Goal: Task Accomplishment & Management: Use online tool/utility

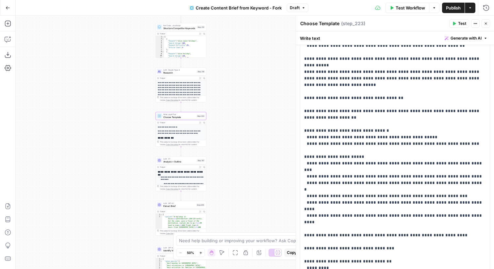
scroll to position [1175, 0]
click at [488, 23] on button "Close" at bounding box center [486, 23] width 8 height 8
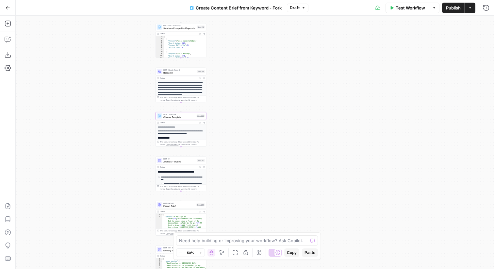
click at [298, 9] on span "Draft" at bounding box center [295, 8] width 10 height 6
click at [448, 12] on button "Publish" at bounding box center [453, 8] width 23 height 10
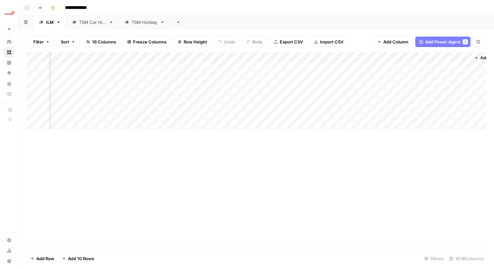
scroll to position [0, 580]
click at [324, 112] on div "Add Column" at bounding box center [256, 90] width 460 height 77
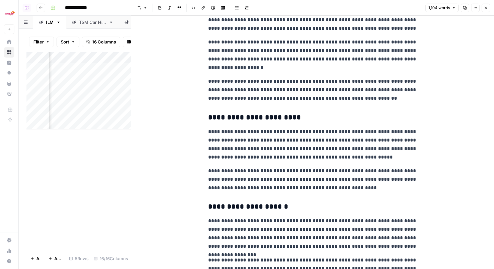
scroll to position [1021, 0]
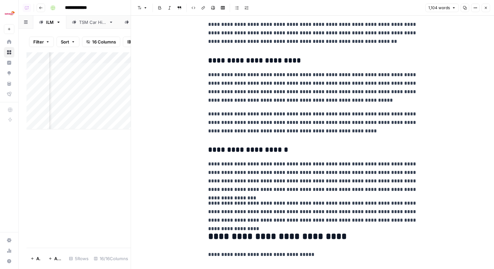
click at [489, 8] on button "Close" at bounding box center [486, 8] width 8 height 8
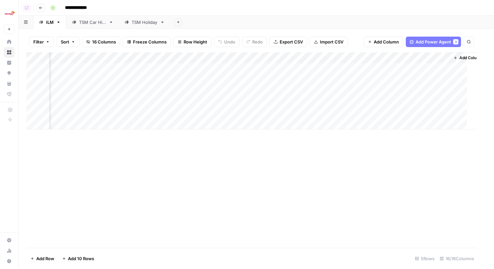
scroll to position [0, 572]
click at [258, 63] on div "Add Column" at bounding box center [256, 90] width 460 height 77
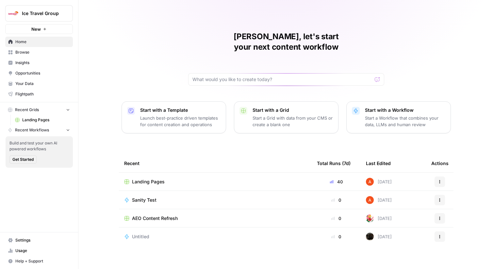
click at [34, 10] on span "Ice Travel Group" at bounding box center [42, 13] width 40 height 7
click at [124, 51] on div "Abdullahi, let's start your next content workflow Start with a Template Launch …" at bounding box center [286, 134] width 416 height 269
click at [158, 178] on span "Landing Pages" at bounding box center [148, 181] width 33 height 7
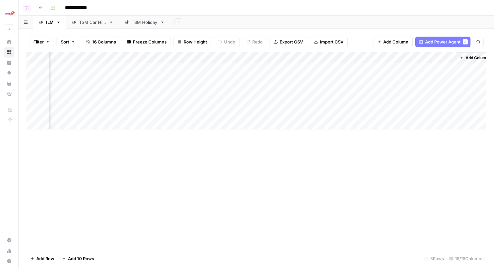
scroll to position [0, 580]
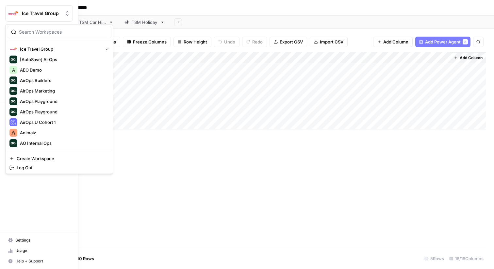
click at [13, 15] on img "Workspace: Ice Travel Group" at bounding box center [14, 14] width 12 height 12
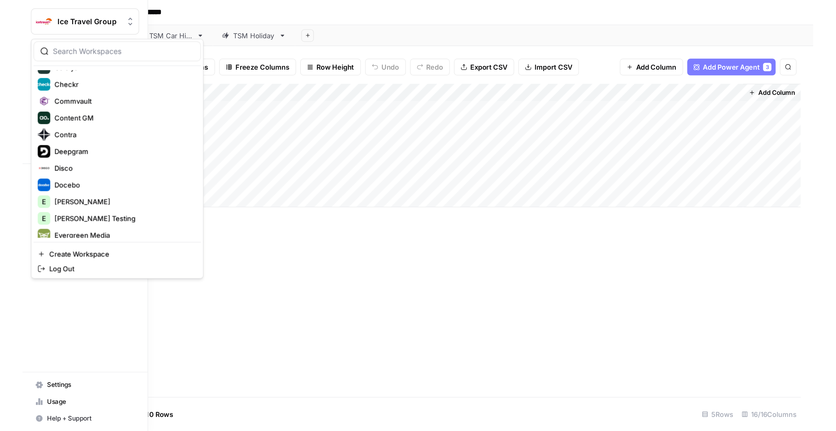
scroll to position [0, 0]
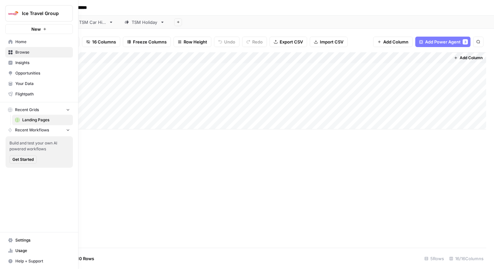
click at [17, 42] on span "Home" at bounding box center [42, 42] width 55 height 6
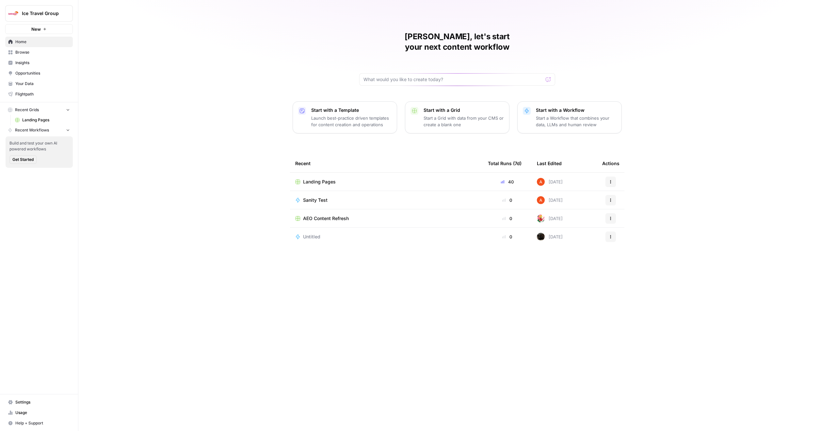
click at [331, 172] on td "Landing Pages" at bounding box center [386, 181] width 193 height 18
click at [330, 178] on span "Landing Pages" at bounding box center [319, 181] width 33 height 7
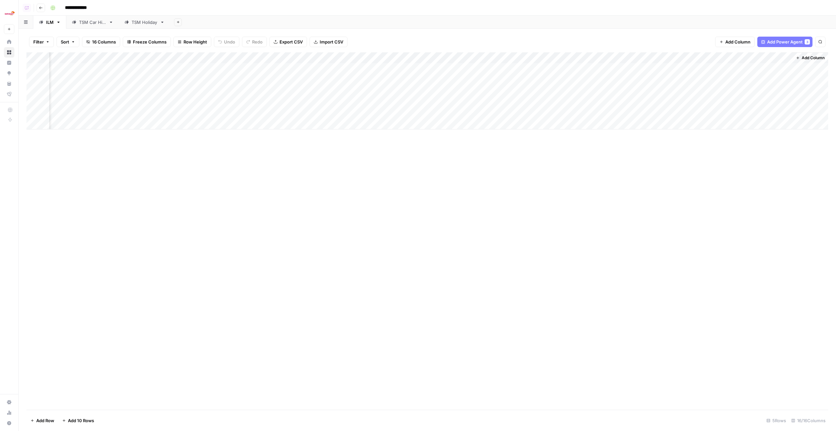
scroll to position [0, 237]
drag, startPoint x: 594, startPoint y: 97, endPoint x: 836, endPoint y: 95, distance: 242.4
click at [494, 95] on div "Filter Sort 16 Columns Freeze Columns Row Height Undo Redo Export CSV Import CS…" at bounding box center [428, 230] width 818 height 402
click at [494, 173] on div "Add Column" at bounding box center [427, 230] width 802 height 357
click at [494, 92] on div "Add Column" at bounding box center [427, 90] width 802 height 77
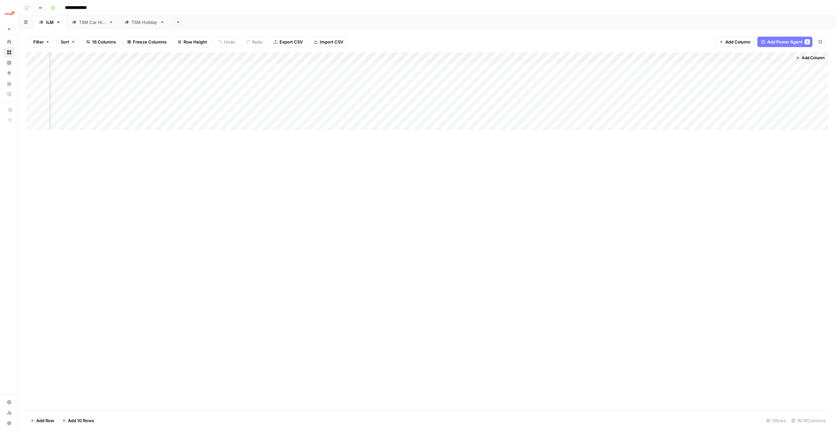
click at [437, 94] on div "Add Column" at bounding box center [427, 90] width 802 height 77
click at [434, 93] on div "Add Column" at bounding box center [427, 90] width 802 height 77
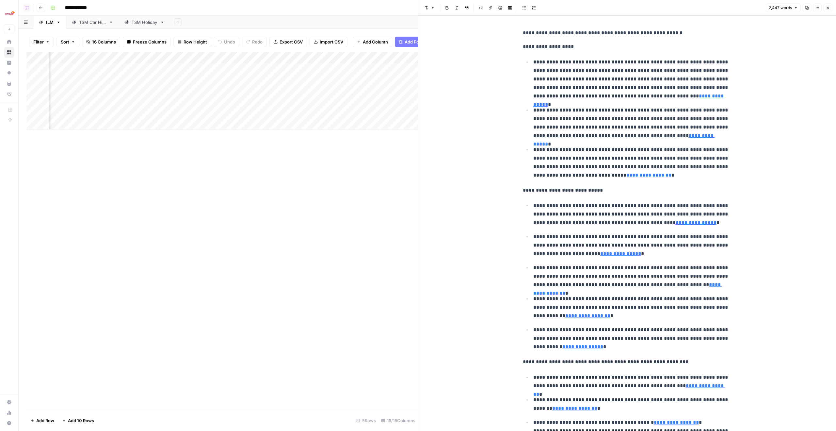
click at [494, 6] on icon "button" at bounding box center [828, 8] width 4 height 4
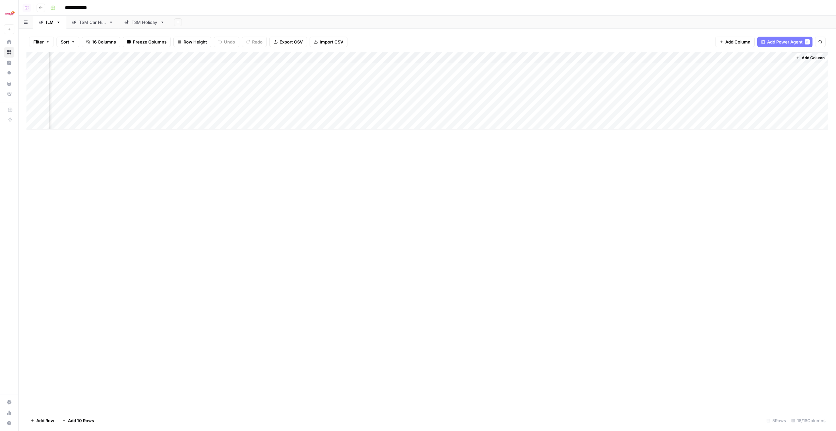
scroll to position [0, 229]
click at [261, 90] on div "Add Column" at bounding box center [427, 90] width 802 height 77
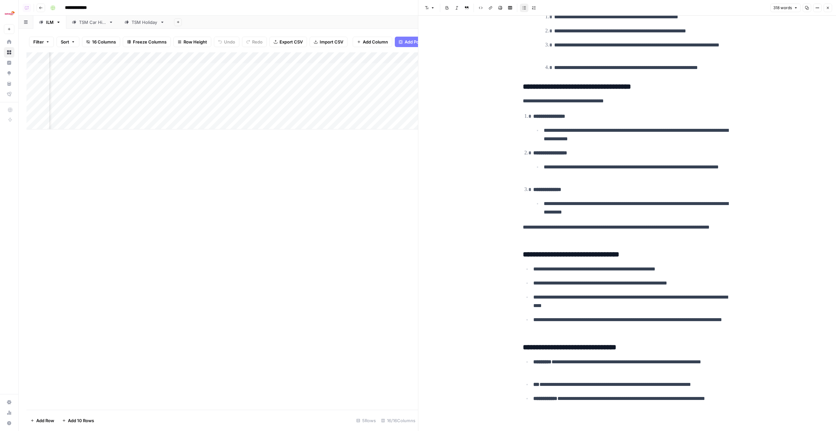
scroll to position [179, 0]
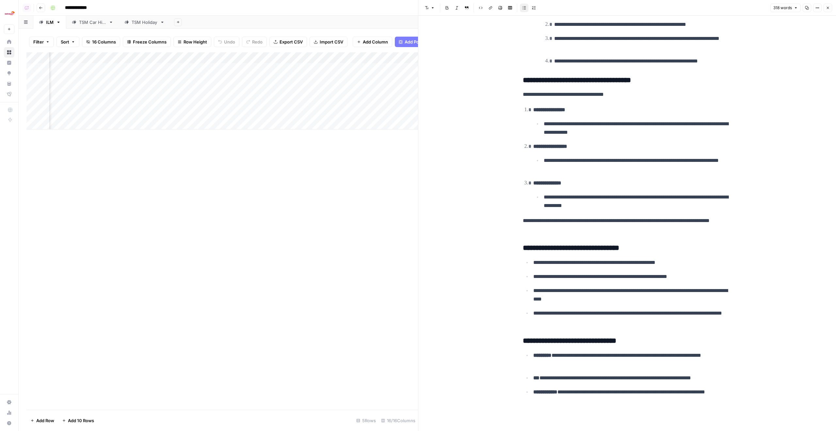
click at [265, 102] on div "Add Column" at bounding box center [222, 90] width 392 height 77
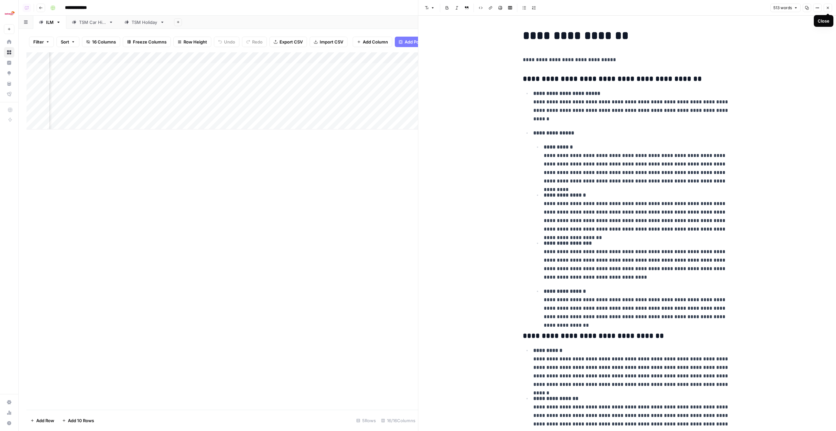
click at [494, 6] on icon "button" at bounding box center [828, 8] width 4 height 4
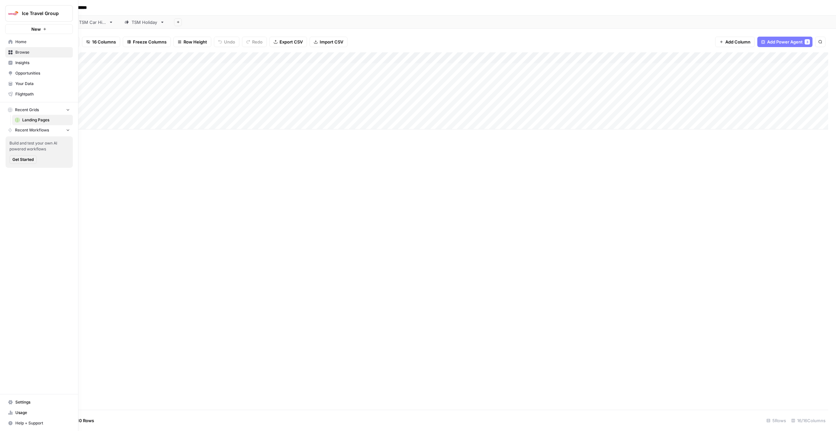
drag, startPoint x: 352, startPoint y: 93, endPoint x: 2, endPoint y: 96, distance: 349.9
click at [2, 96] on div "**********" at bounding box center [418, 215] width 836 height 431
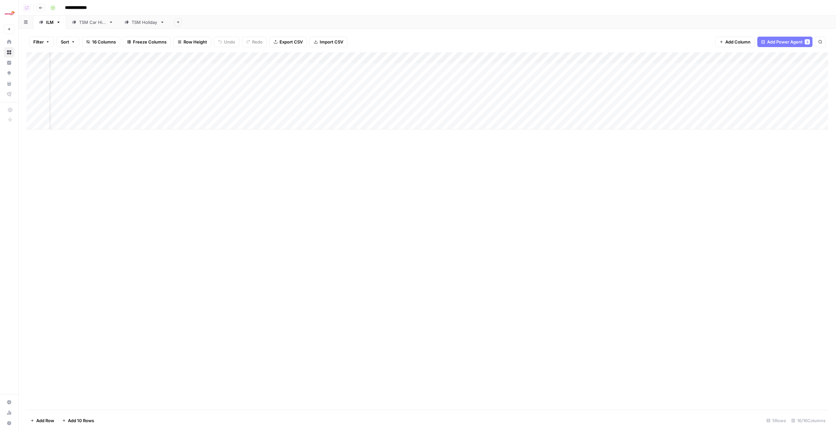
click at [188, 54] on div "Add Column" at bounding box center [427, 90] width 802 height 77
click at [189, 120] on span "Edit Workflow" at bounding box center [184, 122] width 57 height 7
click at [86, 24] on div "TSM Car Hire" at bounding box center [92, 22] width 27 height 7
click at [54, 25] on link "ILM" at bounding box center [49, 22] width 33 height 13
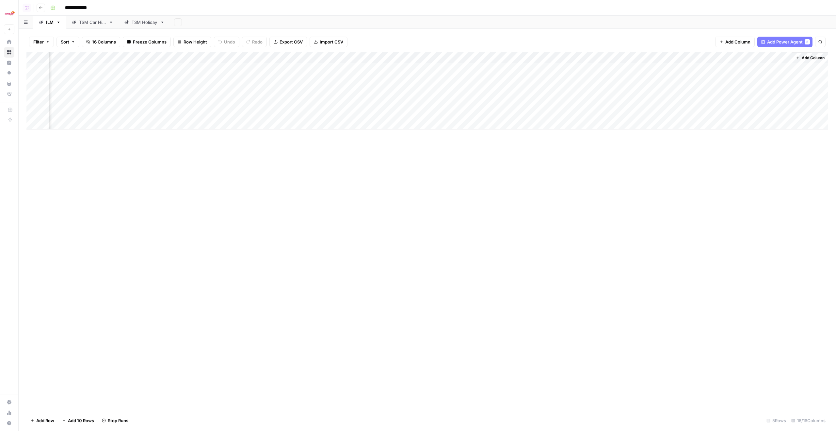
scroll to position [0, 237]
drag, startPoint x: 399, startPoint y: 88, endPoint x: 836, endPoint y: 90, distance: 436.8
click at [836, 90] on div "Filter Sort 16 Columns Freeze Columns Row Height Undo Redo Export CSV Import CS…" at bounding box center [428, 230] width 818 height 402
click at [686, 223] on div "Add Column" at bounding box center [427, 230] width 802 height 357
click at [463, 94] on div "Add Column" at bounding box center [427, 90] width 802 height 77
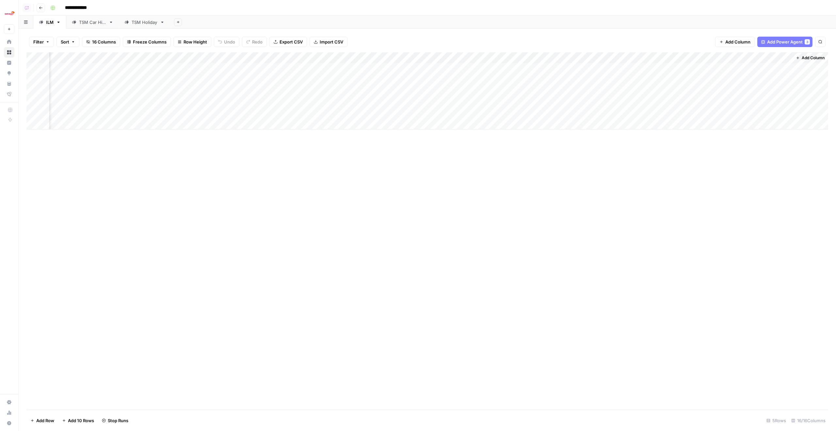
click at [669, 91] on div "Add Column" at bounding box center [427, 90] width 802 height 77
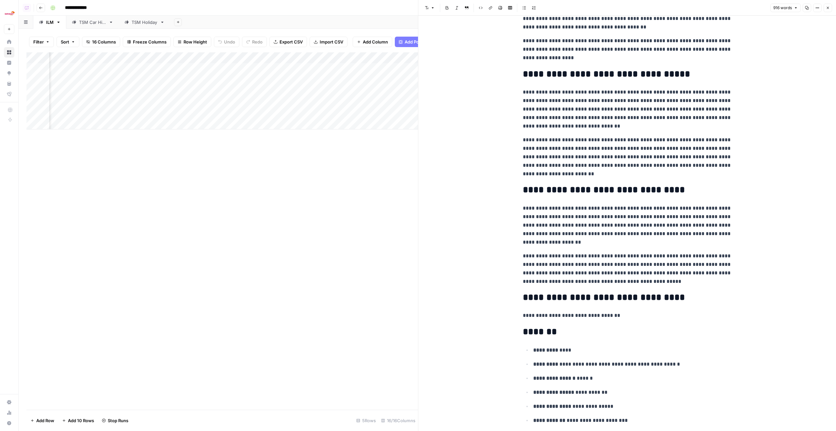
scroll to position [687, 0]
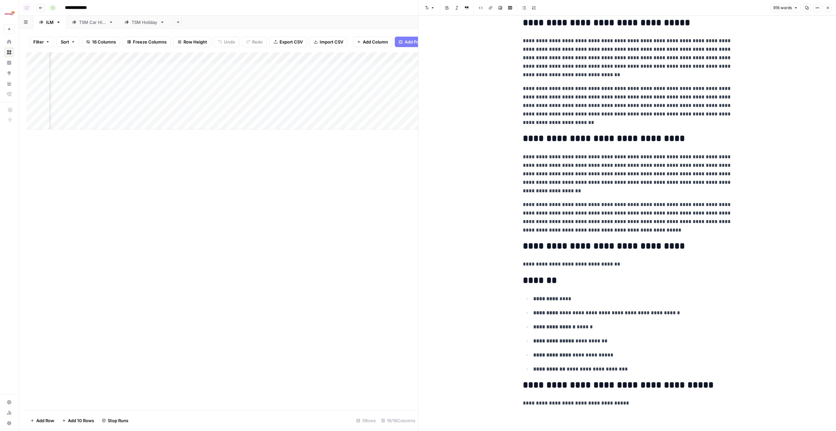
click at [830, 6] on icon "button" at bounding box center [828, 8] width 4 height 4
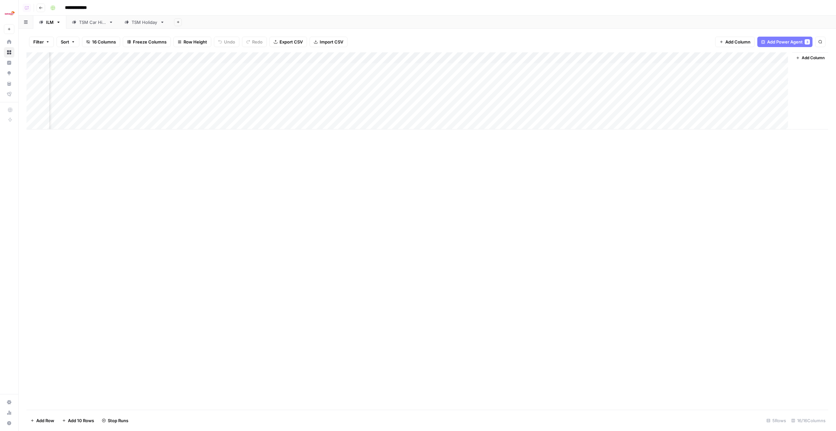
scroll to position [0, 229]
click at [263, 90] on div "Add Column" at bounding box center [427, 90] width 802 height 77
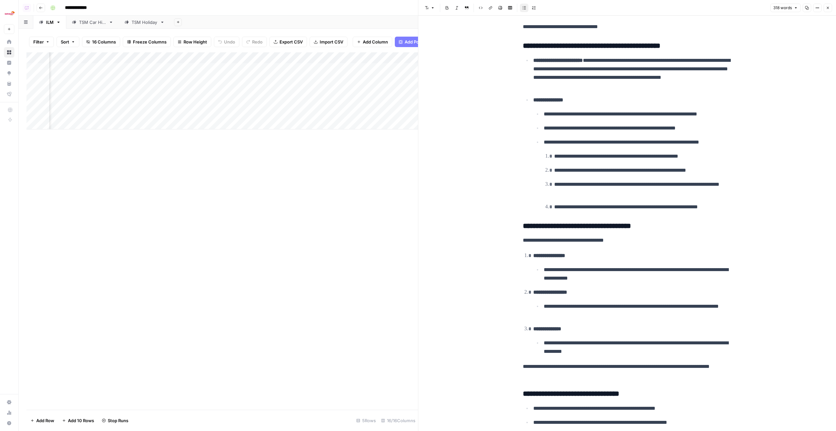
scroll to position [179, 0]
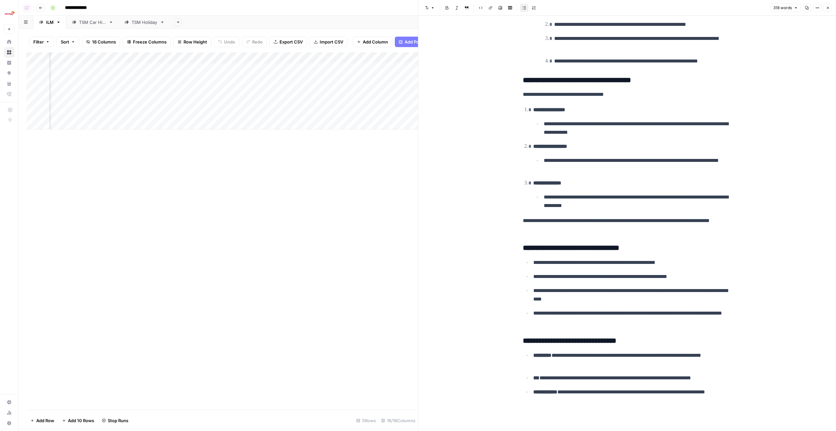
click at [828, 10] on button "Close" at bounding box center [828, 8] width 8 height 8
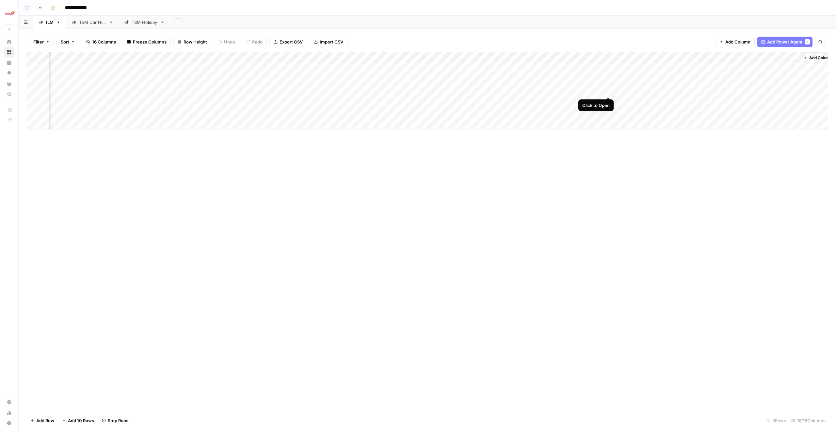
click at [612, 91] on div "Add Column" at bounding box center [427, 90] width 802 height 77
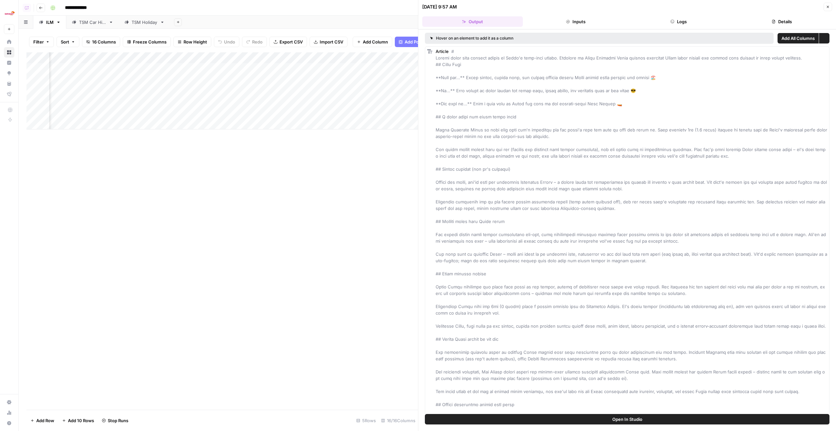
click at [694, 23] on button "Logs" at bounding box center [679, 21] width 101 height 10
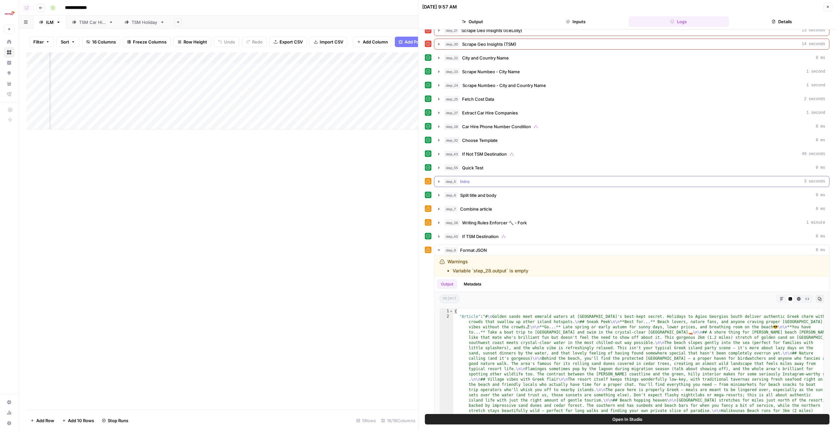
scroll to position [113, 0]
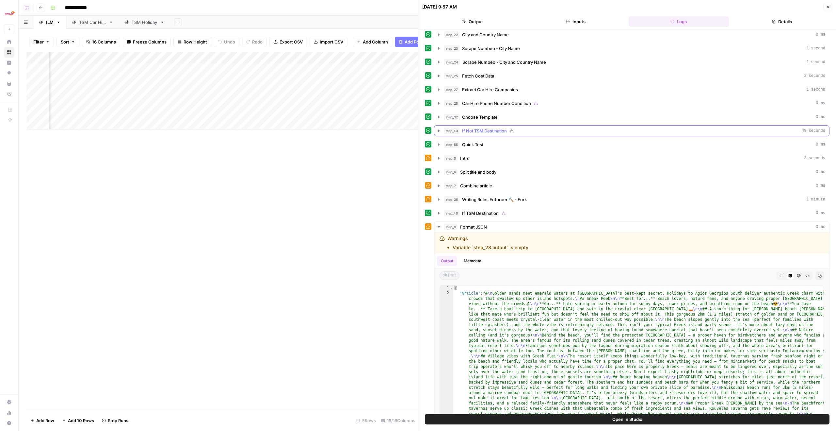
click at [516, 127] on div "step_43 If Not TSM Destination 49 seconds" at bounding box center [634, 130] width 381 height 7
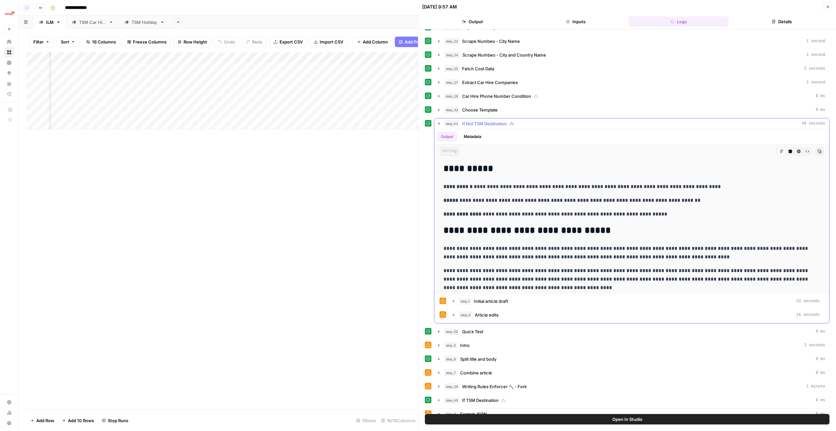
scroll to position [123, 0]
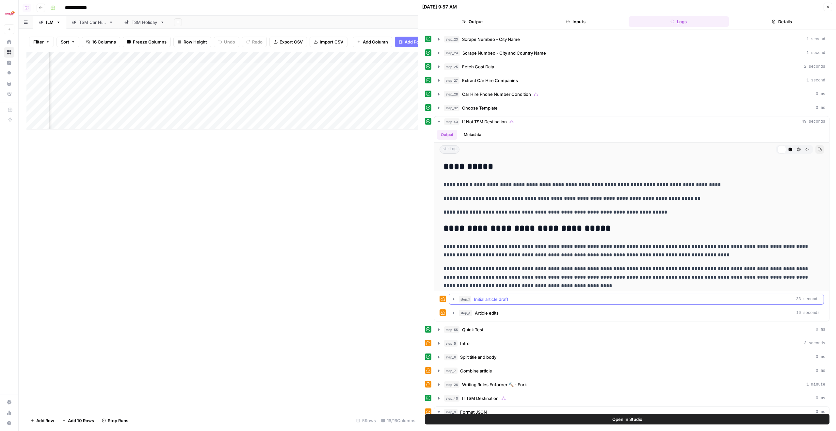
click at [519, 297] on div "step_1 Initial article draft 33 seconds" at bounding box center [639, 299] width 361 height 7
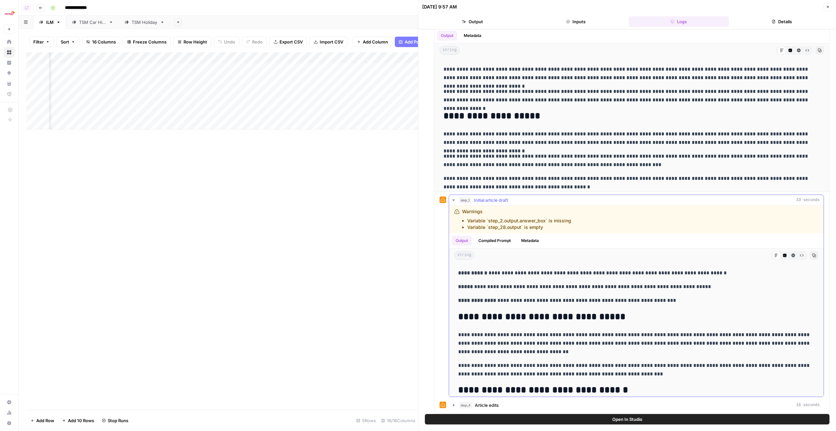
scroll to position [0, 0]
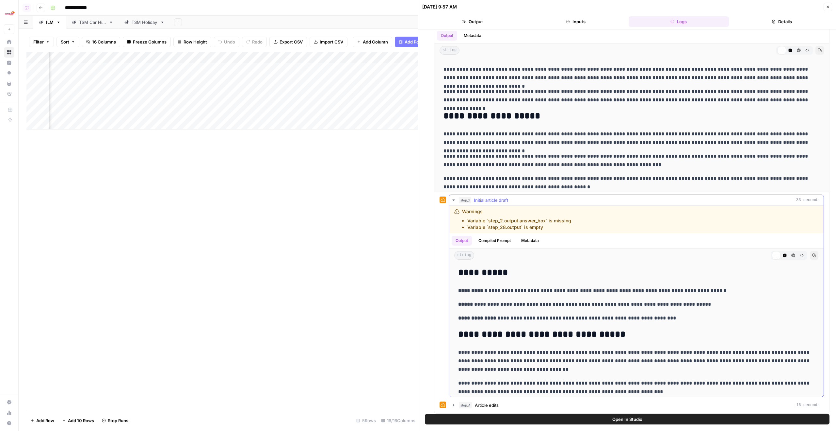
click at [507, 240] on button "Compiled Prompt" at bounding box center [495, 241] width 40 height 10
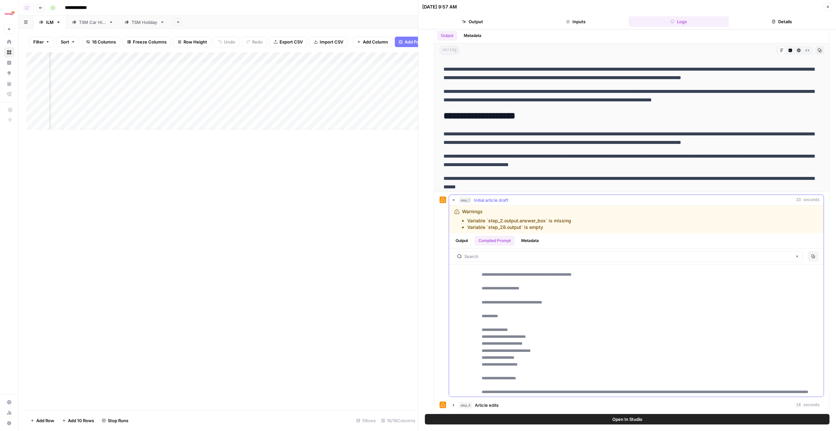
scroll to position [2440, 0]
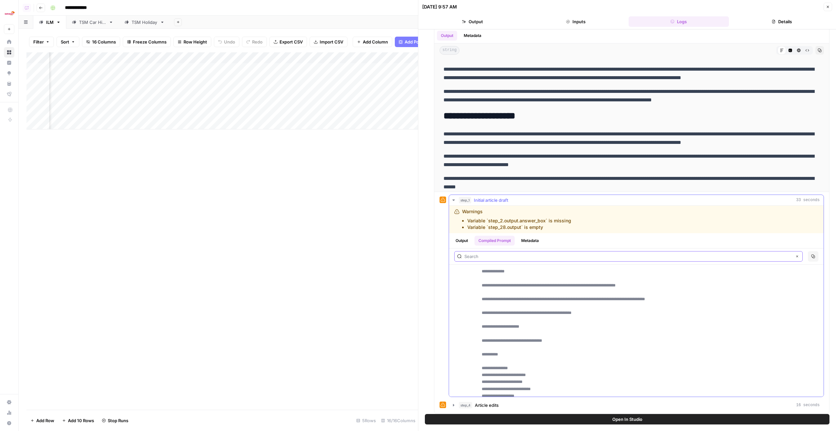
click at [526, 255] on input "text" at bounding box center [629, 256] width 328 height 7
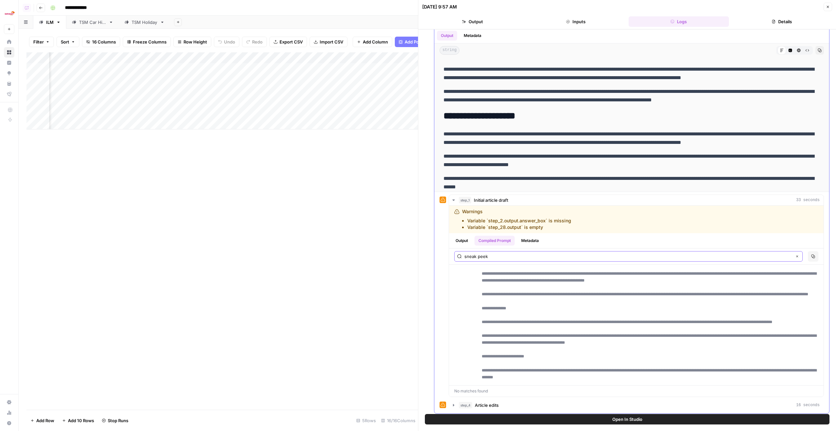
scroll to position [2289, 0]
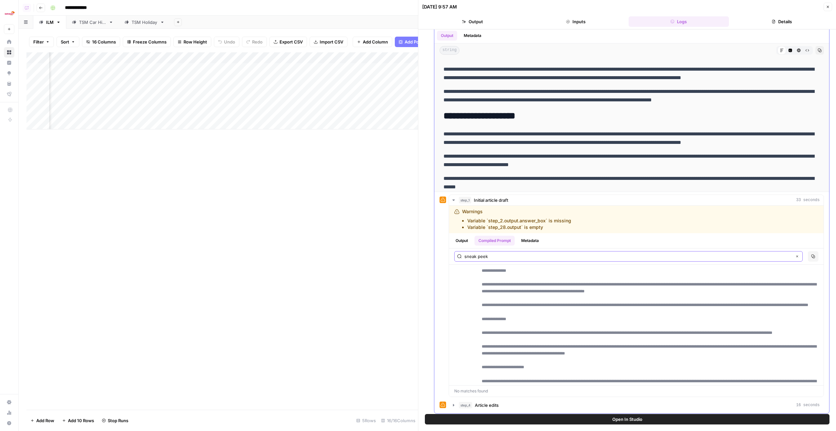
type input "sneak peek"
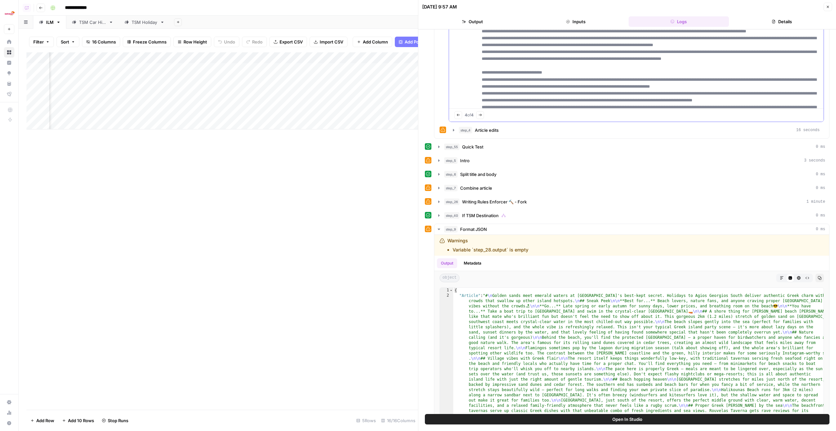
scroll to position [0, 0]
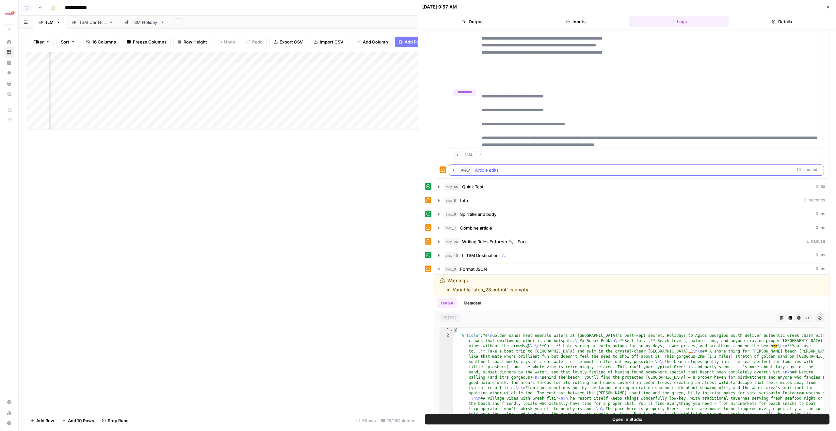
click at [508, 171] on div "step_4 Article edits 16 seconds" at bounding box center [639, 170] width 361 height 7
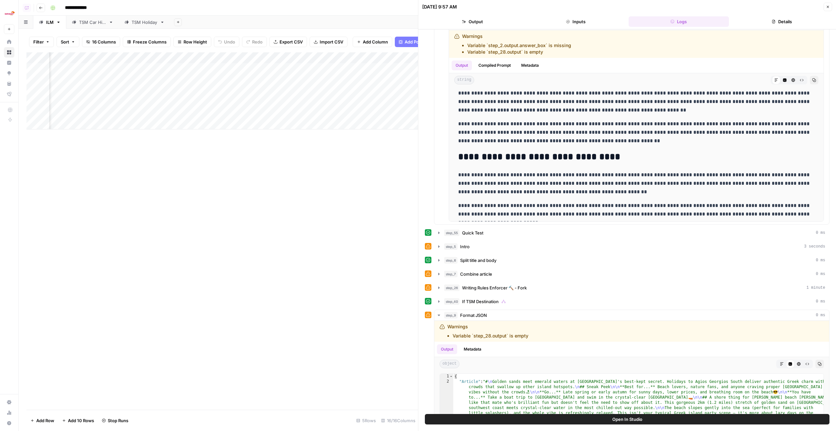
click at [827, 5] on icon "button" at bounding box center [828, 7] width 4 height 4
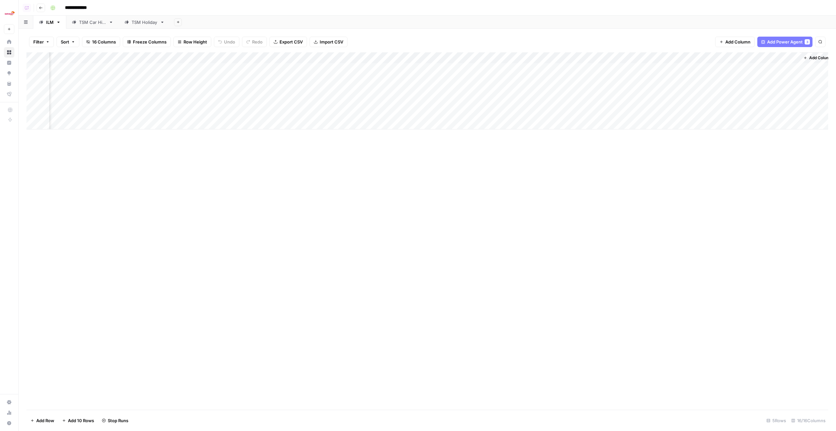
click at [588, 55] on div "Add Column" at bounding box center [427, 90] width 802 height 77
click at [590, 119] on span "Edit Workflow" at bounding box center [605, 122] width 57 height 7
click at [618, 57] on div "Add Column" at bounding box center [427, 90] width 802 height 77
click at [620, 72] on span "All Rows" at bounding box center [640, 73] width 41 height 7
click at [264, 67] on div "Add Column" at bounding box center [427, 90] width 802 height 77
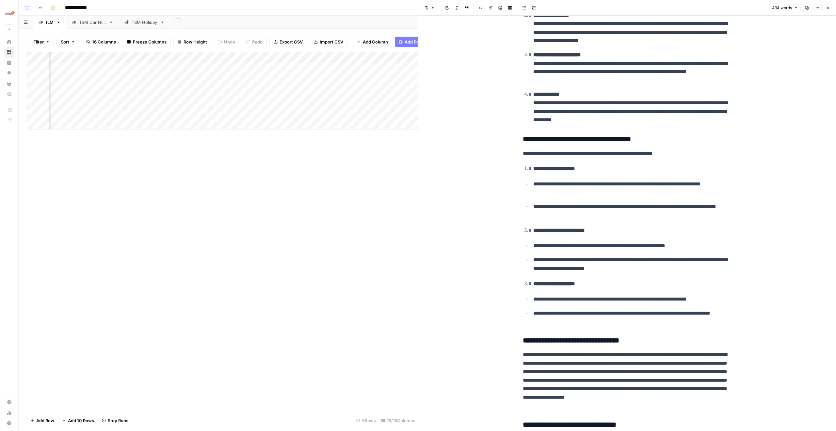
scroll to position [216, 0]
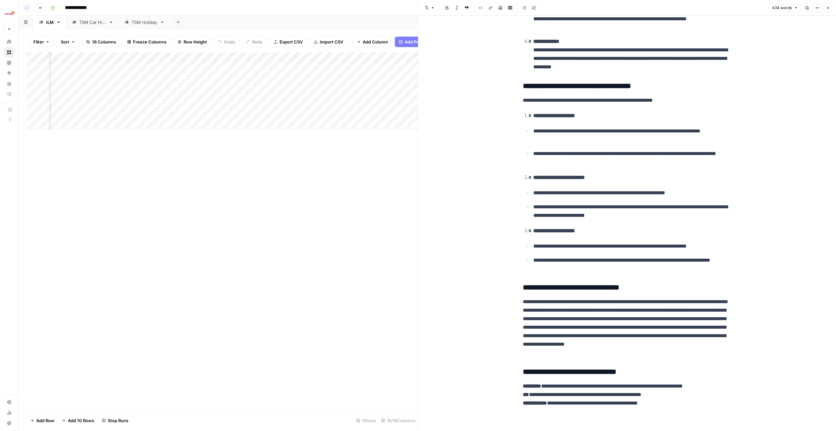
click at [826, 9] on icon "button" at bounding box center [828, 8] width 4 height 4
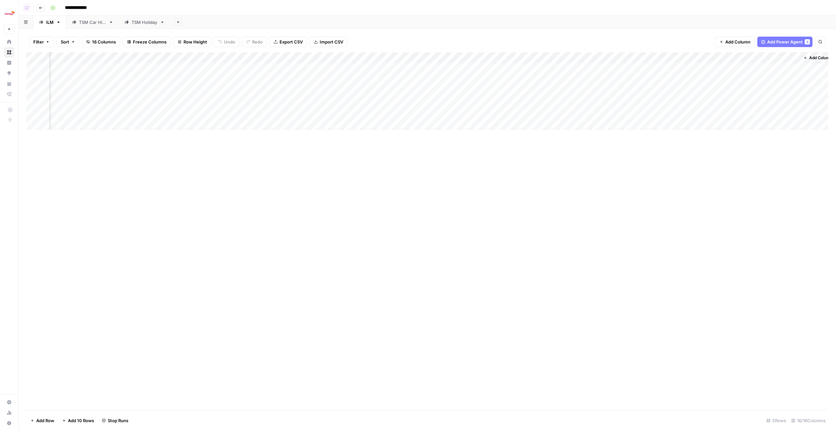
click at [266, 79] on div "Add Column" at bounding box center [427, 90] width 802 height 77
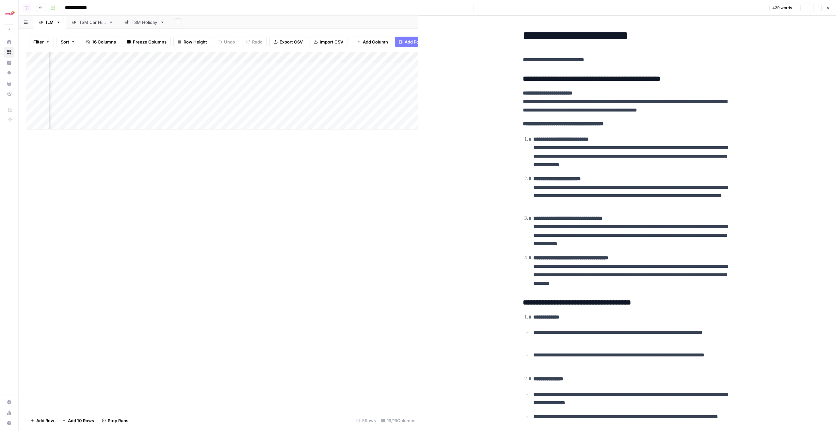
scroll to position [201, 0]
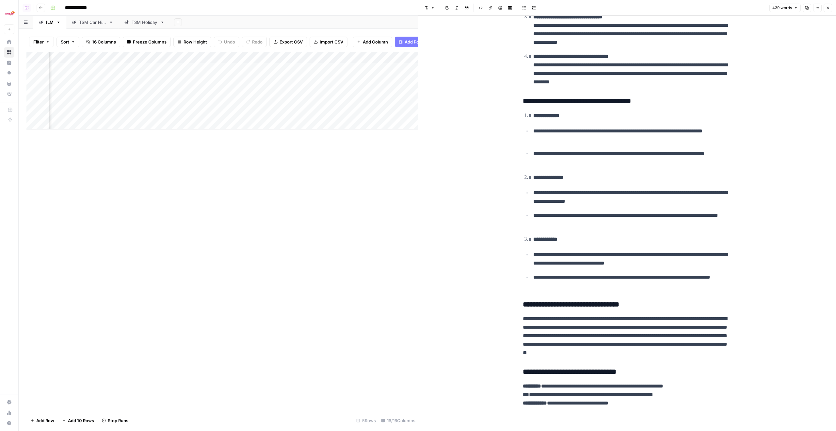
click at [828, 9] on icon "button" at bounding box center [828, 8] width 4 height 4
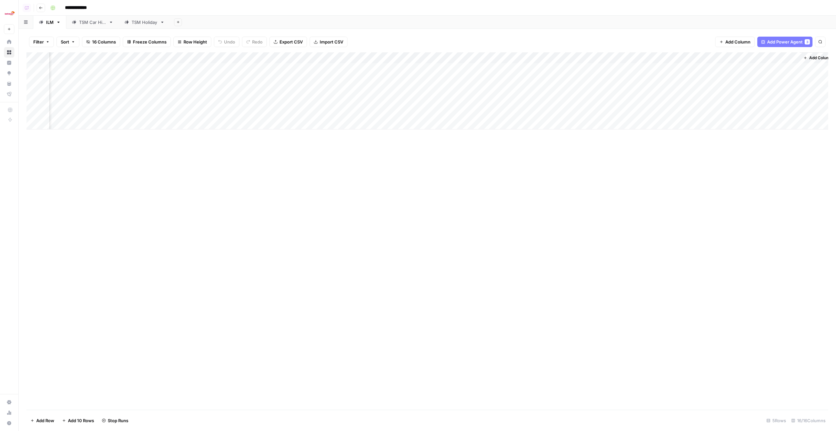
click at [262, 88] on div "Add Column" at bounding box center [427, 90] width 802 height 77
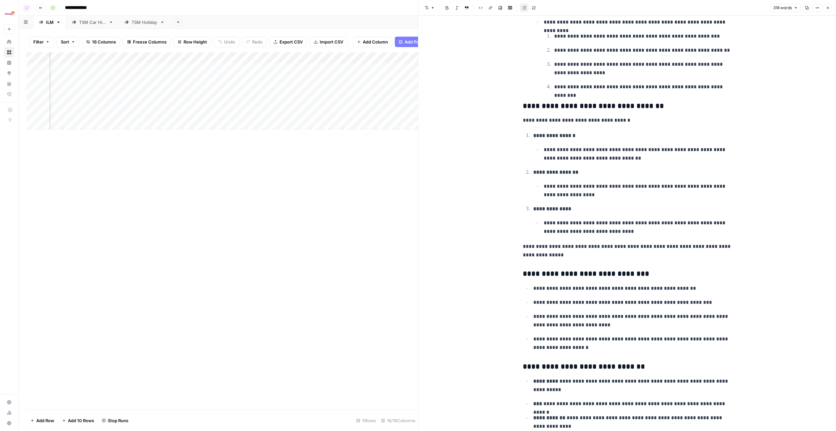
scroll to position [179, 0]
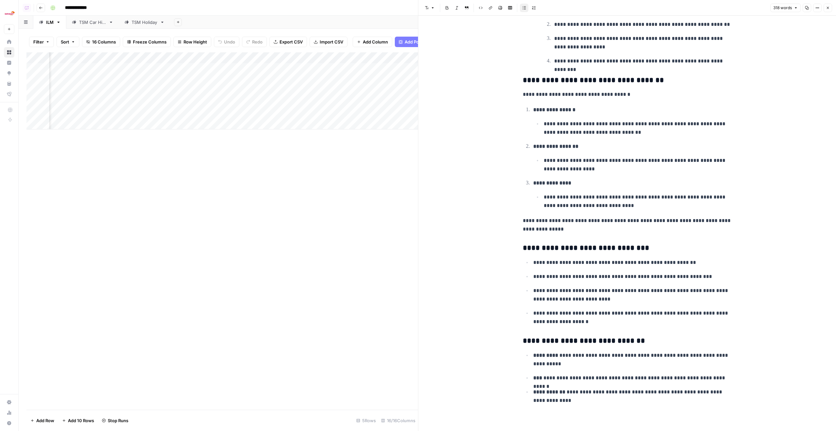
click at [827, 12] on button "Close" at bounding box center [828, 8] width 8 height 8
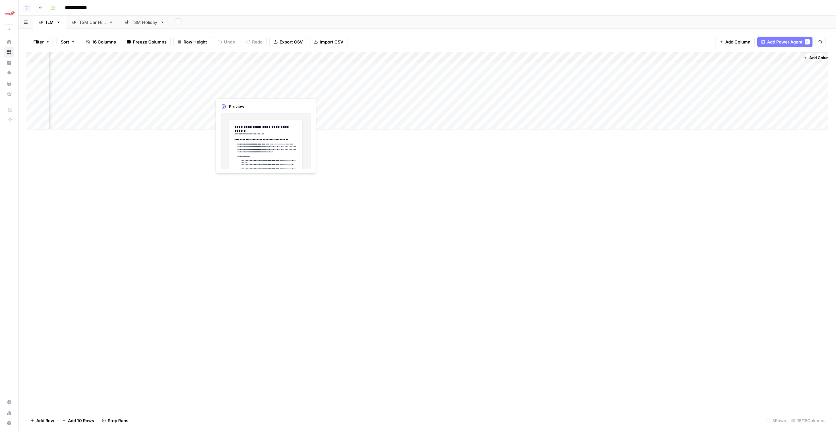
click at [261, 98] on div "Add Column" at bounding box center [427, 90] width 802 height 77
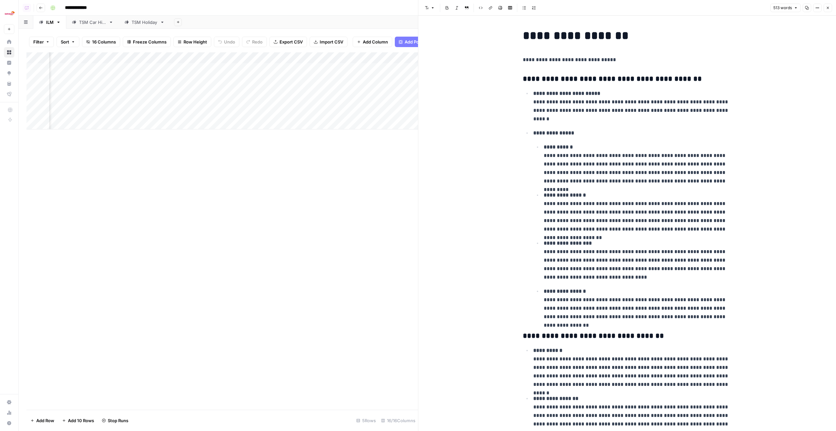
scroll to position [212, 0]
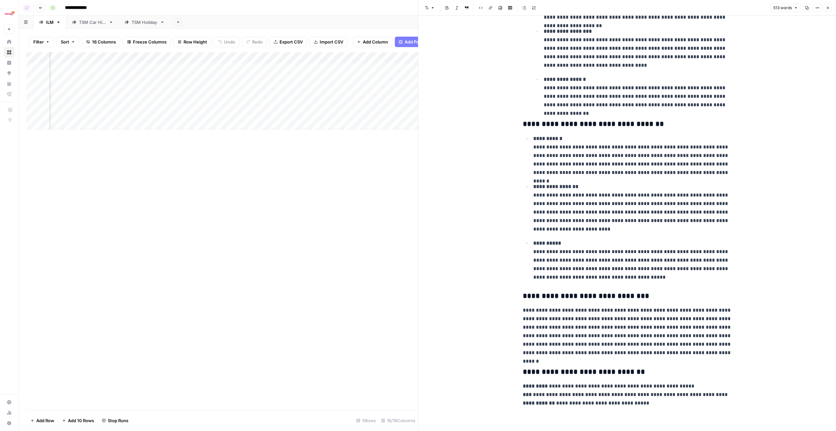
click at [831, 6] on button "Close" at bounding box center [828, 8] width 8 height 8
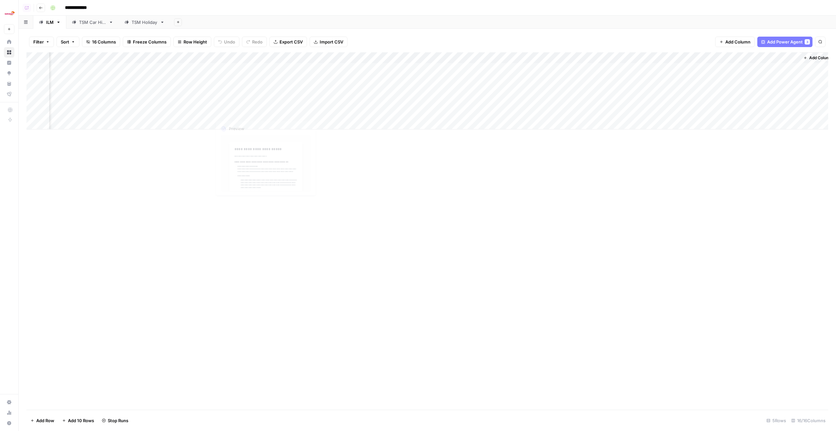
click at [266, 111] on div "Add Column" at bounding box center [427, 90] width 802 height 77
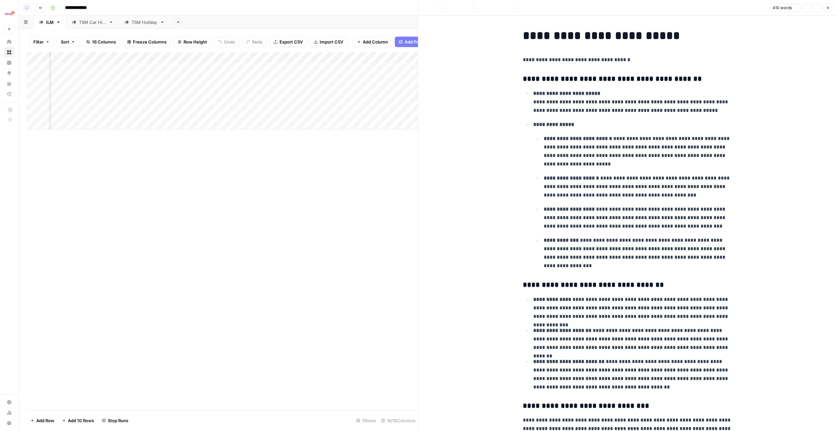
scroll to position [110, 0]
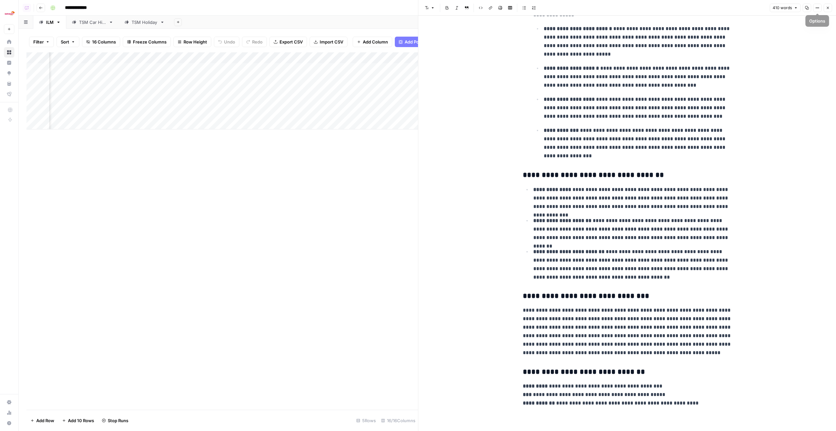
click at [825, 7] on button "Close" at bounding box center [828, 8] width 8 height 8
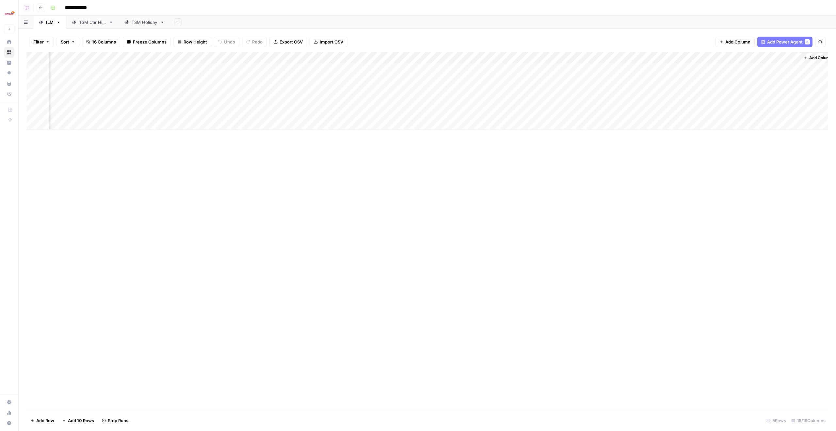
click at [591, 57] on div "Add Column" at bounding box center [427, 90] width 802 height 77
click at [801, 203] on div "Add Column" at bounding box center [427, 230] width 802 height 357
click at [677, 66] on div "Add Column" at bounding box center [427, 90] width 802 height 77
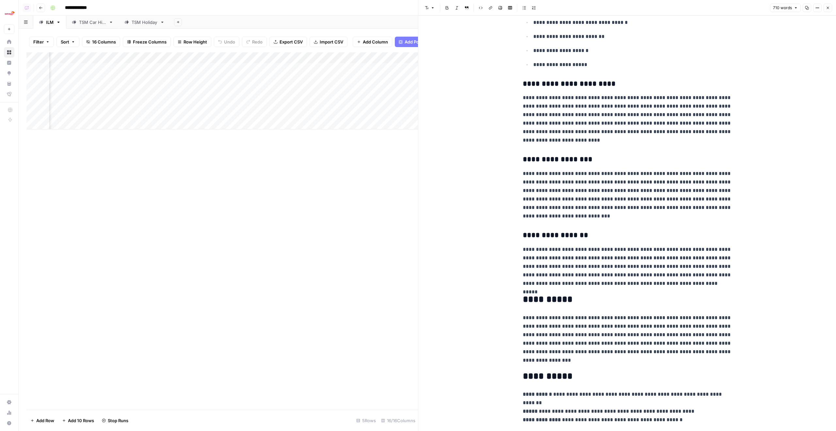
scroll to position [428, 0]
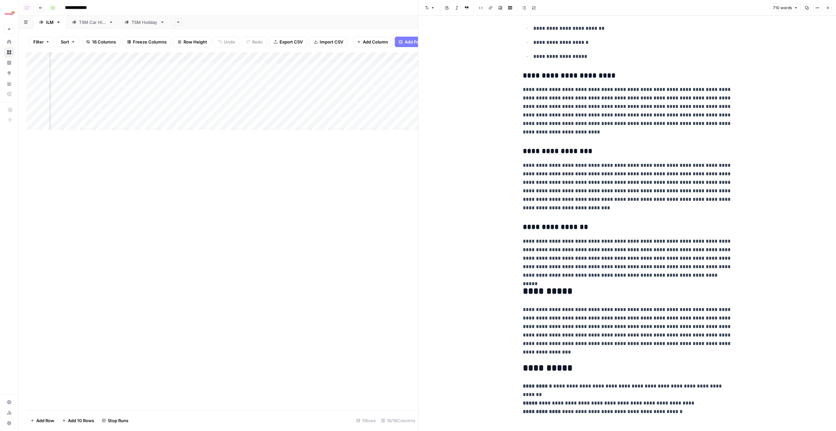
click at [825, 4] on button "Close" at bounding box center [828, 8] width 8 height 8
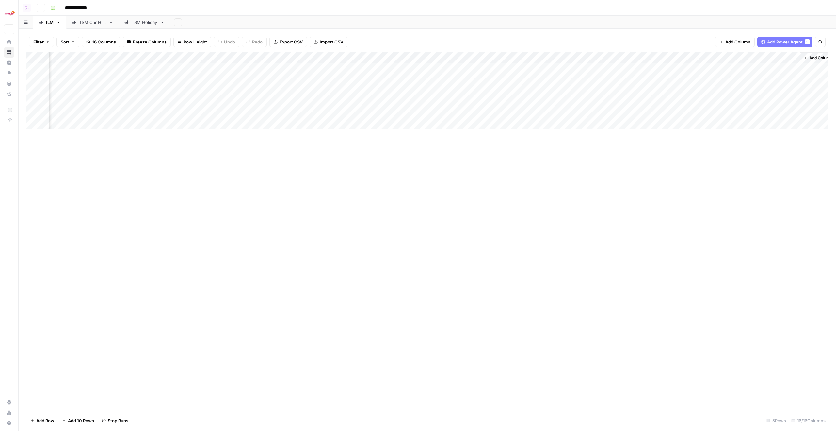
click at [676, 79] on div "Add Column" at bounding box center [427, 90] width 802 height 77
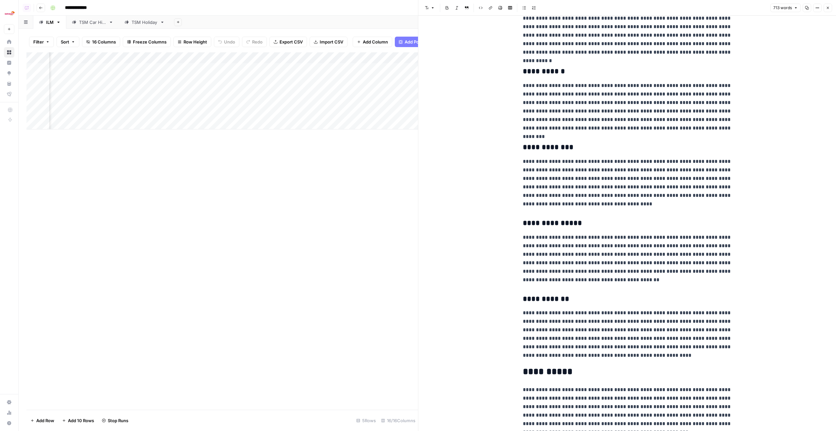
scroll to position [340, 0]
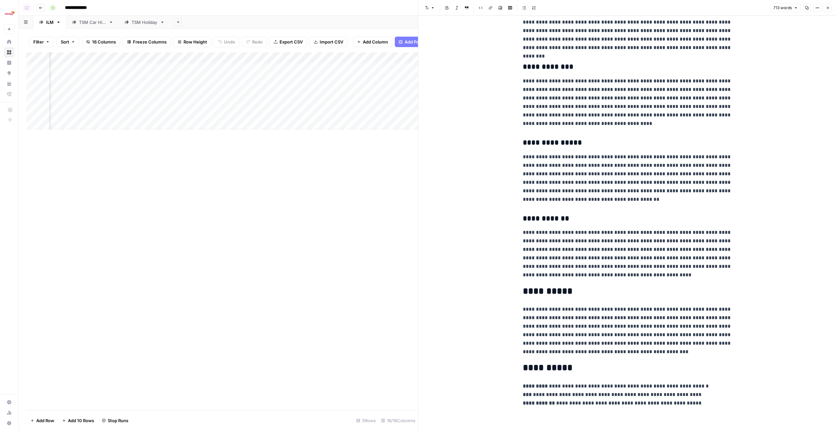
click at [831, 8] on button "Close" at bounding box center [828, 8] width 8 height 8
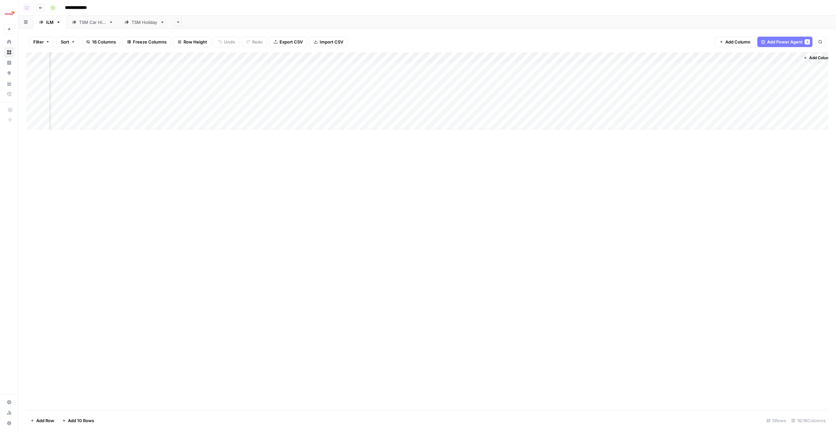
click at [678, 90] on div "Add Column" at bounding box center [427, 90] width 802 height 77
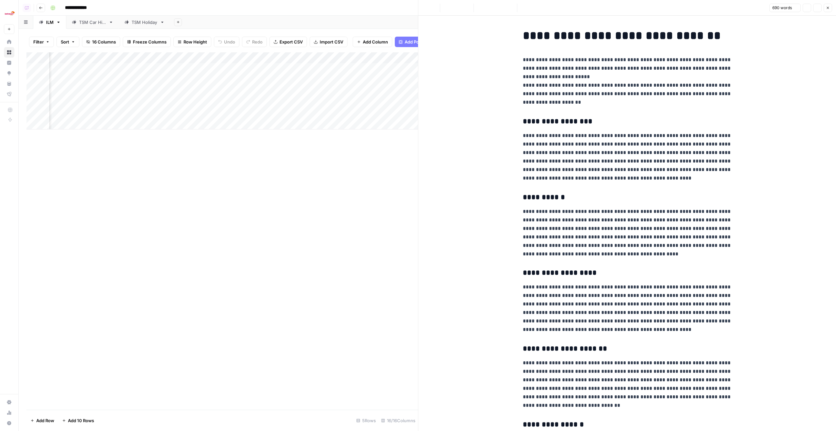
scroll to position [331, 0]
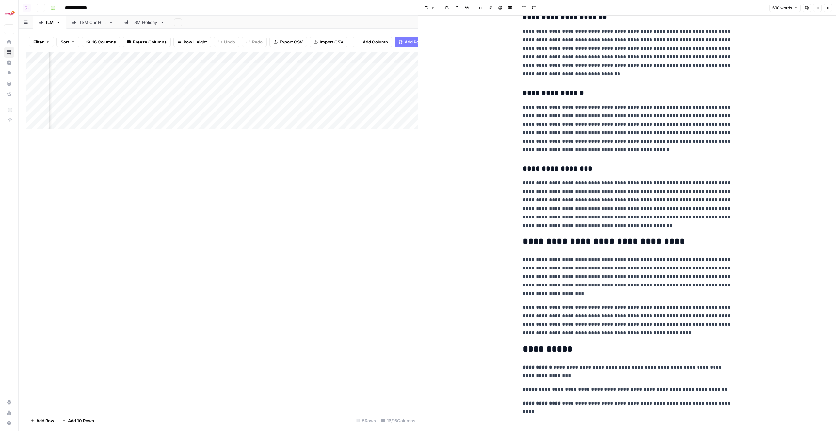
click at [825, 13] on header "Font style Bold Italic Block quote Code block Link Image Insert Table Bulleted …" at bounding box center [627, 8] width 418 height 16
click at [826, 12] on header "Font style Bold Italic Block quote Code block Link Image Insert Table Bulleted …" at bounding box center [627, 8] width 418 height 16
click at [826, 9] on button "Close" at bounding box center [828, 8] width 8 height 8
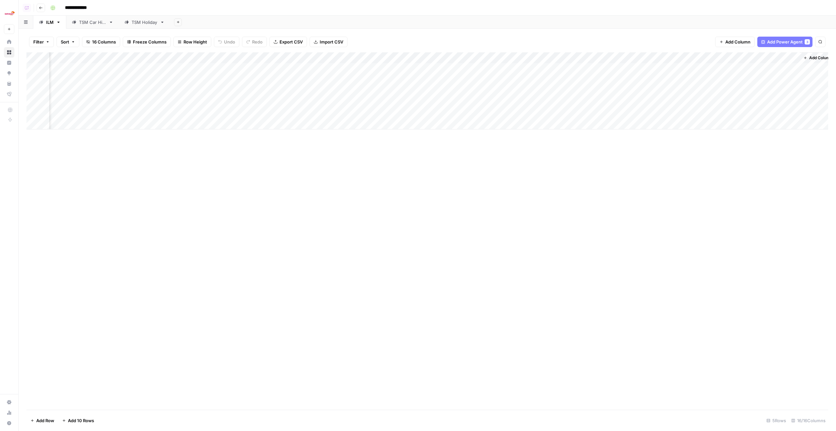
click at [679, 102] on div "Add Column" at bounding box center [427, 90] width 802 height 77
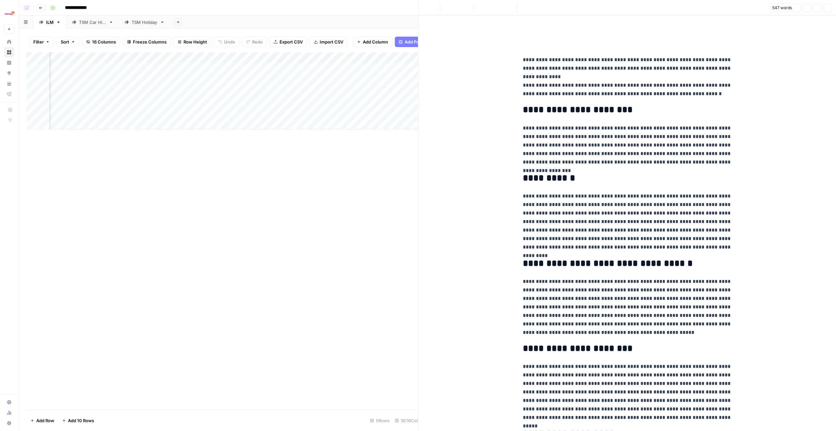
scroll to position [159, 0]
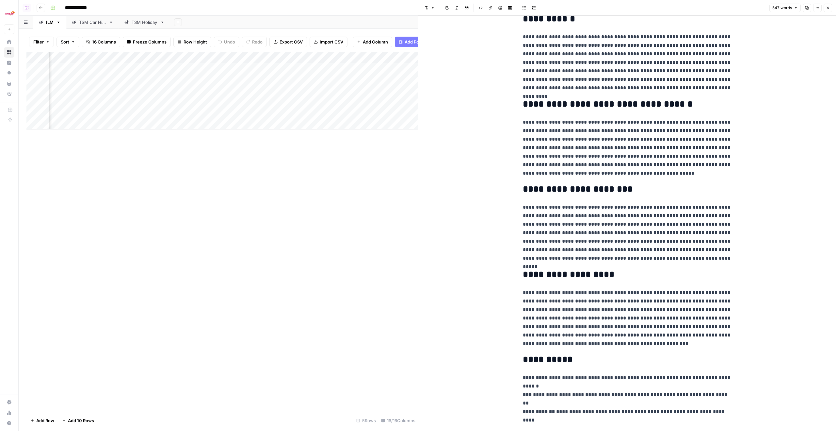
click at [827, 6] on button "Close" at bounding box center [828, 8] width 8 height 8
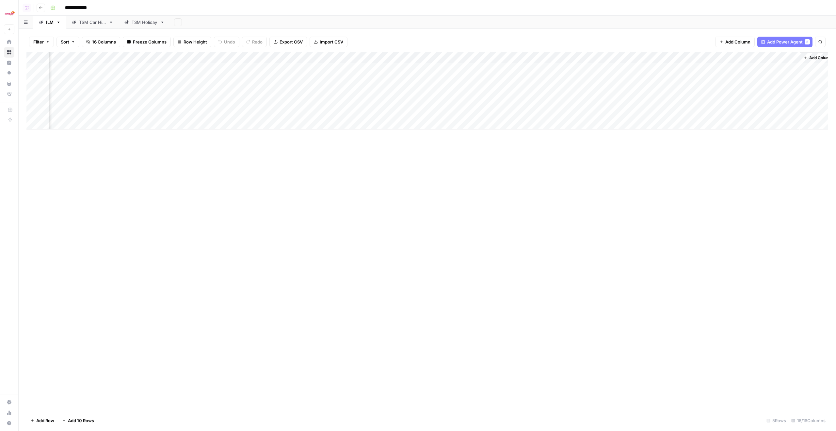
click at [676, 111] on div "Add Column" at bounding box center [427, 90] width 802 height 77
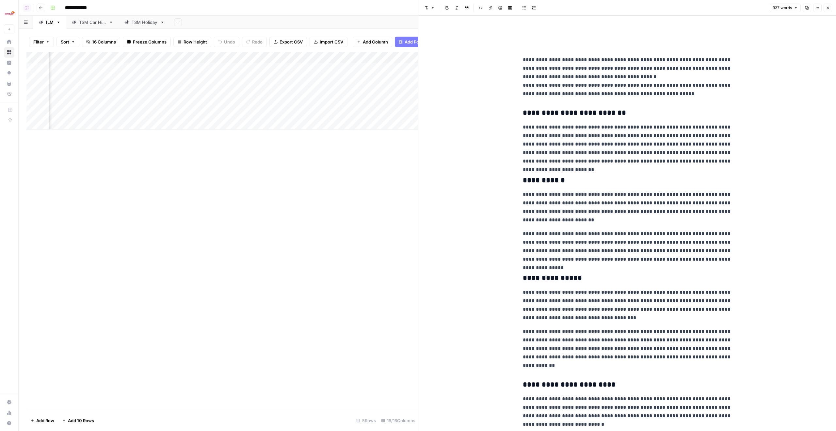
click at [826, 4] on button "Close" at bounding box center [828, 8] width 8 height 8
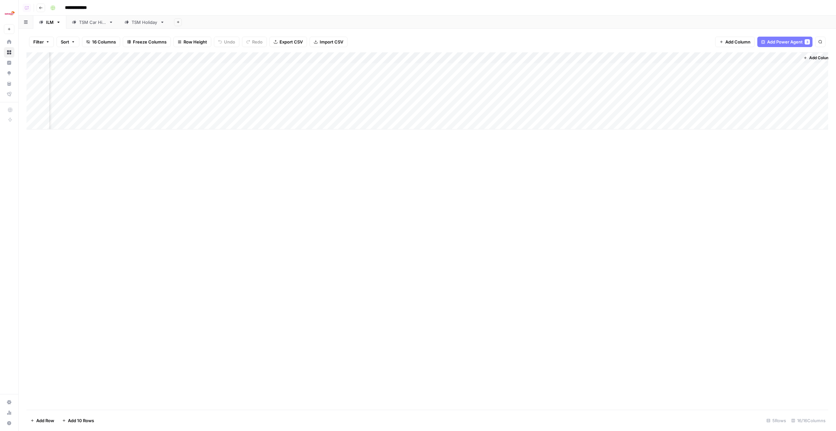
click at [676, 100] on div "Add Column" at bounding box center [427, 90] width 802 height 77
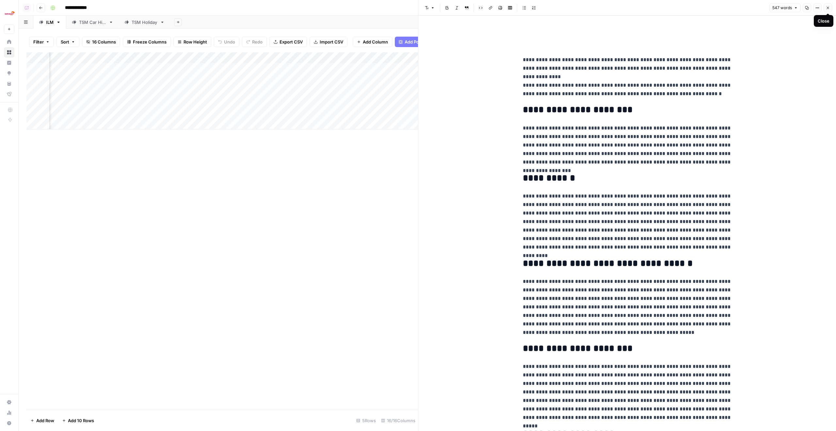
click at [828, 9] on icon "button" at bounding box center [828, 8] width 4 height 4
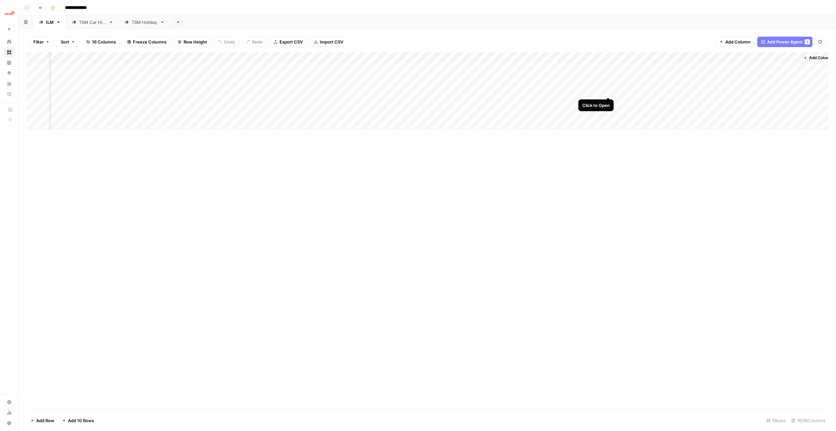
click at [609, 72] on div "Add Column" at bounding box center [427, 90] width 802 height 77
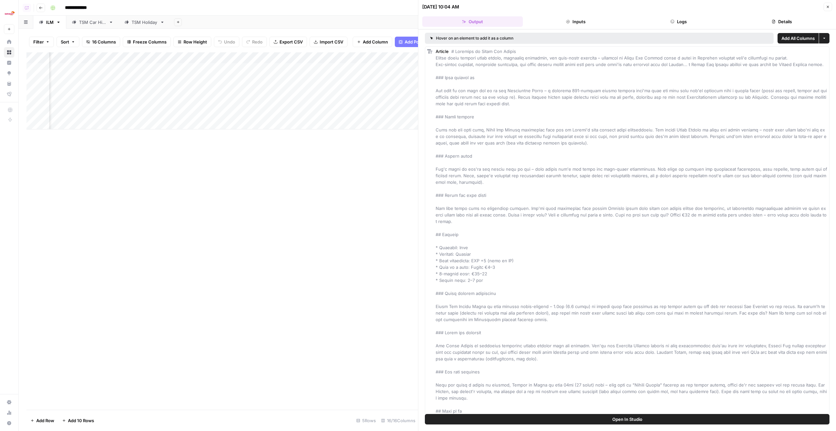
click at [830, 5] on button "Close" at bounding box center [828, 7] width 8 height 8
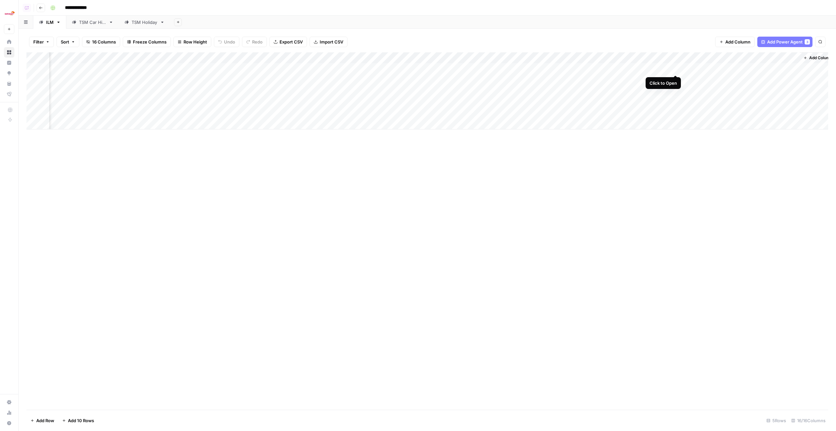
click at [673, 69] on div "Add Column" at bounding box center [427, 90] width 802 height 77
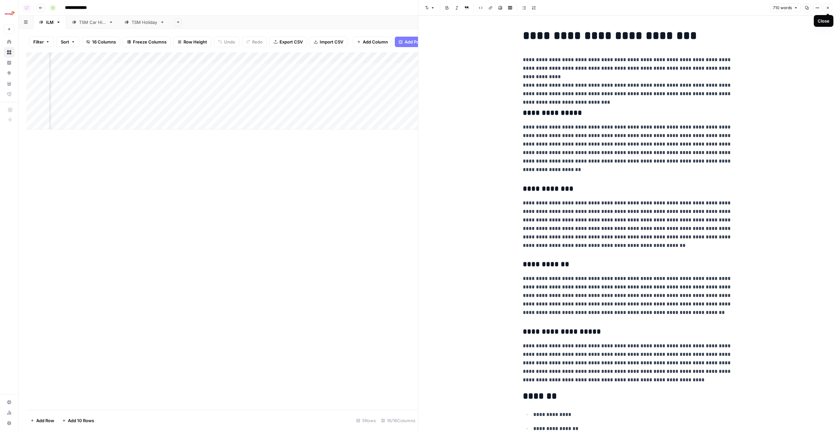
click at [827, 9] on icon "button" at bounding box center [828, 8] width 4 height 4
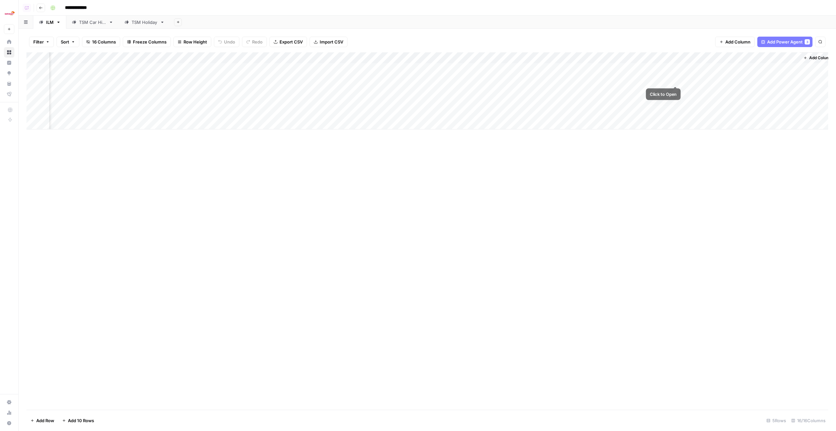
click at [673, 81] on div "Add Column" at bounding box center [427, 90] width 802 height 77
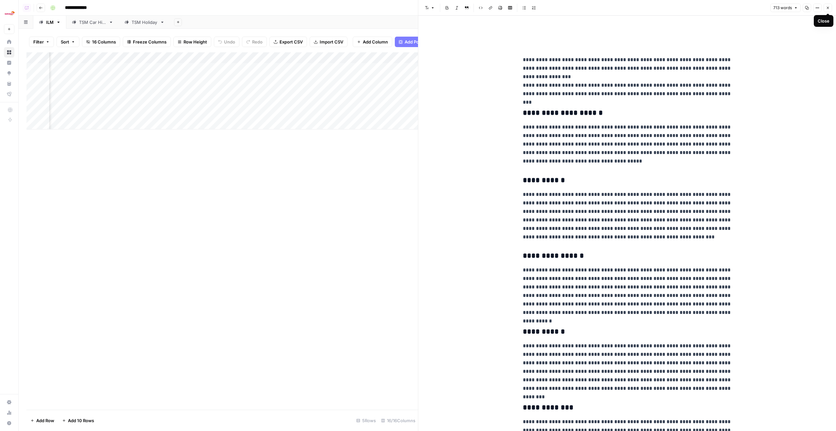
click at [830, 9] on icon "button" at bounding box center [828, 8] width 4 height 4
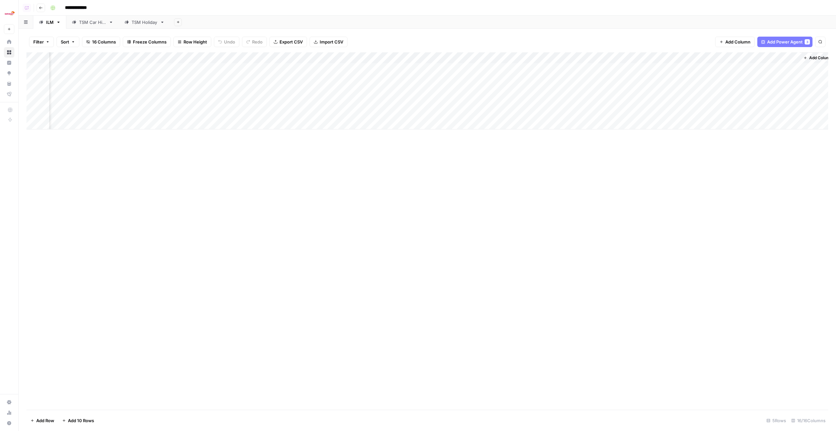
click at [608, 82] on div "Add Column" at bounding box center [427, 90] width 802 height 77
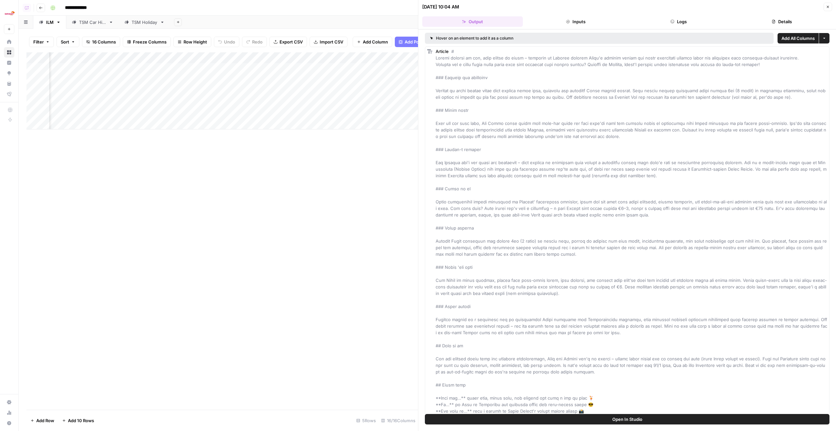
click at [673, 26] on button "Logs" at bounding box center [679, 21] width 101 height 10
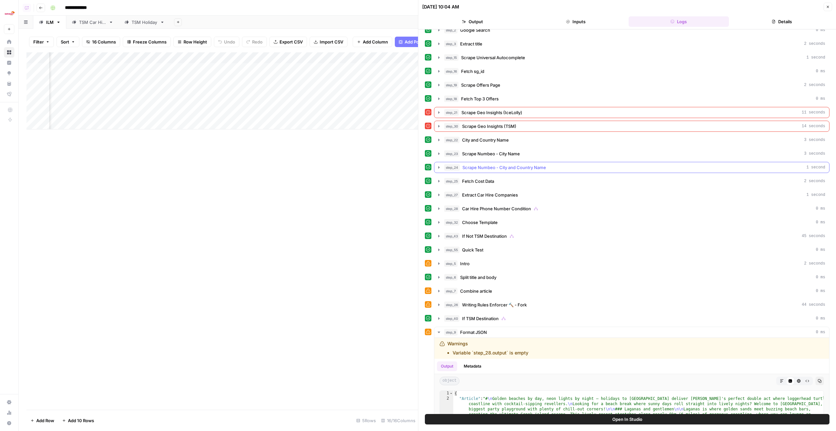
scroll to position [12, 0]
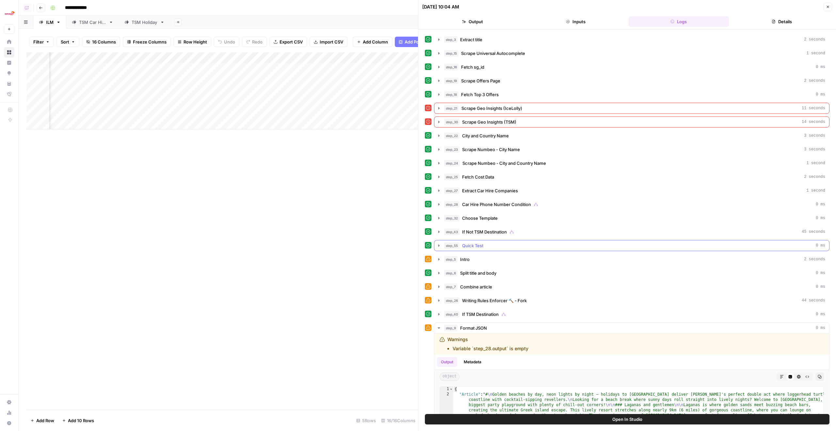
click at [498, 241] on button "step_55 Quick Test 0 ms" at bounding box center [631, 245] width 395 height 10
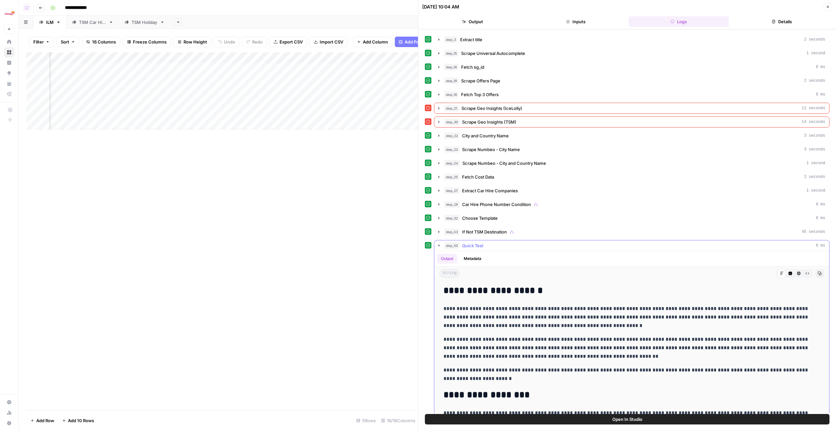
click at [498, 241] on button "step_55 Quick Test 0 ms" at bounding box center [631, 245] width 395 height 10
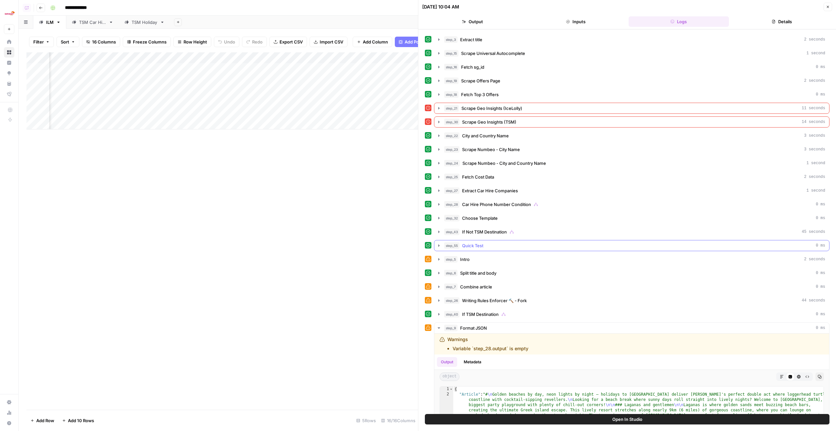
click at [498, 241] on button "step_55 Quick Test 0 ms" at bounding box center [631, 245] width 395 height 10
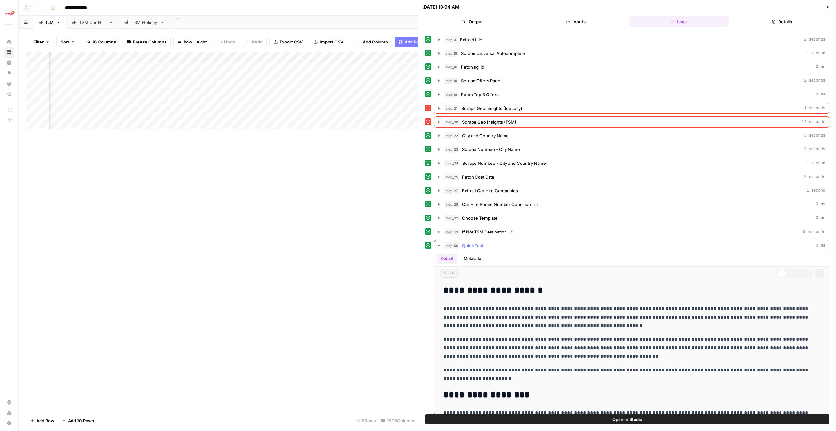
click at [498, 241] on button "step_55 Quick Test 0 ms" at bounding box center [631, 245] width 395 height 10
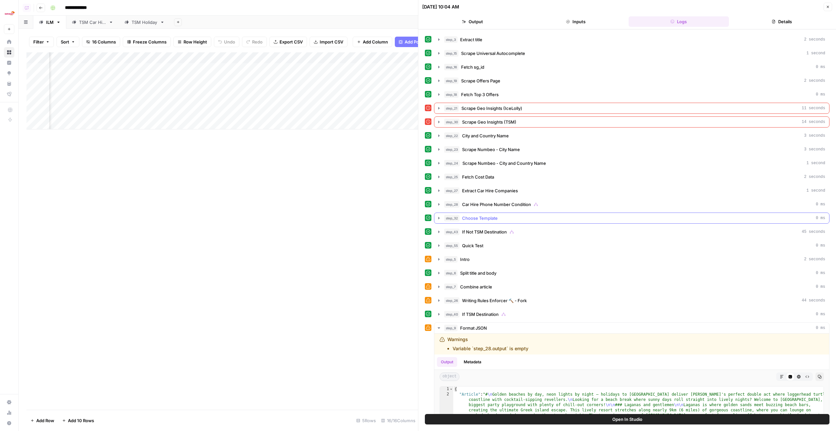
click at [496, 222] on button "step_32 Choose Template 0 ms" at bounding box center [631, 218] width 395 height 10
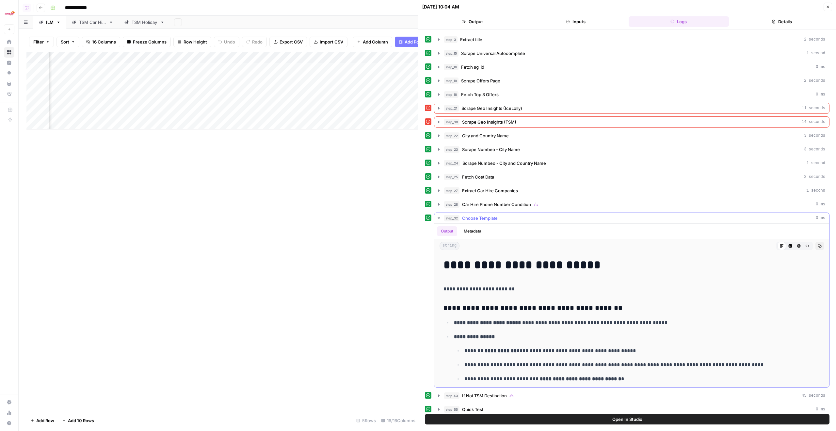
click at [496, 222] on button "step_32 Choose Template 0 ms" at bounding box center [631, 218] width 395 height 10
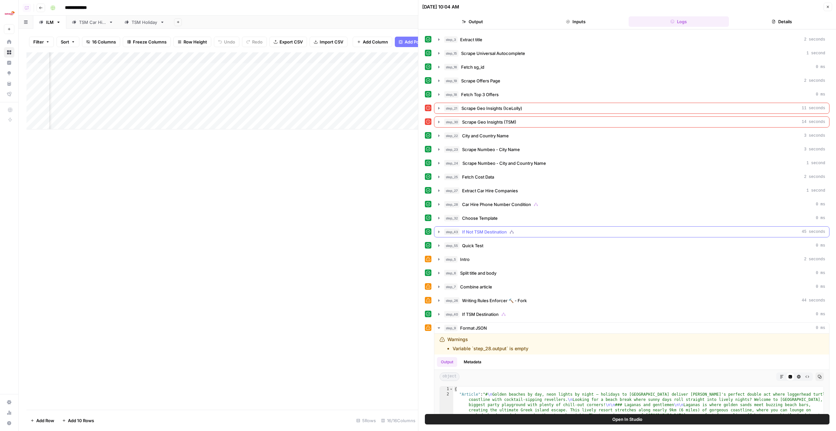
click at [496, 236] on button "step_43 If Not TSM Destination 45 seconds" at bounding box center [631, 231] width 395 height 10
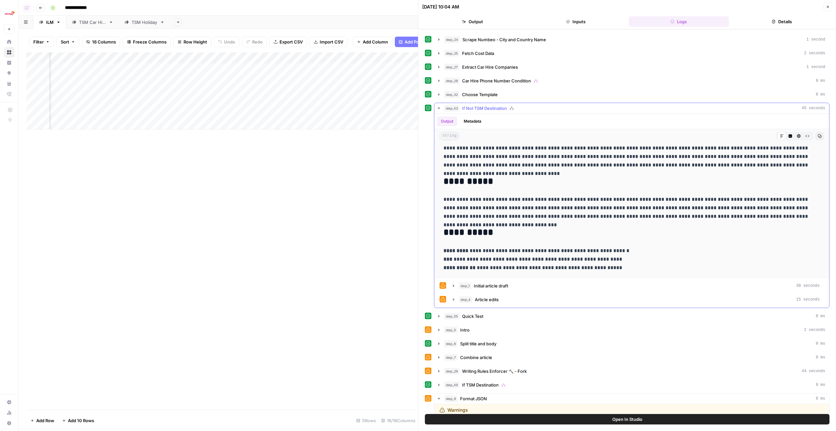
scroll to position [0, 0]
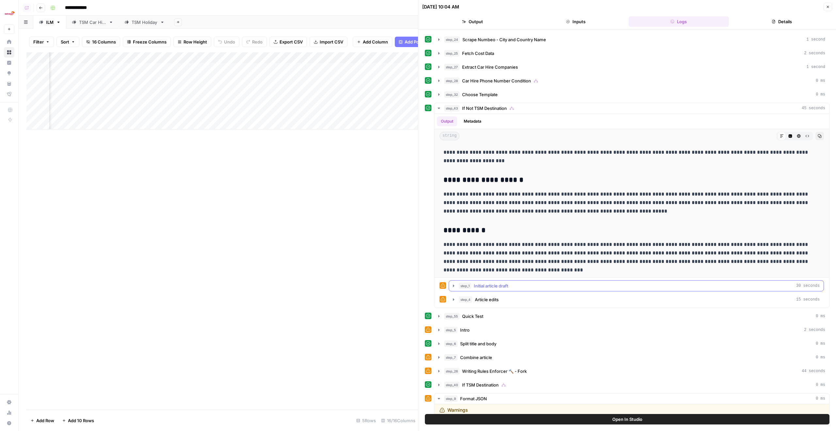
click at [536, 290] on button "step_1 Initial article draft 30 seconds" at bounding box center [636, 285] width 375 height 10
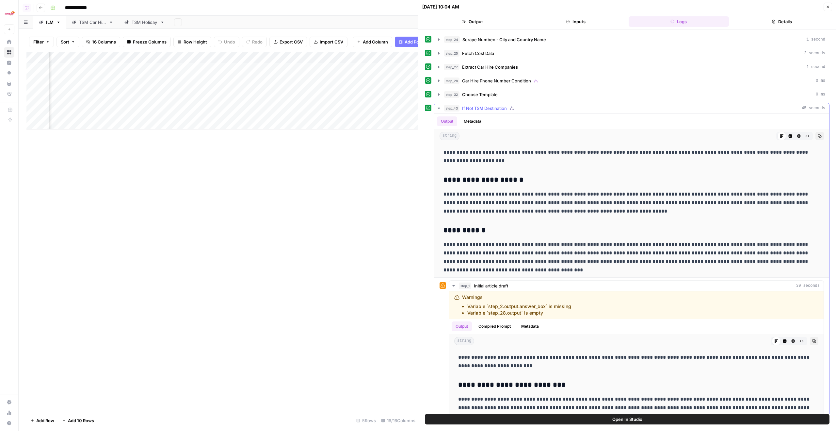
scroll to position [107, 0]
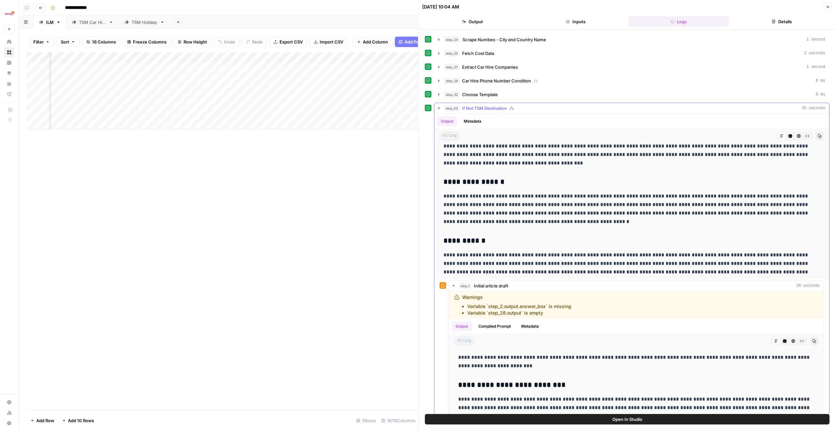
click at [505, 280] on div "**********" at bounding box center [631, 306] width 395 height 385
click at [507, 281] on button "step_1 Initial article draft 30 seconds" at bounding box center [636, 285] width 375 height 10
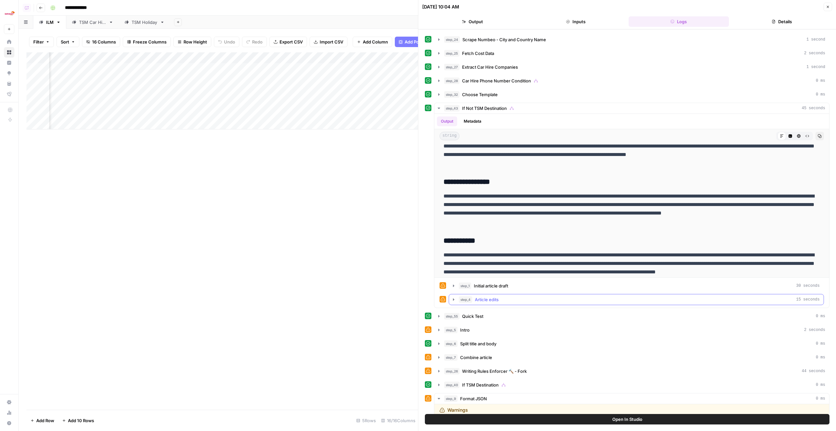
click at [505, 297] on div "step_4 Article edits 15 seconds" at bounding box center [639, 299] width 361 height 7
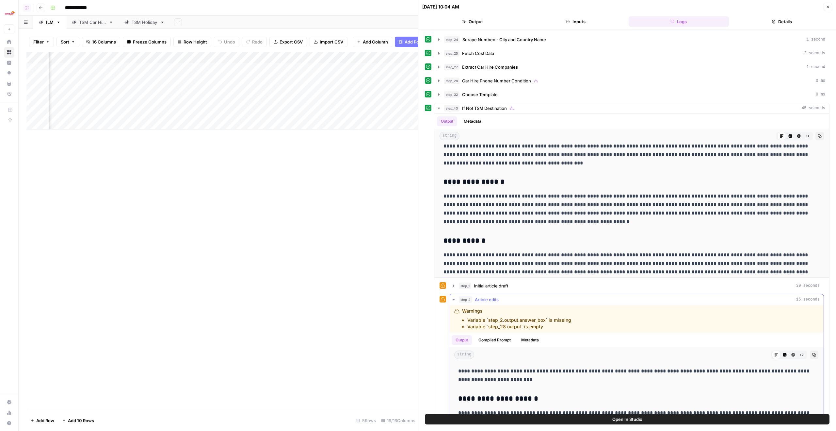
click at [505, 297] on div "step_4 Article edits 15 seconds" at bounding box center [639, 299] width 361 height 7
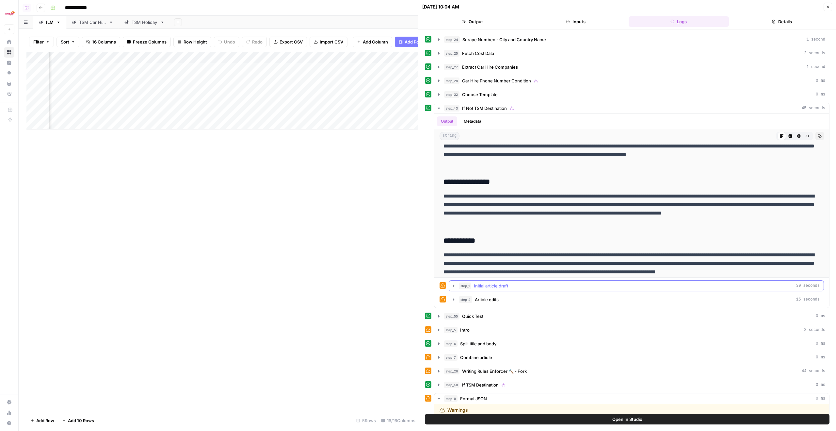
click at [506, 287] on span "Initial article draft" at bounding box center [491, 285] width 34 height 7
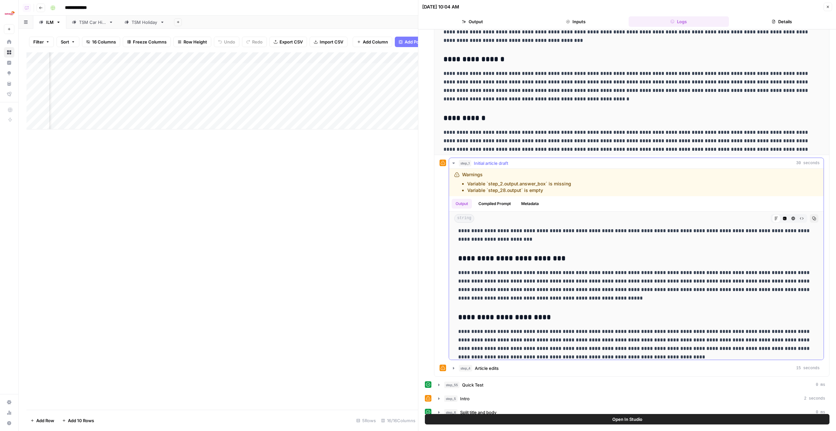
scroll to position [0, 0]
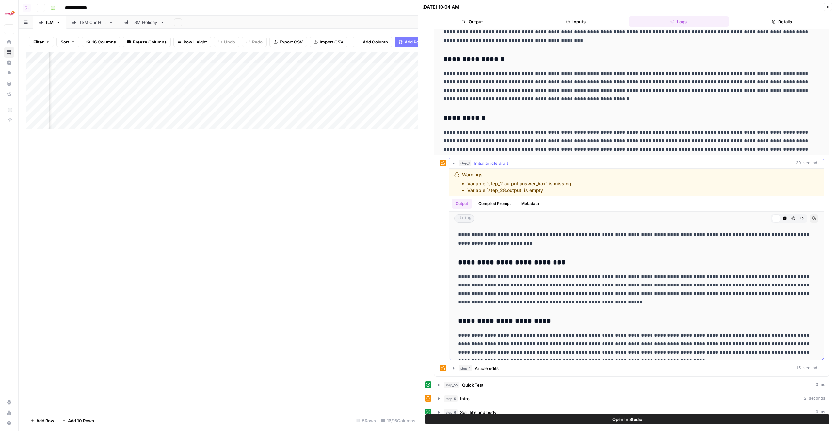
click at [510, 161] on div "step_1 Initial article draft 30 seconds" at bounding box center [639, 163] width 361 height 7
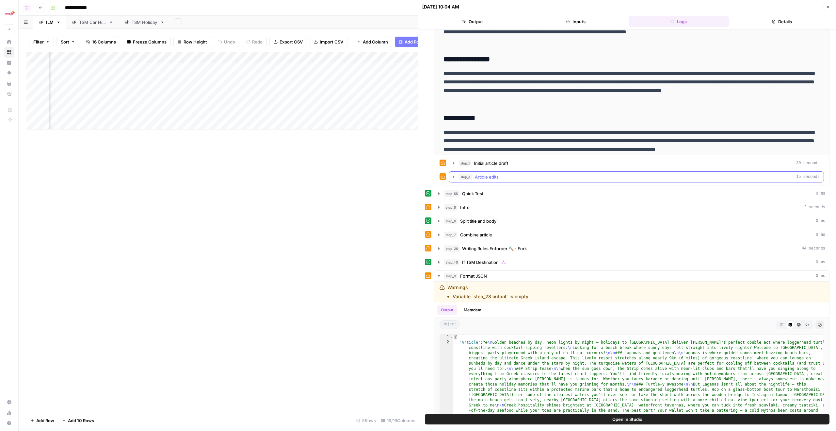
click at [506, 178] on div "step_4 Article edits 15 seconds" at bounding box center [639, 176] width 361 height 7
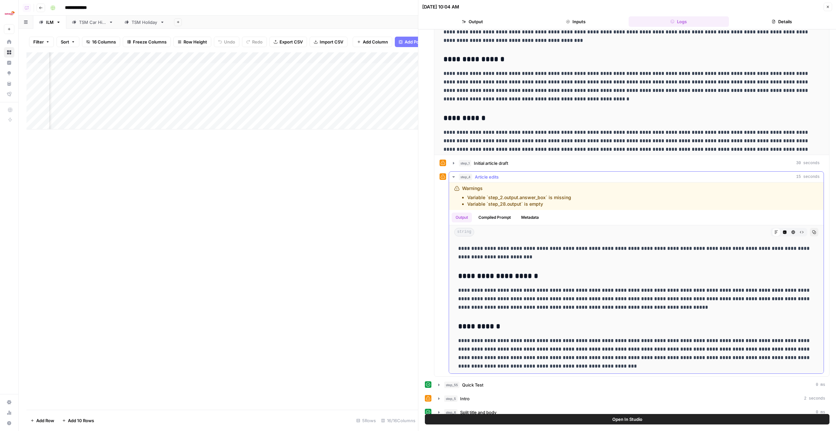
click at [575, 179] on div "step_4 Article edits 15 seconds" at bounding box center [639, 176] width 361 height 7
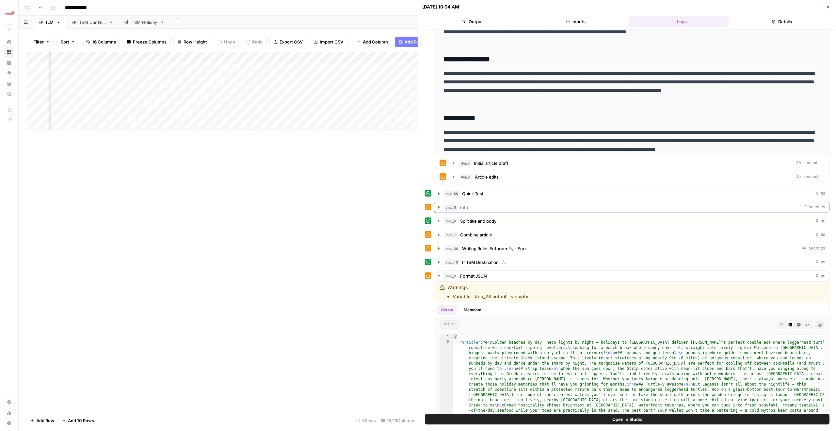
click at [562, 203] on button "step_5 Intro 2 seconds" at bounding box center [631, 207] width 395 height 10
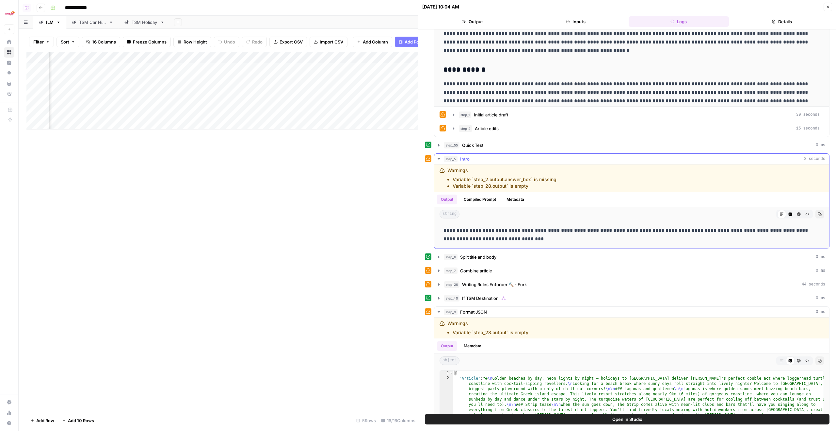
scroll to position [308, 0]
click at [537, 156] on div "step_5 Intro 2 seconds" at bounding box center [634, 158] width 381 height 7
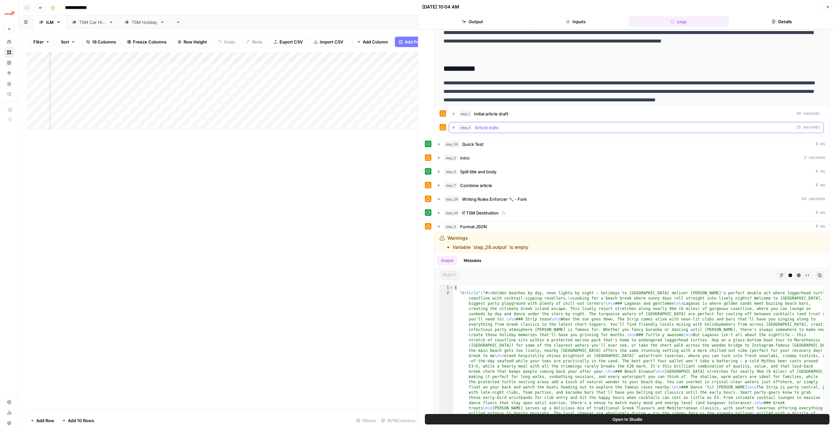
click at [534, 125] on div "step_4 Article edits 15 seconds" at bounding box center [639, 127] width 361 height 7
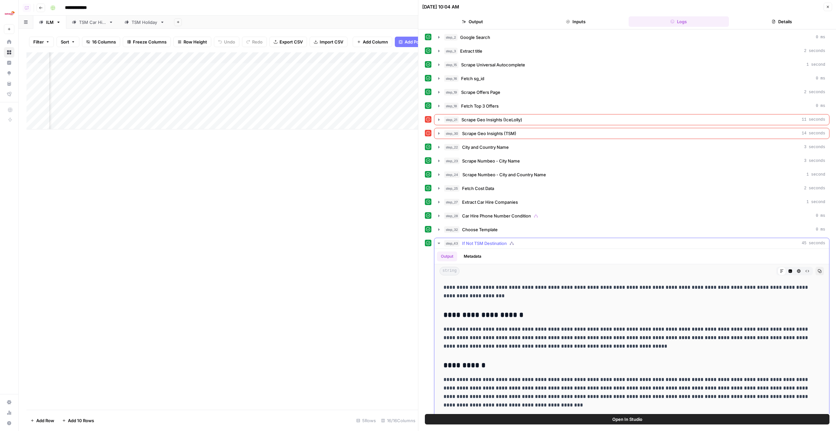
scroll to position [0, 0]
click at [502, 240] on button "step_43 If Not TSM Destination 45 seconds" at bounding box center [631, 244] width 395 height 10
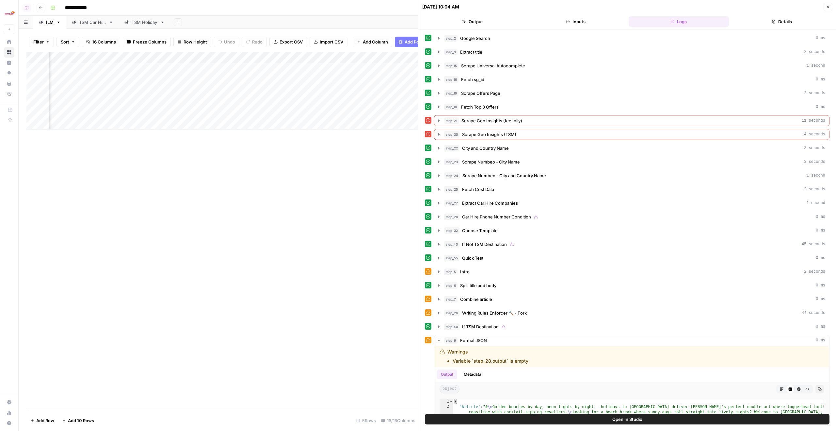
click at [828, 9] on button "Close" at bounding box center [828, 7] width 8 height 8
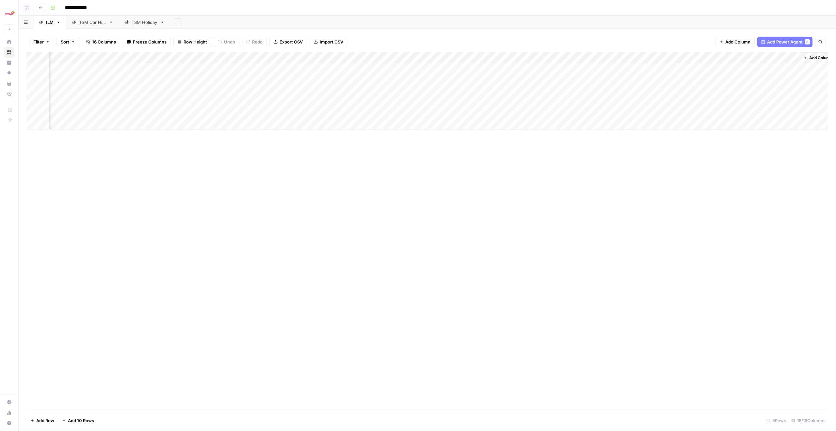
click at [598, 59] on div "Add Column" at bounding box center [427, 90] width 802 height 77
click at [648, 228] on div "Add Column" at bounding box center [427, 230] width 802 height 357
click at [612, 68] on div "Add Column" at bounding box center [427, 90] width 802 height 77
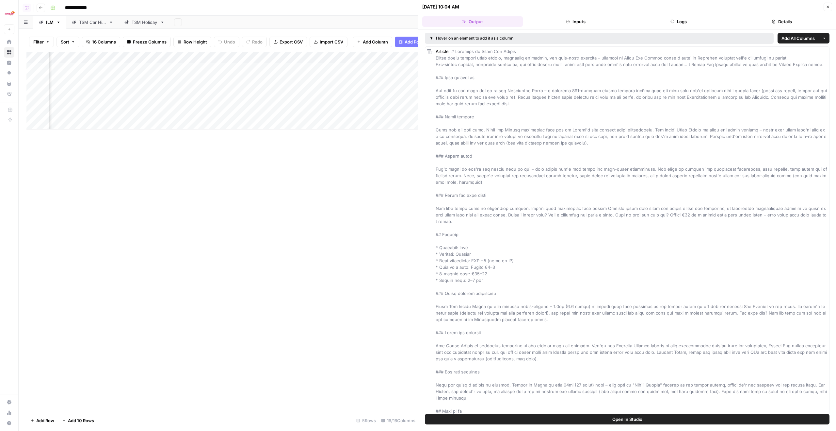
click at [640, 416] on span "Open In Studio" at bounding box center [628, 419] width 30 height 7
click at [826, 7] on button "Close" at bounding box center [828, 7] width 8 height 8
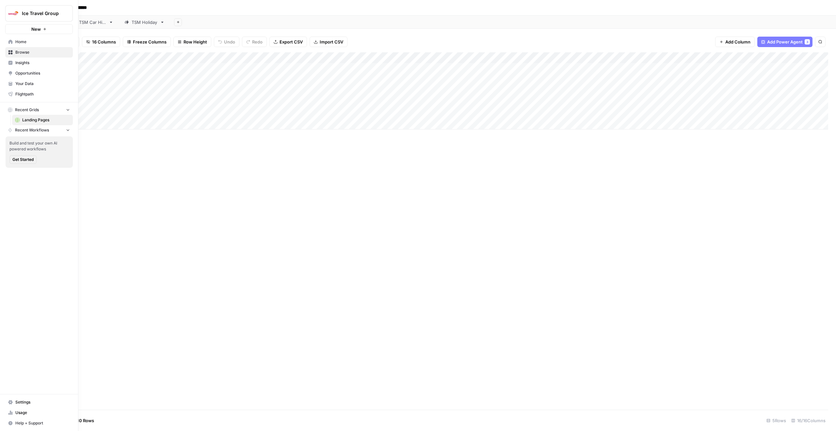
drag, startPoint x: 200, startPoint y: 93, endPoint x: 0, endPoint y: 91, distance: 199.6
click at [0, 91] on div "**********" at bounding box center [418, 215] width 836 height 431
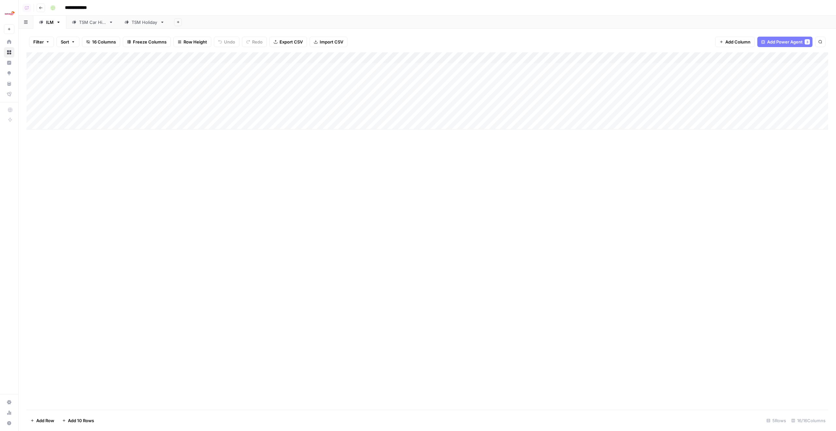
click at [206, 61] on div "Add Column" at bounding box center [427, 90] width 802 height 77
click at [214, 122] on span "Edit Workflow" at bounding box center [208, 122] width 57 height 7
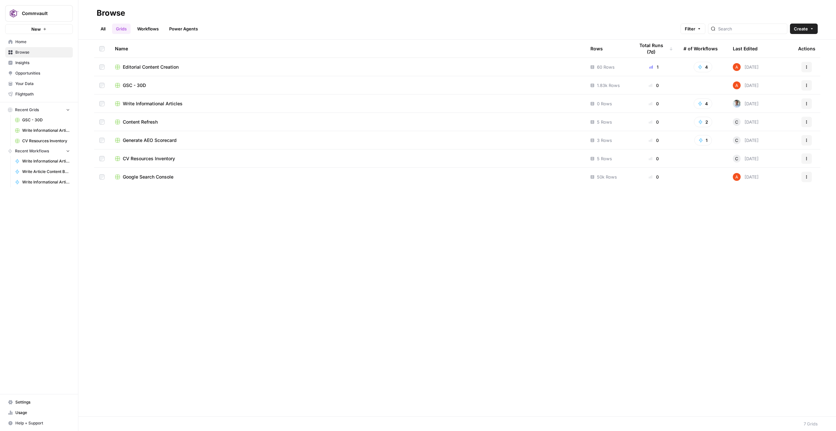
click at [61, 12] on div "Commvault" at bounding box center [46, 13] width 49 height 7
type input "ice t"
click at [63, 45] on div "Ice Travel Group" at bounding box center [58, 49] width 99 height 8
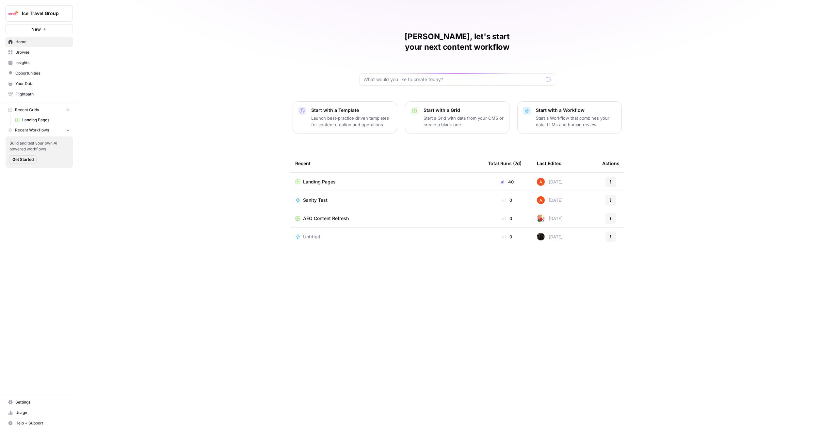
click at [326, 178] on span "Landing Pages" at bounding box center [319, 181] width 33 height 7
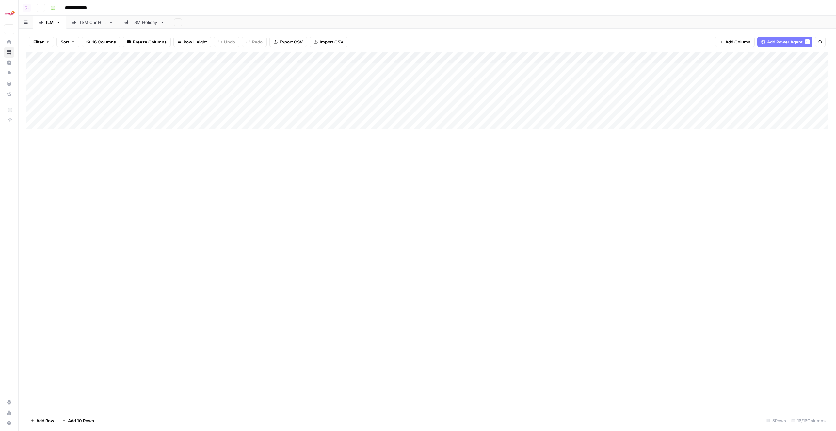
drag, startPoint x: 509, startPoint y: 287, endPoint x: 795, endPoint y: 219, distance: 293.6
click at [830, 246] on div "Filter Sort 16 Columns Freeze Columns Row Height Undo Redo Export CSV Import CS…" at bounding box center [428, 230] width 818 height 402
drag, startPoint x: 772, startPoint y: 199, endPoint x: 520, endPoint y: 379, distance: 309.5
click at [520, 379] on div "Add Column" at bounding box center [427, 230] width 802 height 357
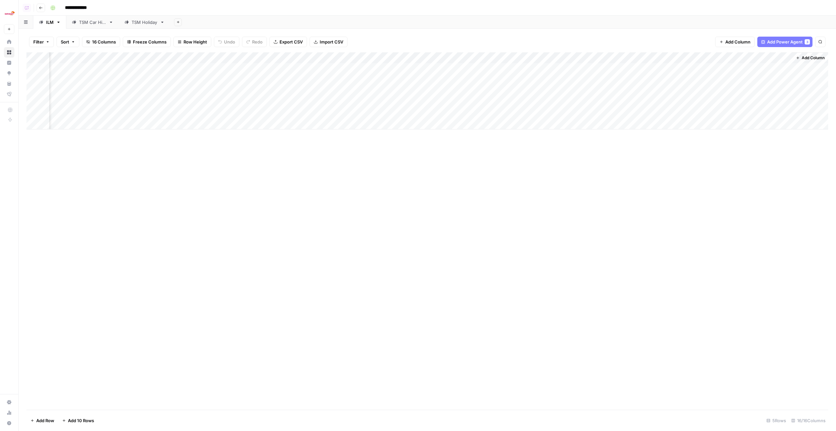
drag, startPoint x: 652, startPoint y: 70, endPoint x: 836, endPoint y: 66, distance: 184.3
click at [836, 66] on div "Filter Sort 16 Columns Freeze Columns Row Height Undo Redo Export CSV Import CS…" at bounding box center [428, 230] width 818 height 402
click at [786, 165] on div "Add Column" at bounding box center [427, 230] width 802 height 357
click at [654, 81] on div "Add Column" at bounding box center [427, 90] width 802 height 77
click at [602, 67] on div "Add Column" at bounding box center [427, 90] width 802 height 77
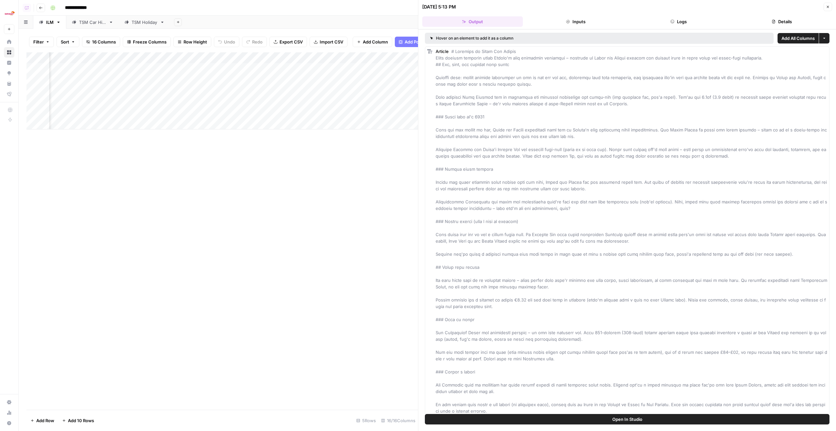
click at [700, 27] on header "09/11/25 at 5:13 PM Close Output Inputs Logs Details" at bounding box center [627, 14] width 418 height 29
click at [700, 25] on button "Logs" at bounding box center [679, 21] width 101 height 10
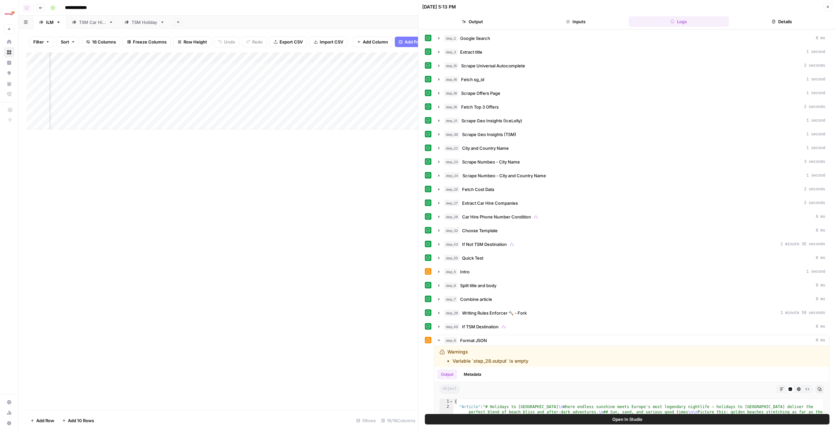
click at [777, 24] on button "Details" at bounding box center [782, 21] width 101 height 10
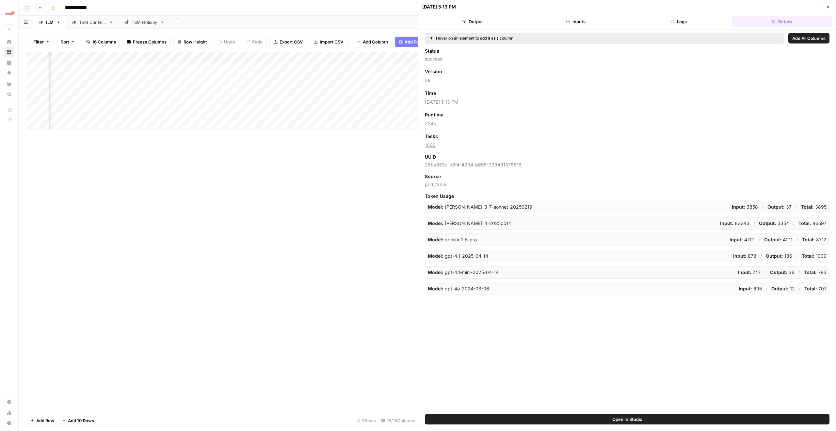
click at [827, 8] on icon "button" at bounding box center [828, 7] width 4 height 4
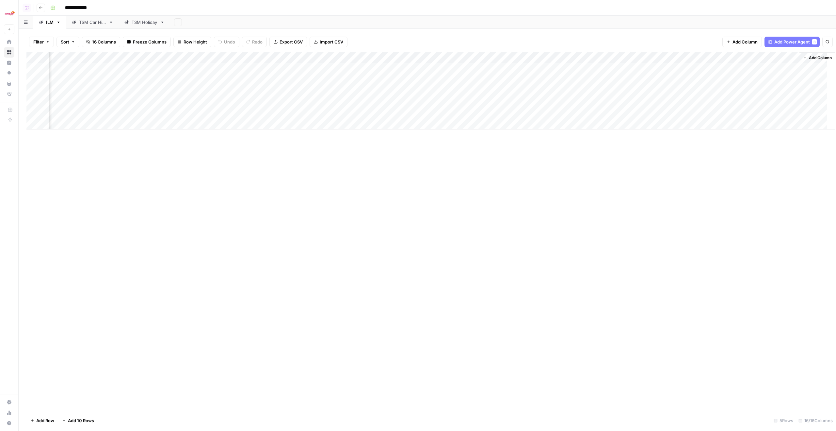
scroll to position [0, 229]
click at [676, 67] on div "Add Column" at bounding box center [427, 90] width 802 height 77
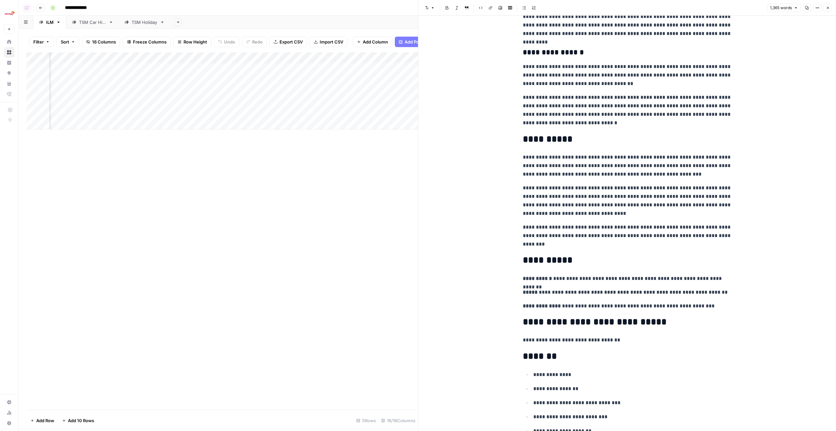
scroll to position [1162, 0]
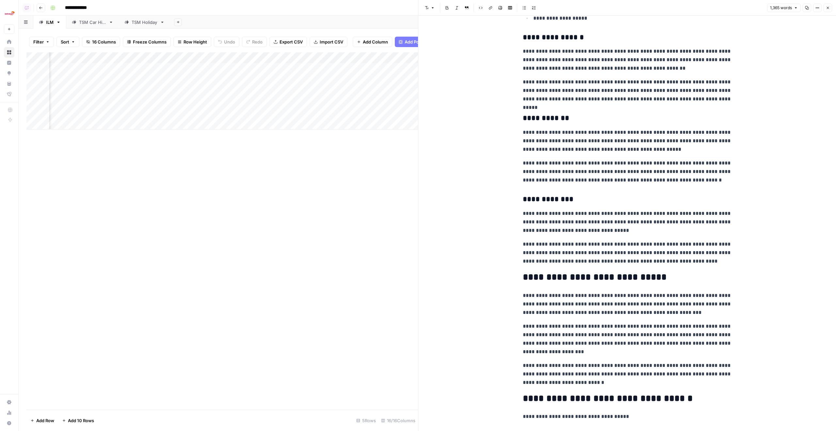
click at [828, 4] on button "Close" at bounding box center [828, 8] width 8 height 8
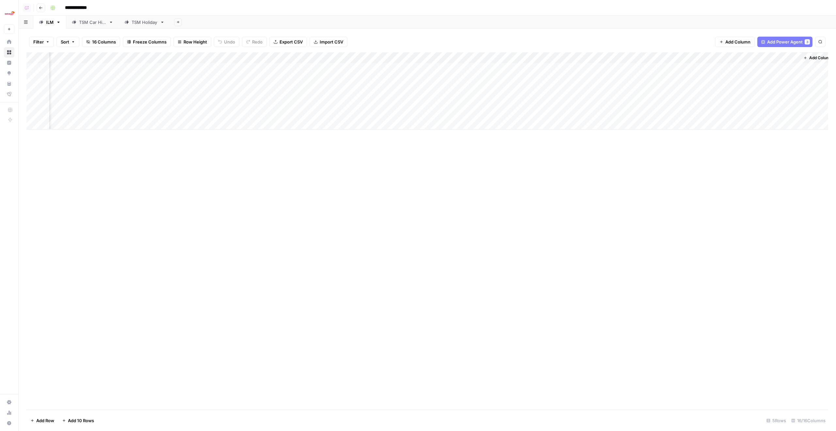
click at [617, 59] on div "Add Column" at bounding box center [427, 90] width 802 height 77
click at [623, 74] on span "All Rows" at bounding box center [640, 73] width 41 height 7
click at [98, 23] on div "TSM Car Hire" at bounding box center [92, 22] width 27 height 7
click at [204, 89] on div "Add Column" at bounding box center [427, 146] width 802 height 188
click at [175, 191] on div "Add Column" at bounding box center [427, 146] width 802 height 188
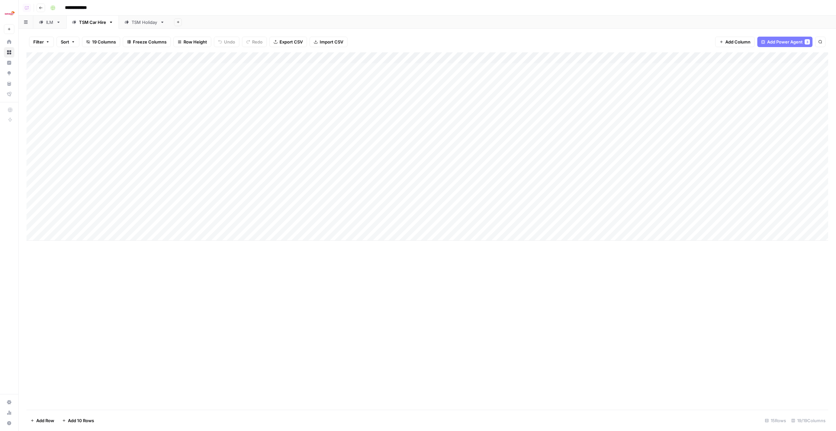
click at [232, 89] on div "Add Column" at bounding box center [427, 146] width 802 height 188
click at [279, 60] on div "Add Column" at bounding box center [427, 146] width 802 height 188
click link "Edit Workflow"
click link "ILM"
click div "Add Column"
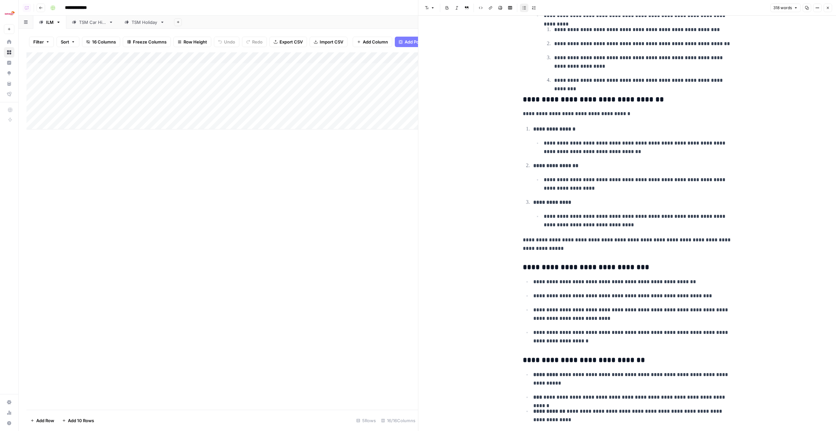
scroll to position [37, 0]
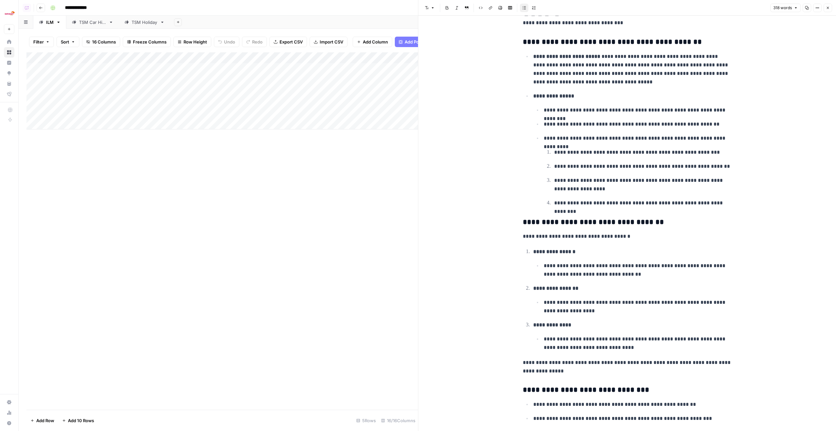
click icon "button"
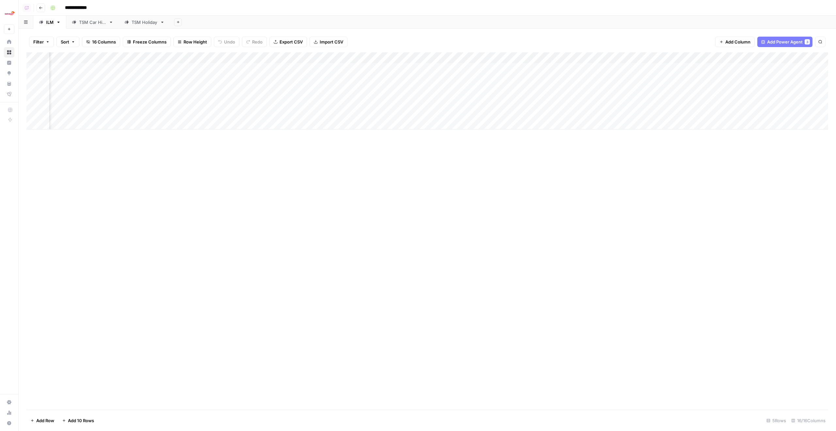
drag, startPoint x: 580, startPoint y: 93, endPoint x: 836, endPoint y: 93, distance: 256.1
click div "Filter Sort 16 Columns Freeze Columns Row Height Undo Redo Export CSV Import CS…"
click div "Add Column"
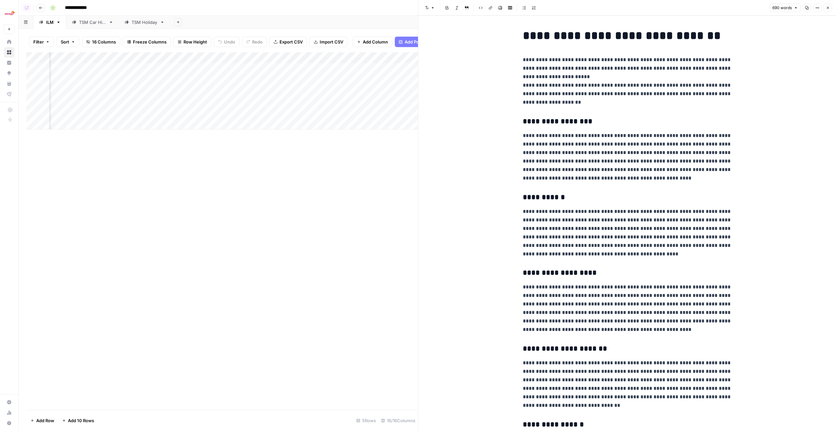
click button "Close"
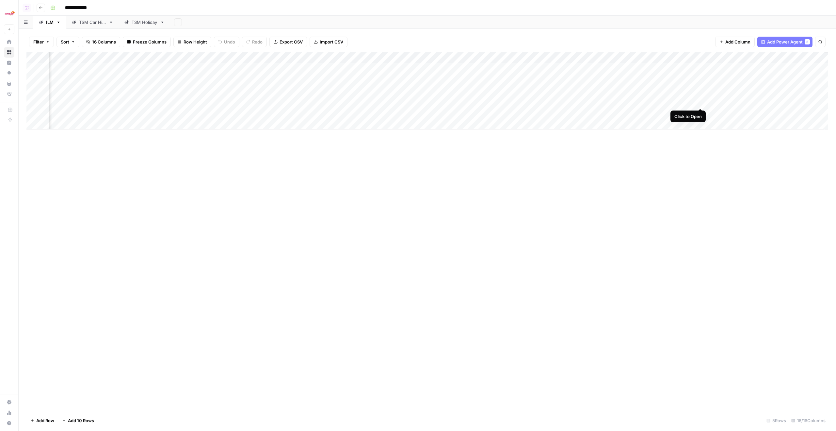
click div "Add Column"
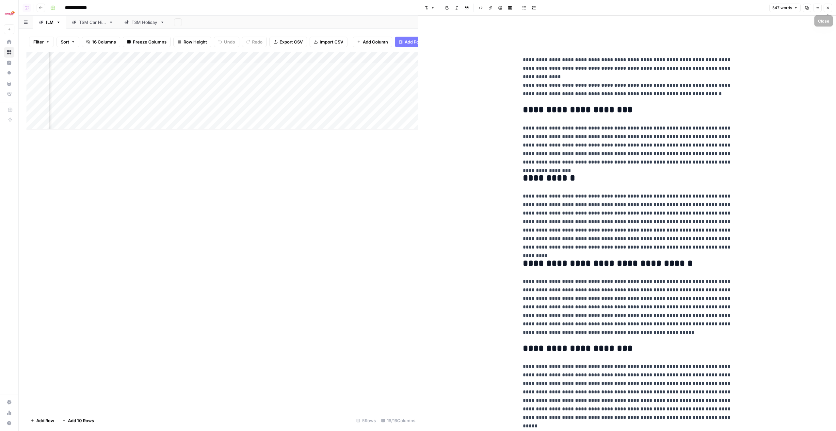
click button "Close"
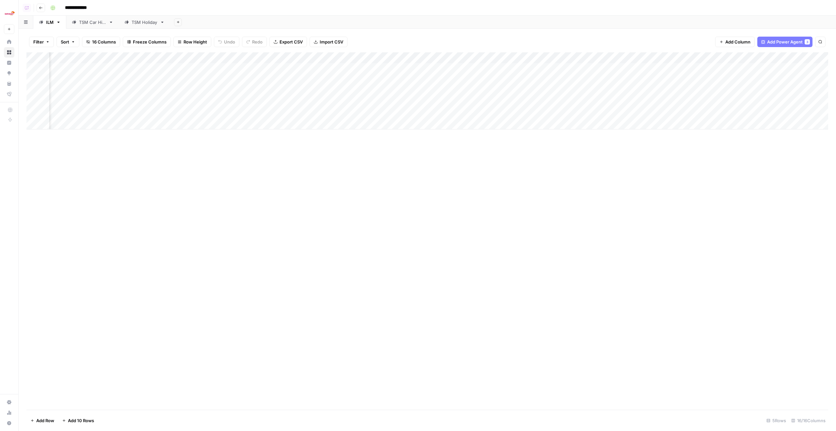
click div "Add Column"
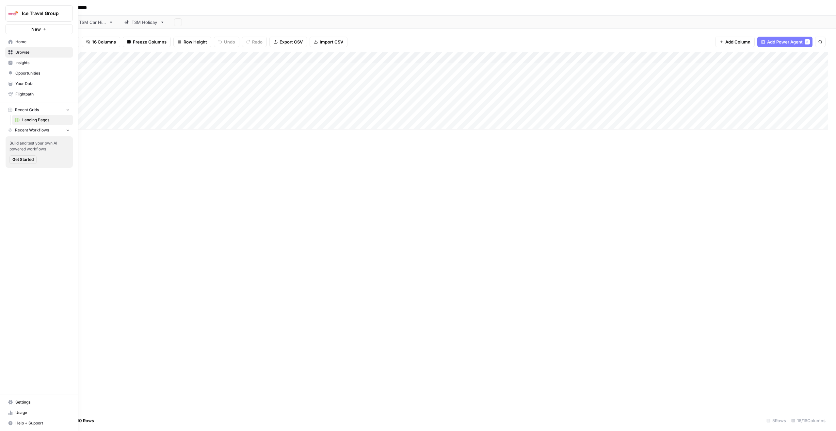
drag, startPoint x: 685, startPoint y: 90, endPoint x: 0, endPoint y: 86, distance: 685.1
click div "**********"
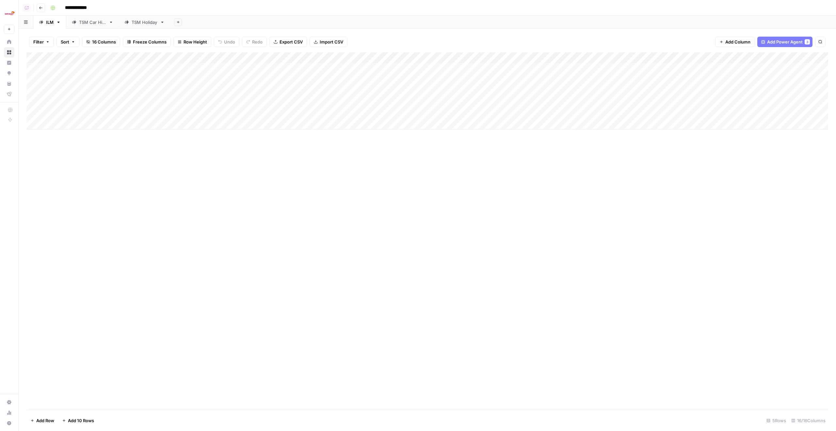
click div "Add Column"
drag, startPoint x: 484, startPoint y: 103, endPoint x: 836, endPoint y: 100, distance: 351.5
click div "Filter Sort 16 Columns Freeze Columns Row Height Undo Redo Export CSV Import CS…"
click div "Add Column"
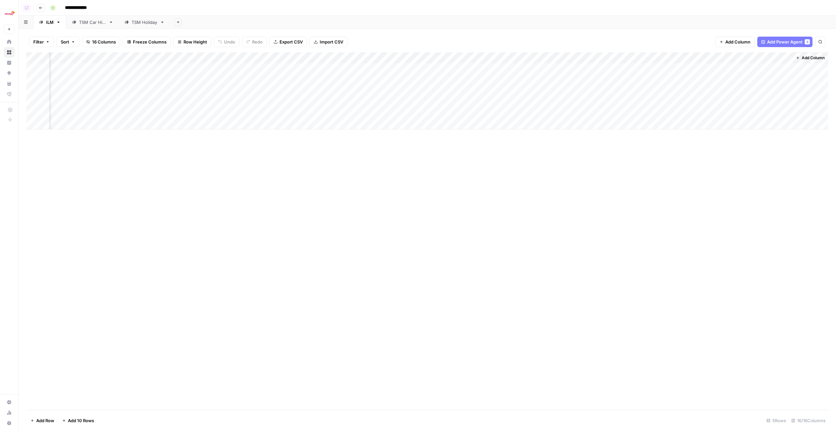
click img "Workspace: Ice Travel Group"
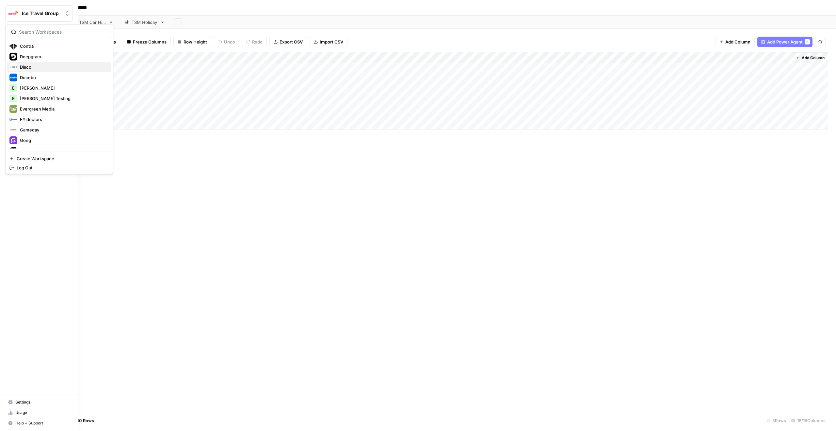
scroll to position [243, 0]
click span "Gong"
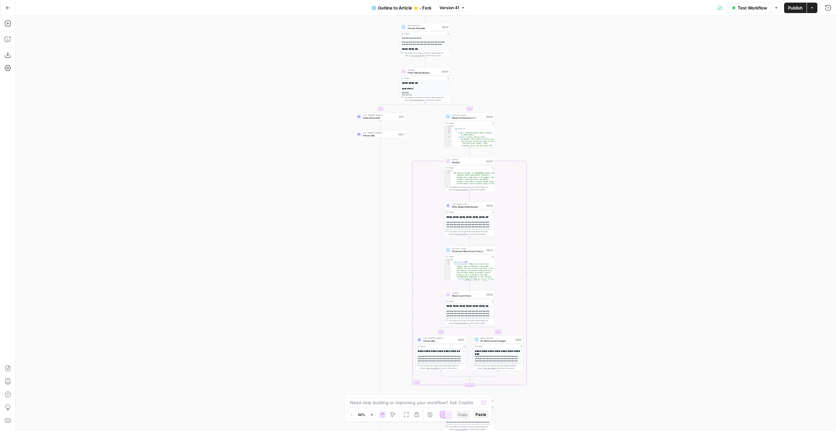
drag, startPoint x: 587, startPoint y: 175, endPoint x: 577, endPoint y: 102, distance: 73.8
click at [577, 102] on div "true false true false true false true false true false Workflow Set Inputs Inpu…" at bounding box center [426, 223] width 821 height 415
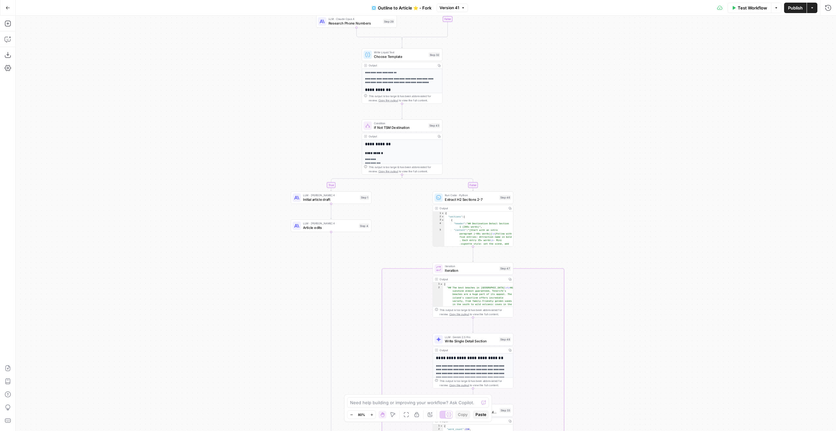
drag, startPoint x: 591, startPoint y: 150, endPoint x: 668, endPoint y: 335, distance: 200.0
click at [668, 335] on div "true false true false true false true false true false Workflow Set Inputs Inpu…" at bounding box center [426, 223] width 821 height 415
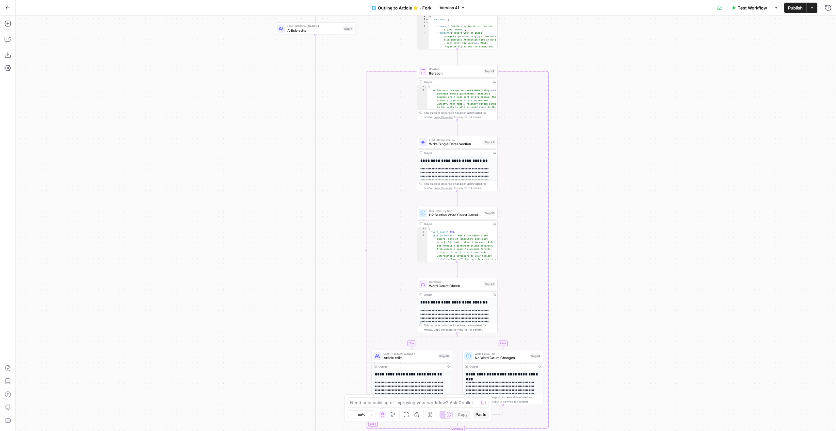
drag, startPoint x: 660, startPoint y: 316, endPoint x: 652, endPoint y: 194, distance: 121.8
click at [644, 151] on div "true false true false true false true false true false Workflow Set Inputs Inpu…" at bounding box center [426, 223] width 821 height 415
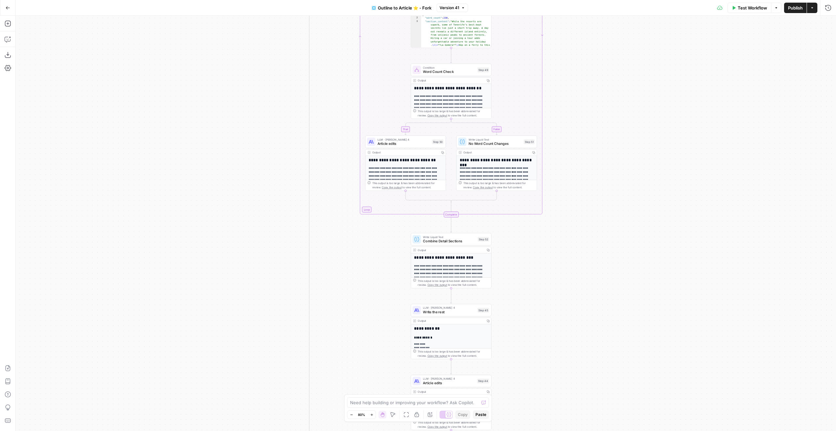
drag, startPoint x: 663, startPoint y: 110, endPoint x: 659, endPoint y: 71, distance: 39.4
click at [659, 71] on div "true false true false true false true false true false Workflow Set Inputs Inpu…" at bounding box center [426, 223] width 821 height 415
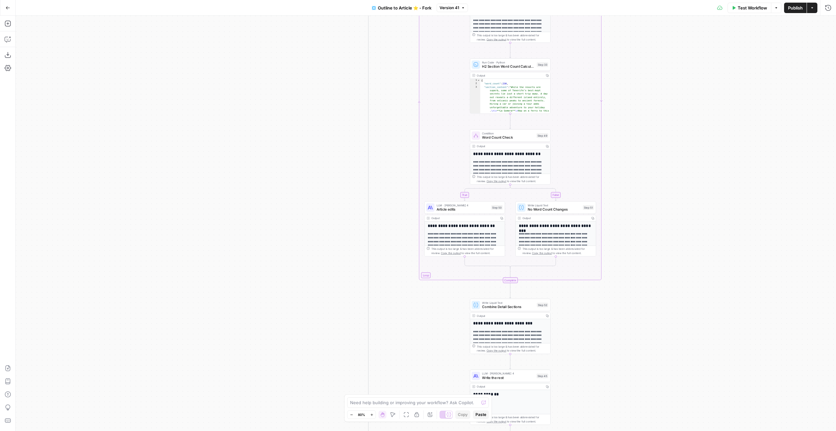
drag, startPoint x: 633, startPoint y: 130, endPoint x: 684, endPoint y: 363, distance: 238.4
click at [687, 364] on div "true false true false true false true false true false Workflow Set Inputs Inpu…" at bounding box center [426, 223] width 821 height 415
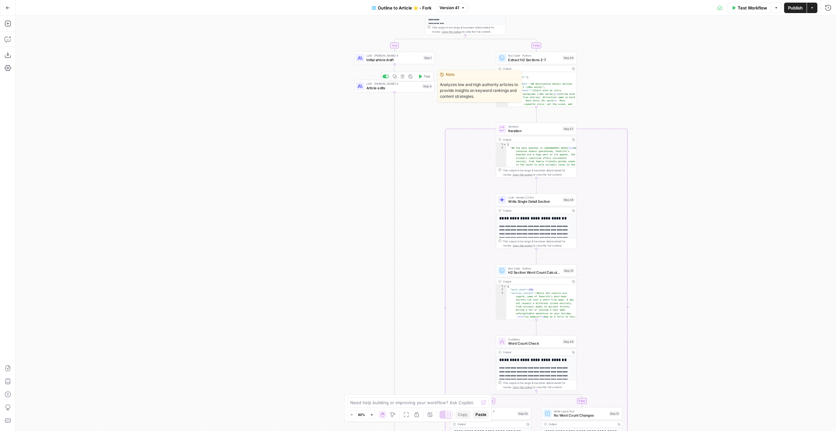
click at [396, 59] on div "Copy step" at bounding box center [395, 64] width 29 height 12
click at [430, 52] on div "Copy step Delete step Edit Note Test" at bounding box center [407, 47] width 52 height 9
click at [430, 55] on div "LLM · Claude Sonnet 4 Initial article draft Step 1 Copy step Delete step Edit N…" at bounding box center [394, 58] width 76 height 9
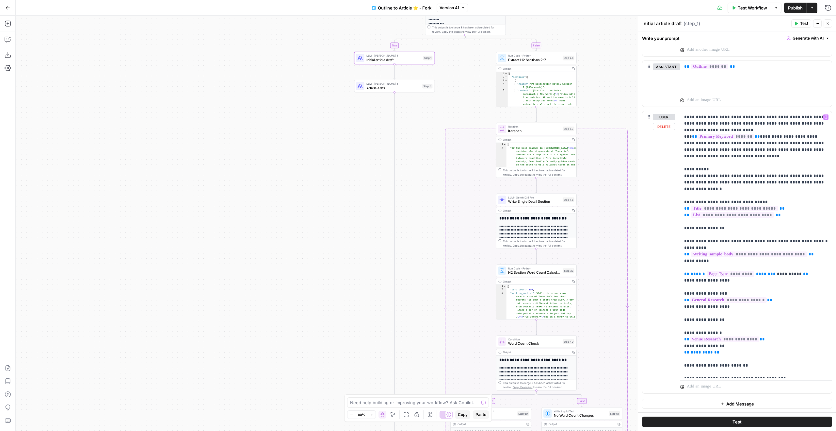
scroll to position [170, 0]
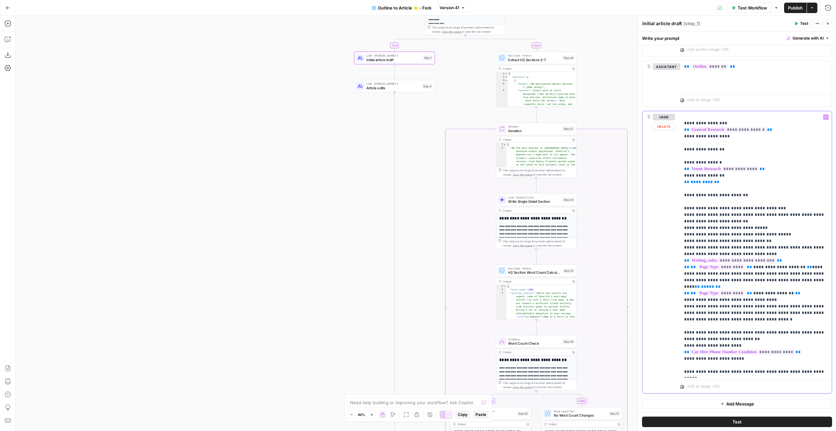
click at [749, 326] on p "**********" at bounding box center [756, 158] width 144 height 431
click at [714, 284] on span "*****" at bounding box center [707, 286] width 13 height 4
click at [700, 284] on span "**" at bounding box center [697, 286] width 5 height 4
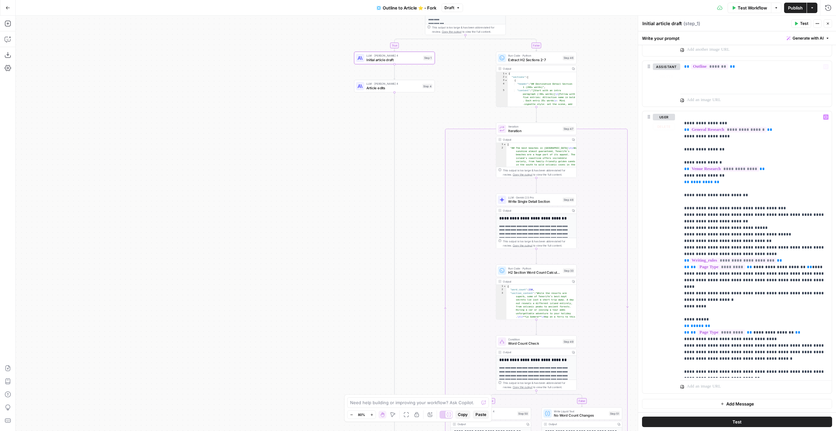
click at [750, 75] on div "** ******* **" at bounding box center [756, 76] width 152 height 30
click at [715, 299] on p "**********" at bounding box center [756, 178] width 144 height 470
click at [830, 24] on button "Close" at bounding box center [828, 23] width 8 height 8
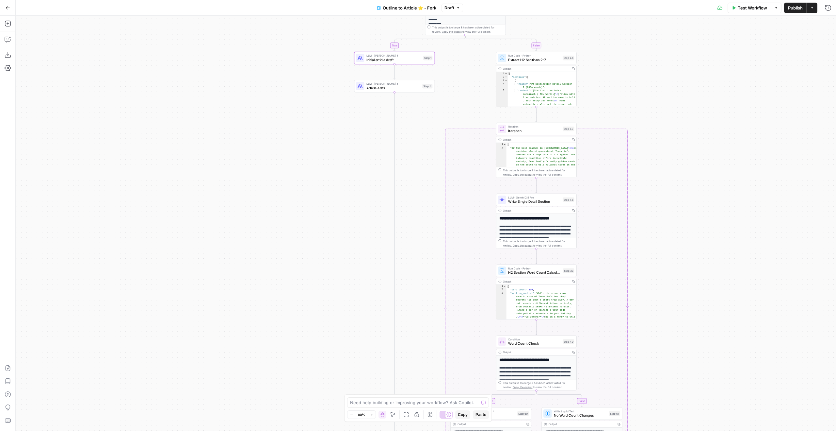
click at [796, 12] on button "Publish" at bounding box center [795, 8] width 23 height 10
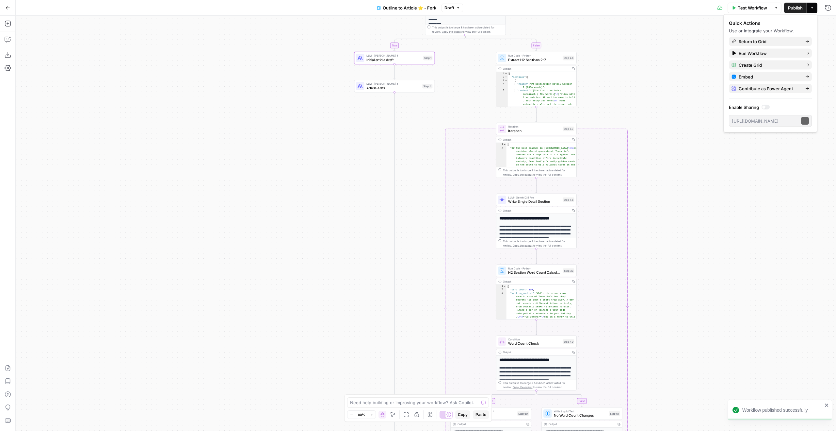
click at [780, 142] on body "Workflow published successfully Ice Travel Group New Home Browse Insights Oppor…" at bounding box center [418, 215] width 836 height 431
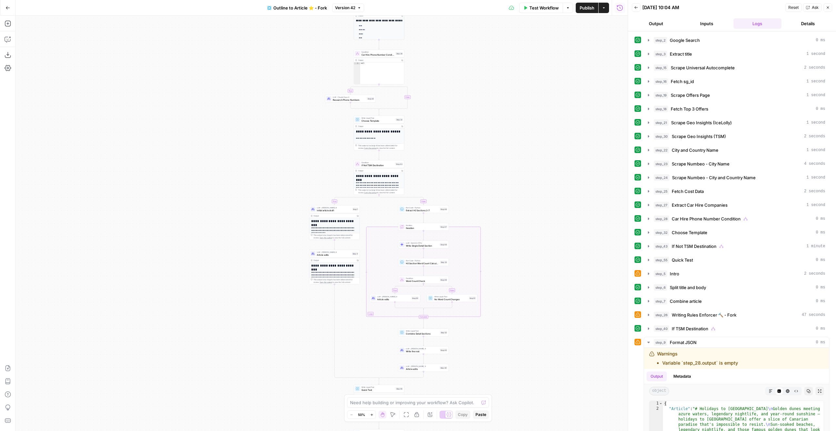
drag, startPoint x: 481, startPoint y: 271, endPoint x: 539, endPoint y: 148, distance: 136.0
click at [539, 148] on div "true false true false true false true false true false Workflow Set Inputs Inpu…" at bounding box center [322, 223] width 612 height 415
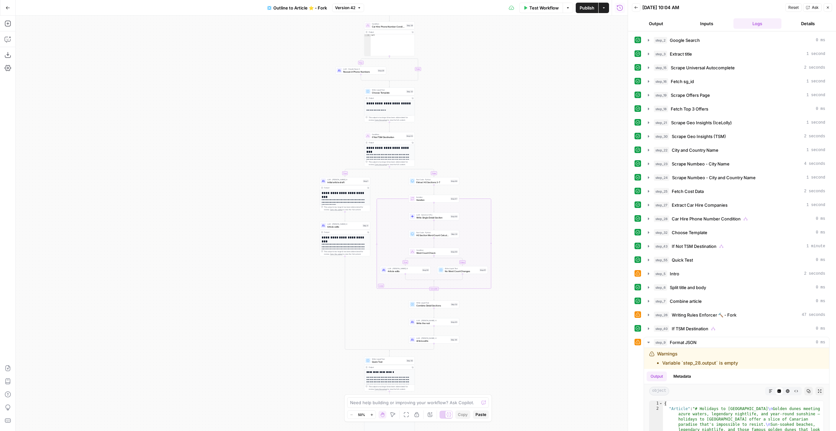
drag, startPoint x: 552, startPoint y: 252, endPoint x: 563, endPoint y: 224, distance: 29.3
click at [563, 224] on div "true false true false true false true false true false Workflow Set Inputs Inpu…" at bounding box center [322, 223] width 612 height 415
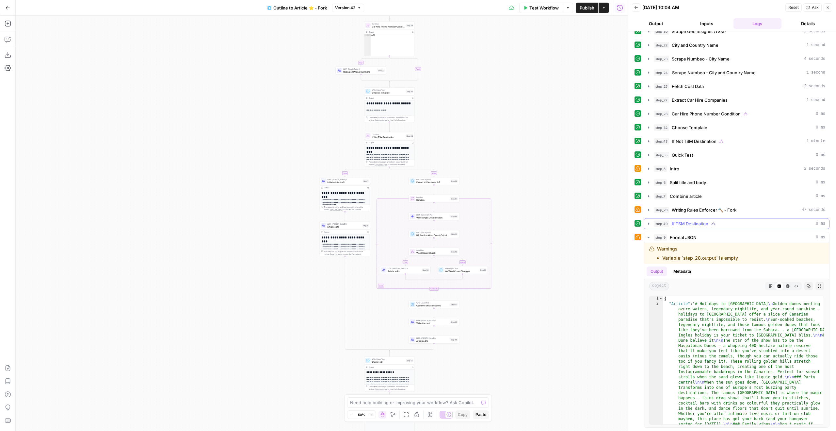
click at [708, 220] on button "step_40 If TSM Destination 0 ms" at bounding box center [736, 223] width 185 height 10
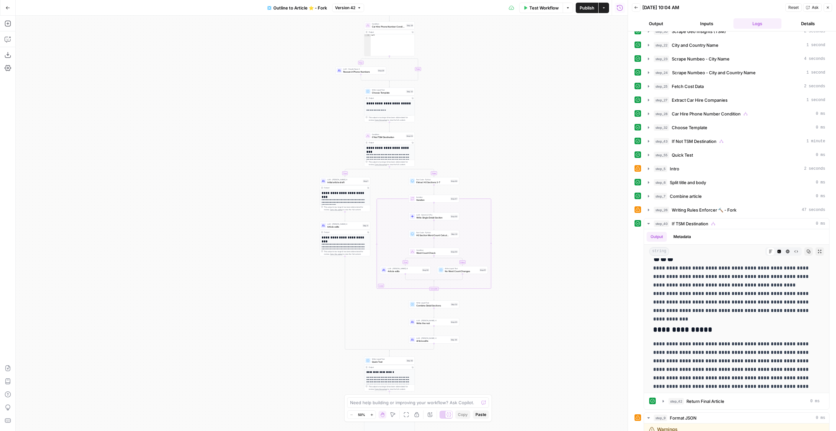
scroll to position [26, 0]
drag, startPoint x: 475, startPoint y: 144, endPoint x: 526, endPoint y: 198, distance: 74.2
click at [525, 196] on div "true false true false true false true false true false Workflow Set Inputs Inpu…" at bounding box center [322, 223] width 612 height 415
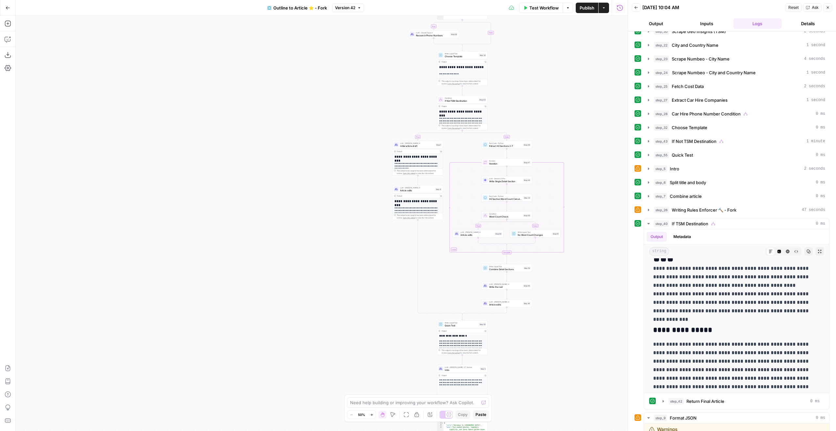
drag, startPoint x: 527, startPoint y: 182, endPoint x: 550, endPoint y: 90, distance: 95.6
click at [550, 90] on div "true false true false true false true false true false Workflow Set Inputs Inpu…" at bounding box center [322, 223] width 612 height 415
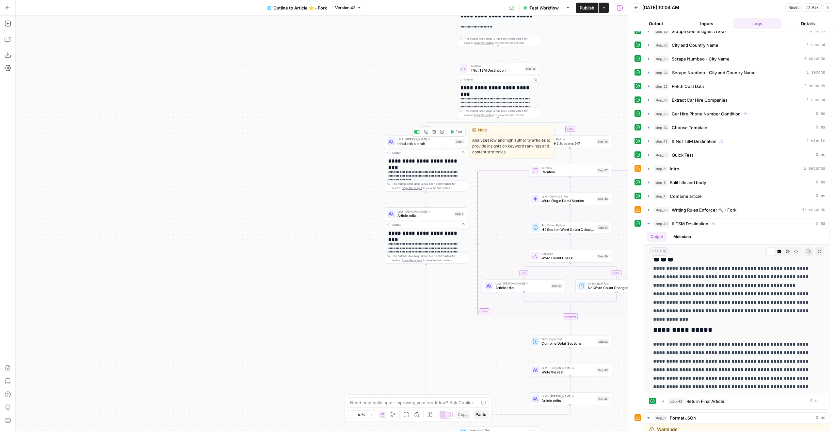
click at [435, 140] on span "LLM · Claude Sonnet 4" at bounding box center [426, 139] width 56 height 4
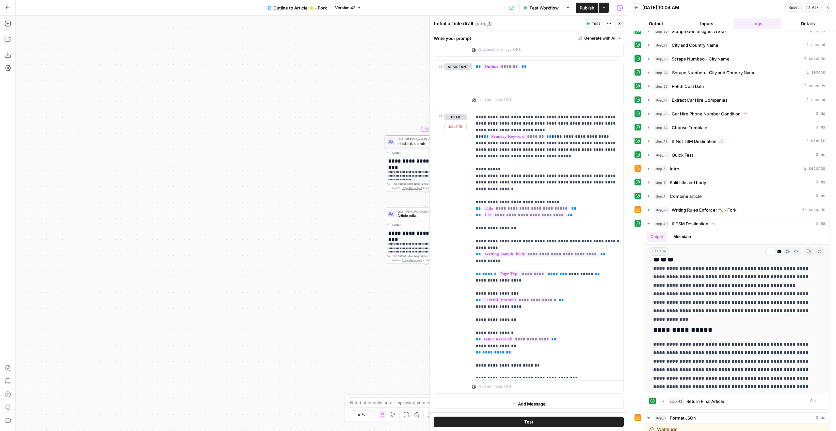
scroll to position [209, 0]
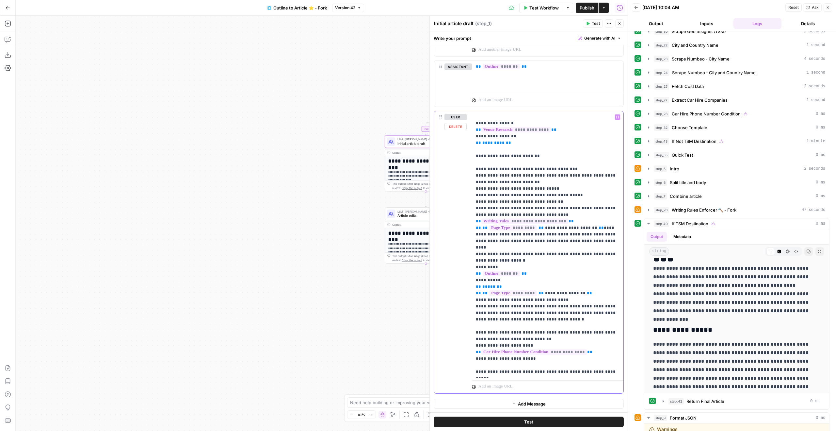
click at [547, 270] on p "**********" at bounding box center [548, 139] width 144 height 470
click at [547, 247] on p "**********" at bounding box center [548, 139] width 144 height 470
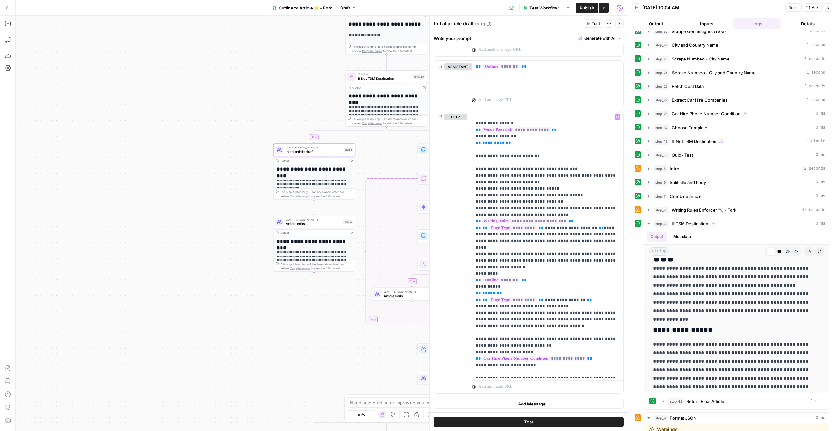
drag, startPoint x: 295, startPoint y: 241, endPoint x: 213, endPoint y: 250, distance: 82.1
click at [213, 250] on div "true true false true false true false true false false Workflow Set Inputs Inpu…" at bounding box center [322, 223] width 612 height 415
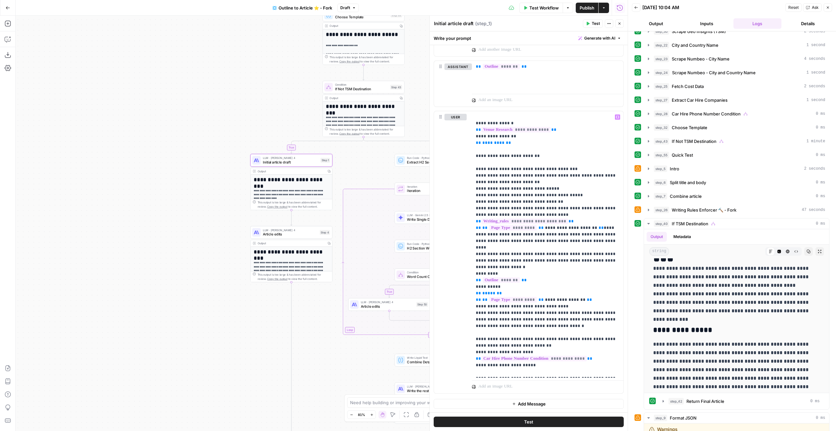
drag, startPoint x: 238, startPoint y: 63, endPoint x: 221, endPoint y: 71, distance: 18.9
click at [221, 71] on div "true true false true false true false true false false Workflow Set Inputs Inpu…" at bounding box center [322, 223] width 612 height 415
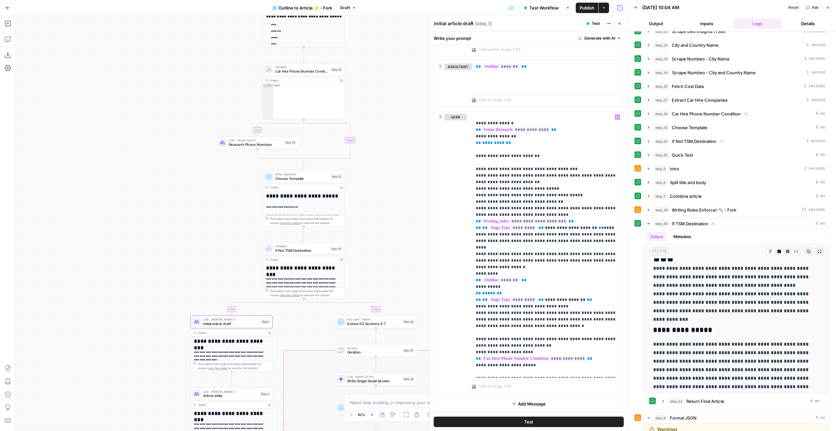
drag, startPoint x: 247, startPoint y: 97, endPoint x: 159, endPoint y: 221, distance: 152.4
click at [183, 250] on div "true true false true false true false true false false Workflow Set Inputs Inpu…" at bounding box center [322, 223] width 612 height 415
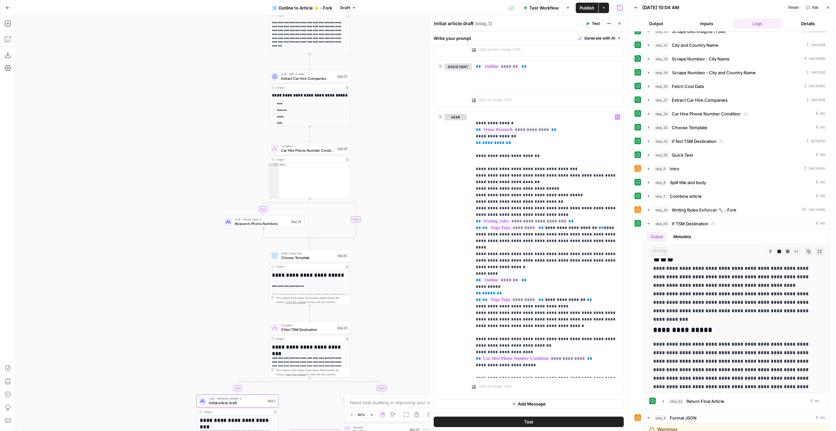
drag, startPoint x: 150, startPoint y: 116, endPoint x: 162, endPoint y: 175, distance: 60.7
click at [162, 175] on div "true true false true false true false true false false Workflow Set Inputs Inpu…" at bounding box center [322, 223] width 612 height 415
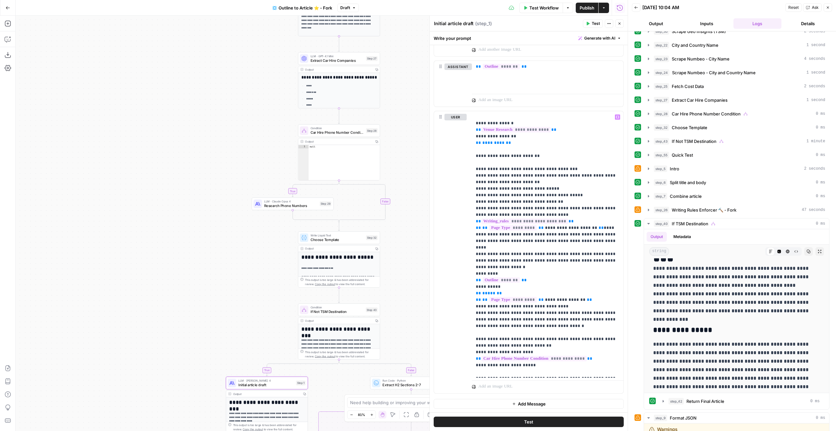
drag, startPoint x: 237, startPoint y: 271, endPoint x: 267, endPoint y: 257, distance: 32.7
click at [267, 257] on div "true true false true false true false true false false Workflow Set Inputs Inpu…" at bounding box center [322, 223] width 612 height 415
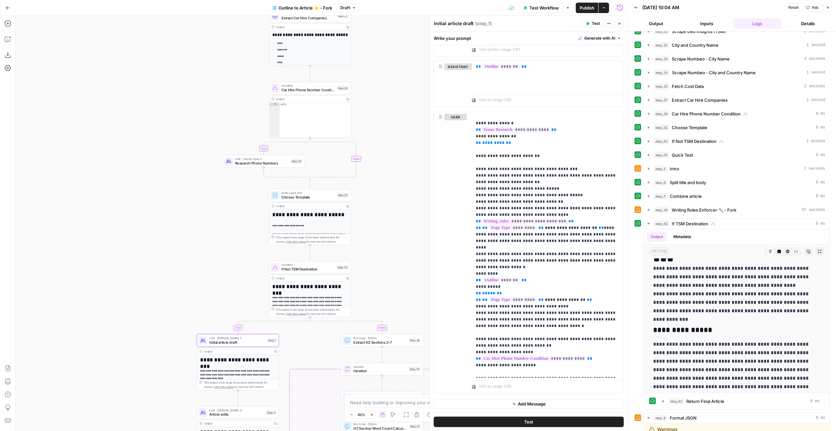
drag, startPoint x: 390, startPoint y: 121, endPoint x: 361, endPoint y: 77, distance: 51.8
click at [361, 77] on div "true true false true false true false true false false Workflow Set Inputs Inpu…" at bounding box center [322, 223] width 612 height 415
click at [346, 204] on button "Copy" at bounding box center [347, 205] width 6 height 6
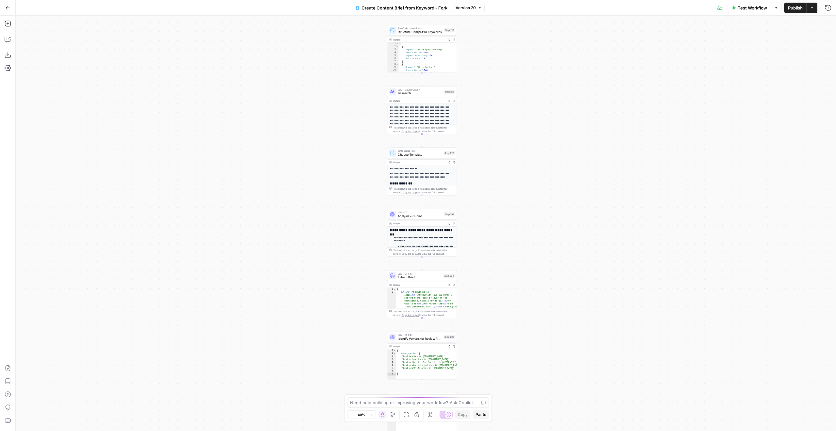
drag, startPoint x: 540, startPoint y: 121, endPoint x: 544, endPoint y: 32, distance: 88.9
click at [544, 45] on div "true false Workflow Set Inputs Inputs Google Search Perform Google Search Step …" at bounding box center [426, 223] width 821 height 415
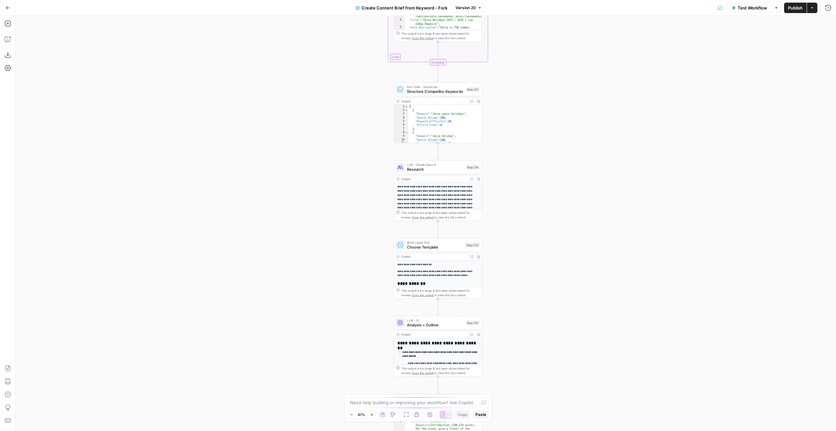
drag, startPoint x: 508, startPoint y: 137, endPoint x: 542, endPoint y: 248, distance: 116.6
click at [542, 248] on div "true false Workflow Set Inputs Inputs Google Search Perform Google Search Step …" at bounding box center [426, 223] width 821 height 415
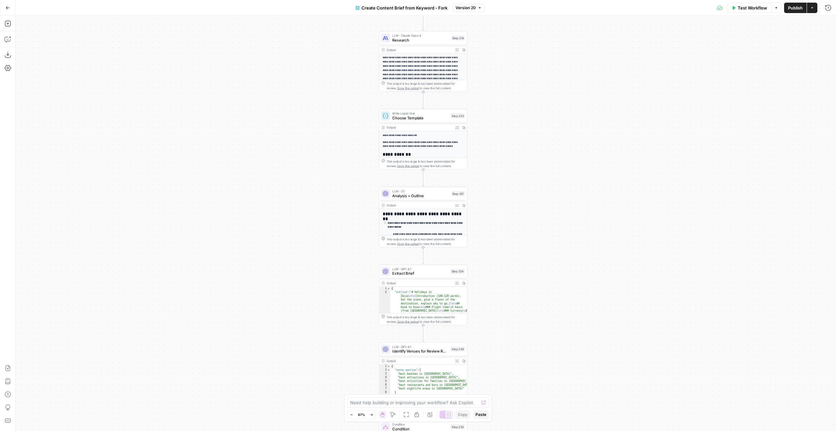
drag, startPoint x: 536, startPoint y: 307, endPoint x: 508, endPoint y: 90, distance: 218.4
click at [512, 82] on div "true false Workflow Set Inputs Inputs Google Search Perform Google Search Step …" at bounding box center [426, 223] width 821 height 415
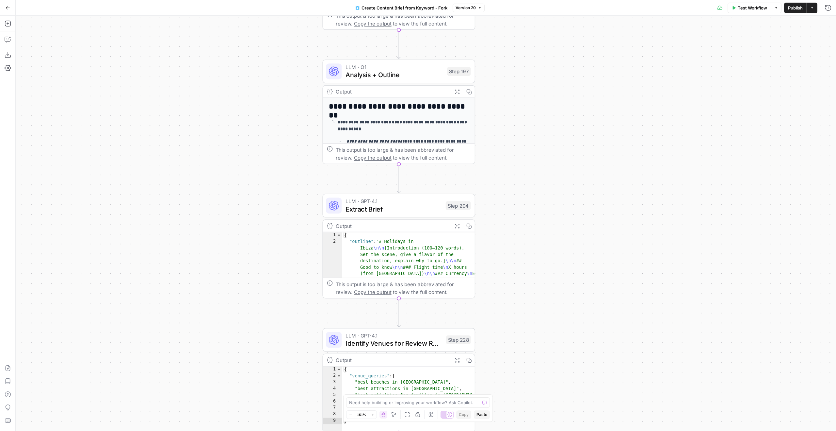
drag, startPoint x: 477, startPoint y: 175, endPoint x: 515, endPoint y: 219, distance: 58.1
click at [515, 219] on div "true false Workflow Set Inputs Inputs Google Search Perform Google Search Step …" at bounding box center [426, 223] width 821 height 415
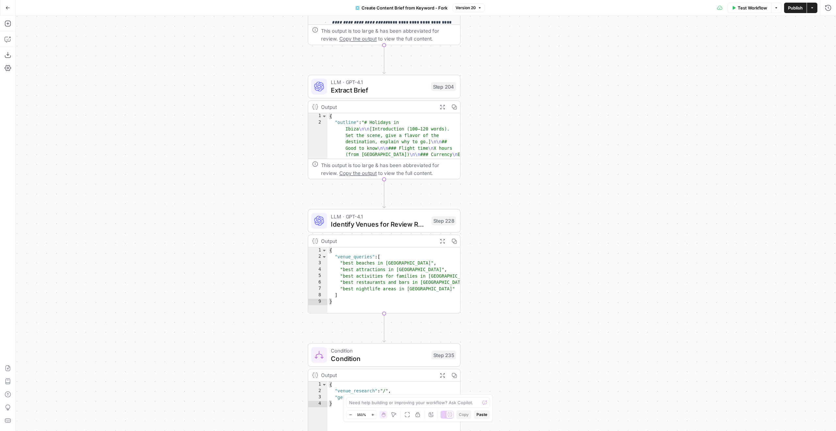
drag, startPoint x: 542, startPoint y: 294, endPoint x: 530, endPoint y: 188, distance: 106.9
click at [530, 188] on div "true false Workflow Set Inputs Inputs Google Search Perform Google Search Step …" at bounding box center [426, 223] width 821 height 415
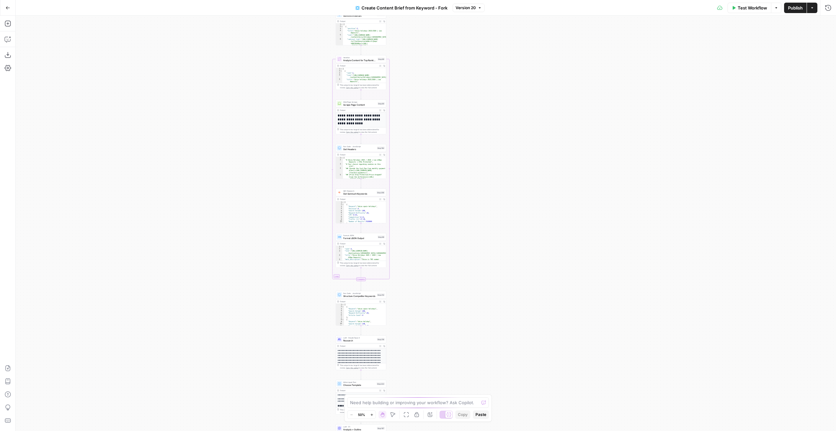
drag, startPoint x: 229, startPoint y: 112, endPoint x: 173, endPoint y: 237, distance: 136.7
click at [173, 237] on div "true false Workflow Set Inputs Inputs Google Search Perform Google Search Step …" at bounding box center [426, 223] width 821 height 415
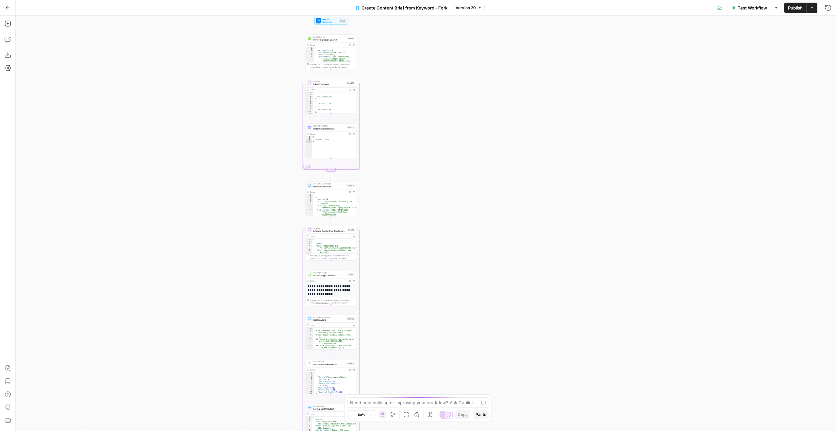
drag, startPoint x: 225, startPoint y: 126, endPoint x: 173, endPoint y: 229, distance: 115.3
click at [184, 270] on div "true false Workflow Set Inputs Inputs Google Search Perform Google Search Step …" at bounding box center [426, 223] width 821 height 415
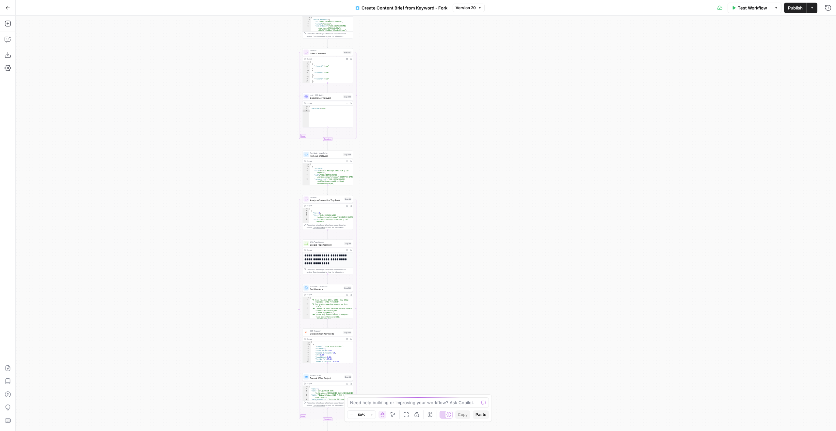
drag, startPoint x: 387, startPoint y: 208, endPoint x: 391, endPoint y: 127, distance: 81.8
click at [388, 133] on div "true false Workflow Set Inputs Inputs Google Search Perform Google Search Step …" at bounding box center [426, 223] width 821 height 415
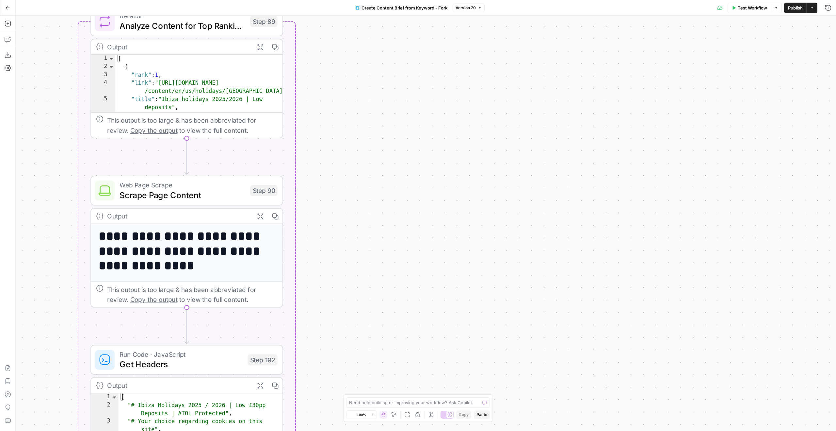
drag, startPoint x: 391, startPoint y: 373, endPoint x: 455, endPoint y: 25, distance: 354.5
click at [455, 32] on div "true false Workflow Set Inputs Inputs Google Search Perform Google Search Step …" at bounding box center [426, 223] width 821 height 415
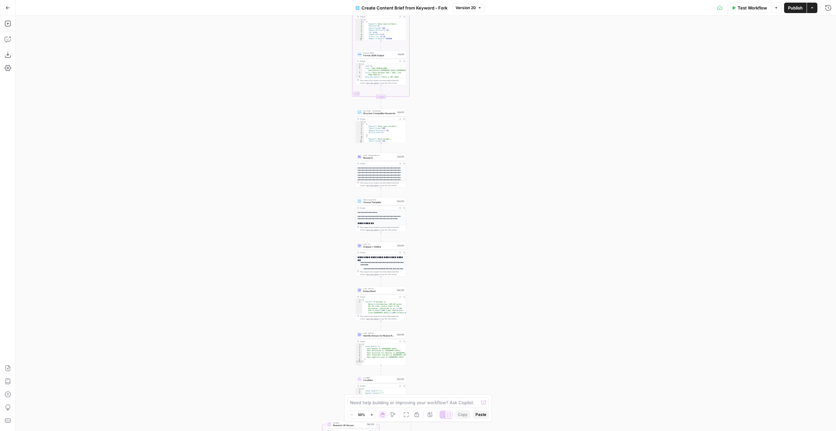
drag, startPoint x: 469, startPoint y: 314, endPoint x: 453, endPoint y: 121, distance: 193.7
click at [453, 130] on div "true false Workflow Set Inputs Inputs Google Search Perform Google Search Step …" at bounding box center [426, 223] width 821 height 415
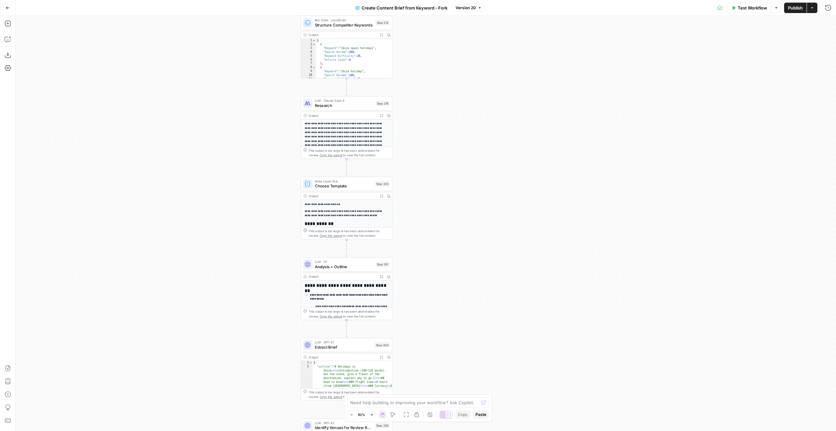
click at [398, 252] on div "true false Workflow Set Inputs Inputs Google Search Perform Google Search Step …" at bounding box center [426, 223] width 821 height 415
click at [358, 184] on span "Choose Template" at bounding box center [344, 186] width 58 height 6
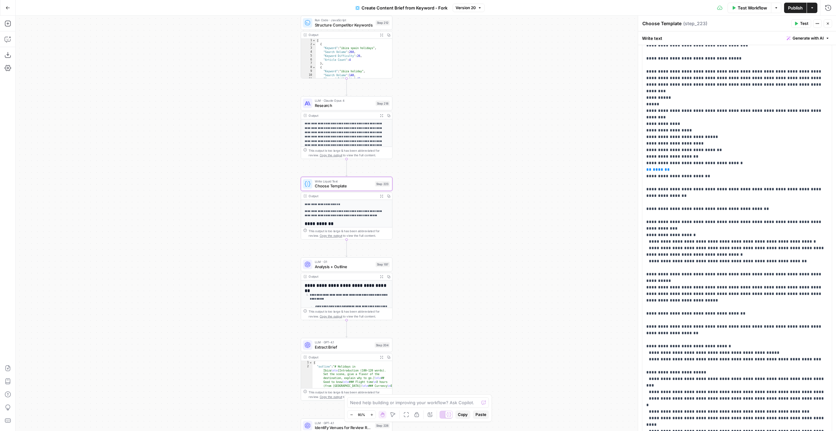
scroll to position [1023, 0]
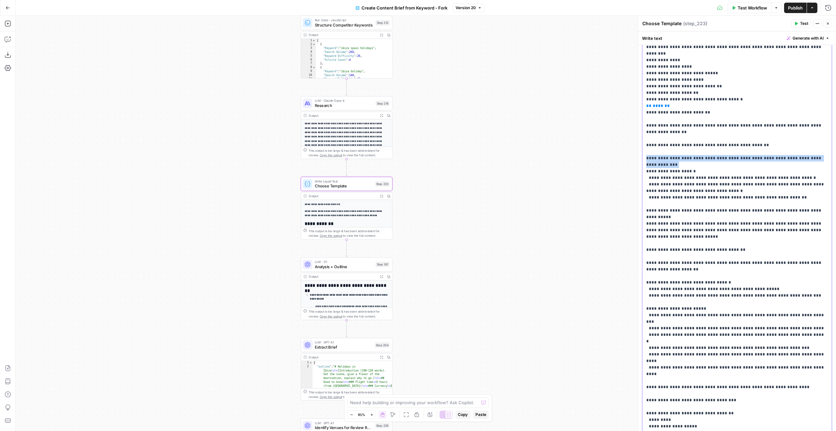
drag, startPoint x: 826, startPoint y: 140, endPoint x: 645, endPoint y: 140, distance: 181.6
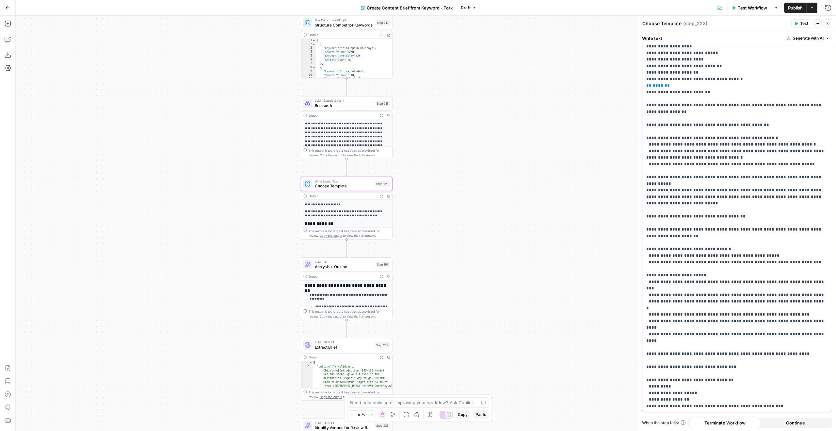
scroll to position [1044, 0]
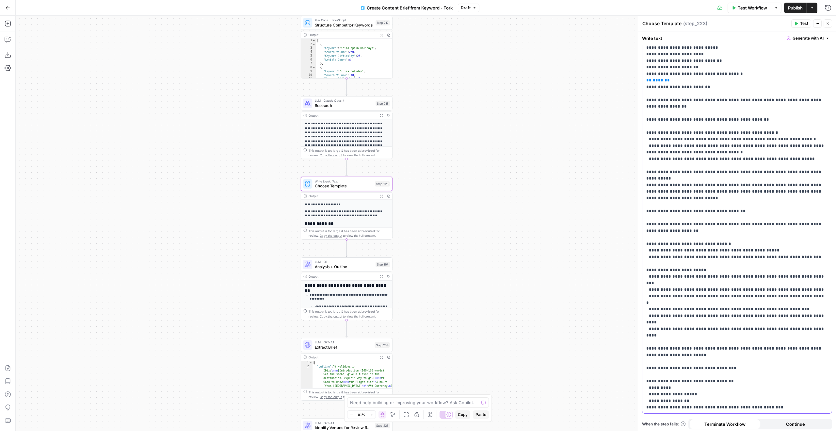
scroll to position [1051, 0]
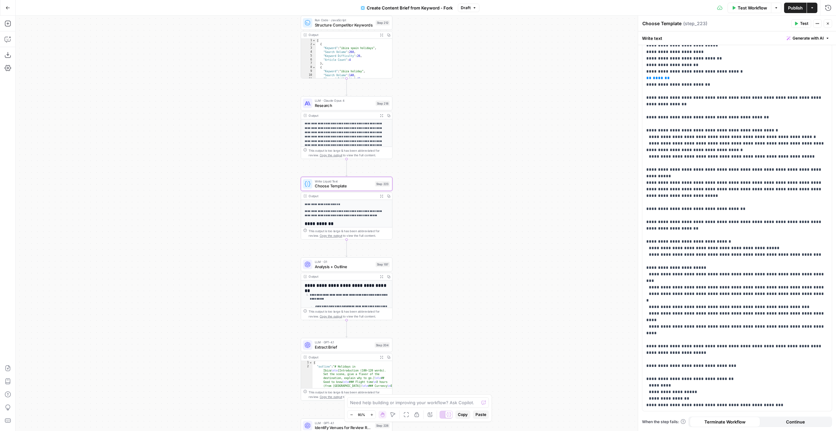
click at [826, 23] on button "Close" at bounding box center [828, 23] width 8 height 8
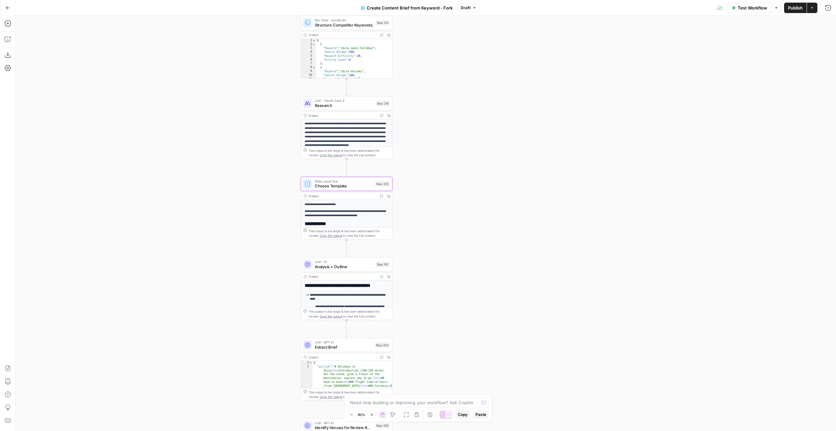
drag, startPoint x: 562, startPoint y: 151, endPoint x: 566, endPoint y: 139, distance: 13.1
click at [566, 141] on div "true false Workflow Set Inputs Inputs Google Search Perform Google Search Step …" at bounding box center [426, 223] width 821 height 415
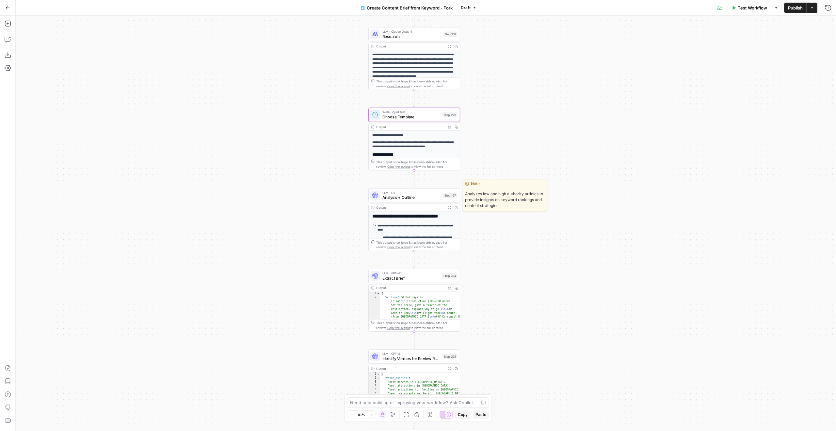
click at [447, 192] on div "Step 197" at bounding box center [450, 194] width 14 height 5
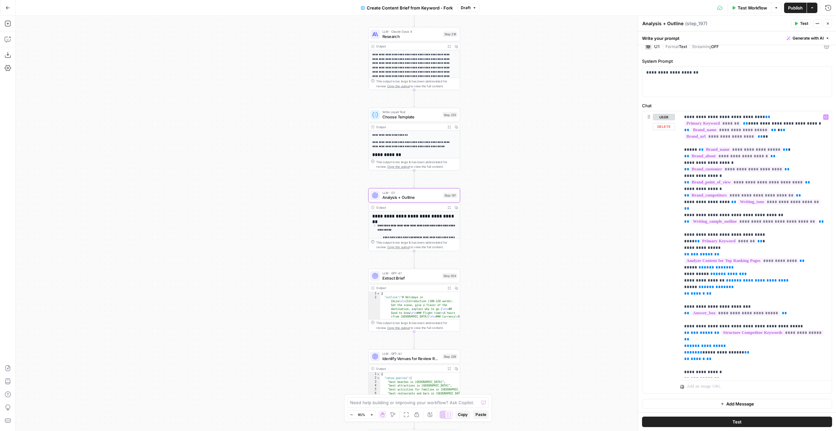
scroll to position [516, 0]
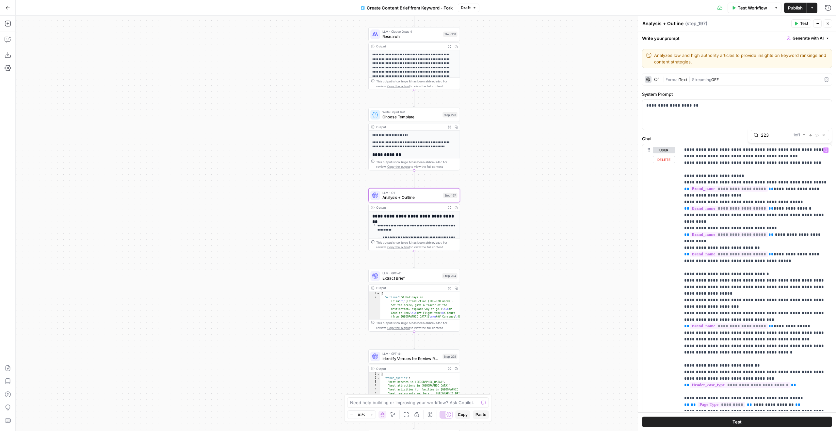
type input "223"
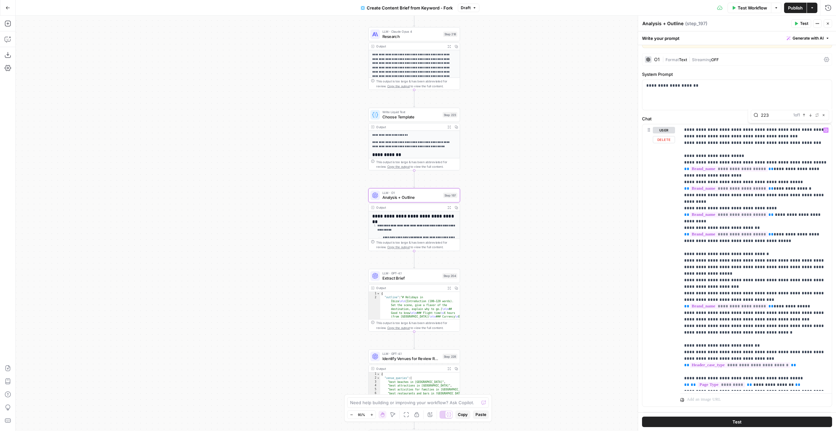
scroll to position [33, 0]
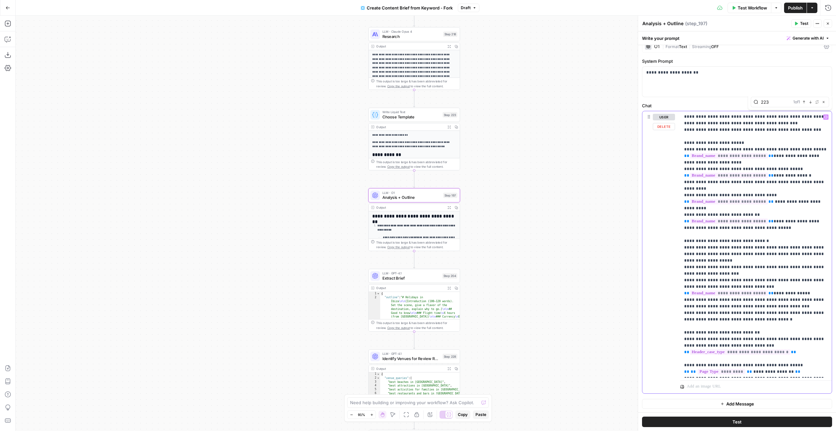
drag, startPoint x: 714, startPoint y: 365, endPoint x: 681, endPoint y: 345, distance: 38.5
click at [681, 345] on div "**********" at bounding box center [756, 244] width 152 height 266
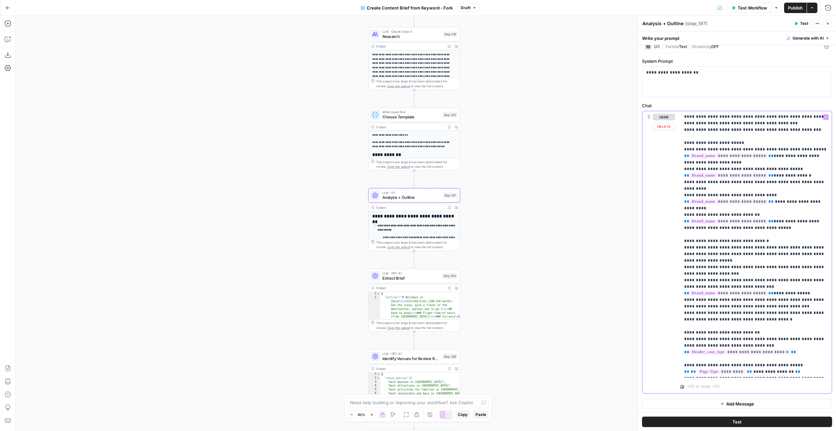
copy p "**********"
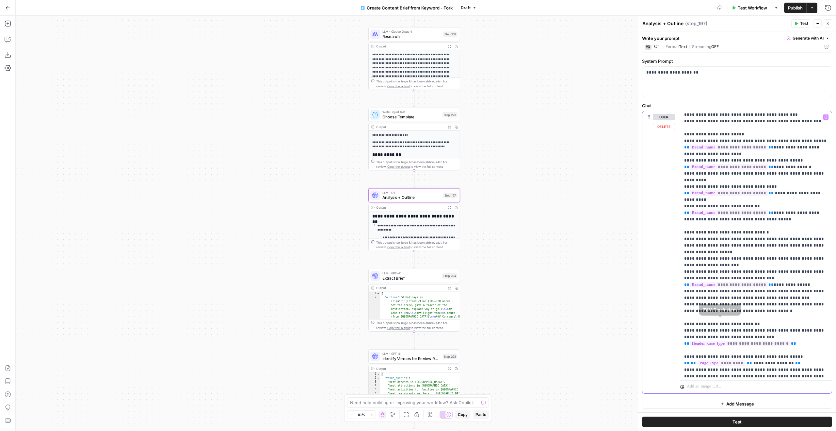
scroll to position [543, 0]
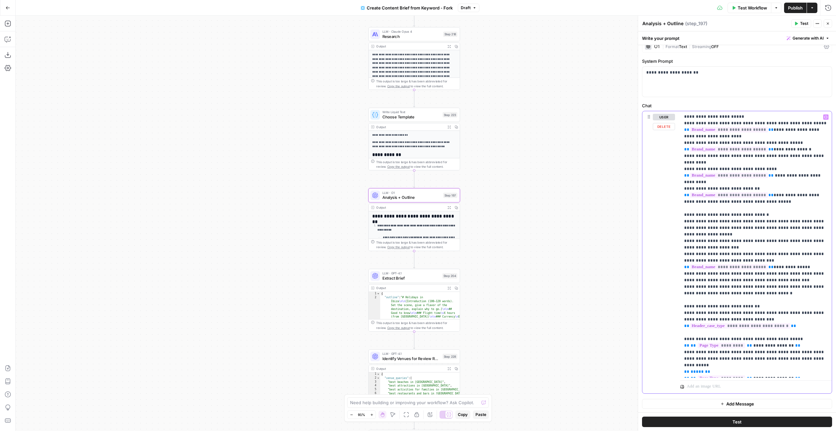
click at [761, 376] on span "**********" at bounding box center [774, 378] width 41 height 4
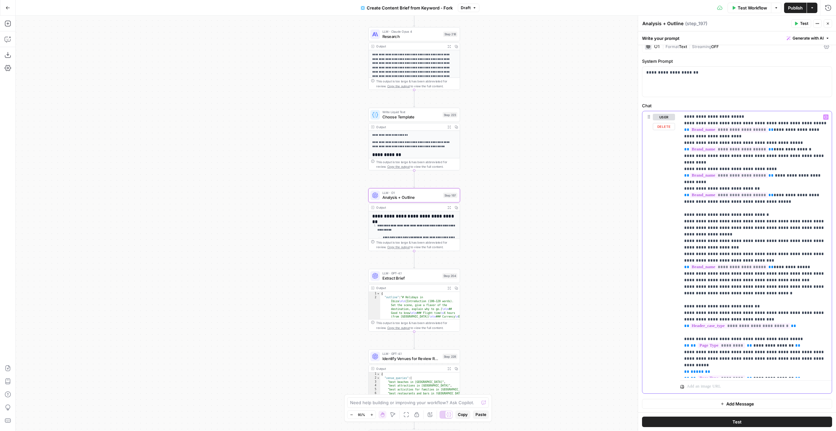
click at [761, 376] on span "**********" at bounding box center [774, 378] width 41 height 4
click at [758, 376] on span "**********" at bounding box center [774, 378] width 41 height 4
drag, startPoint x: 815, startPoint y: 359, endPoint x: 679, endPoint y: 352, distance: 137.1
click at [679, 352] on div "**********" at bounding box center [737, 252] width 189 height 282
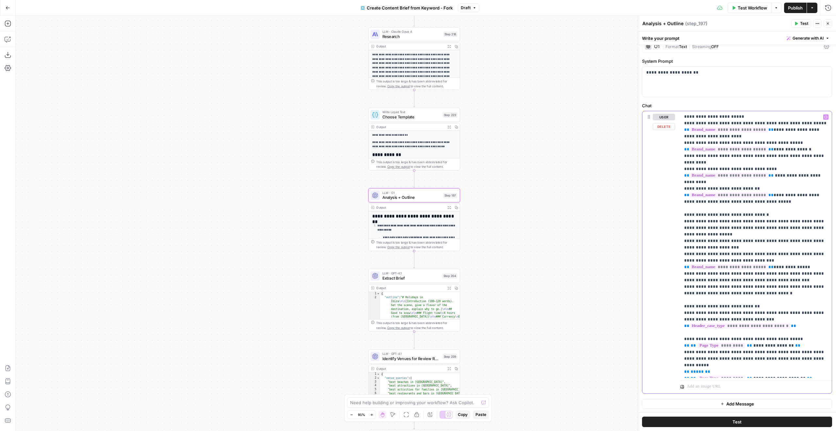
scroll to position [536, 0]
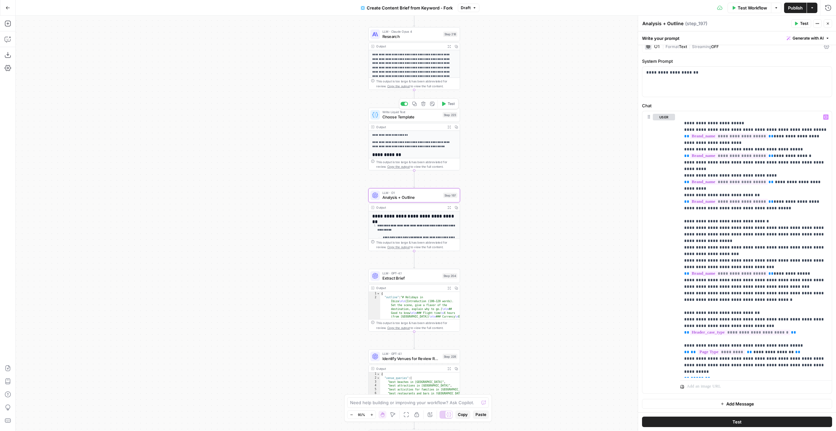
click at [415, 112] on span "Write Liquid Text" at bounding box center [412, 112] width 58 height 5
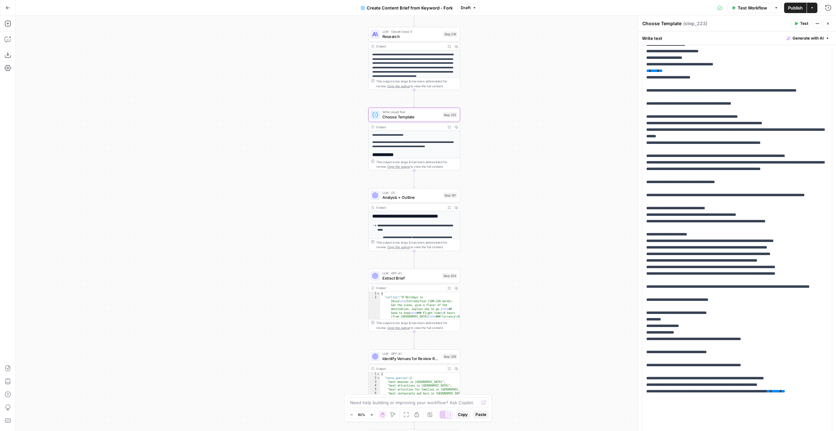
scroll to position [1044, 0]
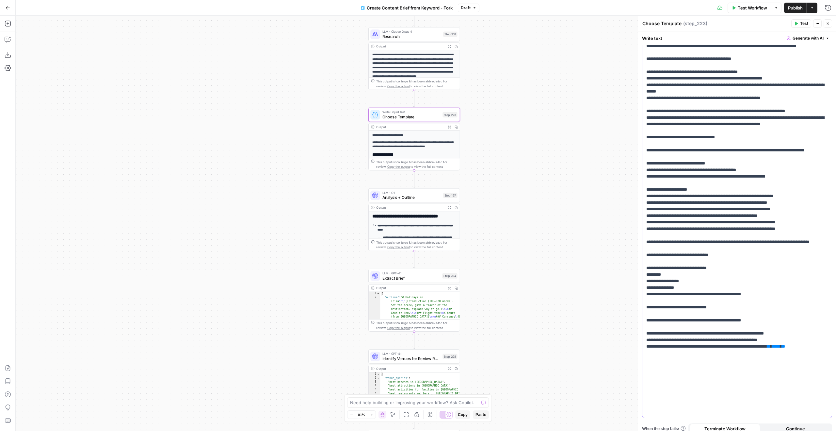
drag, startPoint x: 667, startPoint y: 128, endPoint x: 729, endPoint y: 129, distance: 61.8
drag, startPoint x: 664, startPoint y: 129, endPoint x: 728, endPoint y: 130, distance: 64.0
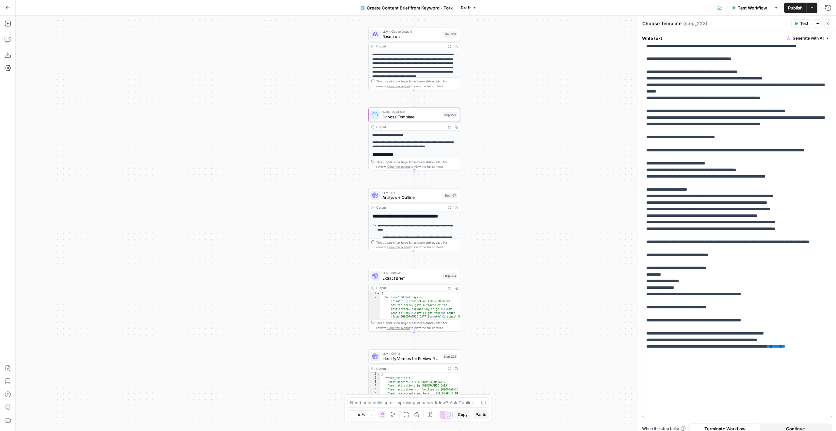
copy p "**********"
click at [421, 194] on span "LLM · O1" at bounding box center [412, 192] width 58 height 5
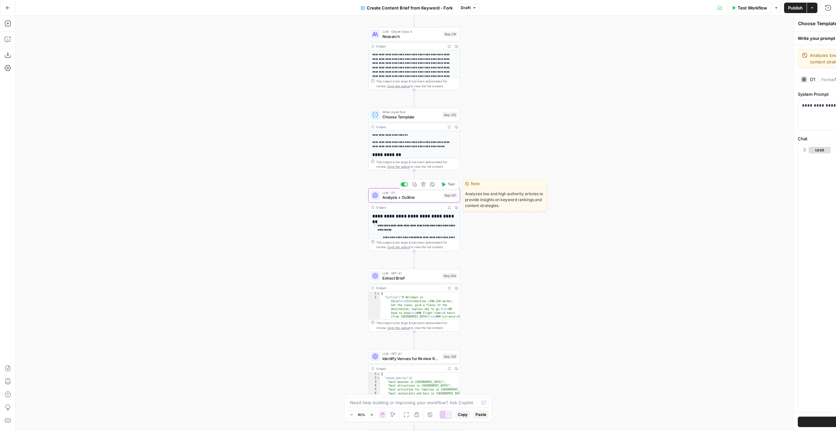
type textarea "Analysis + Outline"
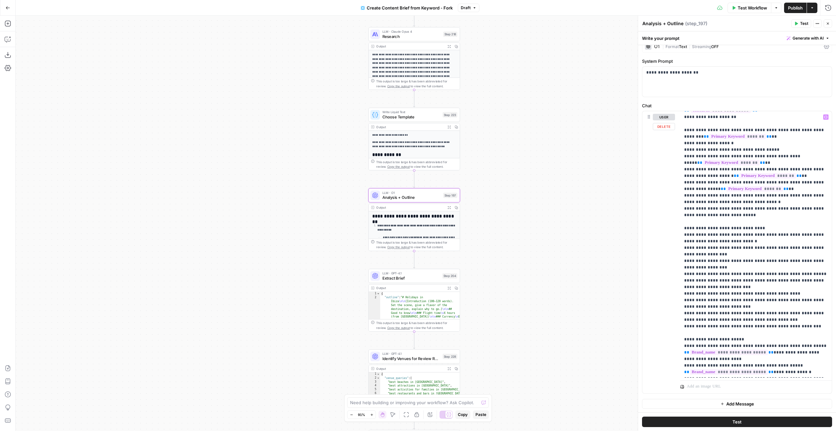
scroll to position [536, 0]
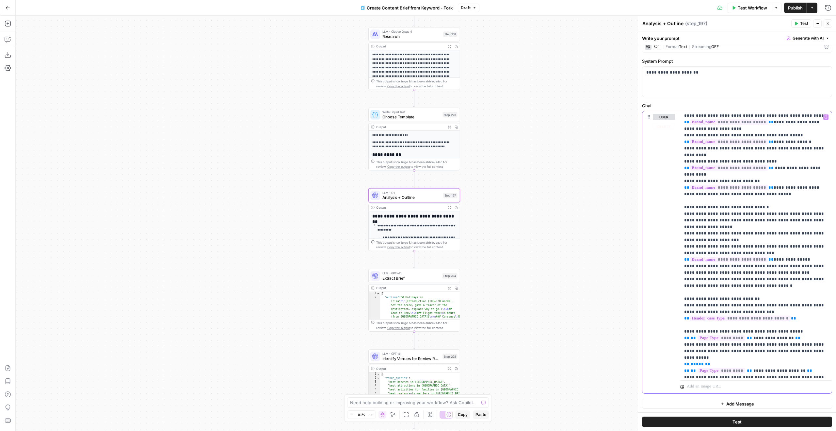
scroll to position [556, 0]
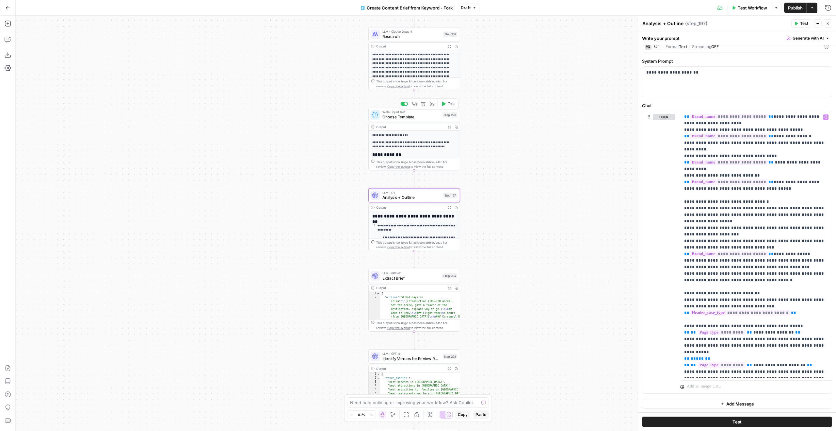
click at [446, 103] on button "Test" at bounding box center [448, 104] width 18 height 8
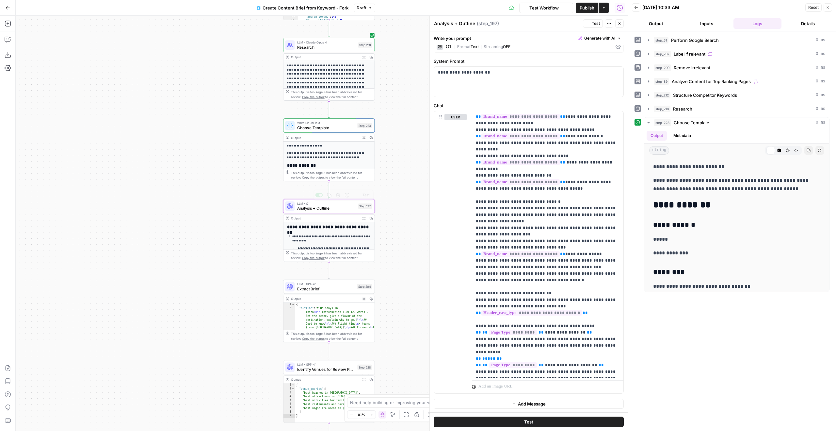
drag, startPoint x: 171, startPoint y: 213, endPoint x: 422, endPoint y: 187, distance: 252.3
click at [124, 213] on div "true false Workflow Set Inputs Inputs Google Search Perform Google Search Step …" at bounding box center [322, 223] width 612 height 415
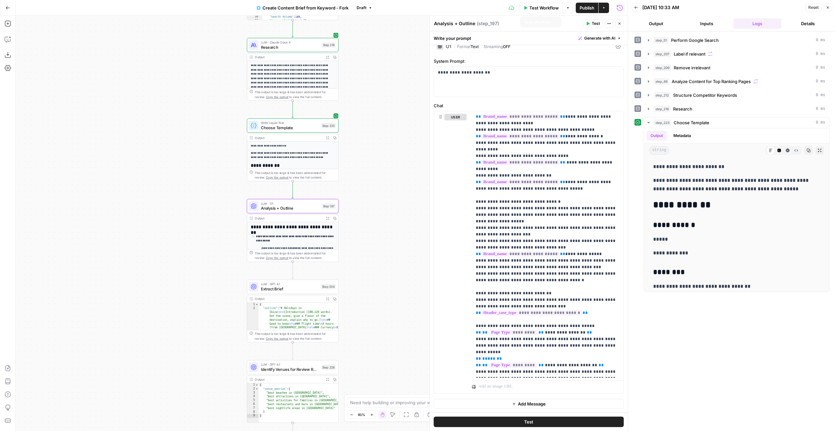
click at [555, 2] on div "Test Workflow Options Publish Actions Run History" at bounding box center [501, 7] width 253 height 15
click at [550, 7] on span "Test Workflow" at bounding box center [544, 8] width 29 height 7
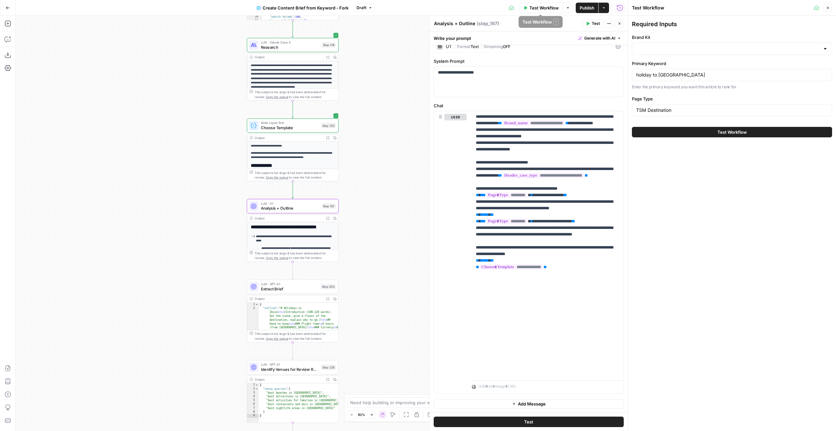
type input "TravelSupermarket"
click at [646, 114] on div "TSM Destination" at bounding box center [732, 110] width 200 height 12
type input "IceLolly Destination"
click at [761, 129] on button "Test Workflow" at bounding box center [732, 132] width 200 height 10
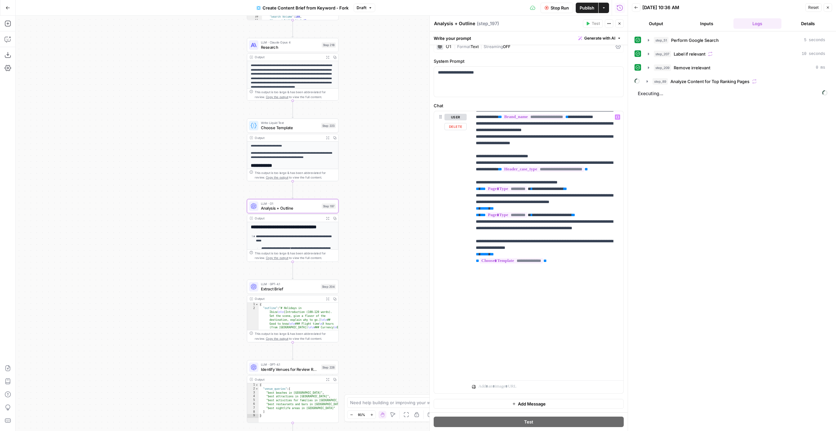
scroll to position [562, 0]
click at [737, 80] on span "Analyze Content for Top Ranking Pages" at bounding box center [710, 81] width 79 height 7
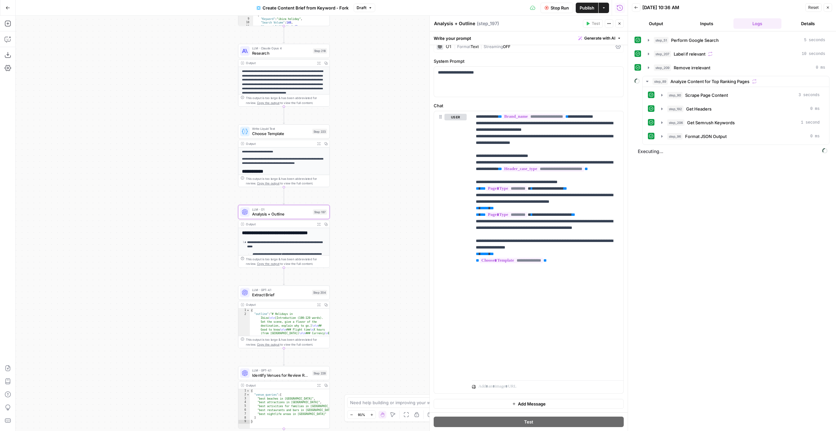
drag, startPoint x: 370, startPoint y: 136, endPoint x: 355, endPoint y: 141, distance: 16.3
click at [355, 141] on div "true false Workflow Set Inputs Inputs Google Search Perform Google Search Step …" at bounding box center [322, 223] width 612 height 415
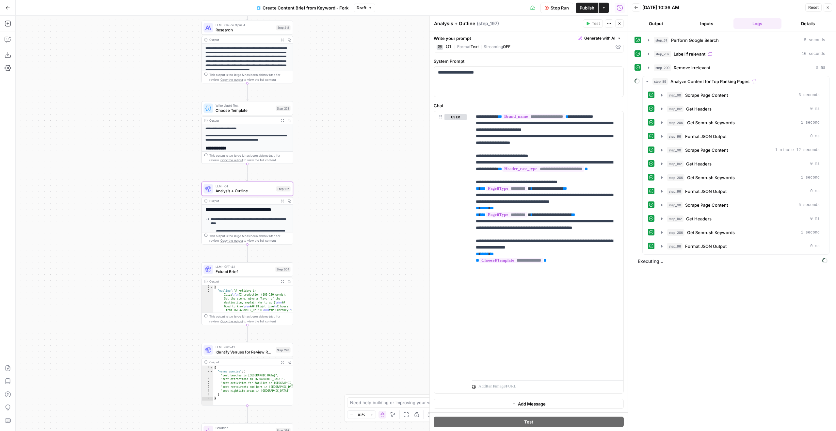
drag, startPoint x: 383, startPoint y: 134, endPoint x: 347, endPoint y: 109, distance: 43.7
click at [347, 109] on div "true false Workflow Set Inputs Inputs Google Search Perform Google Search Step …" at bounding box center [322, 223] width 612 height 415
click at [554, 9] on span "Stop Run" at bounding box center [560, 8] width 18 height 7
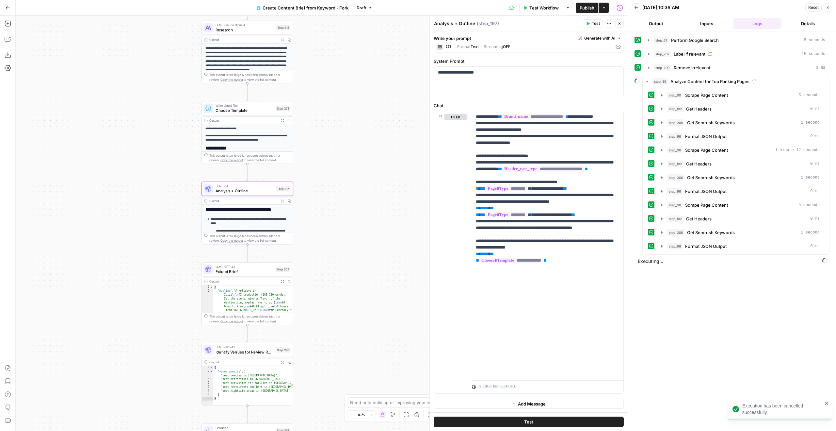
click at [616, 21] on button "Close" at bounding box center [619, 23] width 8 height 8
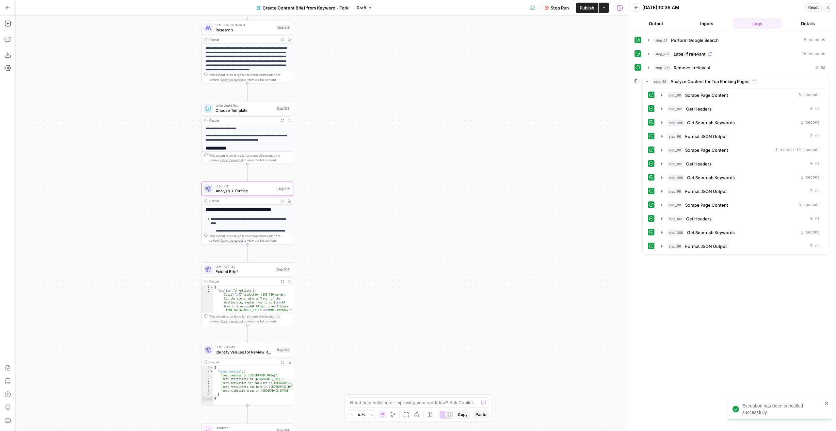
click at [829, 10] on button "Close" at bounding box center [828, 7] width 8 height 8
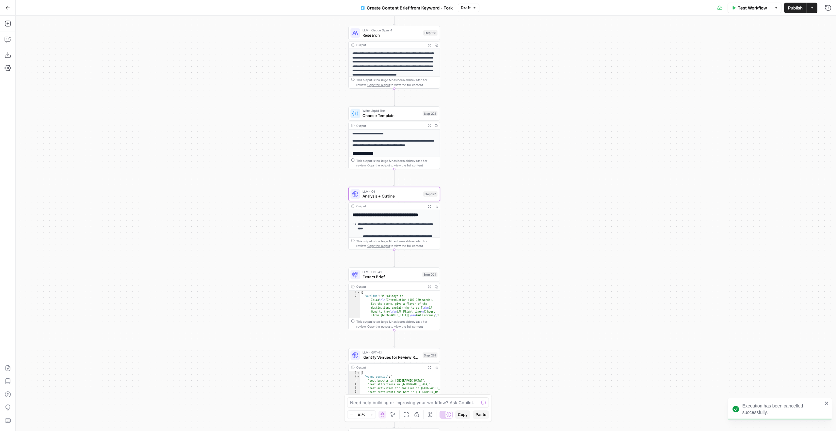
drag, startPoint x: 594, startPoint y: 79, endPoint x: 747, endPoint y: 86, distance: 153.0
click at [747, 86] on div "true false Workflow Set Inputs Inputs Google Search Perform Google Search Step …" at bounding box center [426, 223] width 821 height 415
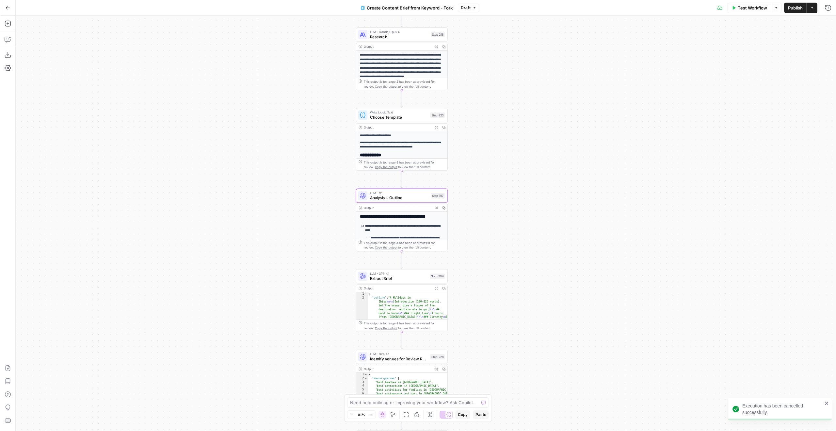
click at [792, 5] on span "Publish" at bounding box center [795, 8] width 15 height 7
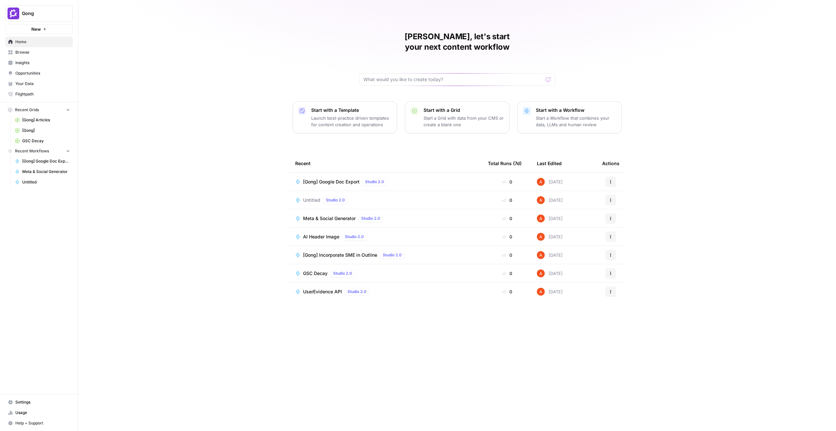
click at [30, 57] on link "Insights" at bounding box center [39, 62] width 68 height 10
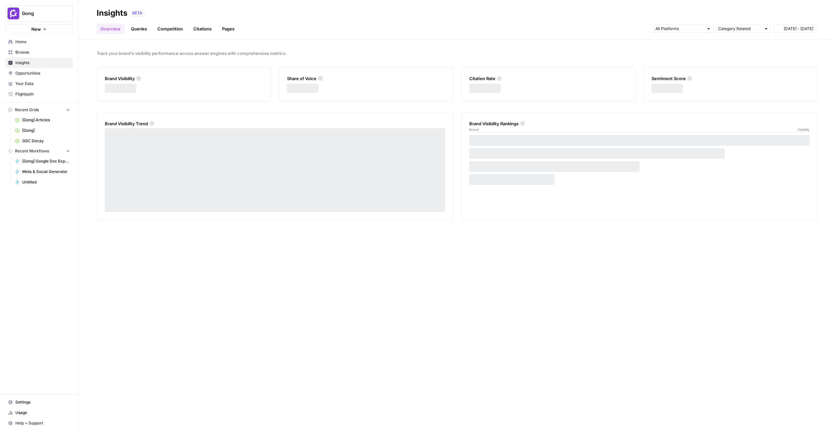
click at [28, 53] on span "Browse" at bounding box center [42, 52] width 55 height 6
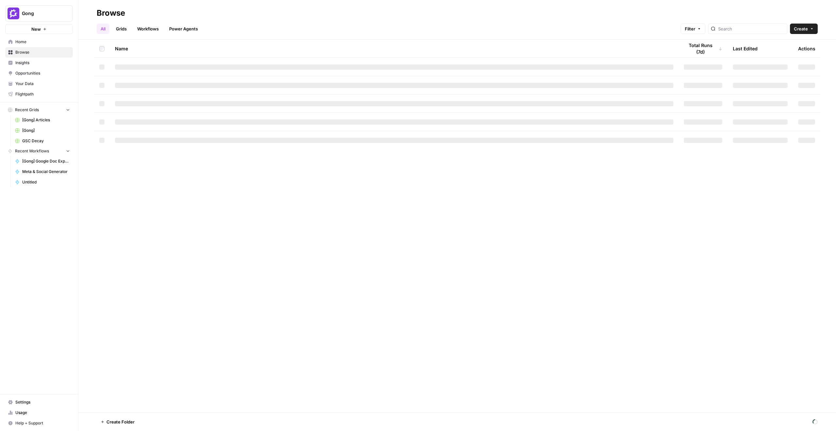
click at [145, 23] on div "All Grids Workflows Power Agents Filter Create" at bounding box center [457, 26] width 721 height 16
click at [154, 31] on link "Workflows" at bounding box center [147, 29] width 29 height 10
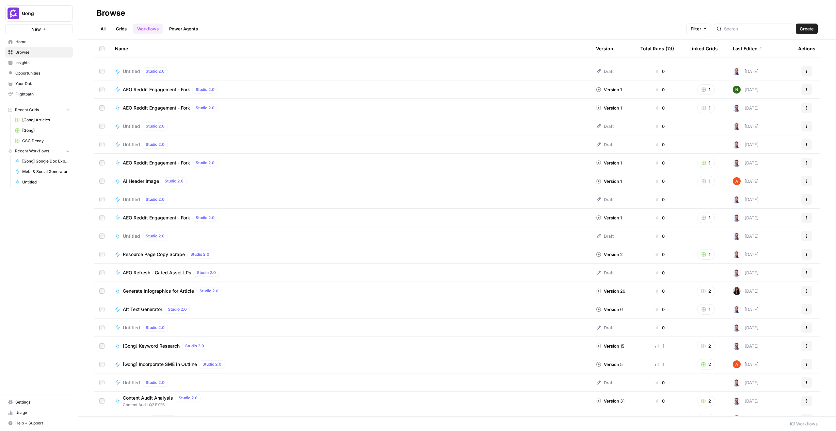
scroll to position [129, 0]
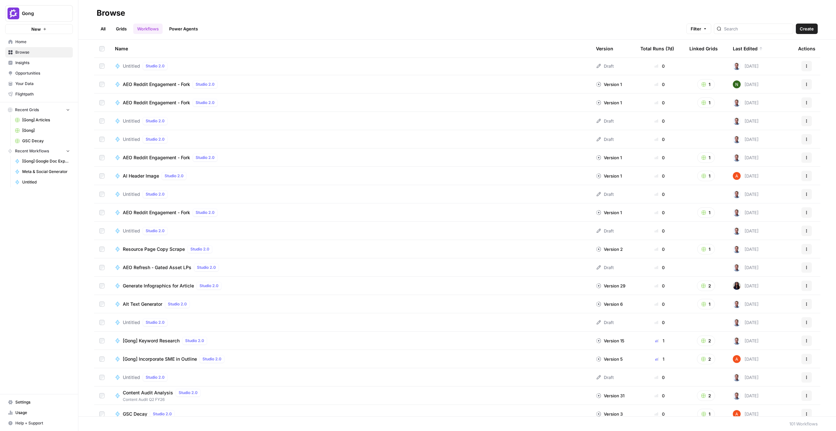
click at [176, 24] on link "Power Agents" at bounding box center [183, 29] width 37 height 10
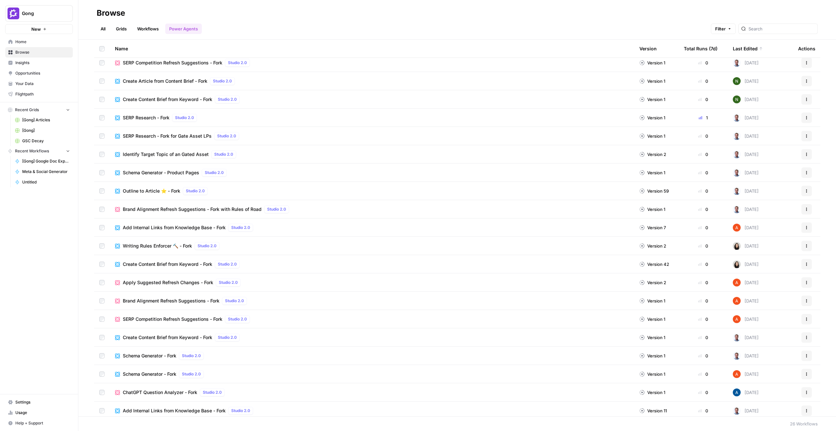
scroll to position [31, 0]
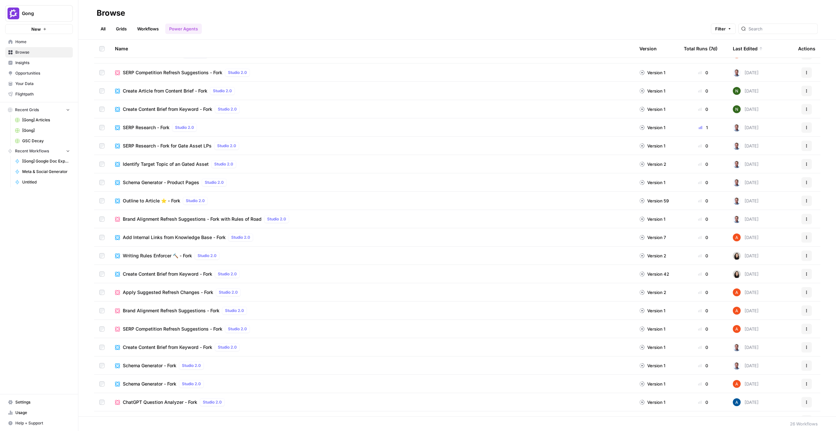
click at [207, 235] on span "Add Internal Links from Knowledge Base - Fork" at bounding box center [174, 237] width 103 height 7
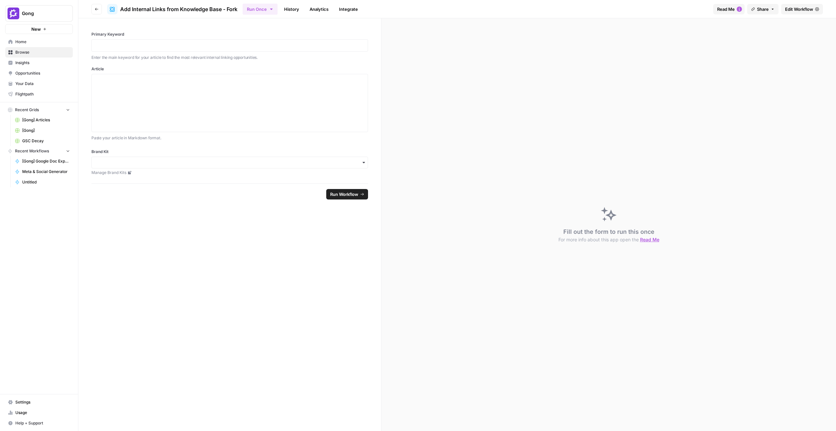
click at [798, 5] on link "Edit Workflow" at bounding box center [802, 9] width 42 height 10
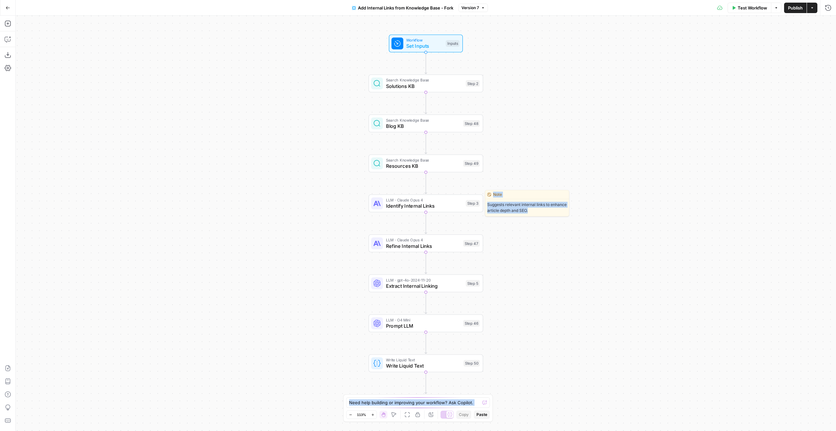
drag, startPoint x: 540, startPoint y: 209, endPoint x: 483, endPoint y: 146, distance: 84.2
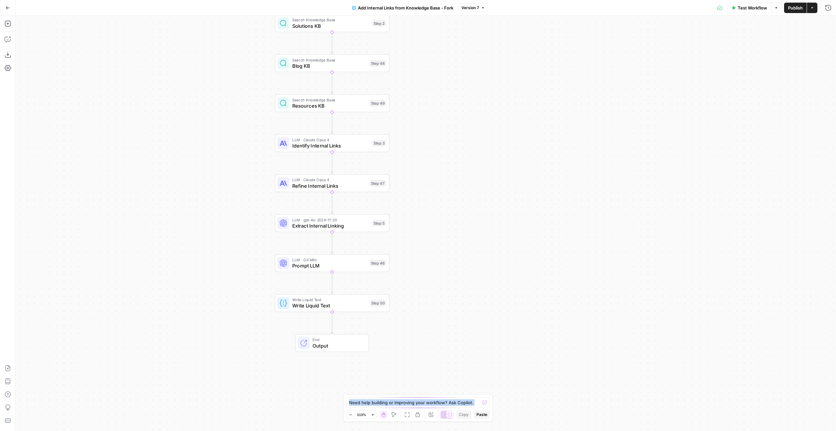
drag, startPoint x: 538, startPoint y: 139, endPoint x: 416, endPoint y: 35, distance: 160.4
click at [416, 35] on div "Workflow Set Inputs Inputs Search Knowledge Base Solutions KB Step 2 Search Kno…" at bounding box center [426, 223] width 821 height 415
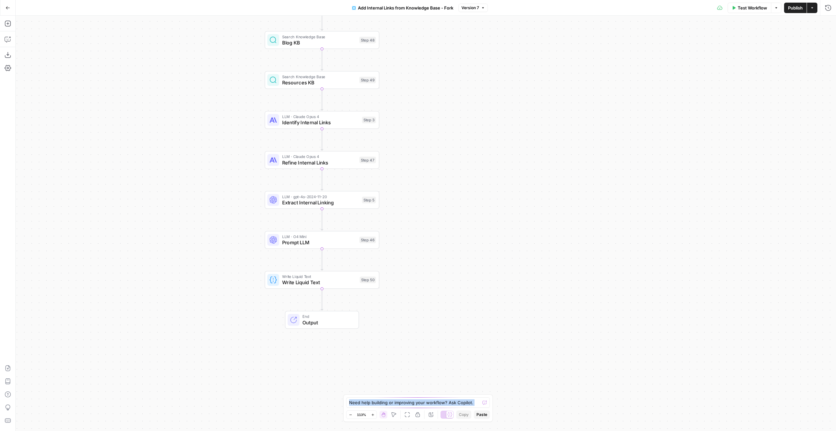
drag, startPoint x: 447, startPoint y: 184, endPoint x: 467, endPoint y: 205, distance: 29.3
click at [467, 205] on div "Workflow Set Inputs Inputs Search Knowledge Base Solutions KB Step 2 Search Kno…" at bounding box center [426, 223] width 821 height 415
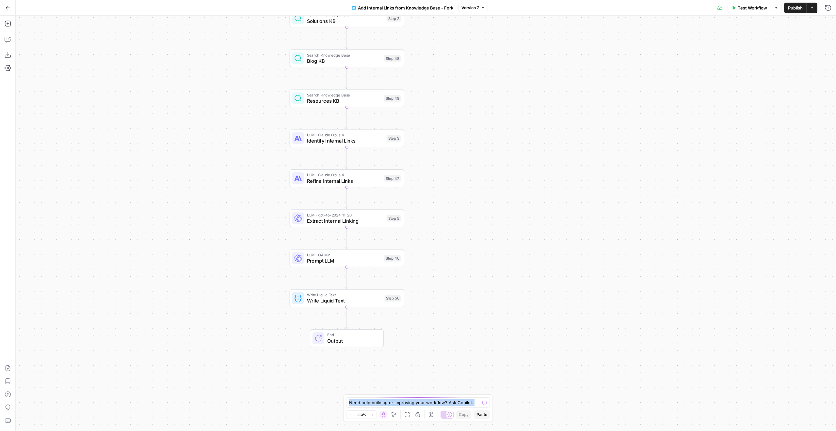
drag, startPoint x: 445, startPoint y: 220, endPoint x: 459, endPoint y: 227, distance: 16.4
click at [458, 227] on div "Workflow Set Inputs Inputs Search Knowledge Base Solutions KB Step 2 Search Kno…" at bounding box center [426, 223] width 821 height 415
click at [324, 137] on span "LLM · Claude Opus 4" at bounding box center [345, 135] width 77 height 6
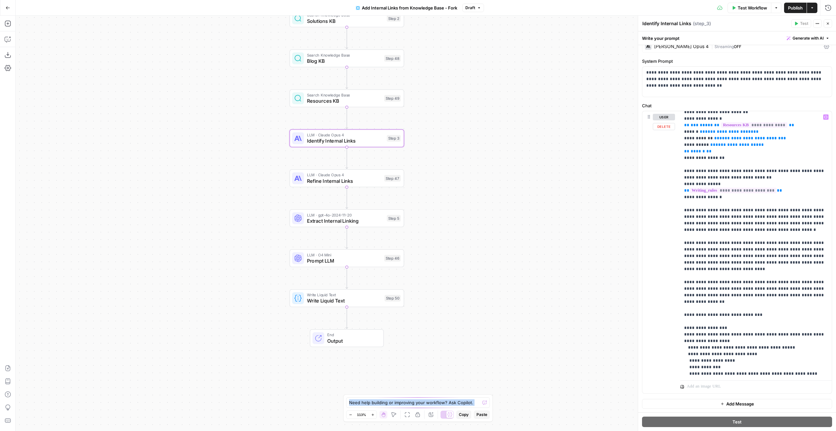
scroll to position [288, 0]
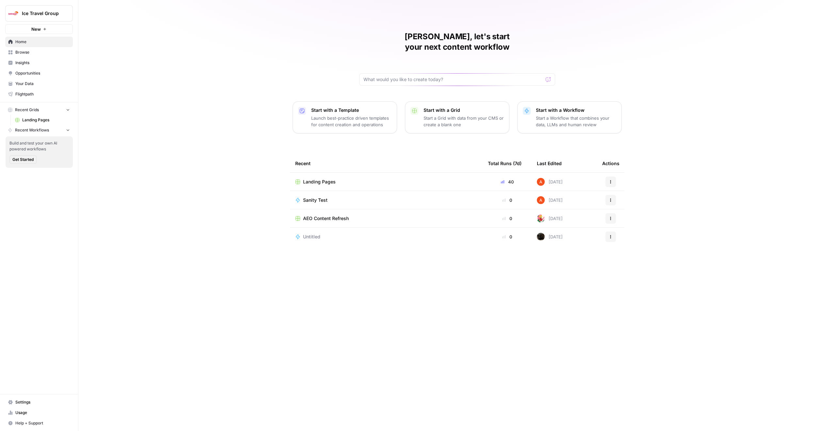
click at [56, 55] on span "Browse" at bounding box center [42, 52] width 55 height 6
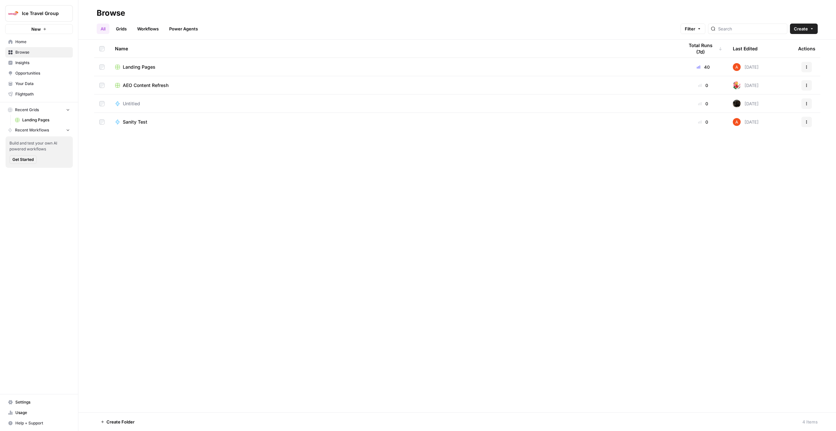
click at [144, 69] on span "Landing Pages" at bounding box center [139, 67] width 33 height 7
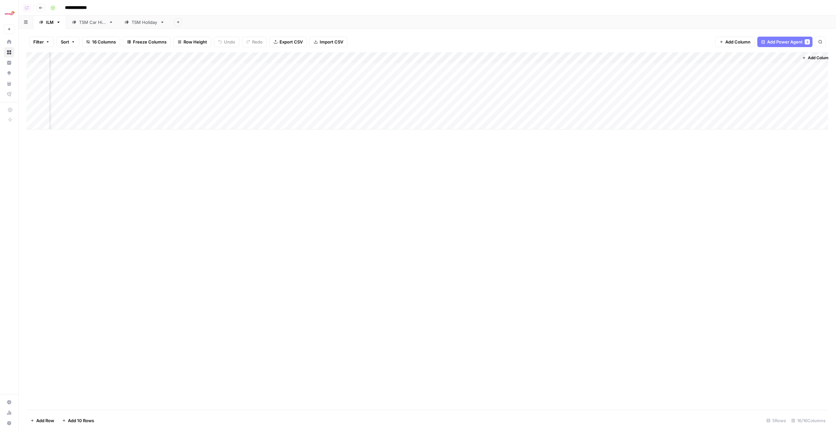
scroll to position [0, 237]
drag, startPoint x: 470, startPoint y: 102, endPoint x: 836, endPoint y: 108, distance: 365.9
click at [836, 108] on div "Filter Sort 16 Columns Freeze Columns Row Height Undo Redo Export CSV Import CS…" at bounding box center [428, 230] width 818 height 402
click at [643, 90] on div "Add Column" at bounding box center [427, 90] width 802 height 77
click at [576, 55] on div "Add Column" at bounding box center [427, 90] width 802 height 77
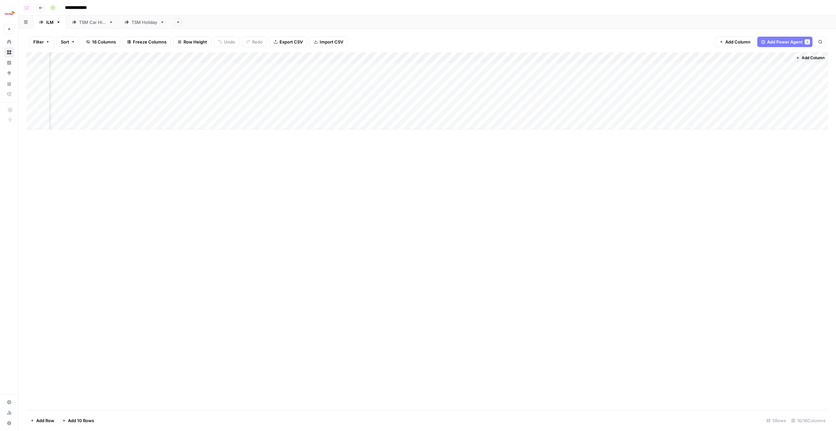
click at [608, 29] on div "Filter Sort 16 Columns Freeze Columns Row Height Undo Redo Export CSV Import CS…" at bounding box center [428, 230] width 818 height 402
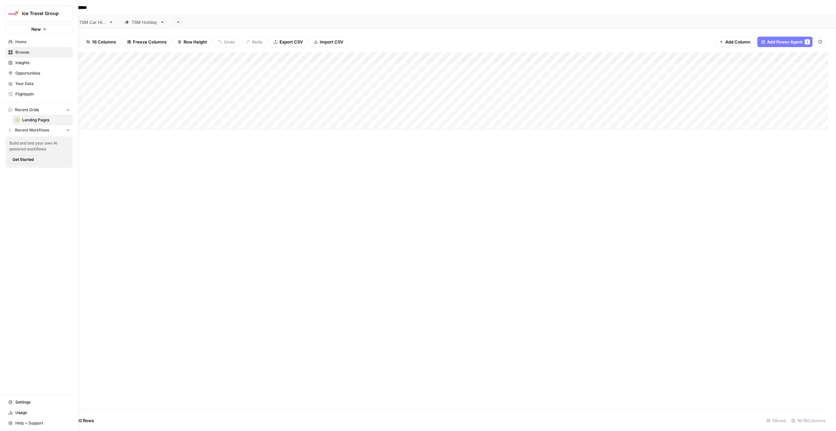
drag, startPoint x: 264, startPoint y: 97, endPoint x: 0, endPoint y: 102, distance: 264.3
click at [0, 102] on div "**********" at bounding box center [418, 215] width 836 height 431
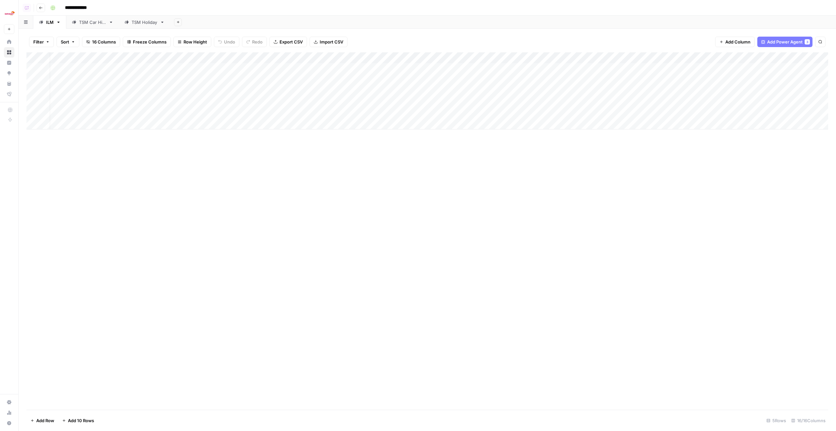
click at [240, 90] on div "Add Column" at bounding box center [427, 90] width 802 height 77
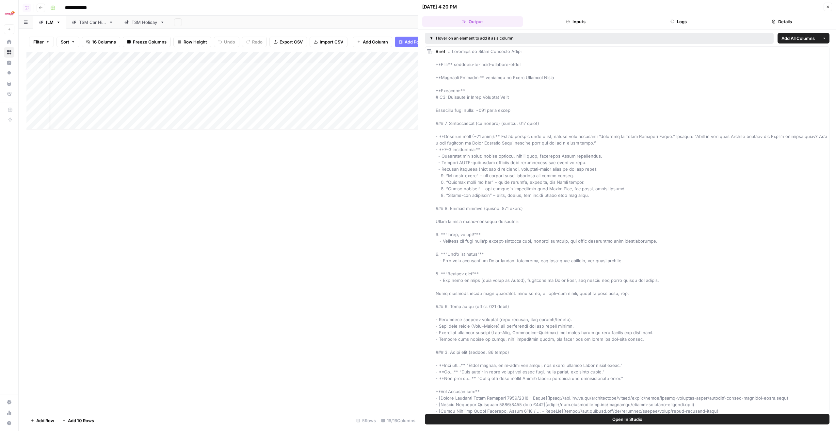
click at [616, 420] on span "Open In Studio" at bounding box center [628, 419] width 30 height 7
click at [832, 5] on button "Close" at bounding box center [828, 7] width 8 height 8
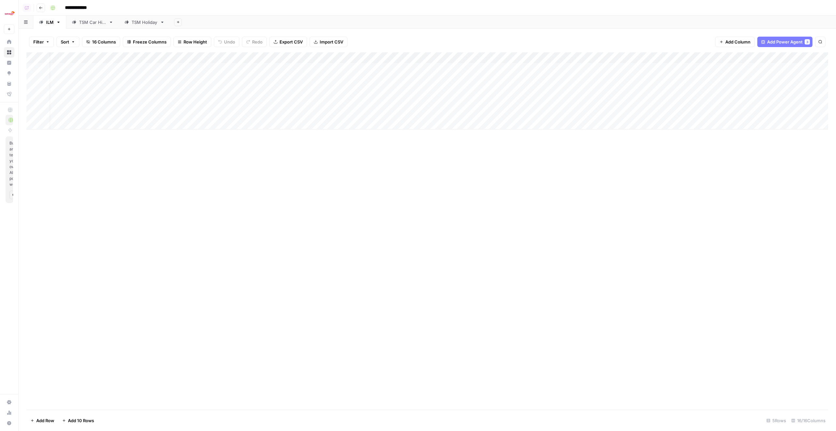
click at [400, 92] on div "Add Column" at bounding box center [427, 90] width 802 height 77
drag, startPoint x: 392, startPoint y: 90, endPoint x: 836, endPoint y: 90, distance: 444.0
click at [836, 90] on div "Filter Sort 16 Columns Freeze Columns Row Height Undo Redo Export CSV Import CS…" at bounding box center [428, 230] width 818 height 402
click at [658, 90] on div "Add Column" at bounding box center [427, 90] width 802 height 77
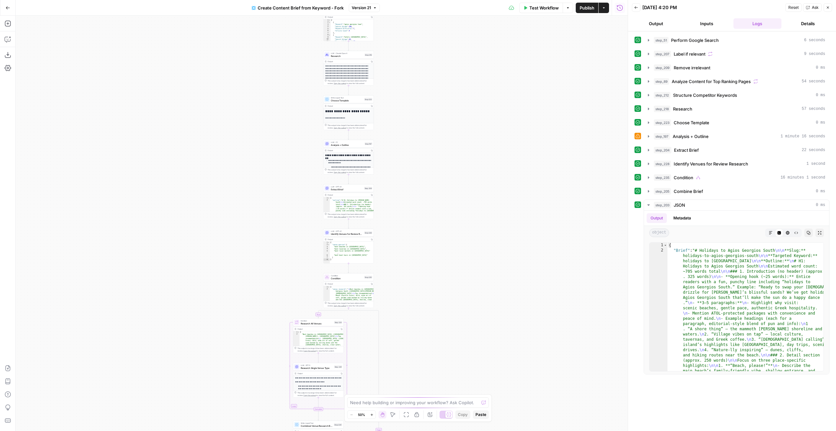
click at [407, 161] on div "true false Workflow Set Inputs Inputs Google Search Perform Google Search Step …" at bounding box center [322, 223] width 612 height 415
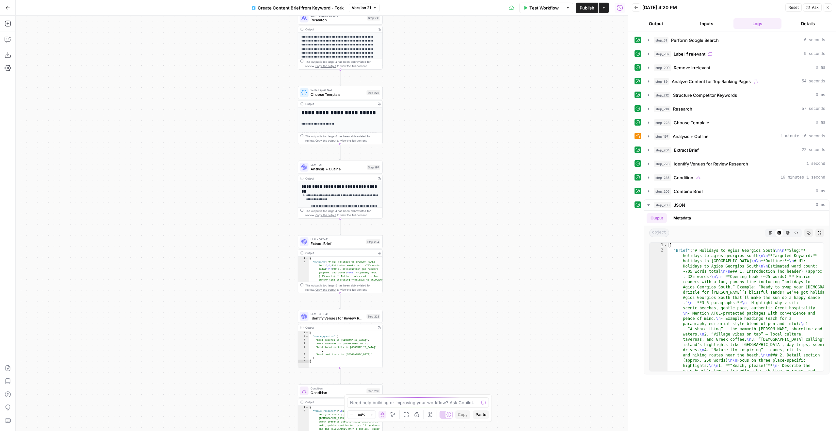
drag, startPoint x: 392, startPoint y: 127, endPoint x: 402, endPoint y: 186, distance: 59.7
click at [421, 203] on div "true false Workflow Set Inputs Inputs Google Search Perform Google Search Step …" at bounding box center [322, 223] width 612 height 415
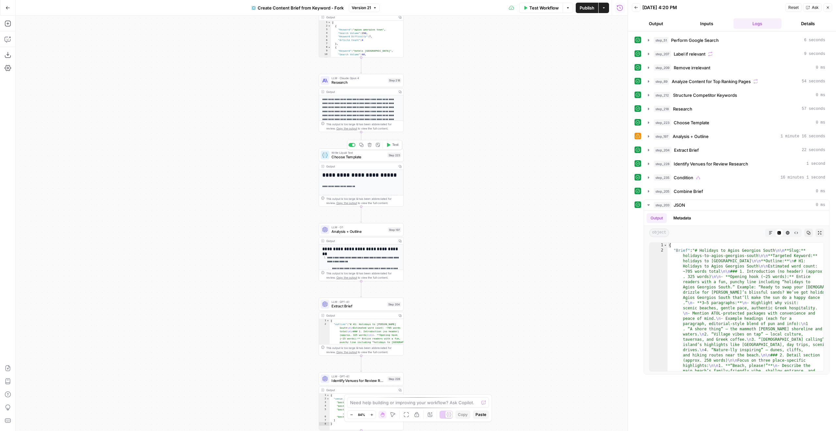
click at [393, 145] on span "Test" at bounding box center [395, 144] width 7 height 5
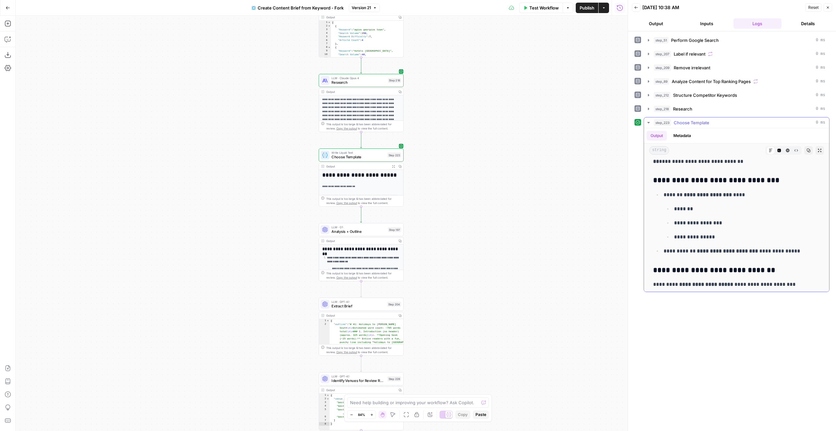
scroll to position [449, 0]
click at [397, 219] on span "Test" at bounding box center [395, 219] width 7 height 5
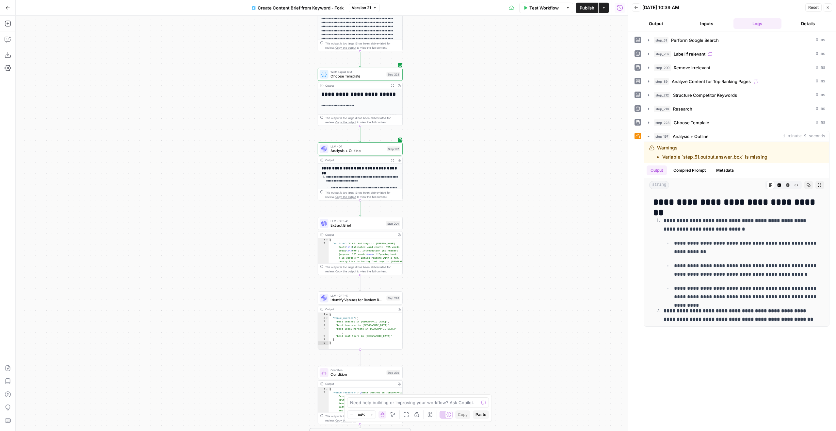
drag, startPoint x: 478, startPoint y: 270, endPoint x: 465, endPoint y: 152, distance: 118.6
click at [470, 157] on div "true false Workflow Set Inputs Inputs Google Search Perform Google Search Step …" at bounding box center [322, 223] width 612 height 415
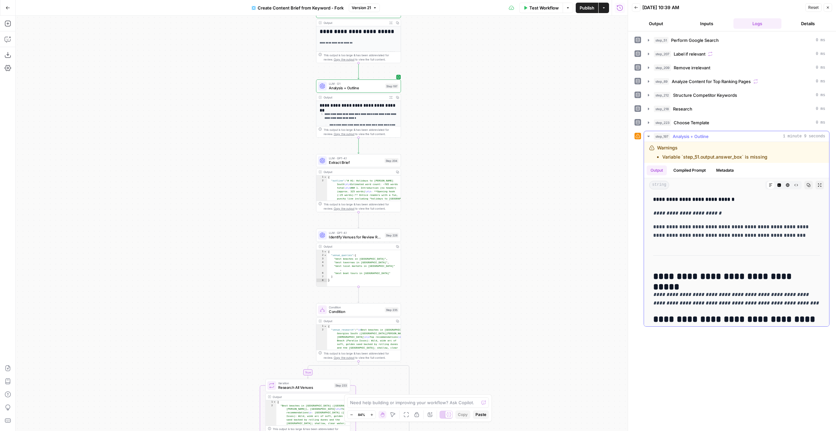
scroll to position [1990, 0]
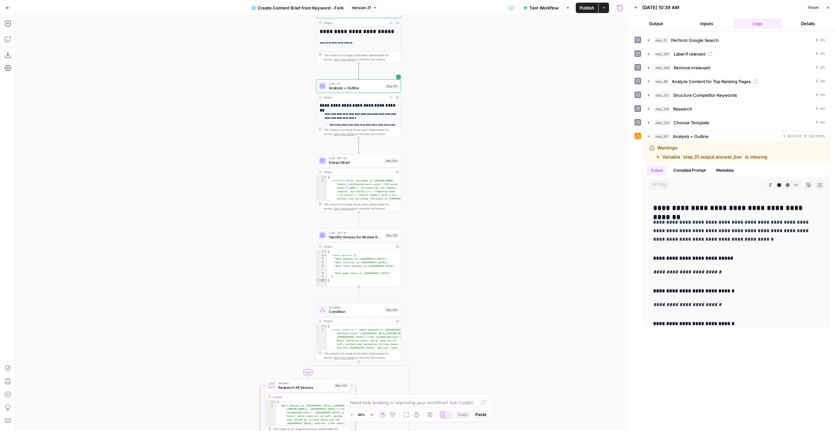
drag, startPoint x: 548, startPoint y: 180, endPoint x: 544, endPoint y: 71, distance: 108.9
click at [544, 75] on div "true false Workflow Set Inputs Inputs Google Search Perform Google Search Step …" at bounding box center [322, 223] width 612 height 415
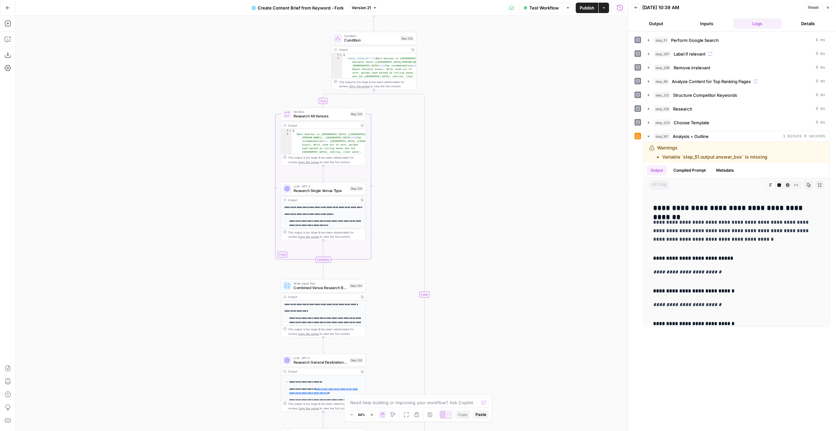
drag, startPoint x: 529, startPoint y: 173, endPoint x: 544, endPoint y: 104, distance: 70.8
click at [544, 104] on div "true false Workflow Set Inputs Inputs Google Search Perform Google Search Step …" at bounding box center [322, 223] width 612 height 415
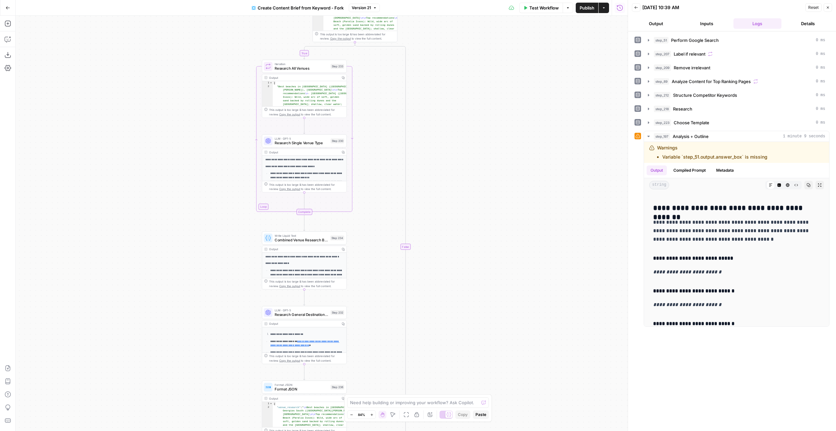
drag, startPoint x: 519, startPoint y: 148, endPoint x: 487, endPoint y: 129, distance: 37.2
click at [484, 72] on div "true false Workflow Set Inputs Inputs Google Search Perform Google Search Step …" at bounding box center [322, 223] width 612 height 415
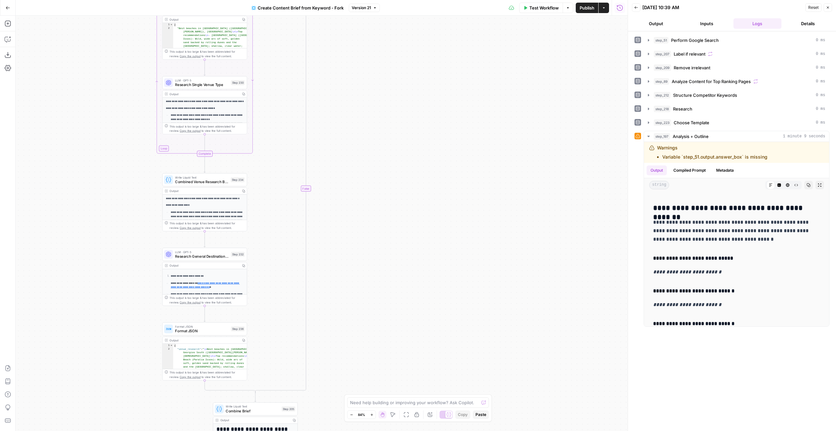
drag, startPoint x: 515, startPoint y: 189, endPoint x: 421, endPoint y: 153, distance: 100.6
click at [420, 153] on div "true false Workflow Set Inputs Inputs Google Search Perform Google Search Step …" at bounding box center [322, 223] width 612 height 415
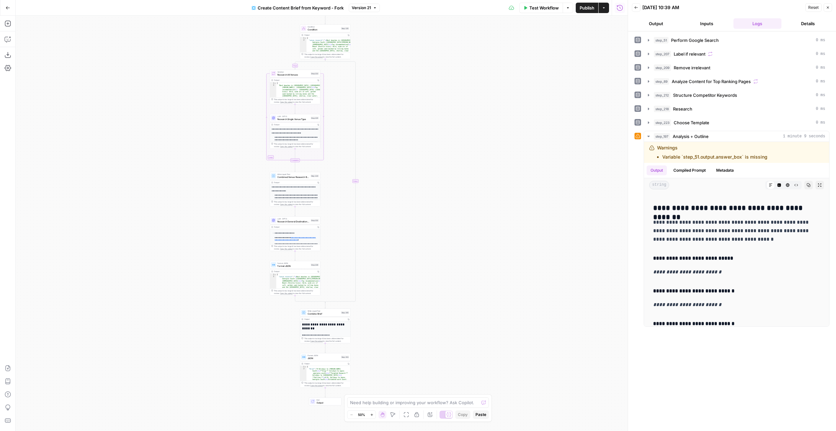
drag, startPoint x: 456, startPoint y: 180, endPoint x: 408, endPoint y: 263, distance: 95.1
click at [408, 263] on div "true false Workflow Set Inputs Inputs Google Search Perform Google Search Step …" at bounding box center [322, 223] width 612 height 415
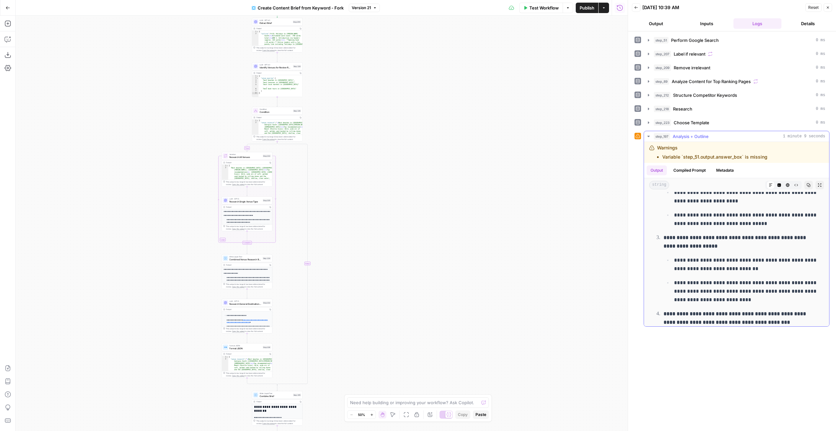
scroll to position [1174, 0]
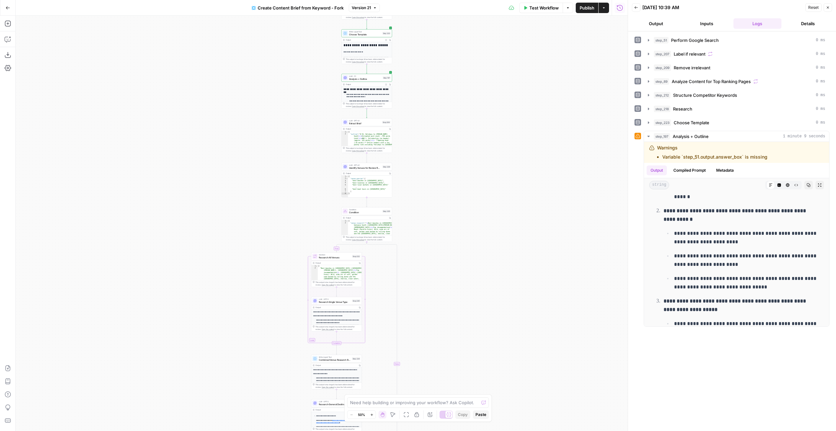
drag, startPoint x: 381, startPoint y: 157, endPoint x: 475, endPoint y: 260, distance: 139.2
click at [475, 260] on div "true false Workflow Set Inputs Inputs Google Search Perform Google Search Step …" at bounding box center [322, 223] width 612 height 415
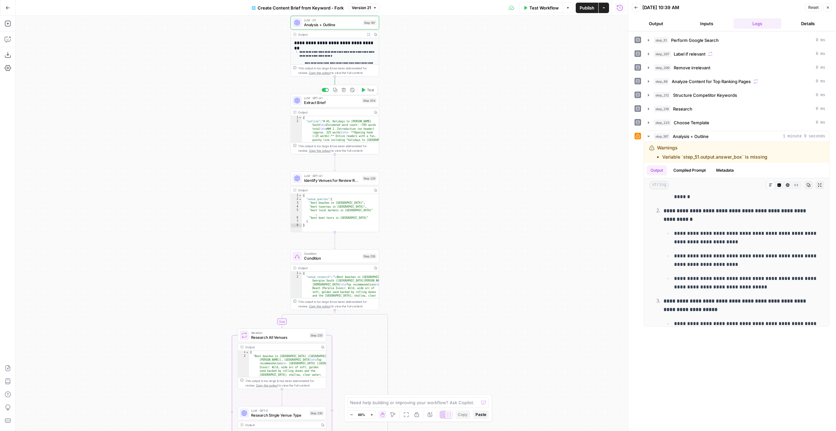
click at [368, 92] on span "Test" at bounding box center [370, 89] width 7 height 5
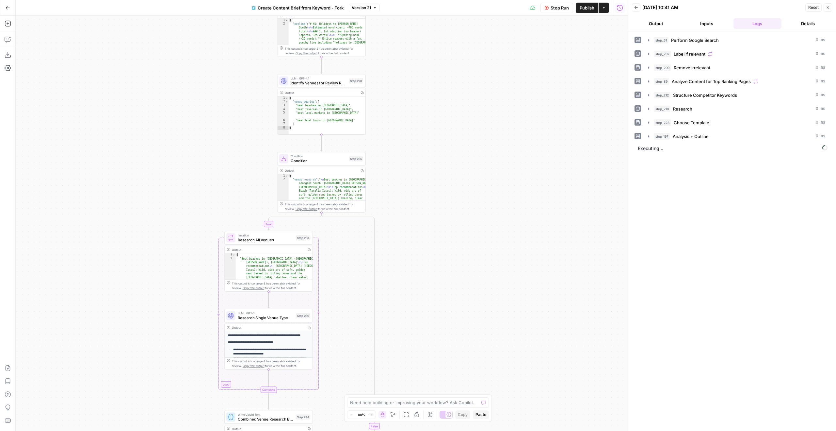
drag, startPoint x: 476, startPoint y: 293, endPoint x: 461, endPoint y: 203, distance: 90.7
click at [462, 203] on div "true false Workflow Set Inputs Inputs Google Search Perform Google Search Step …" at bounding box center [322, 223] width 612 height 415
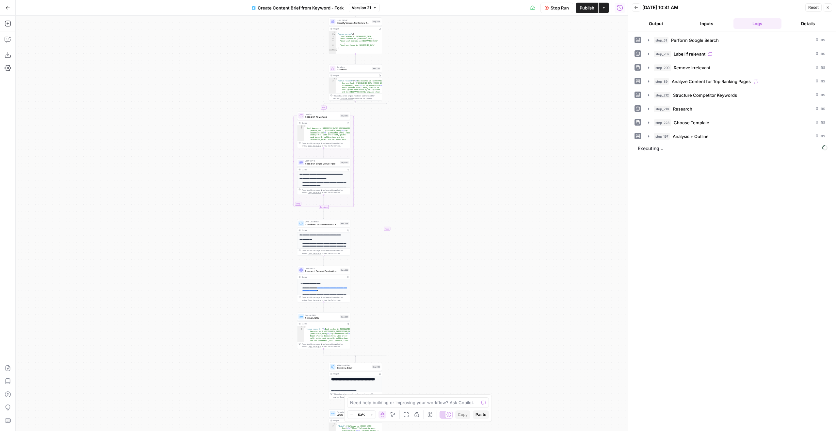
drag, startPoint x: 487, startPoint y: 274, endPoint x: 459, endPoint y: 136, distance: 140.9
click at [459, 136] on div "true false Workflow Set Inputs Inputs Google Search Perform Google Search Step …" at bounding box center [322, 223] width 612 height 415
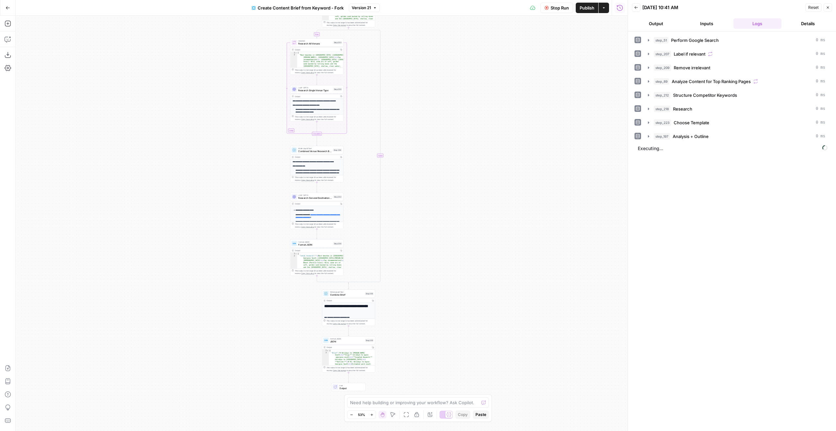
drag, startPoint x: 460, startPoint y: 196, endPoint x: 469, endPoint y: 84, distance: 112.7
click at [469, 84] on div "true false Workflow Set Inputs Inputs Google Search Perform Google Search Step …" at bounding box center [322, 223] width 612 height 415
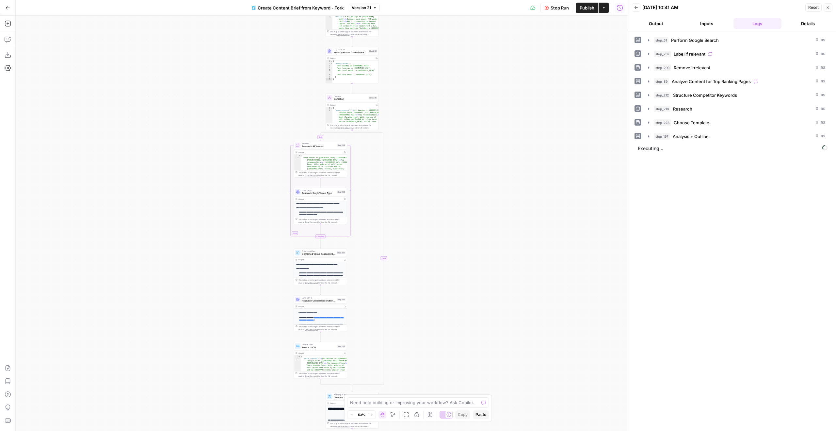
drag, startPoint x: 485, startPoint y: 323, endPoint x: 485, endPoint y: 375, distance: 51.6
click at [484, 377] on div "true false Workflow Set Inputs Inputs Google Search Perform Google Search Step …" at bounding box center [322, 223] width 612 height 415
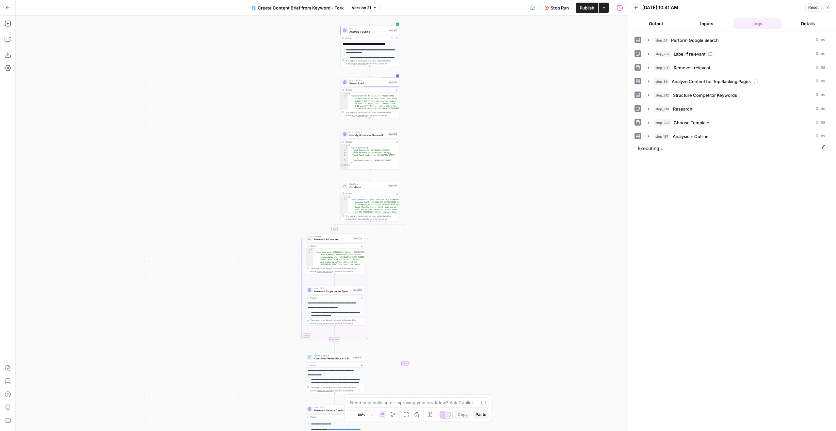
drag, startPoint x: 417, startPoint y: 126, endPoint x: 444, endPoint y: 169, distance: 51.0
click at [444, 169] on div "true false Workflow Set Inputs Inputs Google Search Perform Google Search Step …" at bounding box center [322, 223] width 612 height 415
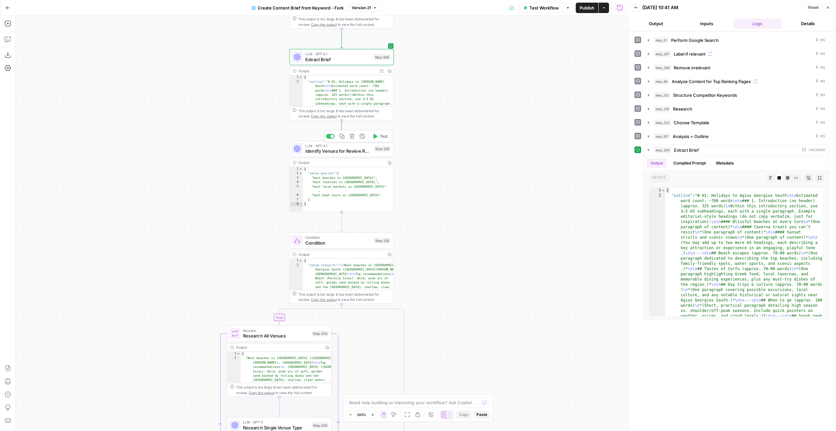
click at [380, 140] on div "Copy step Delete step Add Note Test" at bounding box center [358, 136] width 68 height 12
click at [380, 135] on span "Test" at bounding box center [384, 136] width 8 height 6
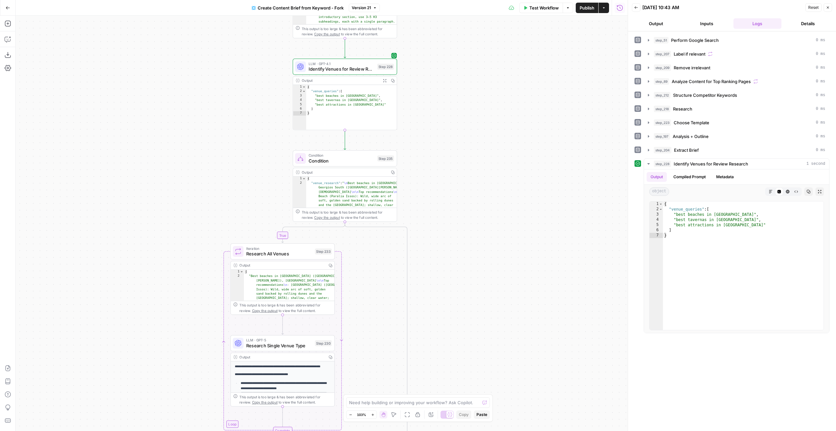
drag, startPoint x: 459, startPoint y: 233, endPoint x: 467, endPoint y: 124, distance: 109.1
click at [466, 158] on div "true false Workflow Set Inputs Inputs Google Search Perform Google Search Step …" at bounding box center [322, 223] width 612 height 415
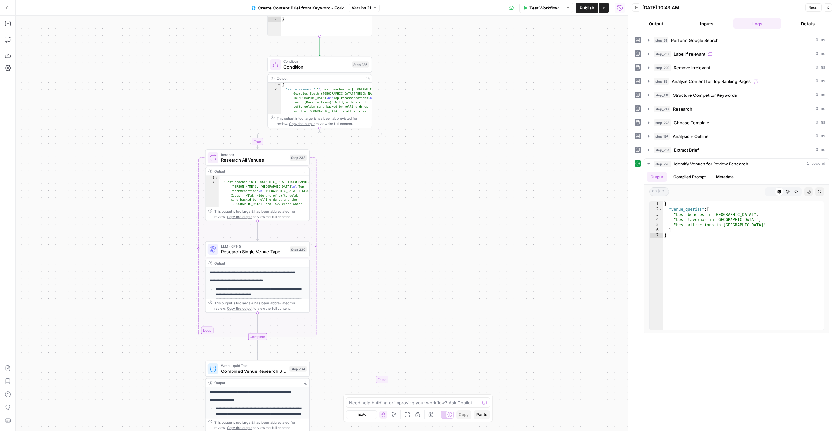
drag, startPoint x: 483, startPoint y: 197, endPoint x: 484, endPoint y: 122, distance: 74.8
click at [475, 155] on div "true false Workflow Set Inputs Inputs Google Search Perform Google Search Step …" at bounding box center [322, 223] width 612 height 415
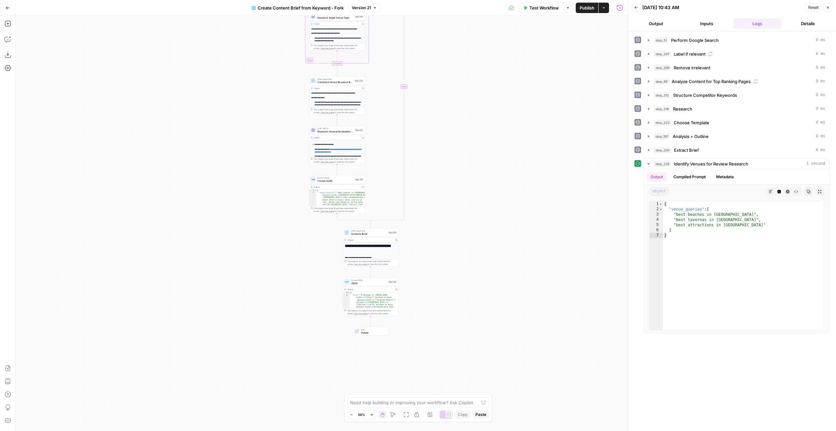
drag, startPoint x: 481, startPoint y: 263, endPoint x: 455, endPoint y: 67, distance: 198.0
click at [455, 67] on div "true false Workflow Set Inputs Inputs Google Search Perform Google Search Step …" at bounding box center [322, 223] width 612 height 415
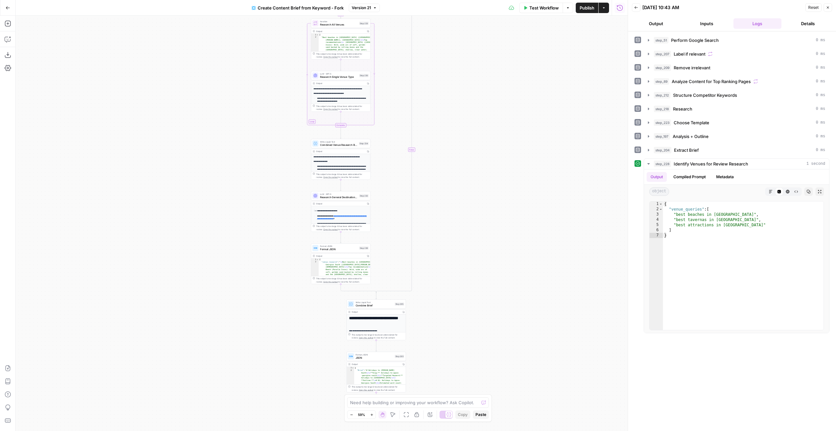
drag, startPoint x: 475, startPoint y: 289, endPoint x: 461, endPoint y: 347, distance: 58.8
click at [462, 346] on div "true false Workflow Set Inputs Inputs Google Search Perform Google Search Step …" at bounding box center [322, 223] width 612 height 415
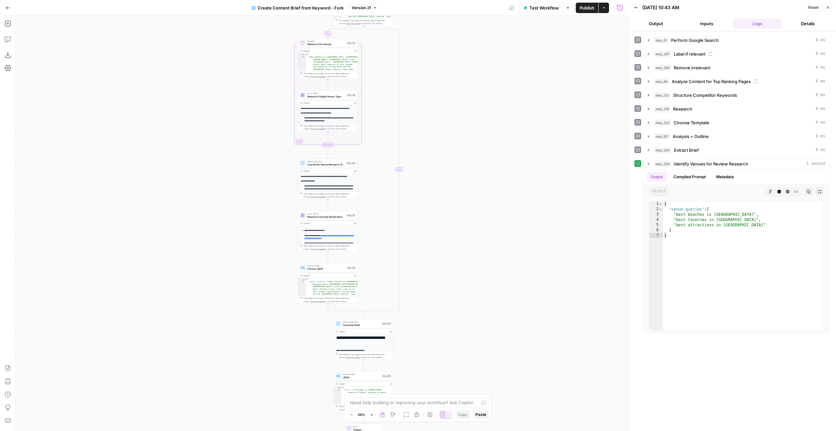
click at [827, 9] on icon "button" at bounding box center [828, 8] width 4 height 4
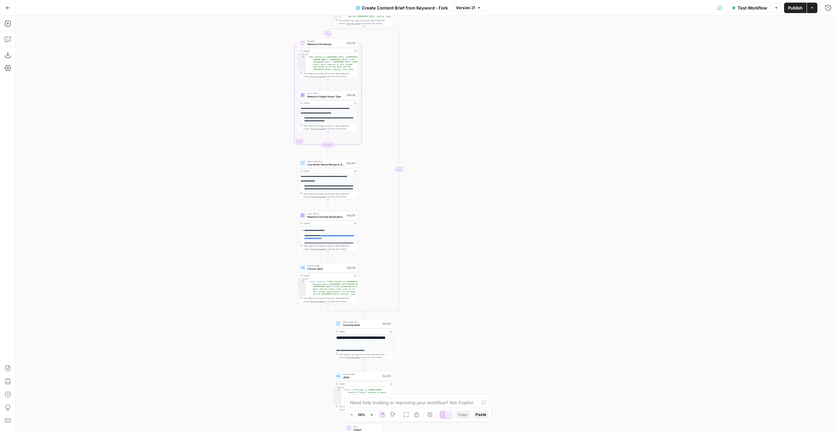
click at [802, 9] on span "Publish" at bounding box center [795, 8] width 15 height 7
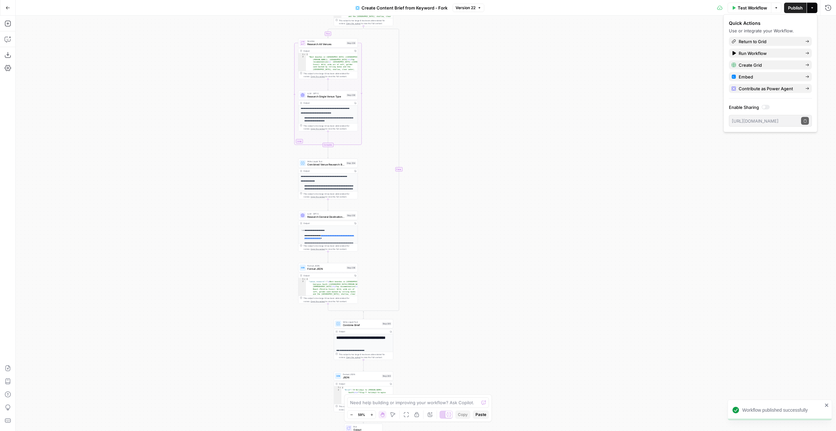
click at [475, 3] on div "Create Content Brief from Keyword - Fork Version 22" at bounding box center [418, 8] width 133 height 10
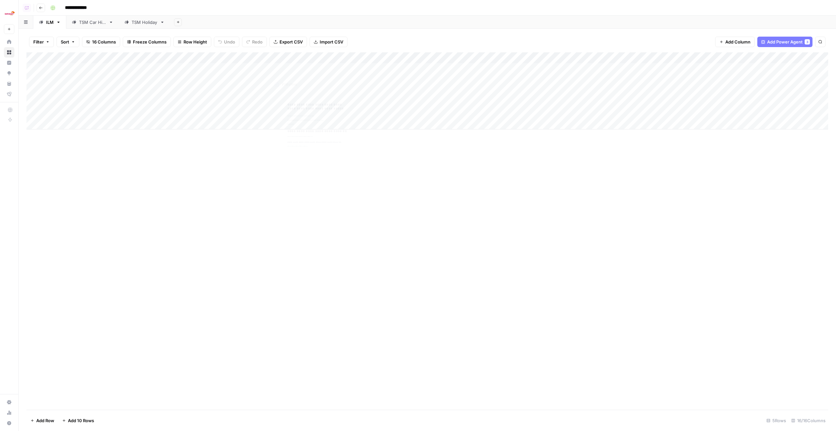
click at [256, 58] on div "Add Column" at bounding box center [427, 90] width 802 height 77
click at [194, 90] on span "Run Power Agent" at bounding box center [205, 89] width 51 height 7
click at [247, 93] on span "All Rows" at bounding box center [252, 90] width 41 height 7
click at [547, 35] on div "Filter Sort 16 Columns Freeze Columns Row Height Undo Redo Export CSV Import CS…" at bounding box center [427, 41] width 802 height 21
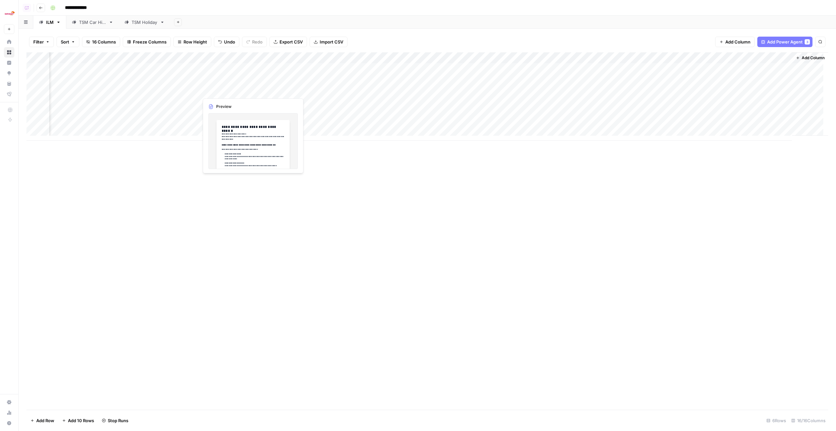
click at [249, 90] on div "Add Column" at bounding box center [427, 96] width 802 height 88
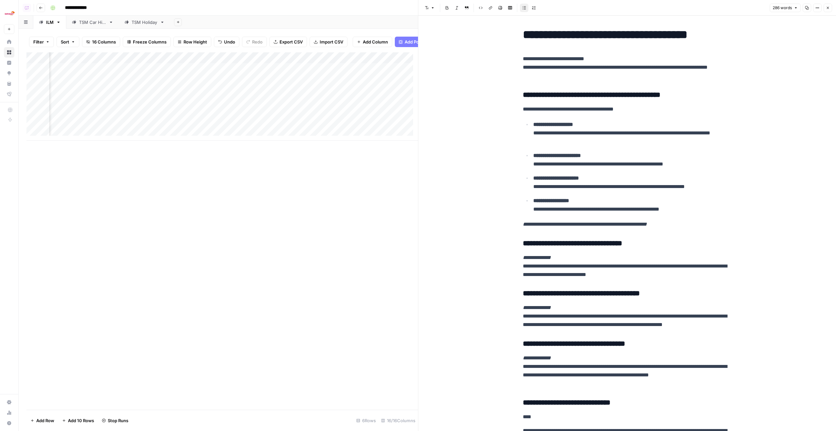
scroll to position [1, 0]
click at [828, 7] on icon "button" at bounding box center [828, 8] width 4 height 4
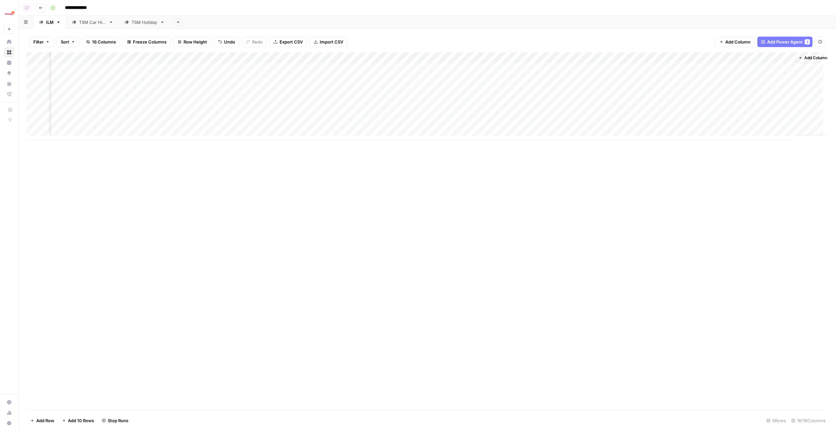
scroll to position [0, 242]
click at [604, 70] on div "Add Column" at bounding box center [427, 96] width 802 height 88
click at [606, 88] on div "Add Column" at bounding box center [427, 96] width 802 height 88
click at [603, 100] on div "Add Column" at bounding box center [427, 96] width 802 height 88
click at [604, 114] on div "Add Column" at bounding box center [427, 96] width 802 height 88
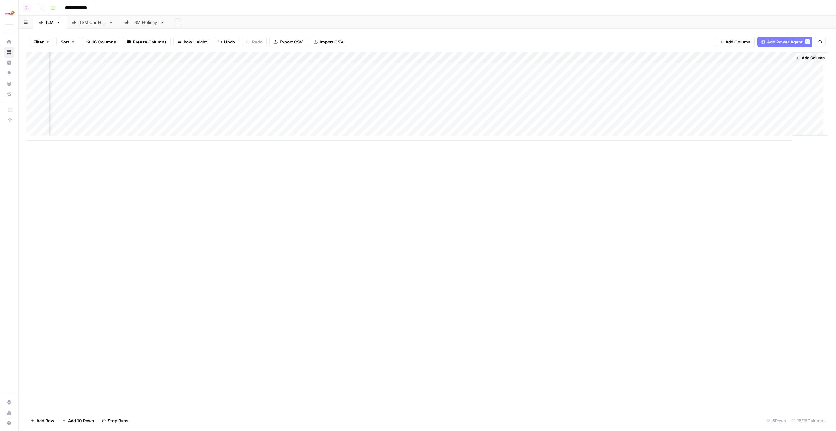
click at [661, 70] on div "Add Column" at bounding box center [427, 96] width 802 height 88
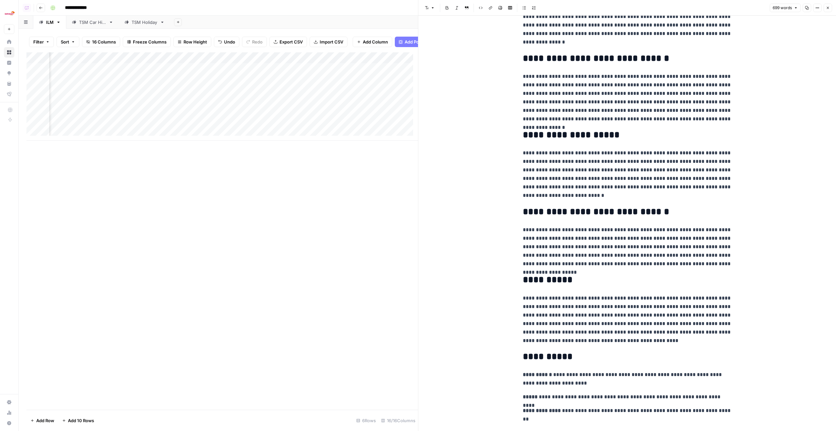
scroll to position [323, 0]
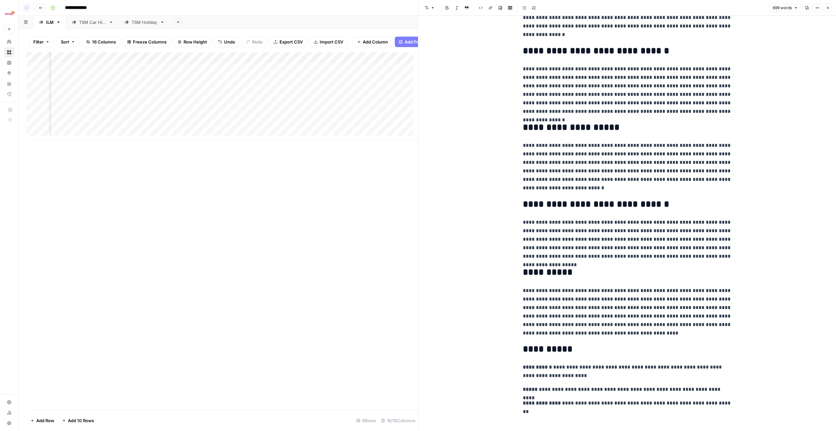
click at [825, 8] on button "Close" at bounding box center [828, 8] width 8 height 8
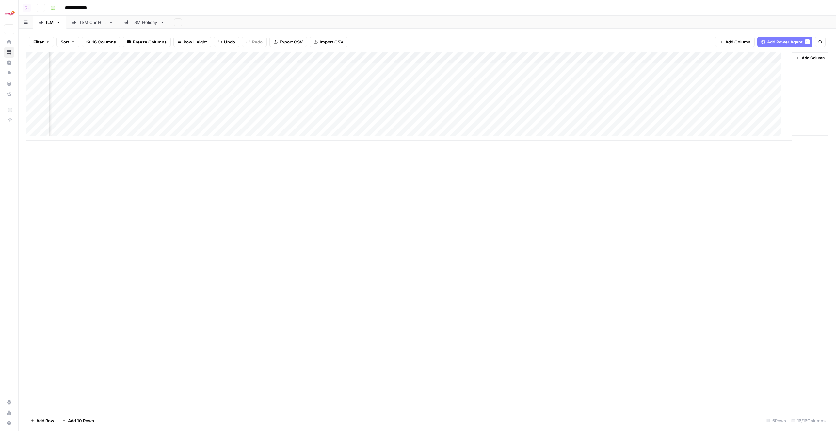
scroll to position [0, 234]
click at [668, 82] on div "Add Column" at bounding box center [427, 96] width 802 height 88
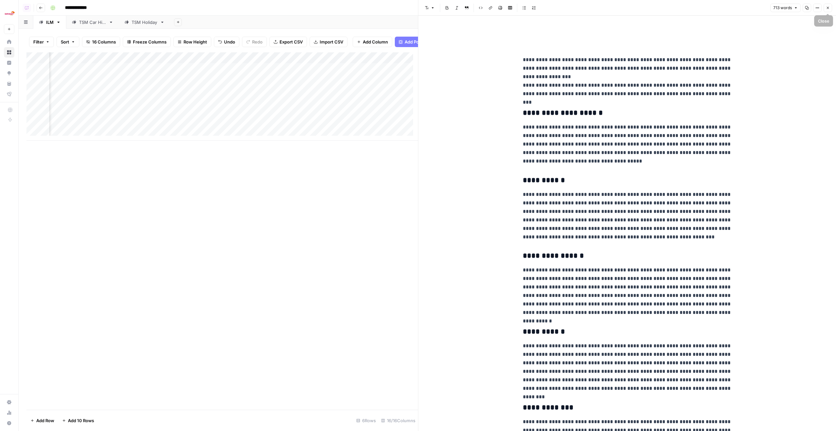
click at [829, 5] on button "Close" at bounding box center [828, 8] width 8 height 8
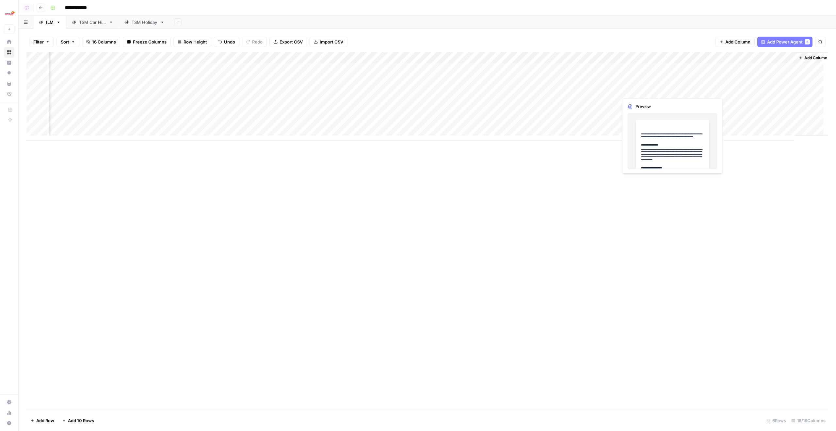
click at [670, 92] on div "Add Column" at bounding box center [427, 96] width 802 height 88
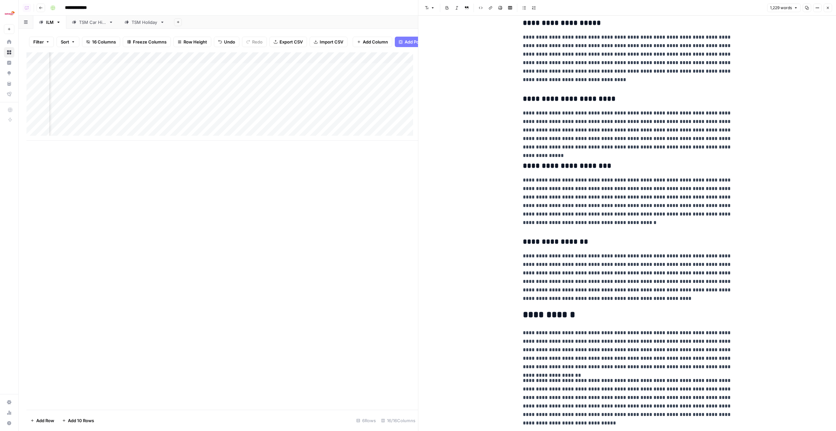
scroll to position [8, 0]
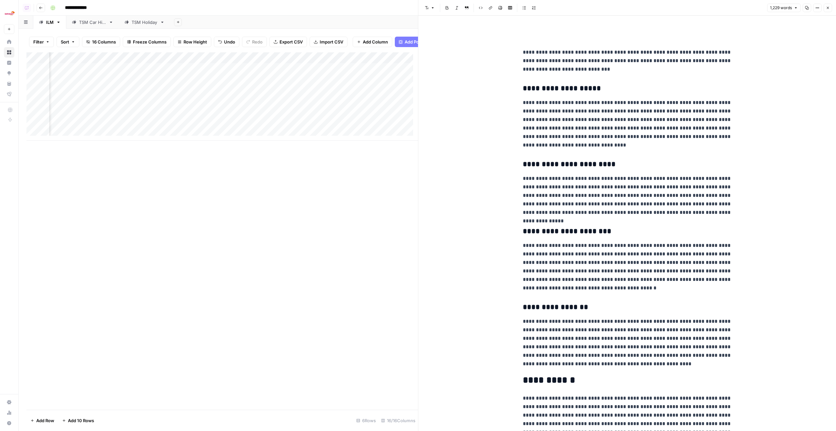
click at [828, 9] on icon "button" at bounding box center [828, 8] width 4 height 4
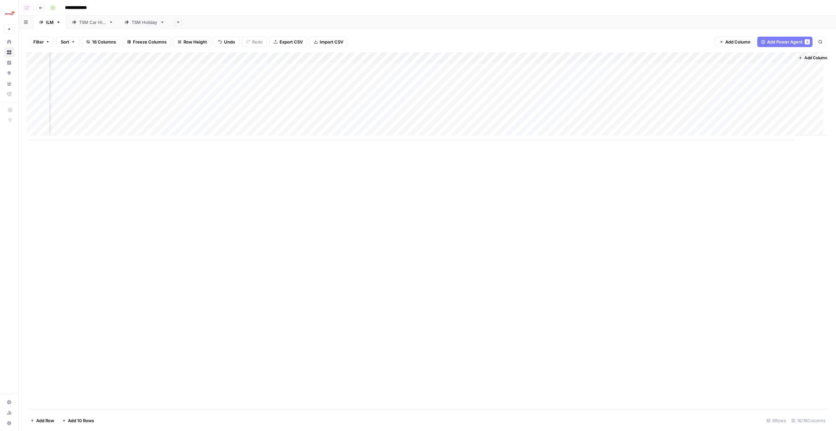
click at [658, 60] on div "Add Column" at bounding box center [427, 96] width 802 height 88
click at [621, 25] on div "Add Sheet" at bounding box center [503, 22] width 666 height 13
click at [601, 58] on div "Add Column" at bounding box center [427, 96] width 802 height 88
click at [589, 120] on span "Edit Workflow" at bounding box center [600, 122] width 57 height 7
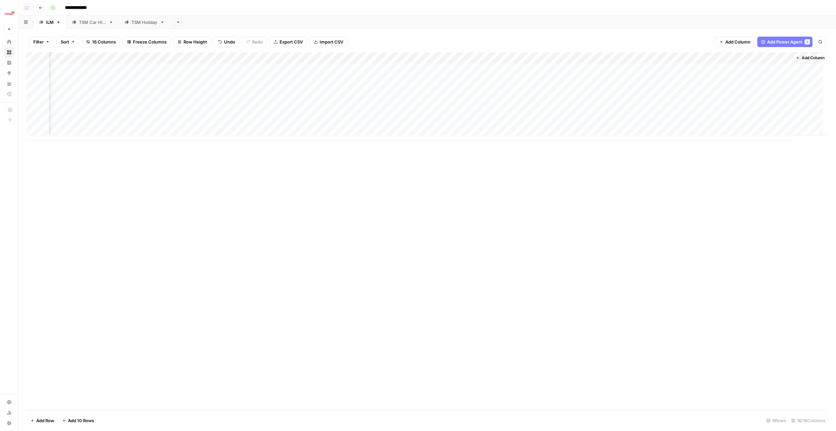
click at [662, 68] on div "Add Column" at bounding box center [427, 96] width 802 height 88
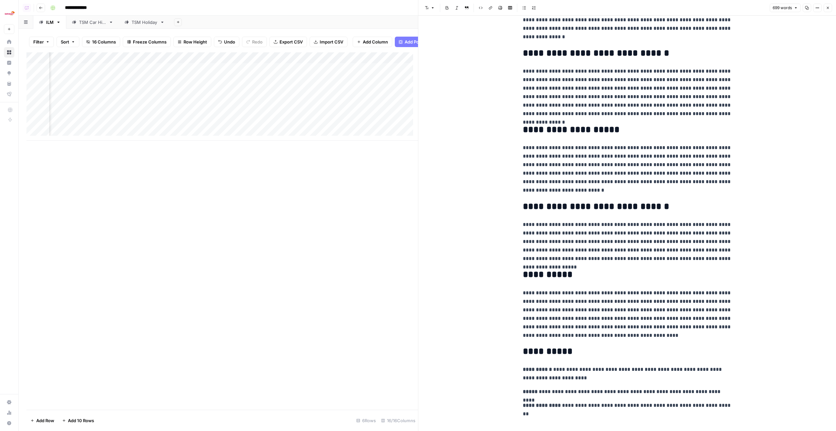
scroll to position [323, 0]
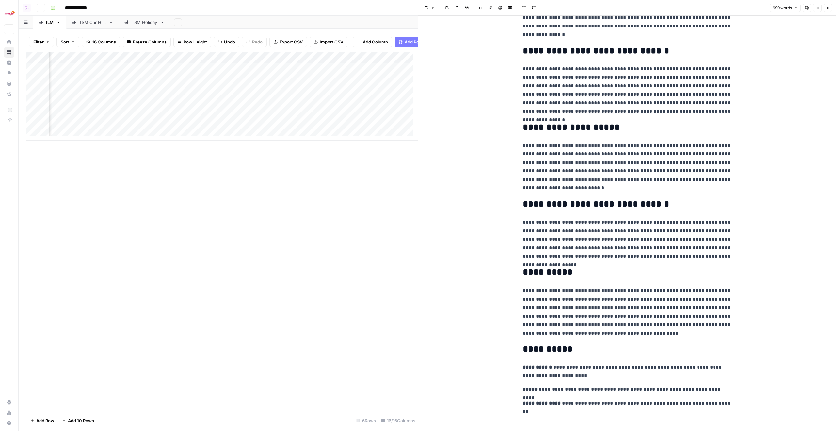
click at [831, 6] on button "Close" at bounding box center [828, 8] width 8 height 8
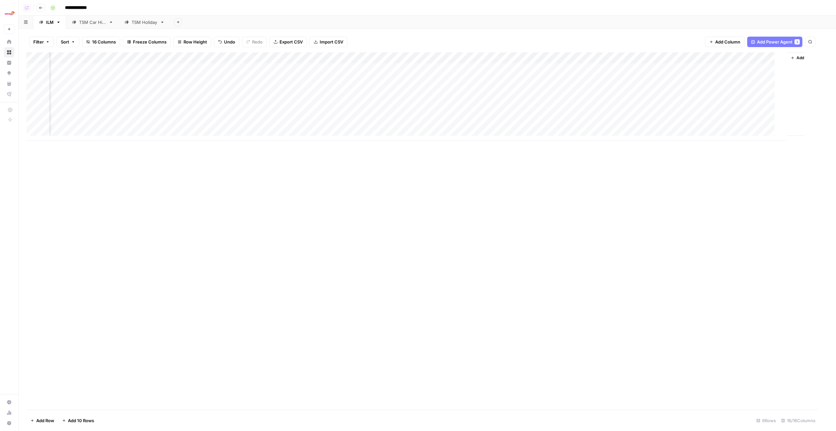
scroll to position [0, 234]
click at [670, 79] on div "Add Column" at bounding box center [427, 96] width 802 height 88
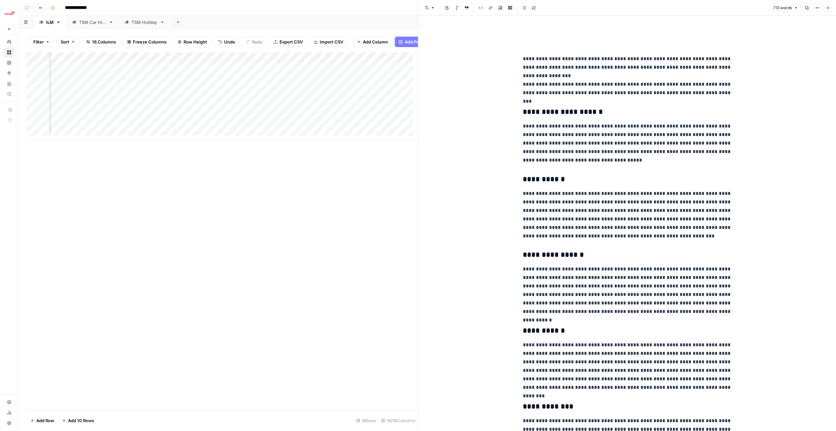
scroll to position [1, 0]
click at [828, 7] on icon "button" at bounding box center [828, 8] width 4 height 4
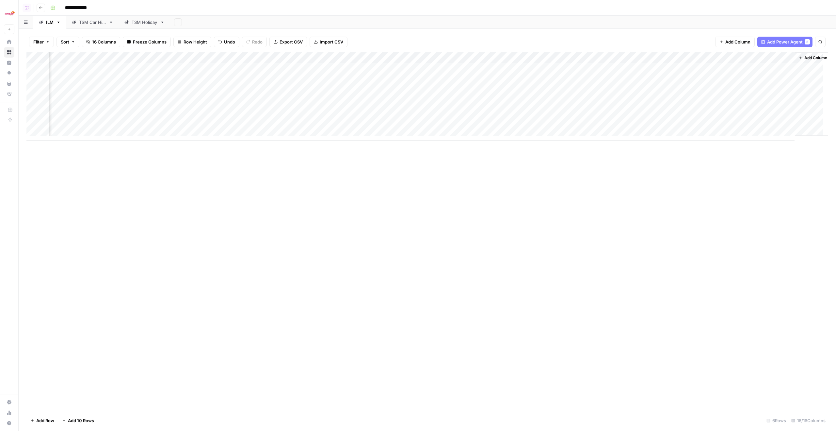
click at [672, 91] on div "Add Column" at bounding box center [427, 96] width 802 height 88
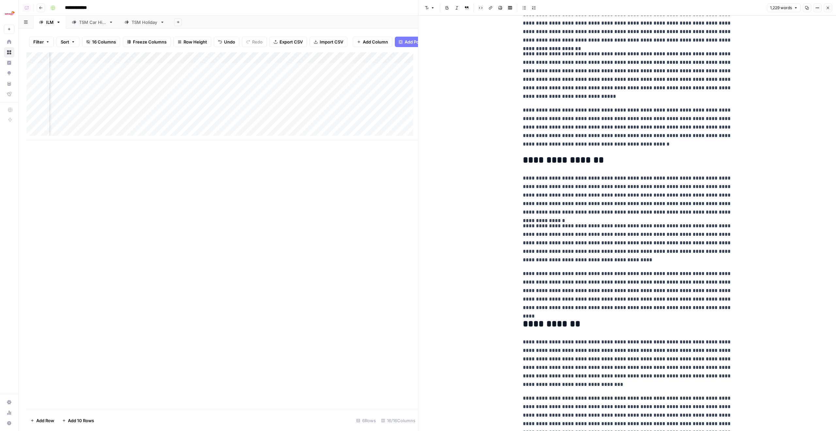
scroll to position [517, 0]
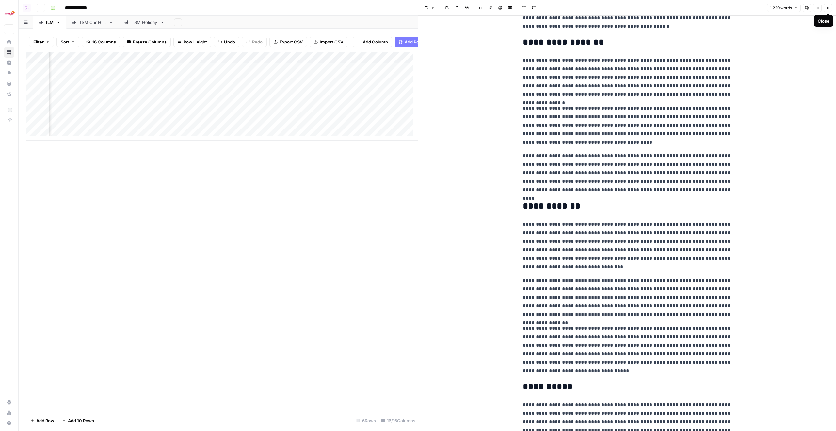
click at [829, 9] on icon "button" at bounding box center [828, 8] width 4 height 4
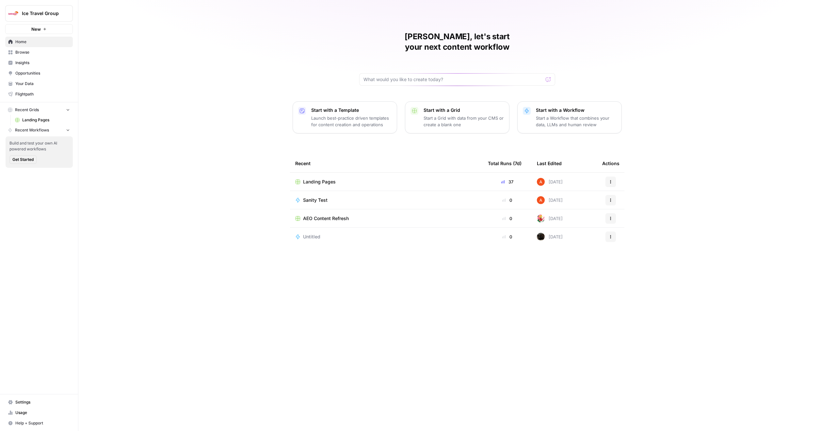
click at [30, 13] on span "Ice Travel Group" at bounding box center [42, 13] width 40 height 7
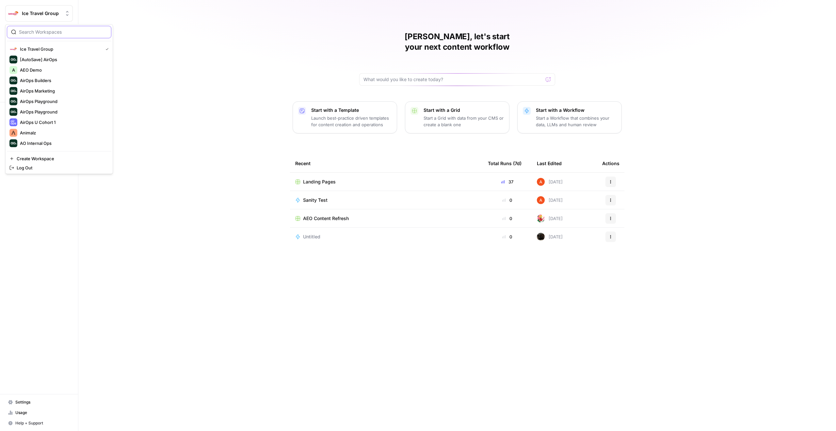
click at [74, 29] on input "search" at bounding box center [63, 32] width 88 height 7
click at [90, 36] on div at bounding box center [59, 32] width 105 height 12
click at [39, 32] on input "search" at bounding box center [63, 32] width 88 height 7
click at [39, 31] on input "search" at bounding box center [63, 32] width 88 height 7
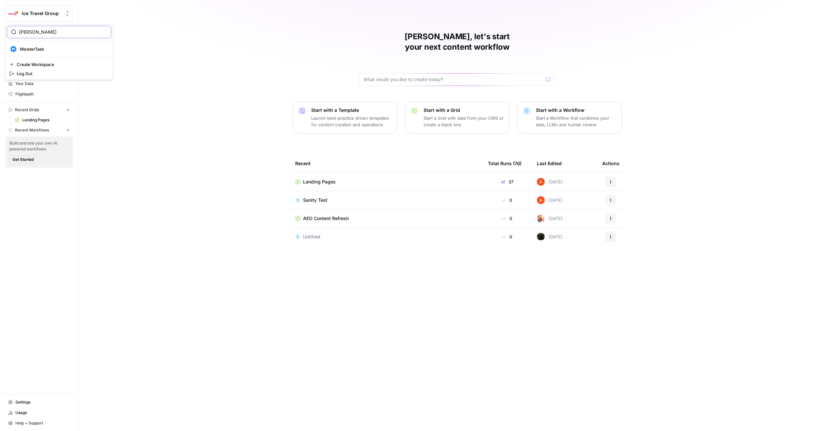
scroll to position [0, 0]
type input "[PERSON_NAME]"
click at [56, 50] on span "MeisterTask" at bounding box center [63, 49] width 86 height 7
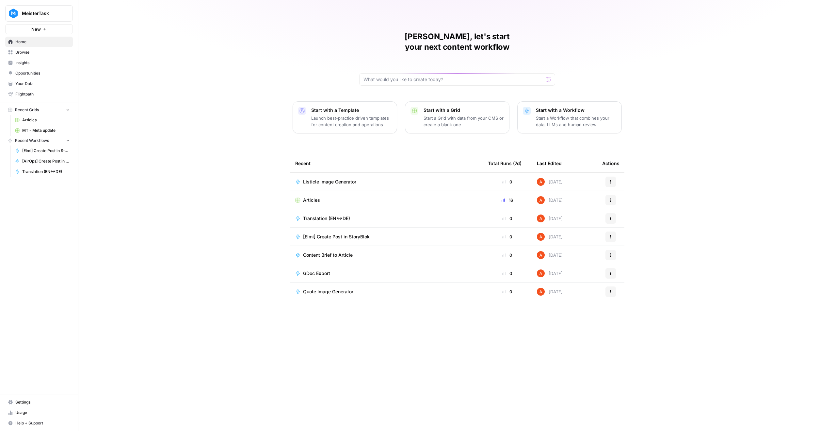
click at [336, 233] on span "[Elmi] Create Post in StoryBlok" at bounding box center [336, 236] width 67 height 7
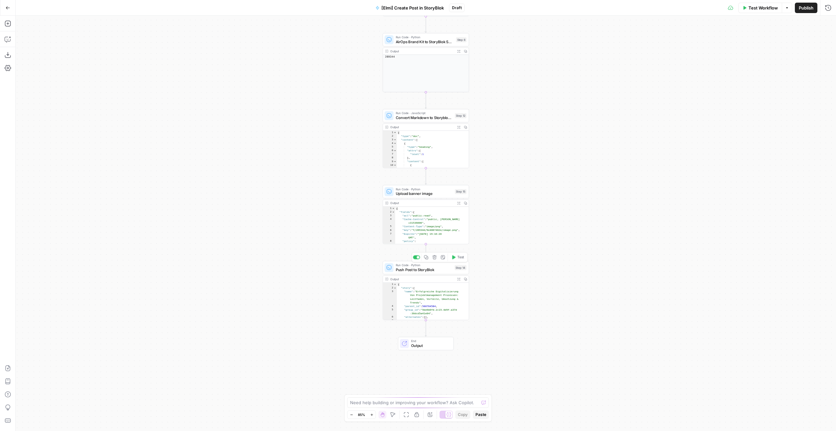
click at [431, 265] on span "Run Code · Python" at bounding box center [424, 265] width 57 height 5
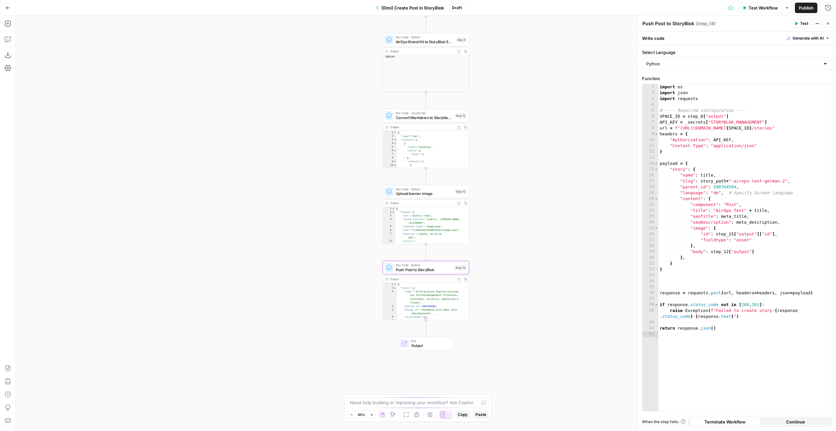
click at [814, 153] on div "import os import json import requests # ---- Required configuration ---- SPACE_…" at bounding box center [745, 253] width 173 height 338
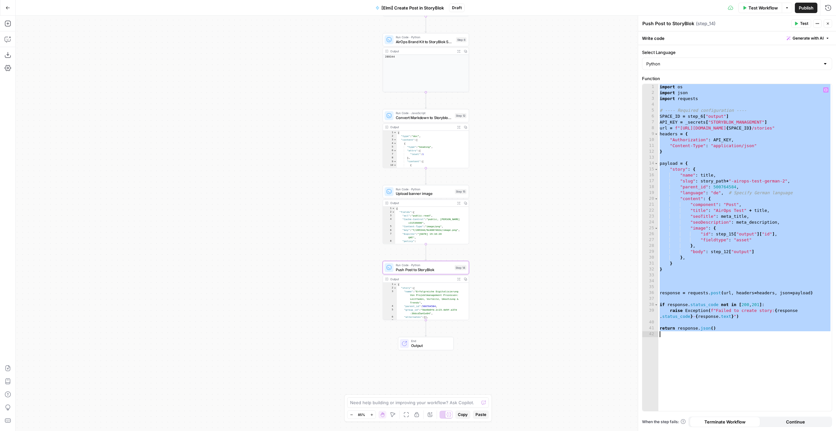
click at [690, 194] on div "import os import json import requests # ---- Required configuration ---- SPACE_…" at bounding box center [745, 253] width 173 height 338
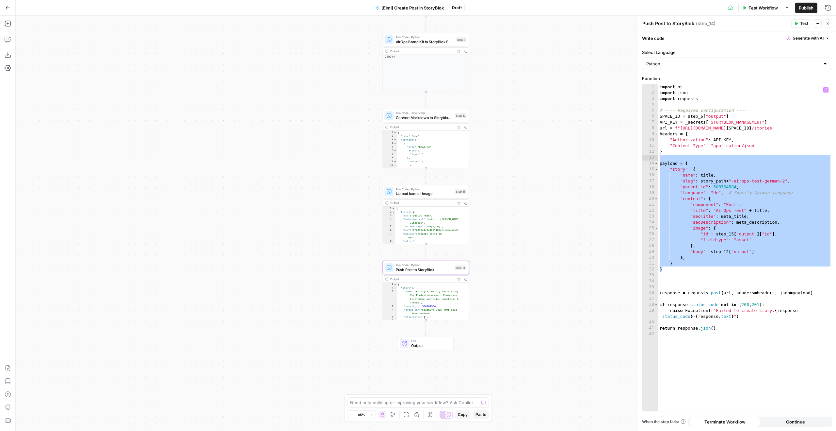
drag, startPoint x: 685, startPoint y: 271, endPoint x: 655, endPoint y: 159, distance: 116.0
click at [655, 159] on div "**********" at bounding box center [737, 247] width 189 height 327
click at [687, 221] on div "import os import json import requests # ---- Required configuration ---- SPACE_…" at bounding box center [745, 253] width 173 height 338
drag, startPoint x: 674, startPoint y: 268, endPoint x: 653, endPoint y: 164, distance: 105.3
click at [653, 164] on div "**********" at bounding box center [737, 247] width 189 height 327
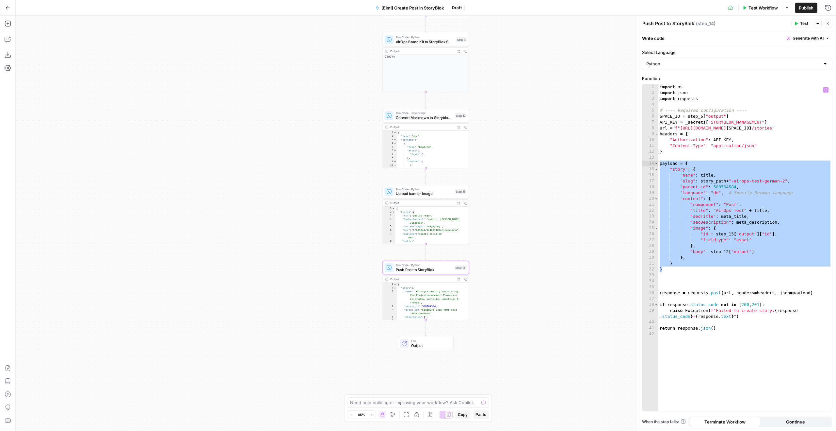
type textarea "**********"
paste textarea
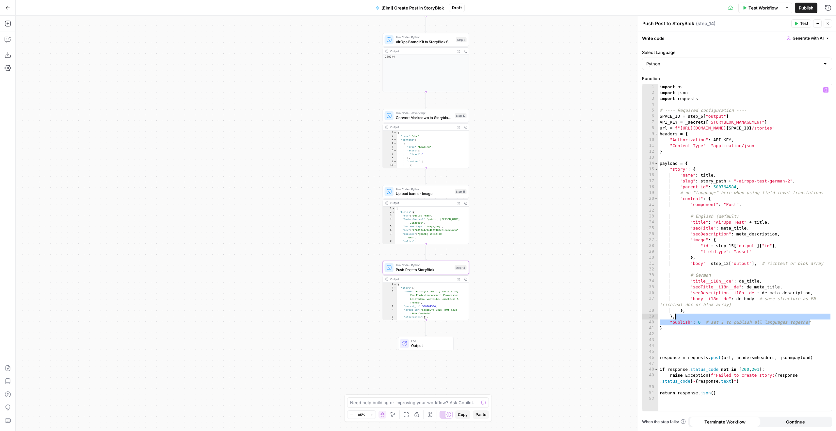
drag, startPoint x: 822, startPoint y: 320, endPoint x: 820, endPoint y: 316, distance: 5.2
click at [820, 316] on div "import os import json import requests # ---- Required configuration ---- SPACE_…" at bounding box center [745, 253] width 173 height 338
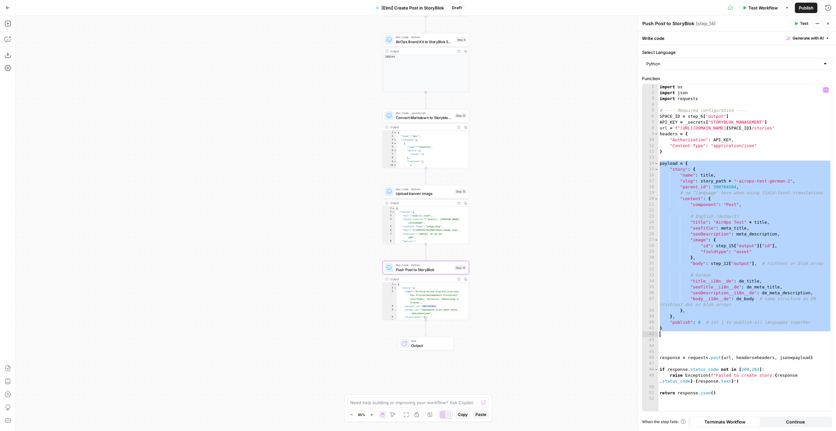
type textarea "*"
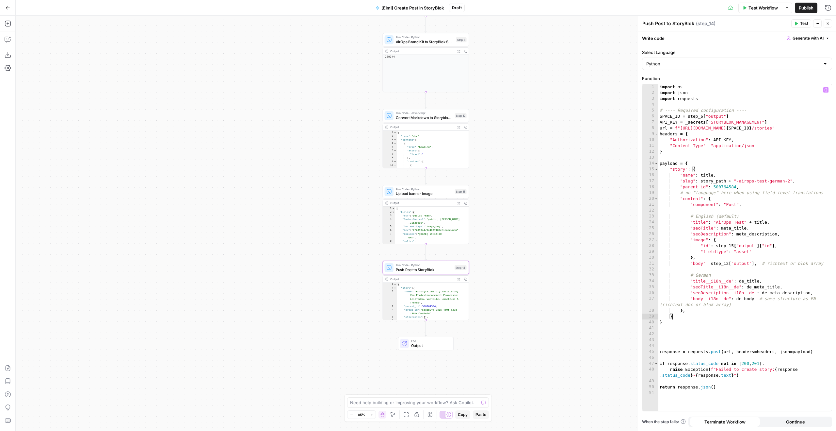
click at [724, 341] on div "import os import json import requests # ---- Required configuration ---- SPACE_…" at bounding box center [745, 253] width 173 height 338
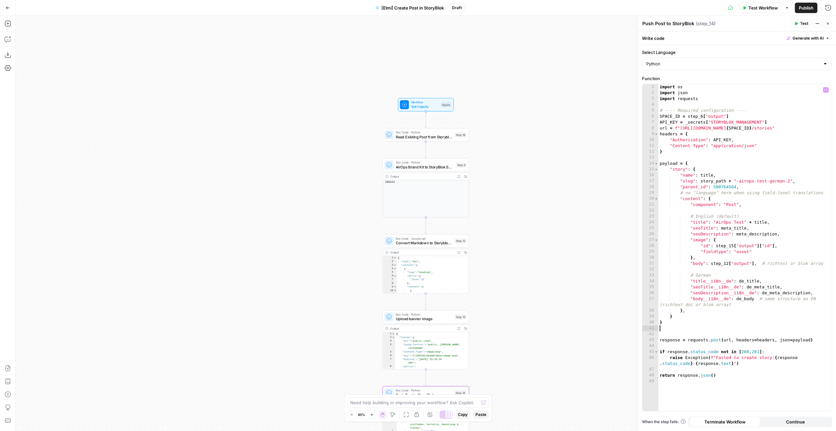
click at [453, 105] on div "Workflow Set Inputs Inputs" at bounding box center [426, 104] width 56 height 13
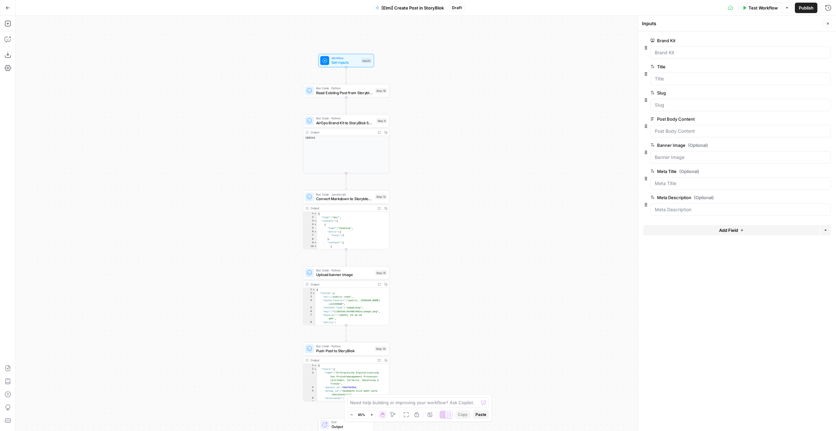
drag, startPoint x: 585, startPoint y: 183, endPoint x: 497, endPoint y: 134, distance: 100.8
click at [497, 134] on div "Workflow Set Inputs Inputs Run Code · Python Read Existing Post from Storyblok …" at bounding box center [426, 223] width 821 height 415
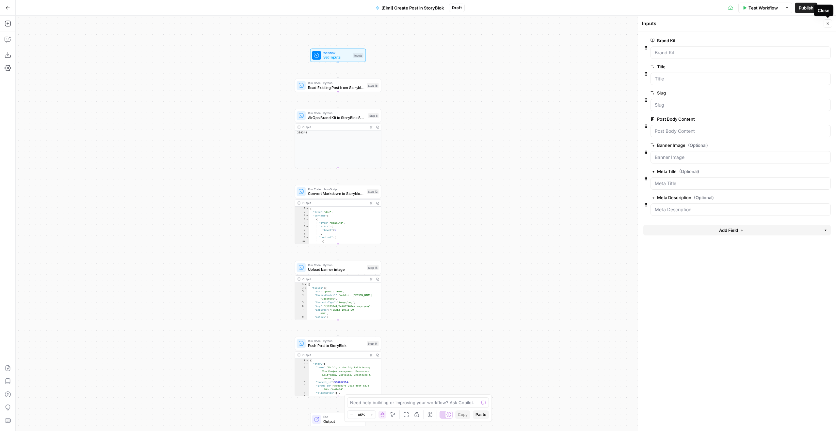
click at [827, 21] on button "Close" at bounding box center [828, 23] width 8 height 8
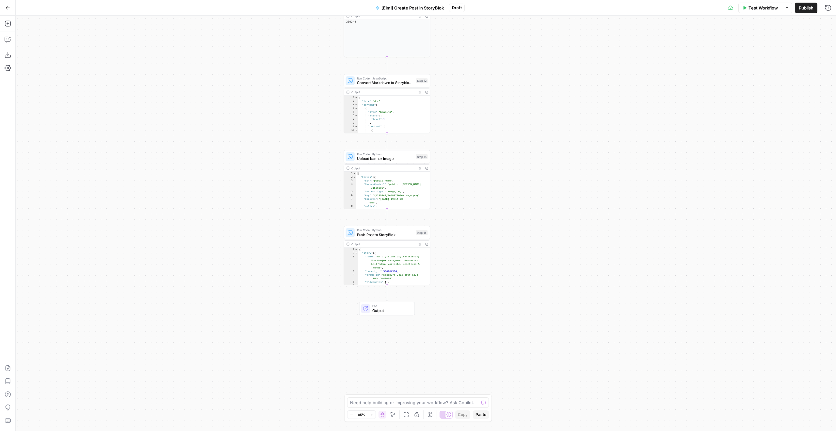
drag, startPoint x: 508, startPoint y: 108, endPoint x: 508, endPoint y: 41, distance: 67.3
click at [506, 42] on div "Workflow Set Inputs Inputs Run Code · Python Read Existing Post from Storyblok …" at bounding box center [426, 223] width 821 height 415
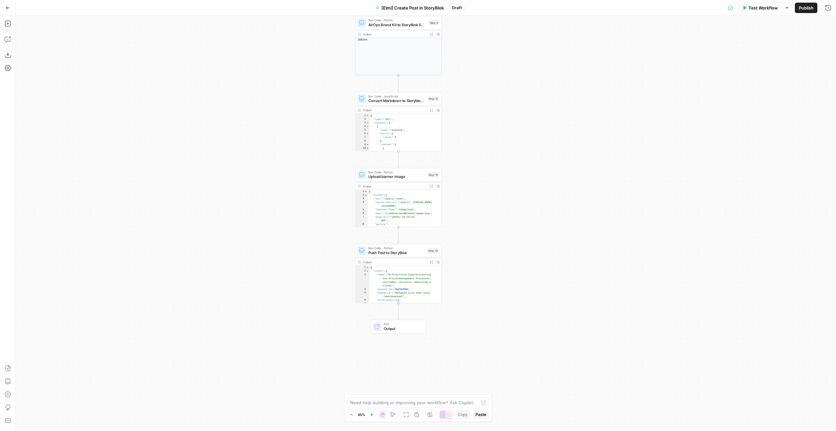
drag, startPoint x: 544, startPoint y: 125, endPoint x: 592, endPoint y: 313, distance: 193.7
click at [590, 311] on div "Workflow Set Inputs Inputs Run Code · Python Read Existing Post from Storyblok …" at bounding box center [426, 223] width 821 height 415
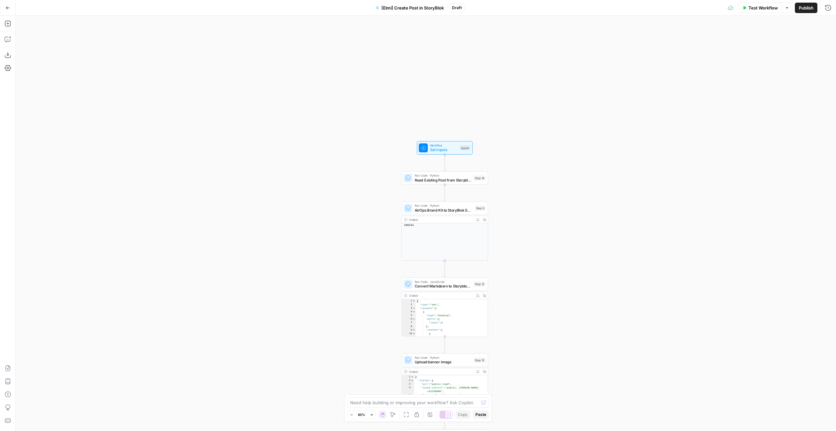
click at [755, 11] on button "Test Workflow" at bounding box center [761, 8] width 44 height 10
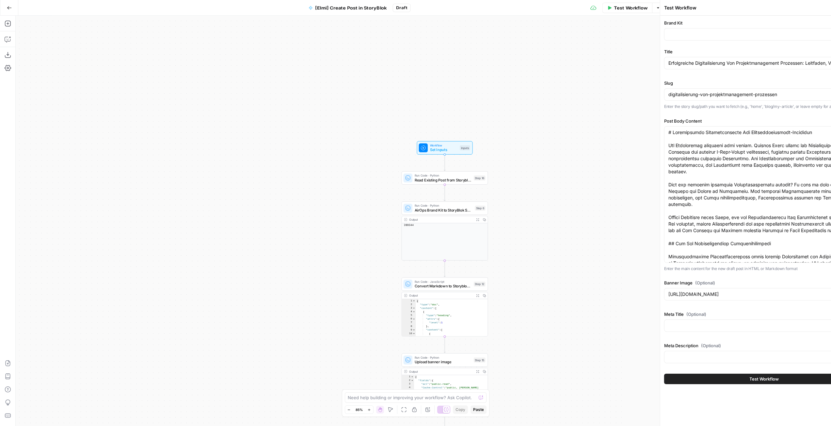
type input "MeisterTask (DE)"
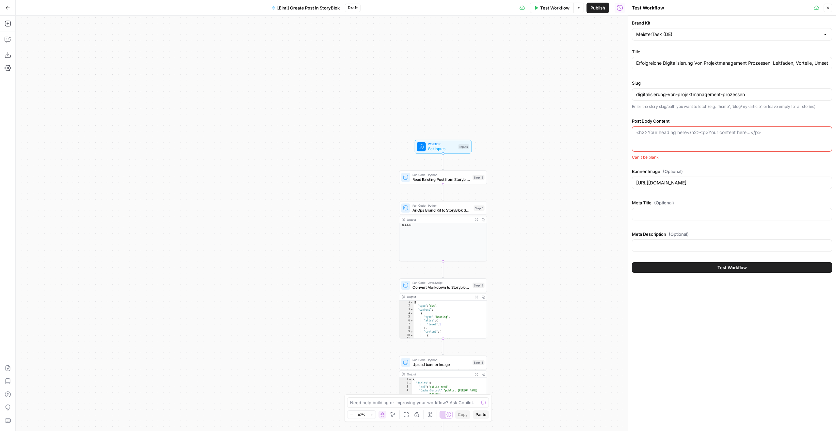
click at [429, 148] on span "Set Inputs" at bounding box center [442, 149] width 28 height 6
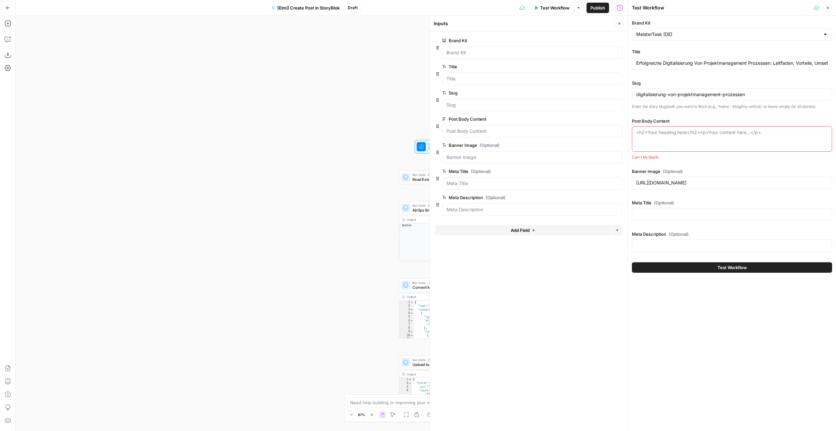
click at [830, 9] on button "Close" at bounding box center [828, 8] width 8 height 8
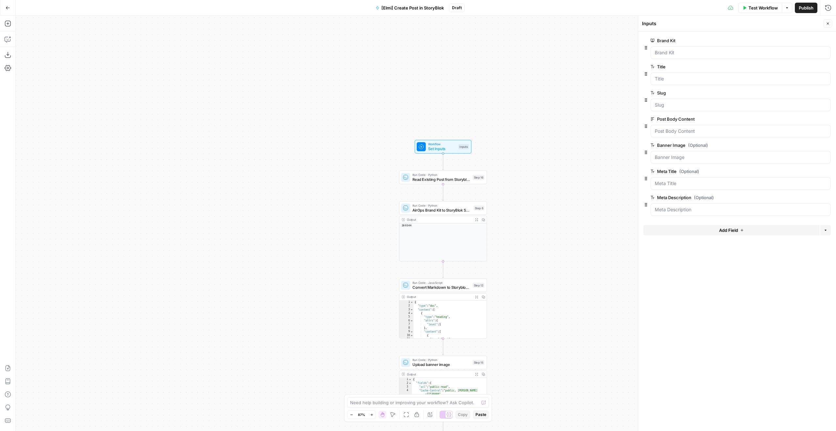
click at [775, 232] on button "Add Field" at bounding box center [732, 230] width 176 height 10
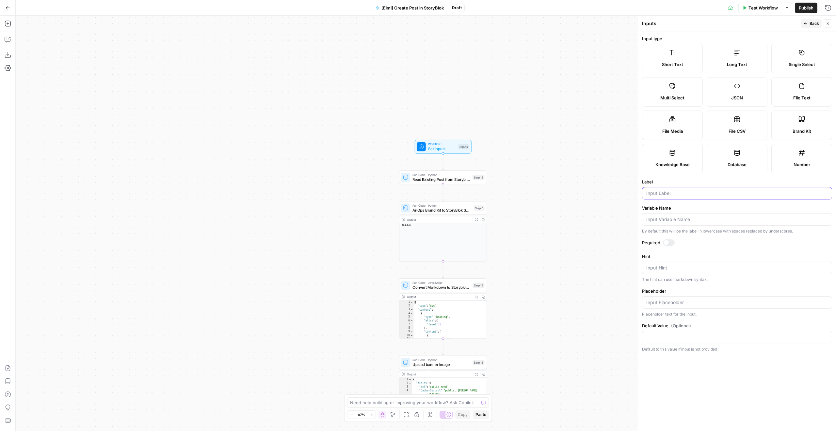
click at [700, 194] on input "Label" at bounding box center [738, 193] width 182 height 7
click at [654, 188] on div "Current Language" at bounding box center [737, 193] width 190 height 12
click at [655, 189] on div "Current Language" at bounding box center [737, 193] width 190 height 12
click at [655, 198] on div "Current Language" at bounding box center [737, 193] width 190 height 12
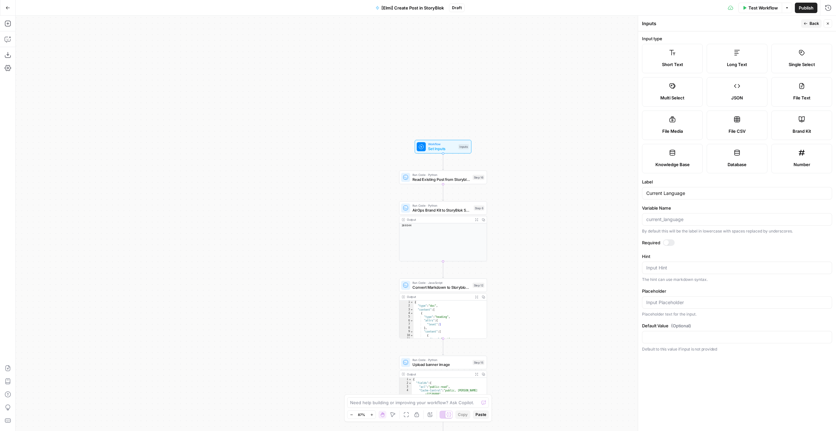
click at [655, 198] on div "Current Language" at bounding box center [737, 193] width 190 height 12
click at [654, 194] on input "Current Language" at bounding box center [738, 193] width 182 height 7
type input "Original Language"
click at [673, 241] on div at bounding box center [669, 242] width 12 height 7
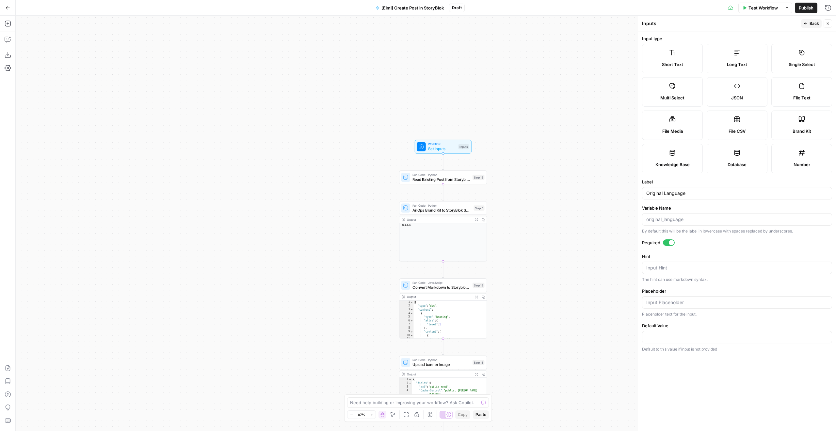
click at [821, 21] on button "Back" at bounding box center [811, 23] width 21 height 8
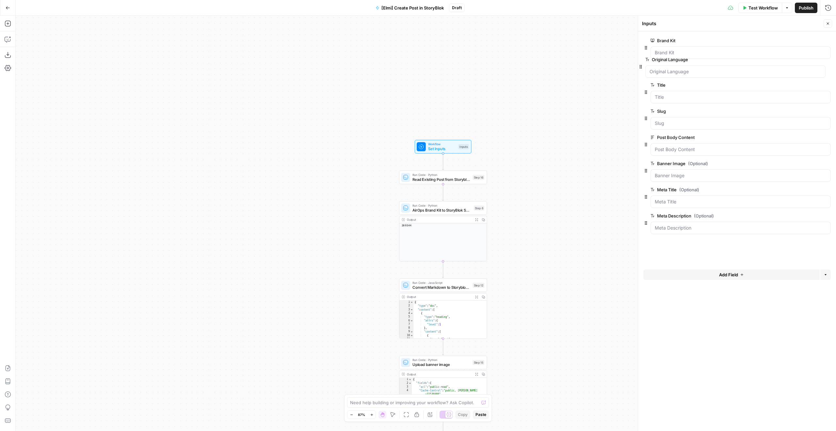
drag, startPoint x: 646, startPoint y: 231, endPoint x: 640, endPoint y: 59, distance: 171.9
click at [818, 66] on icon "button" at bounding box center [818, 67] width 4 height 4
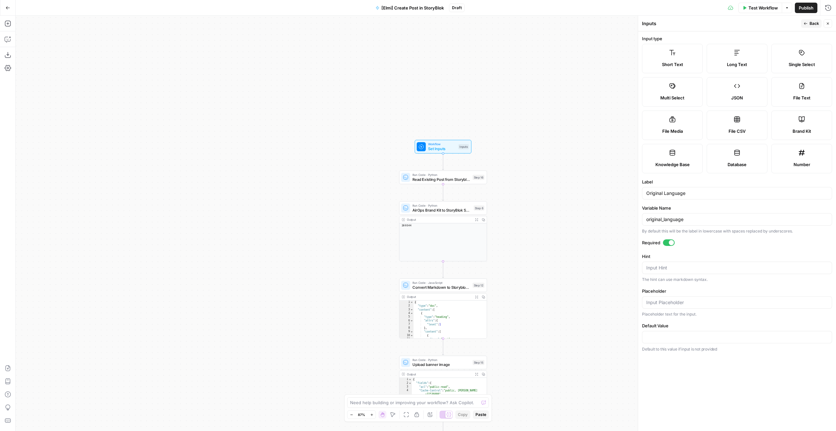
click at [679, 263] on div "Input Hint" at bounding box center [737, 267] width 190 height 12
type textarea "The language the original article is written in ("EN" or "DE")"
click at [819, 21] on span "Back" at bounding box center [814, 24] width 9 height 6
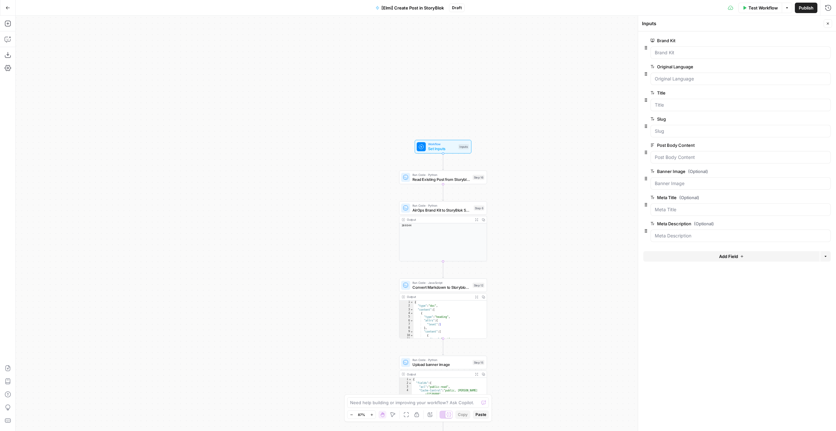
click at [661, 260] on button "Add Field" at bounding box center [732, 256] width 176 height 10
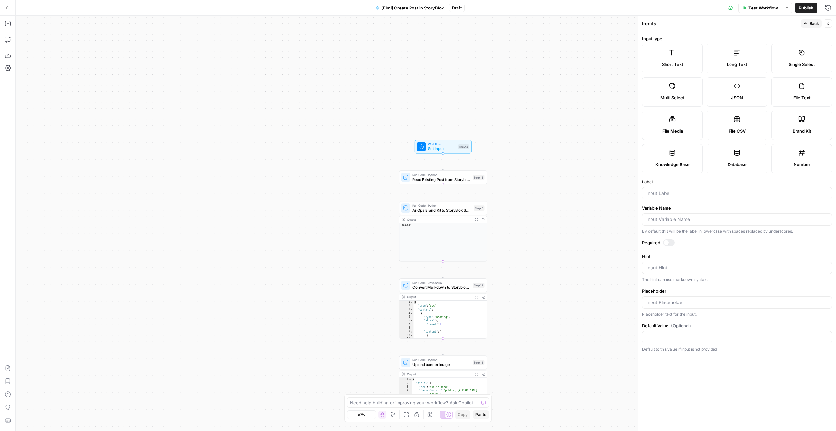
click at [682, 189] on div at bounding box center [737, 193] width 190 height 12
type input "Alt Title"
click at [665, 244] on div at bounding box center [666, 242] width 5 height 5
click at [668, 238] on form "Input type Short Text Long Text Single Select Multi Select JSON File Text File …" at bounding box center [737, 230] width 198 height 399
click at [671, 243] on div at bounding box center [671, 242] width 5 height 5
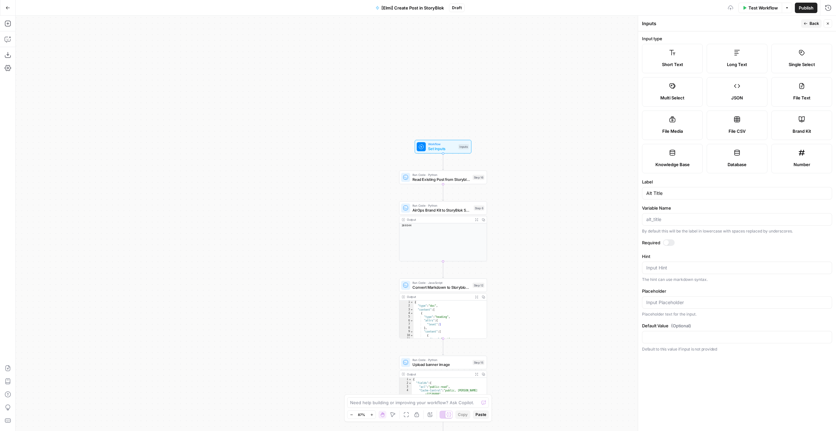
click at [800, 23] on div "Inputs Back Close" at bounding box center [737, 23] width 190 height 8
click at [808, 22] on icon "button" at bounding box center [806, 24] width 4 height 4
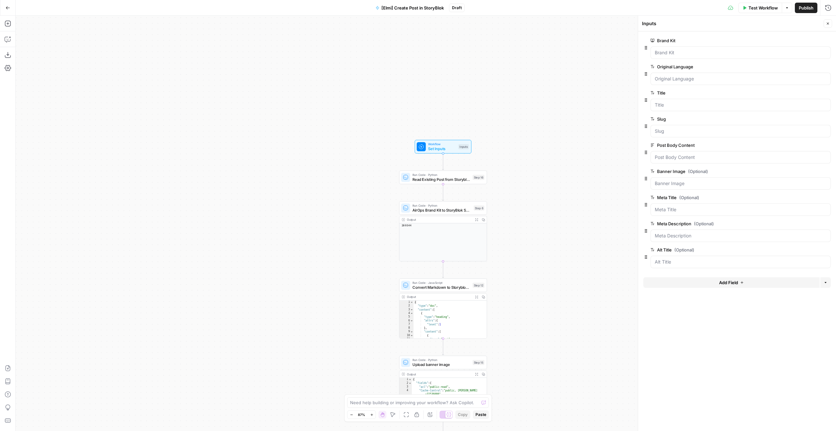
click at [765, 284] on button "Add Field" at bounding box center [732, 282] width 176 height 10
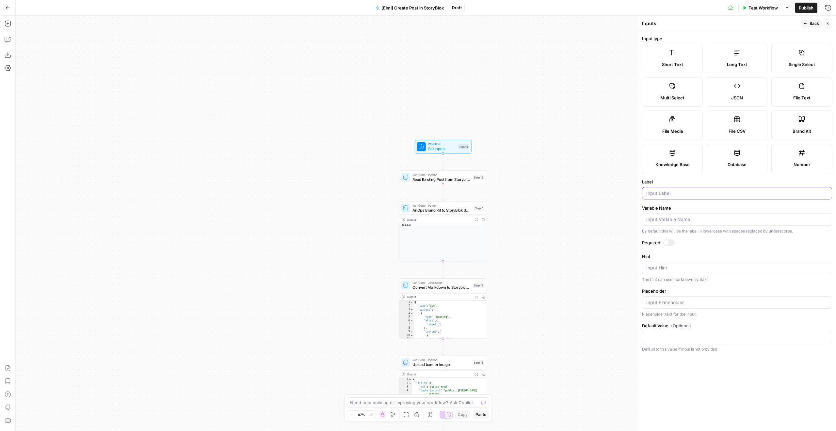
click at [697, 196] on input "Label" at bounding box center [738, 193] width 182 height 7
type input "Alt Slug"
click at [806, 25] on button "Back" at bounding box center [811, 23] width 21 height 8
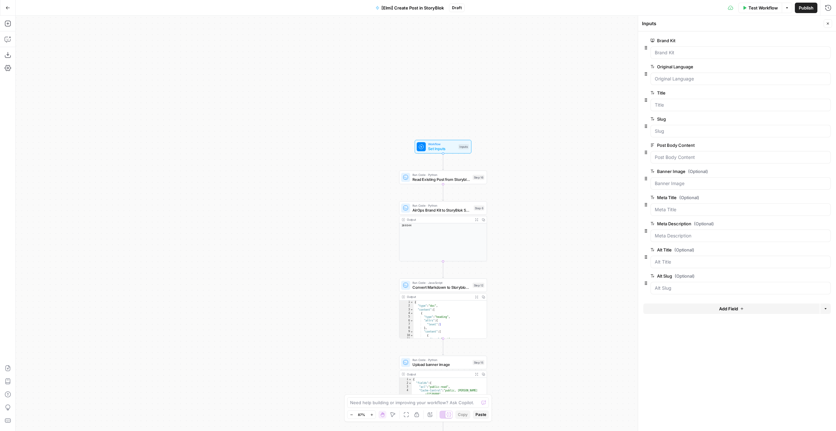
click at [761, 310] on button "Add Field" at bounding box center [732, 308] width 176 height 10
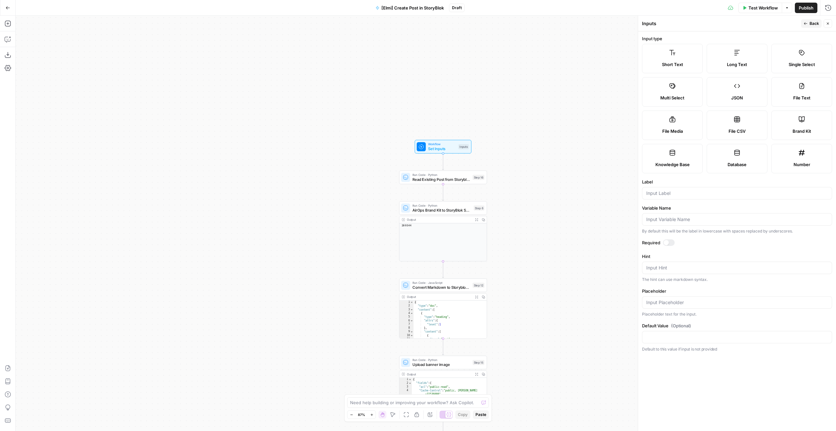
click at [816, 24] on span "Back" at bounding box center [814, 24] width 9 height 6
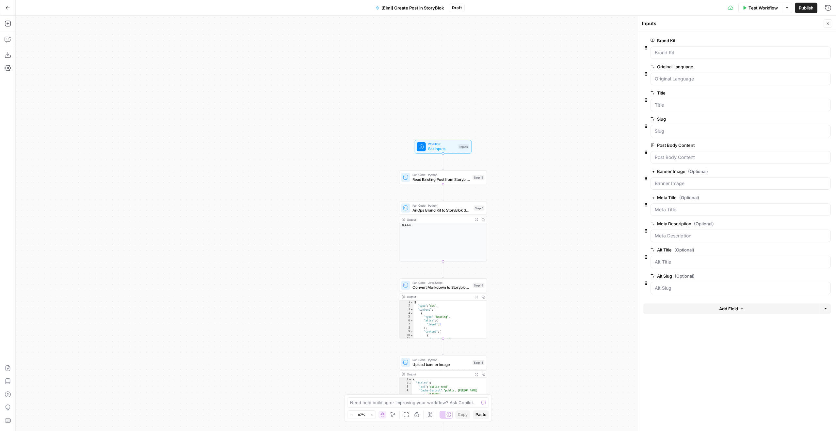
click at [806, 145] on span "edit field" at bounding box center [806, 144] width 14 height 5
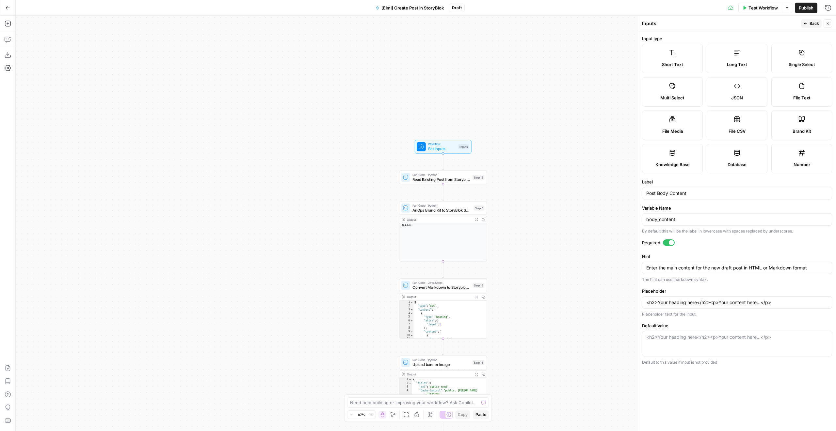
click at [818, 21] on span "Back" at bounding box center [814, 24] width 9 height 6
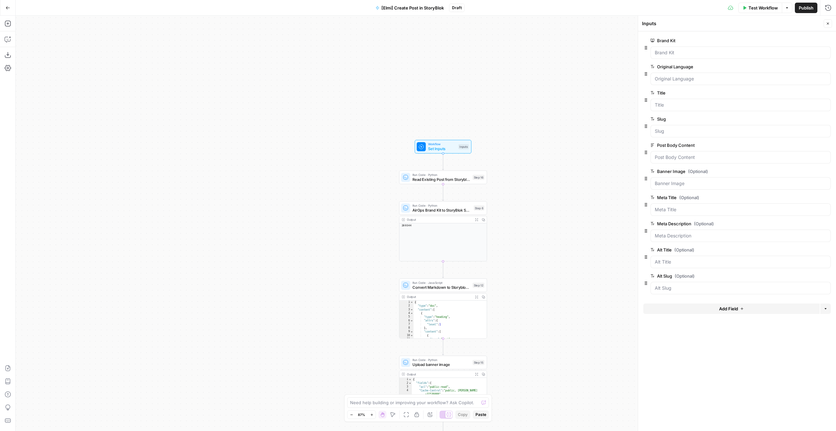
click at [775, 310] on button "Add Field" at bounding box center [732, 308] width 176 height 10
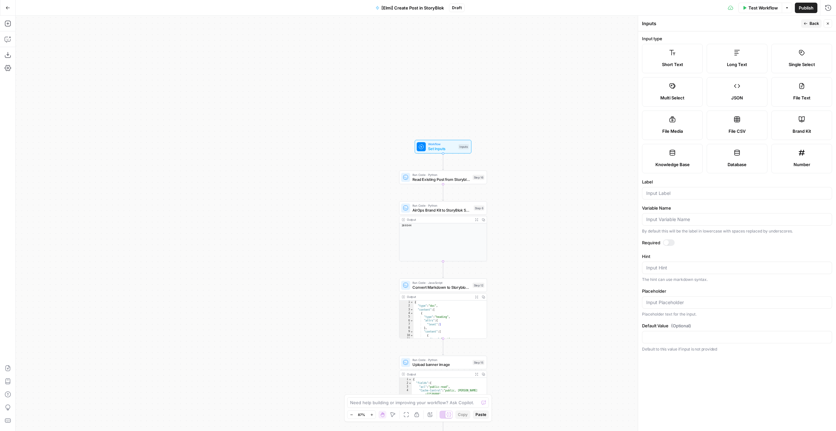
click at [674, 196] on div at bounding box center [737, 193] width 190 height 12
click at [727, 72] on label "Long Text" at bounding box center [737, 58] width 61 height 29
click at [683, 186] on div "Label" at bounding box center [737, 188] width 190 height 21
click at [683, 188] on div at bounding box center [737, 193] width 190 height 12
type input "Alt Body Content"
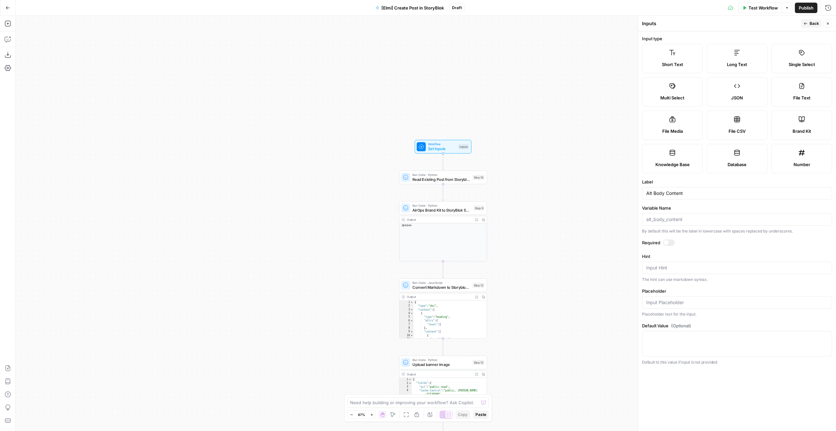
click at [817, 21] on span "Back" at bounding box center [814, 24] width 9 height 6
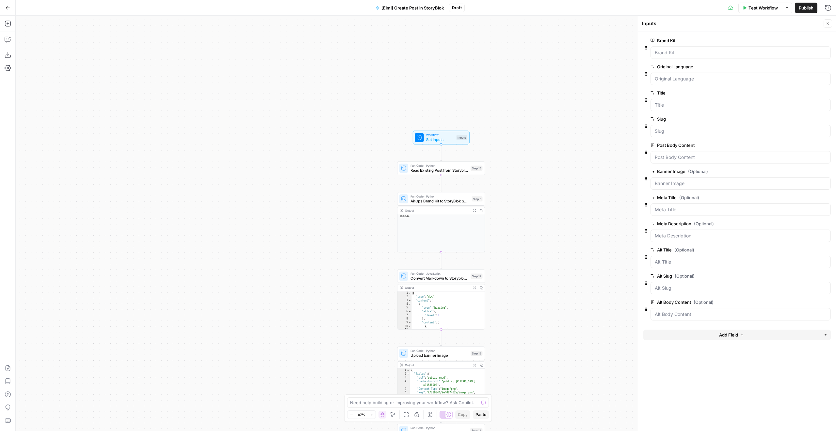
drag, startPoint x: 534, startPoint y: 328, endPoint x: 519, endPoint y: 128, distance: 200.5
click at [519, 128] on div "Workflow Set Inputs Inputs Run Code · Python Read Existing Post from Storyblok …" at bounding box center [426, 223] width 821 height 415
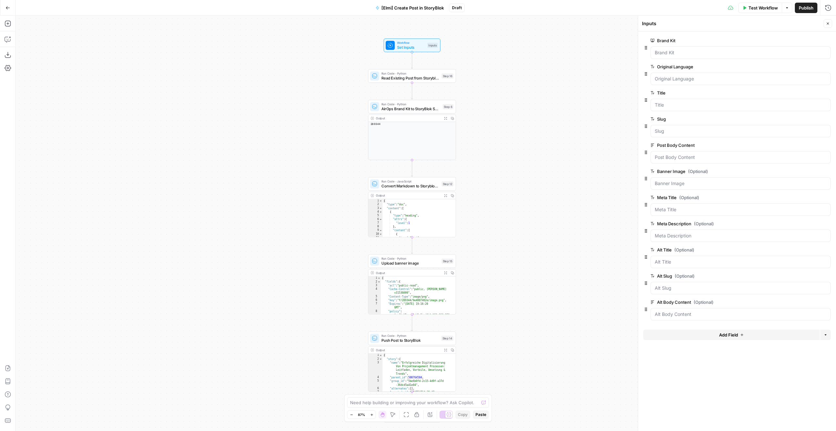
drag, startPoint x: 543, startPoint y: 254, endPoint x: 516, endPoint y: 336, distance: 86.4
click at [526, 357] on div "Workflow Set Inputs Inputs Run Code · Python Read Existing Post from Storyblok …" at bounding box center [426, 223] width 821 height 415
click at [828, 26] on button "Close" at bounding box center [828, 23] width 8 height 8
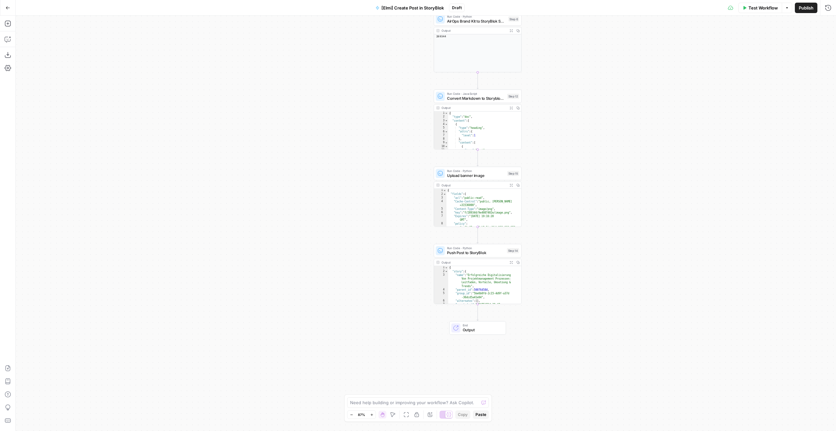
drag, startPoint x: 586, startPoint y: 228, endPoint x: 639, endPoint y: 129, distance: 112.0
click at [639, 137] on div "Workflow Set Inputs Inputs Run Code · Python Read Existing Post from Storyblok …" at bounding box center [426, 223] width 821 height 415
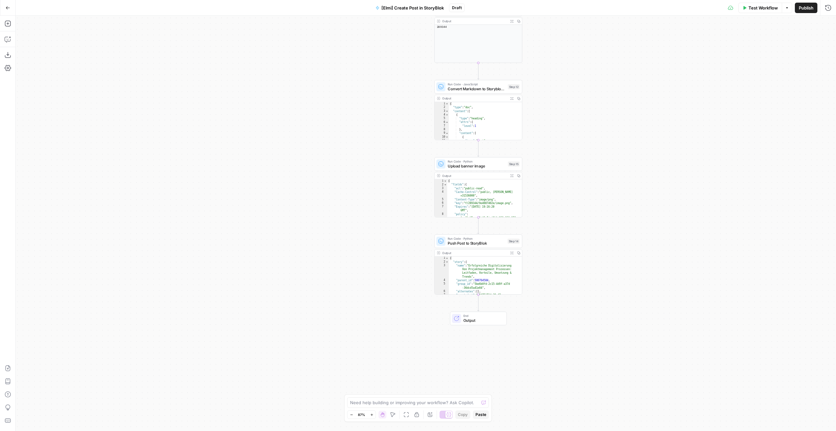
click at [508, 245] on div "Run Code · Python Push Post to StoryBlok Step 14 Copy step Delete step Add Note…" at bounding box center [477, 241] width 83 height 10
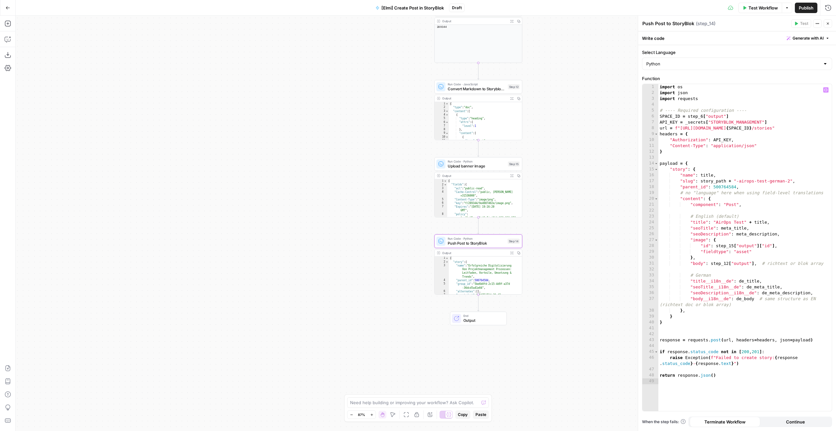
click at [749, 278] on div "import os import json import requests # ---- Required configuration ---- SPACE_…" at bounding box center [745, 253] width 173 height 338
type textarea "**********"
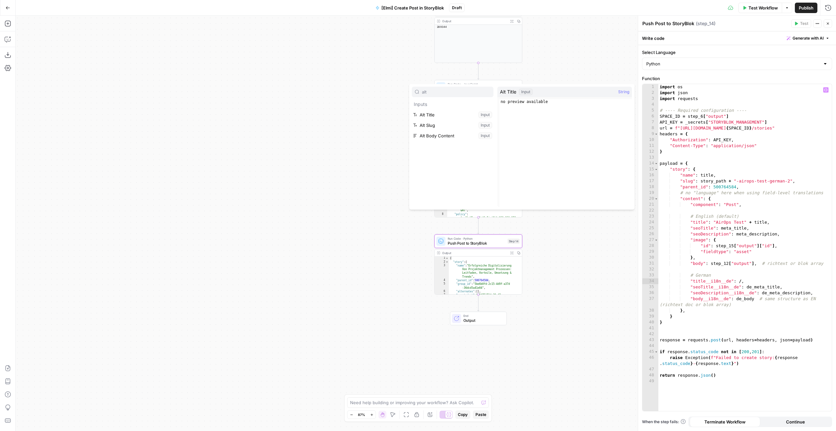
type input "alt"
click at [459, 112] on button "Select variable Alt Title" at bounding box center [453, 114] width 82 height 10
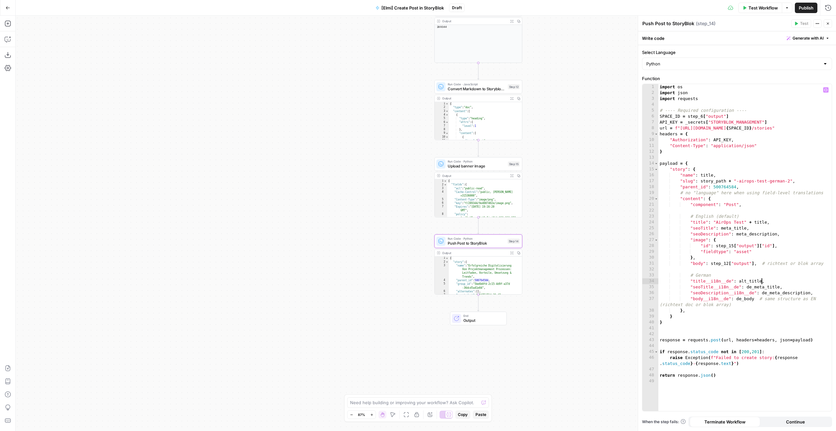
click at [767, 287] on div "import os import json import requests # ---- Required configuration ---- SPACE_…" at bounding box center [745, 253] width 173 height 338
type textarea "**********"
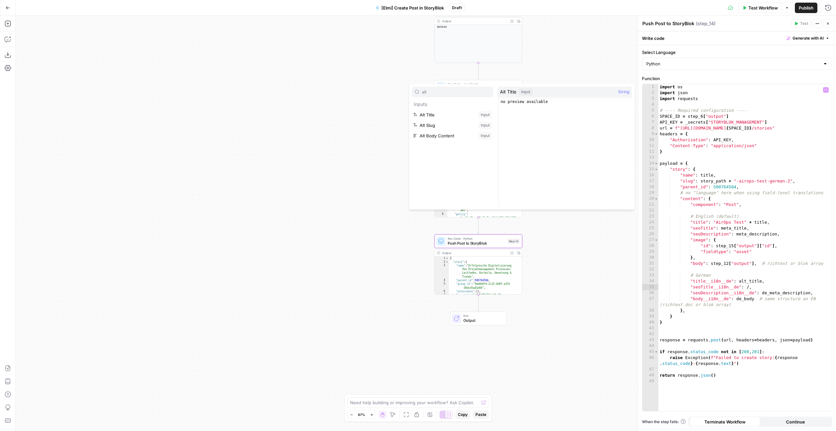
type input "alt"
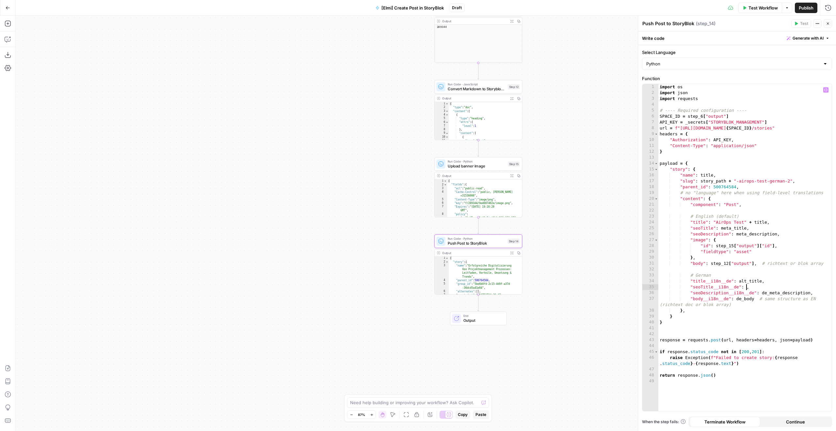
click at [746, 298] on div "import os import json import requests # ---- Required configuration ---- SPACE_…" at bounding box center [745, 253] width 173 height 338
type textarea "**********"
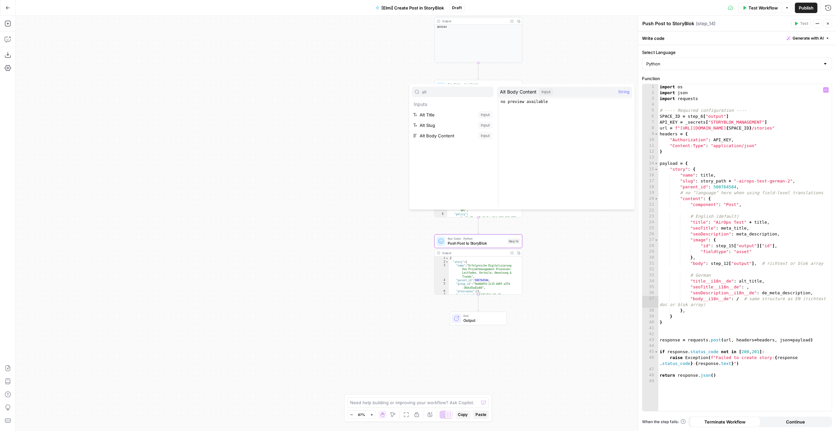
type input "alt"
click at [438, 133] on button "Select variable Alt Body Content" at bounding box center [453, 135] width 82 height 10
type textarea "**********"
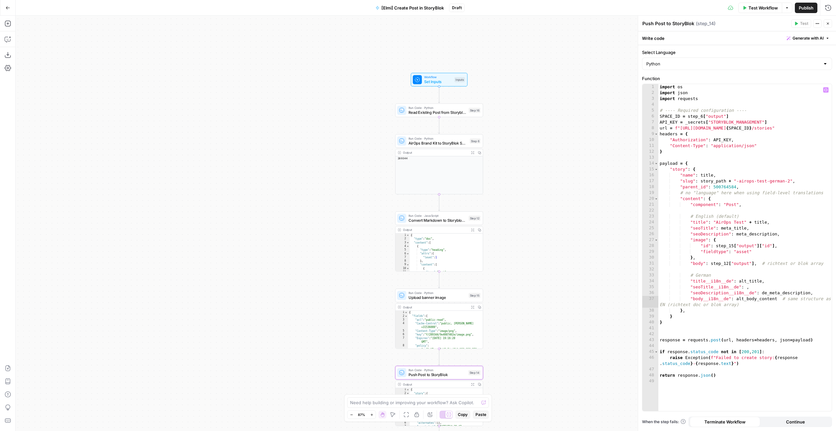
drag, startPoint x: 567, startPoint y: 79, endPoint x: 494, endPoint y: 213, distance: 152.8
click at [505, 229] on div "Workflow Set Inputs Inputs Run Code · Python Read Existing Post from Storyblok …" at bounding box center [426, 223] width 821 height 415
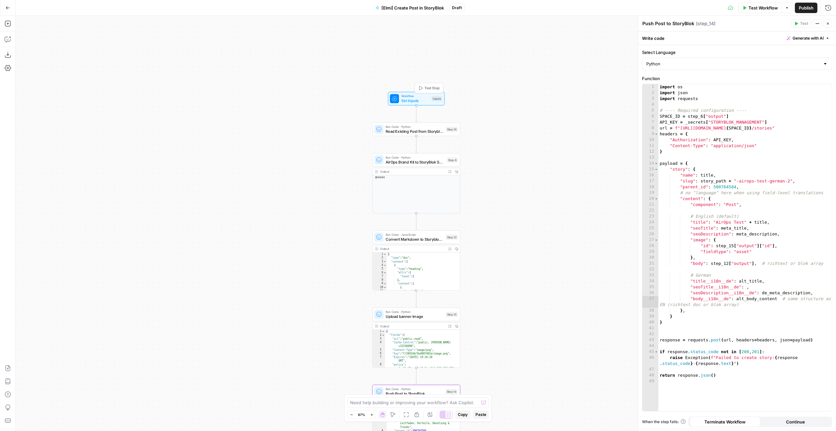
click at [430, 97] on div "Workflow Set Inputs Inputs Test Step" at bounding box center [416, 99] width 52 height 10
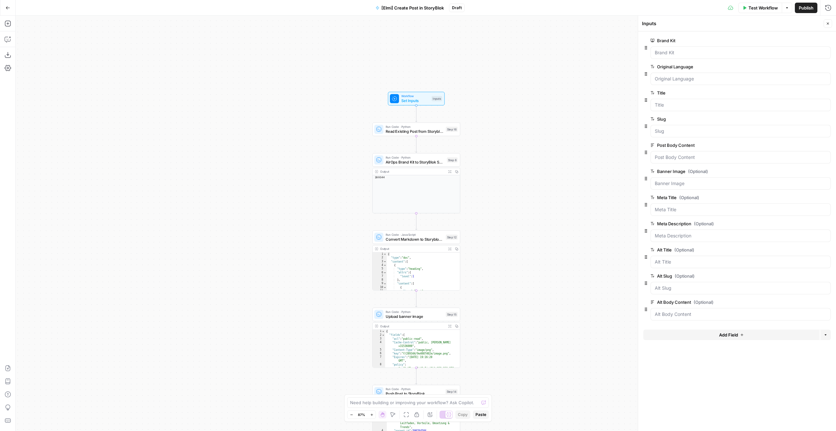
click at [741, 336] on icon "button" at bounding box center [742, 335] width 4 height 4
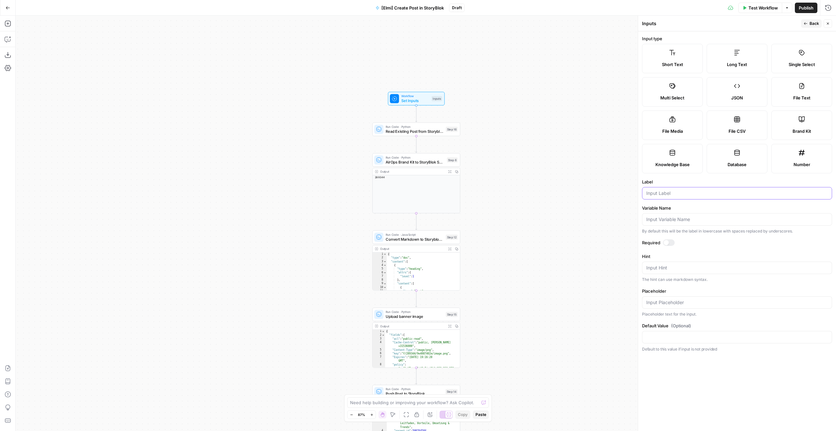
click at [691, 194] on input "Label" at bounding box center [738, 193] width 182 height 7
type input "Alt Meta Title"
click at [817, 19] on header "Inputs Back Close" at bounding box center [737, 24] width 198 height 16
click at [811, 25] on span "Back" at bounding box center [814, 24] width 9 height 6
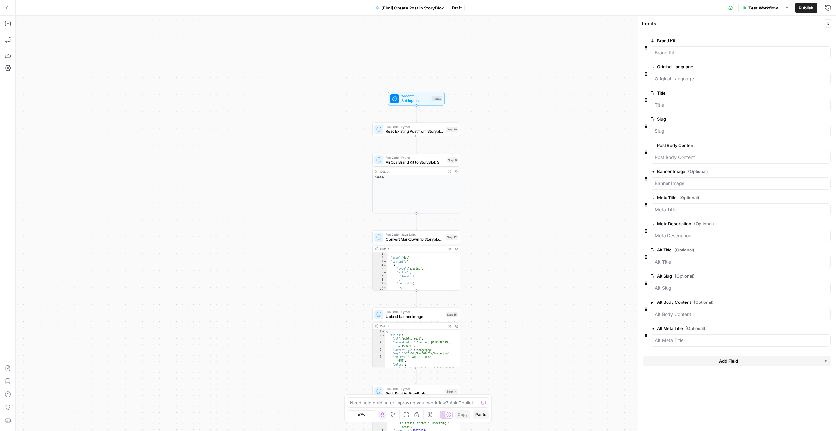
click at [751, 361] on button "Add Field" at bounding box center [732, 360] width 176 height 10
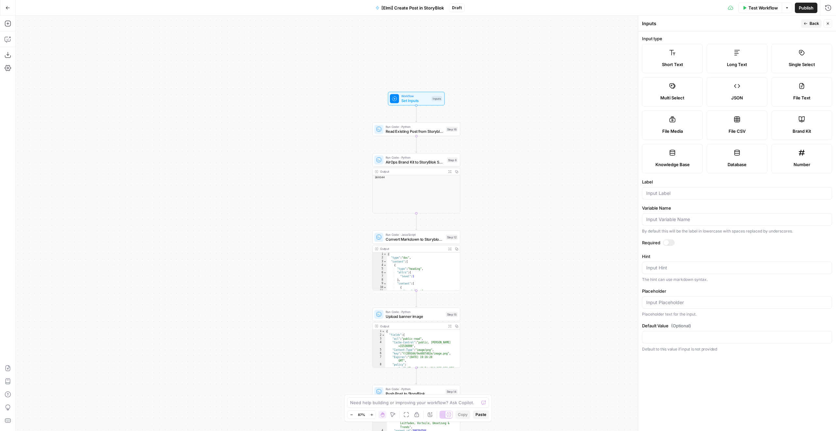
click at [733, 68] on label "Long Text" at bounding box center [737, 58] width 61 height 29
click at [678, 57] on label "Short Text" at bounding box center [672, 58] width 61 height 29
click at [691, 195] on input "Label" at bounding box center [738, 193] width 182 height 7
type input "Alt Meta Description"
click at [809, 24] on button "Back" at bounding box center [811, 23] width 21 height 8
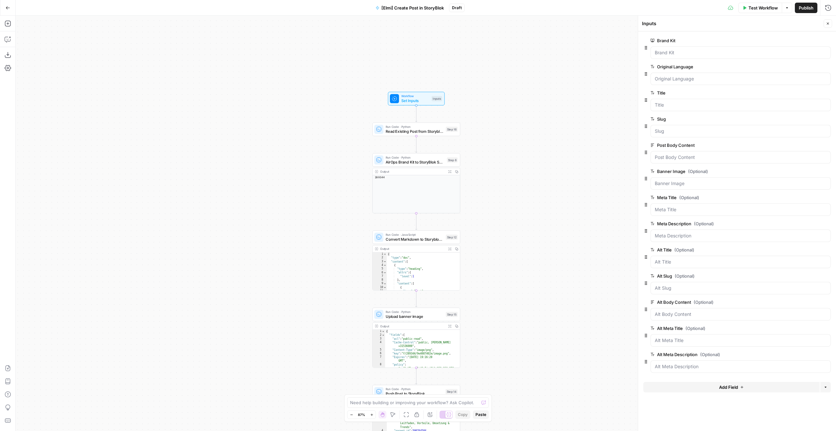
click at [827, 386] on icon "button" at bounding box center [826, 387] width 4 height 4
click at [823, 402] on span "Add Group" at bounding box center [812, 402] width 22 height 7
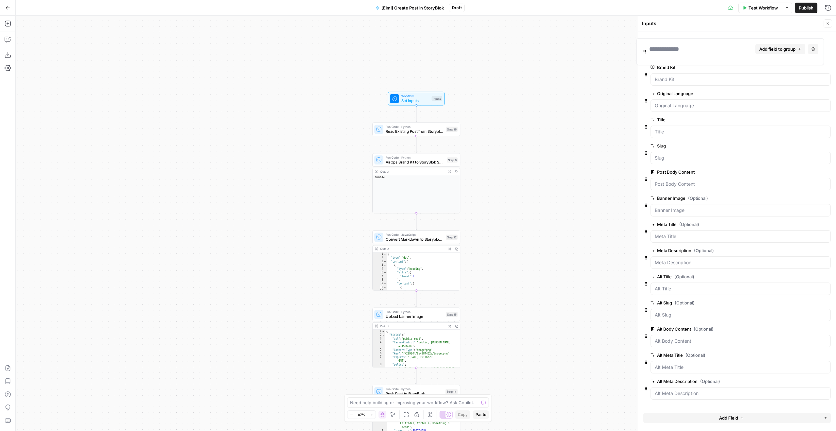
drag, startPoint x: 649, startPoint y: 387, endPoint x: 643, endPoint y: 38, distance: 349.9
click at [673, 46] on div at bounding box center [671, 47] width 30 height 9
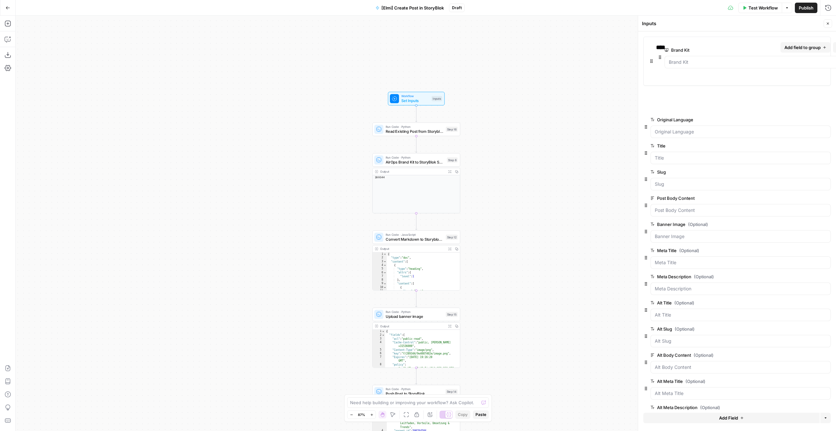
drag, startPoint x: 647, startPoint y: 80, endPoint x: 665, endPoint y: 56, distance: 29.4
drag, startPoint x: 646, startPoint y: 101, endPoint x: 676, endPoint y: 89, distance: 32.9
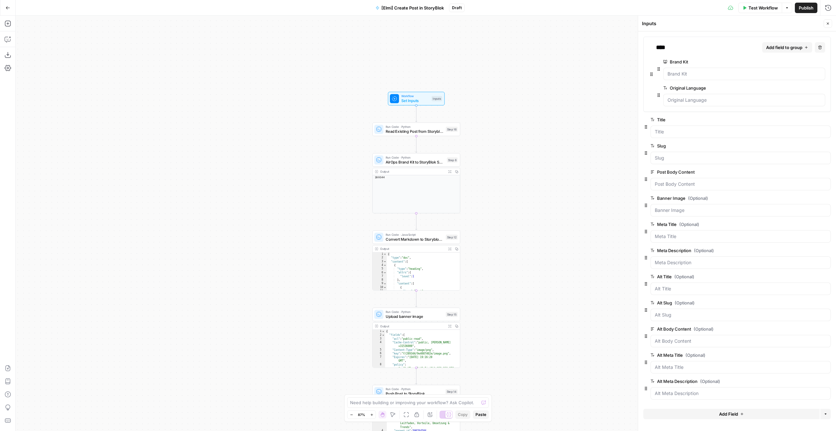
click at [830, 415] on button "Options" at bounding box center [826, 413] width 10 height 10
click at [813, 397] on span "Add Group" at bounding box center [812, 398] width 22 height 7
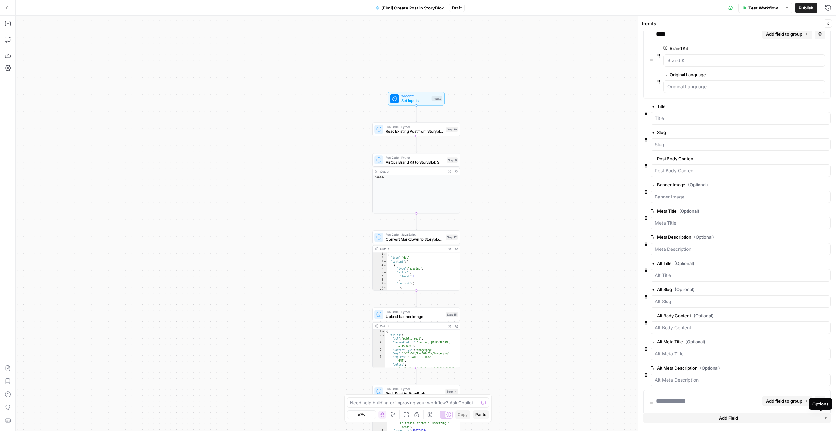
scroll to position [27, 0]
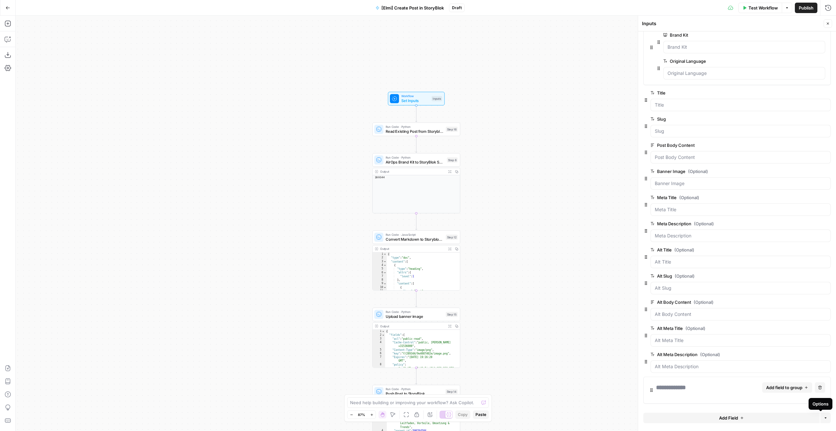
click at [686, 391] on div at bounding box center [671, 387] width 30 height 9
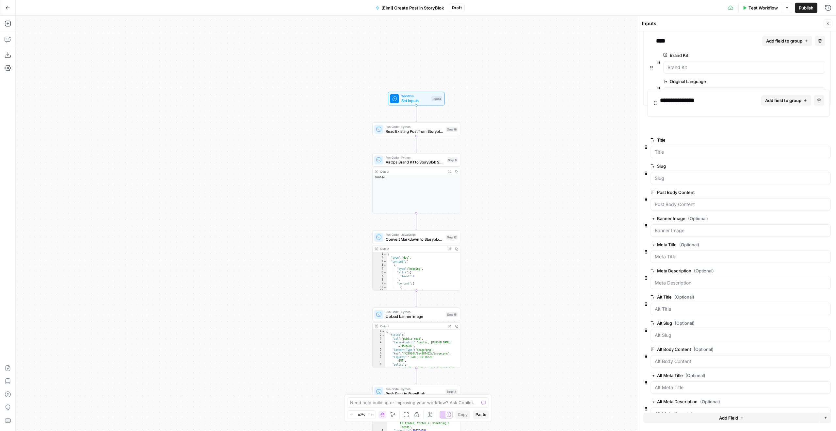
scroll to position [0, 0]
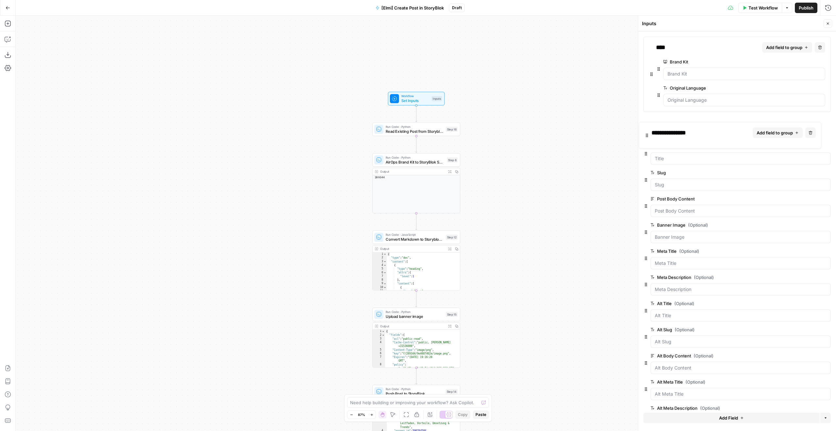
drag, startPoint x: 651, startPoint y: 390, endPoint x: 649, endPoint y: 127, distance: 263.3
drag, startPoint x: 644, startPoint y: 156, endPoint x: 654, endPoint y: 132, distance: 26.4
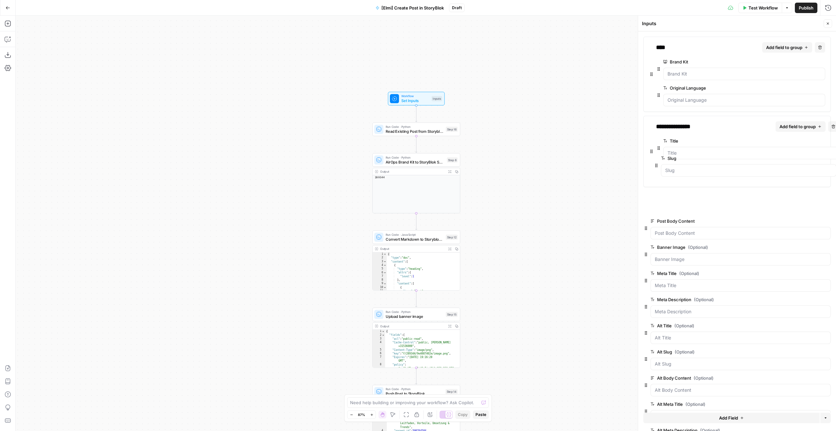
drag, startPoint x: 645, startPoint y: 179, endPoint x: 659, endPoint y: 160, distance: 23.3
drag, startPoint x: 645, startPoint y: 207, endPoint x: 667, endPoint y: 191, distance: 27.0
drag, startPoint x: 647, startPoint y: 234, endPoint x: 666, endPoint y: 221, distance: 24.0
drag, startPoint x: 645, startPoint y: 260, endPoint x: 652, endPoint y: 244, distance: 17.4
drag, startPoint x: 648, startPoint y: 282, endPoint x: 654, endPoint y: 267, distance: 16.3
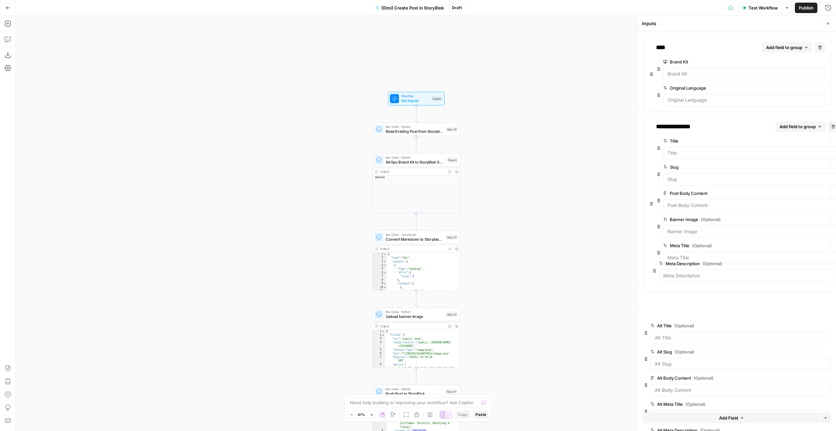
drag, startPoint x: 646, startPoint y: 285, endPoint x: 656, endPoint y: 270, distance: 18.2
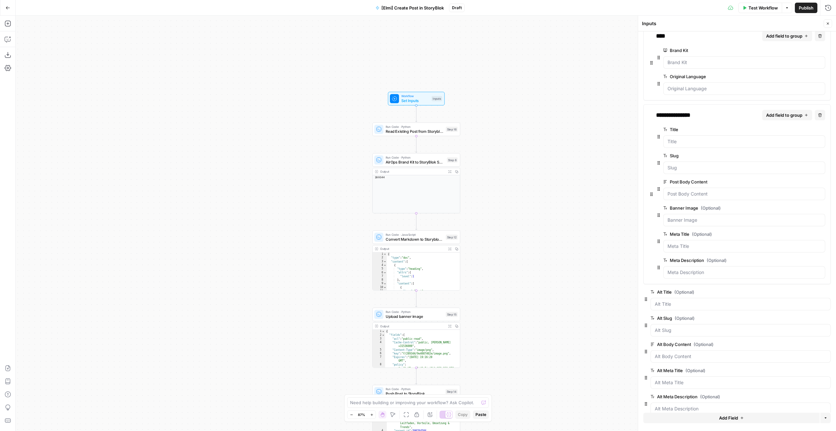
scroll to position [23, 0]
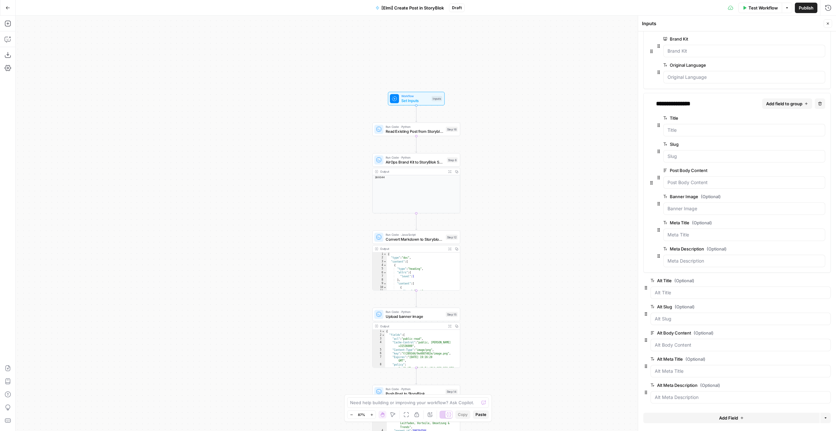
drag, startPoint x: 729, startPoint y: 416, endPoint x: 833, endPoint y: 411, distance: 103.7
click at [832, 411] on form "**********" at bounding box center [737, 230] width 198 height 399
click at [824, 419] on icon "button" at bounding box center [826, 418] width 4 height 4
click at [796, 402] on span "Add Group" at bounding box center [807, 402] width 22 height 7
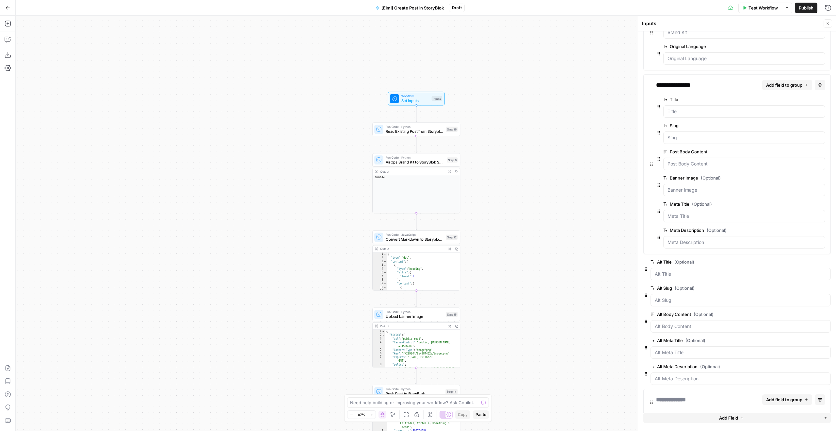
scroll to position [54, 0]
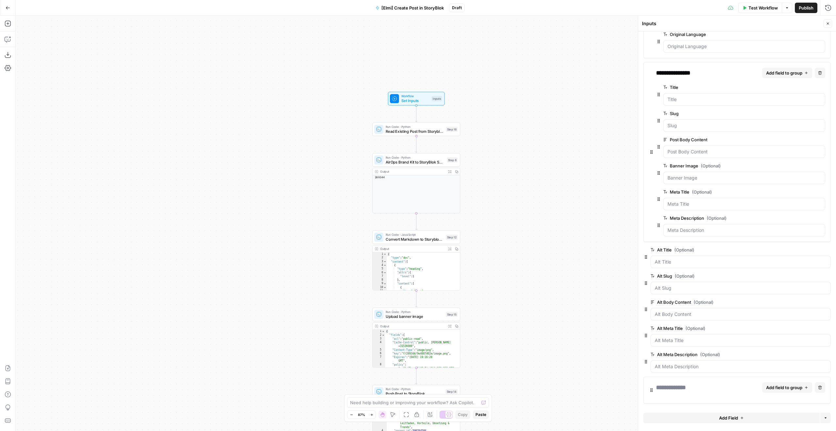
click at [689, 382] on div "Add field to group Delete group" at bounding box center [738, 389] width 188 height 27
drag, startPoint x: 652, startPoint y: 389, endPoint x: 658, endPoint y: 243, distance: 146.2
drag, startPoint x: 644, startPoint y: 287, endPoint x: 652, endPoint y: 265, distance: 23.7
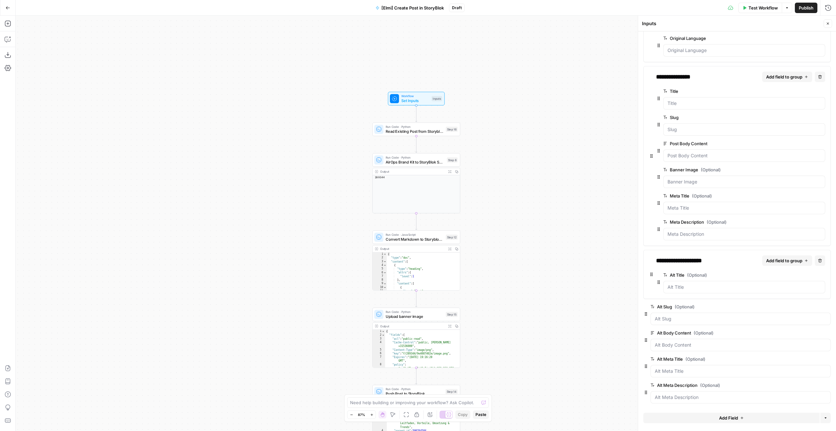
scroll to position [50, 0]
drag, startPoint x: 646, startPoint y: 314, endPoint x: 668, endPoint y: 299, distance: 27.0
drag, startPoint x: 647, startPoint y: 338, endPoint x: 674, endPoint y: 319, distance: 32.2
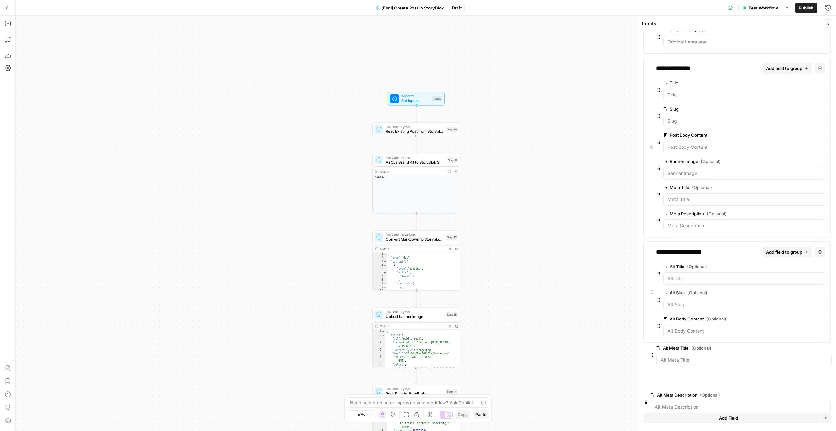
scroll to position [68, 0]
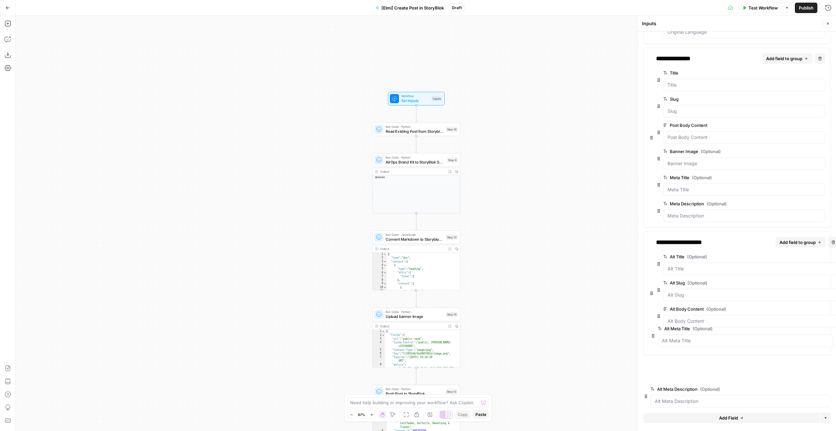
drag, startPoint x: 645, startPoint y: 366, endPoint x: 656, endPoint y: 327, distance: 40.1
drag, startPoint x: 647, startPoint y: 391, endPoint x: 652, endPoint y: 353, distance: 38.3
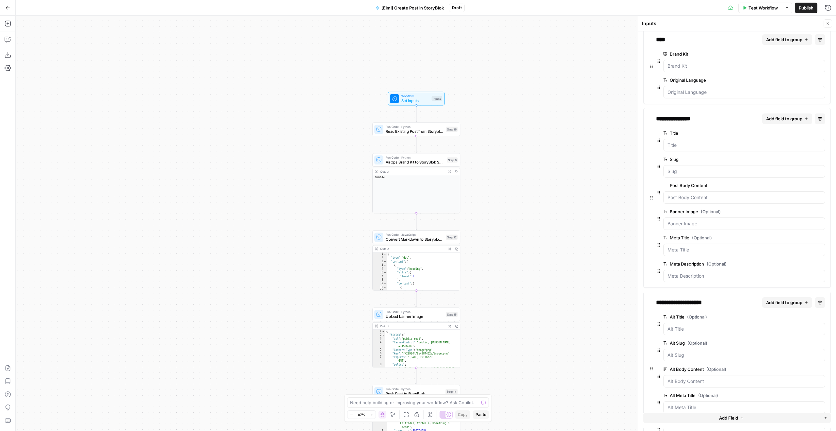
scroll to position [0, 0]
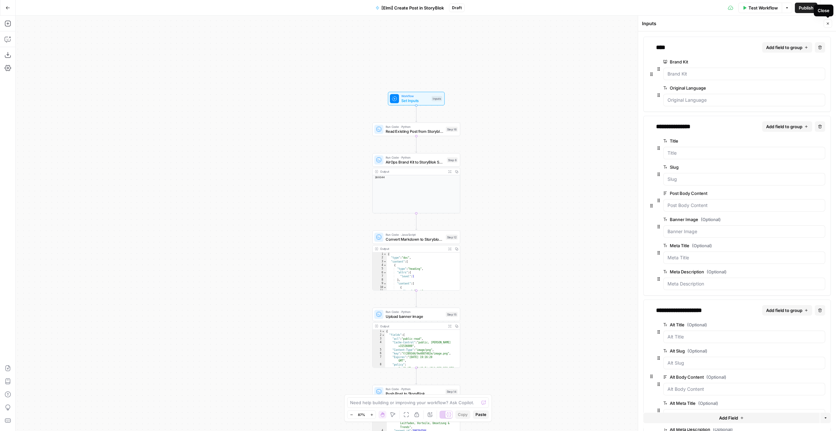
click at [830, 25] on button "Close" at bounding box center [828, 23] width 8 height 8
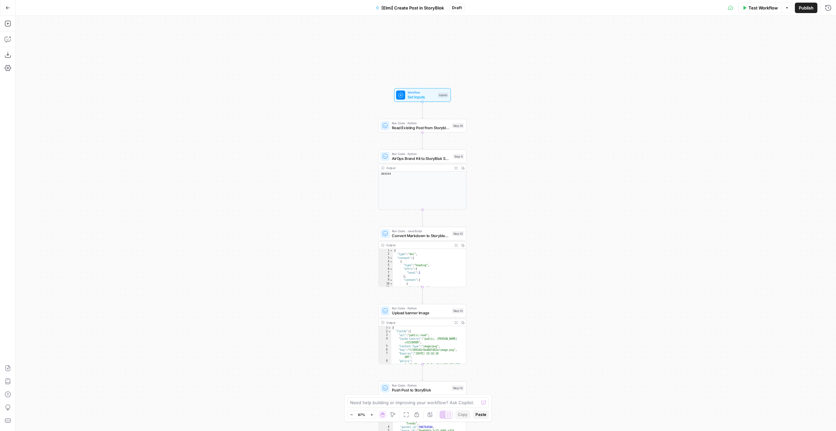
drag, startPoint x: 489, startPoint y: 272, endPoint x: 517, endPoint y: 208, distance: 69.2
click at [517, 211] on div "Workflow Set Inputs Inputs Run Code · Python Read Existing Post from Storyblok …" at bounding box center [426, 223] width 821 height 415
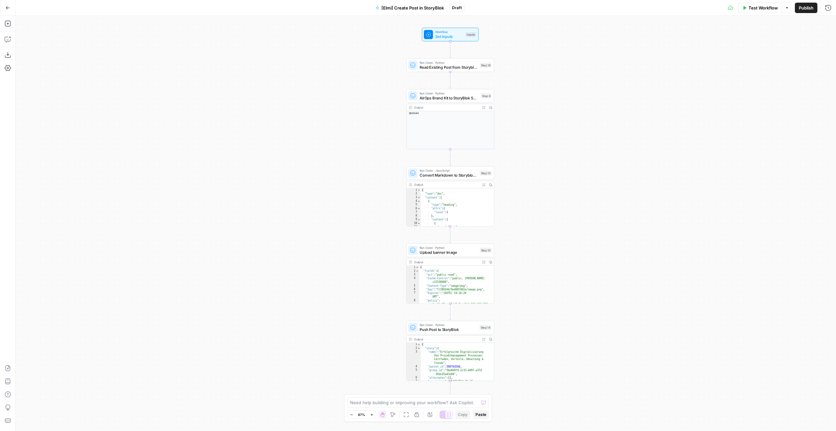
drag, startPoint x: 527, startPoint y: 225, endPoint x: 527, endPoint y: 176, distance: 49.3
click at [527, 176] on div "Workflow Set Inputs Inputs Run Code · Python Read Existing Post from Storyblok …" at bounding box center [426, 223] width 821 height 415
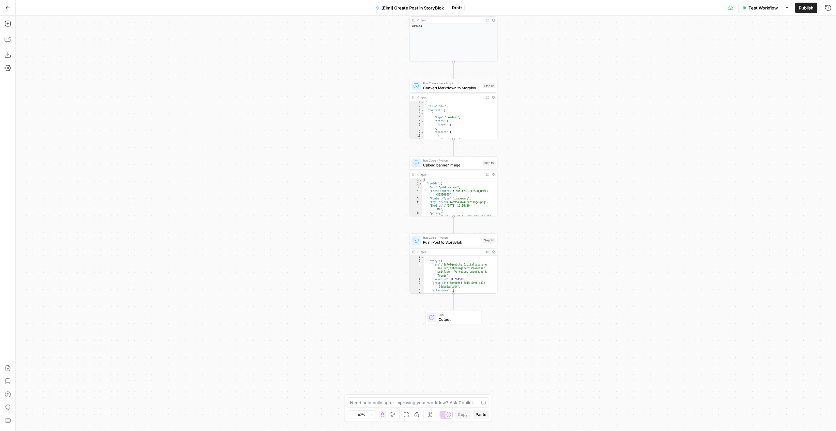
click at [477, 237] on span "Run Code · Python" at bounding box center [451, 237] width 57 height 5
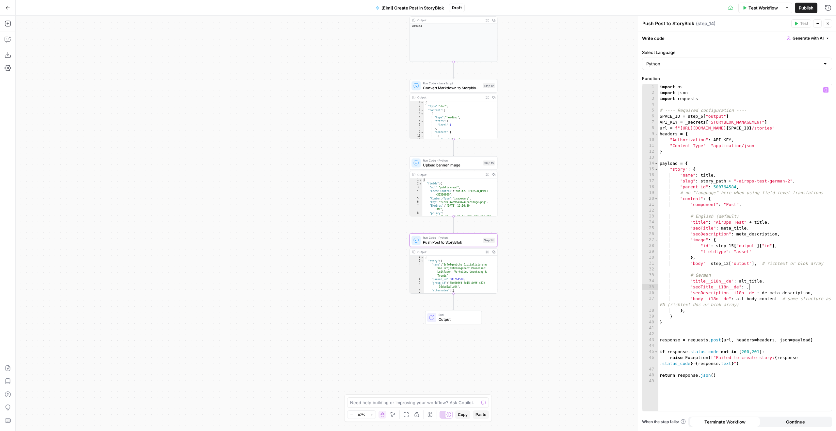
drag, startPoint x: 748, startPoint y: 286, endPoint x: 769, endPoint y: 283, distance: 21.4
click at [750, 286] on div "import os import json import requests # ---- Required configuration ---- SPACE_…" at bounding box center [745, 253] width 173 height 338
type textarea "**********"
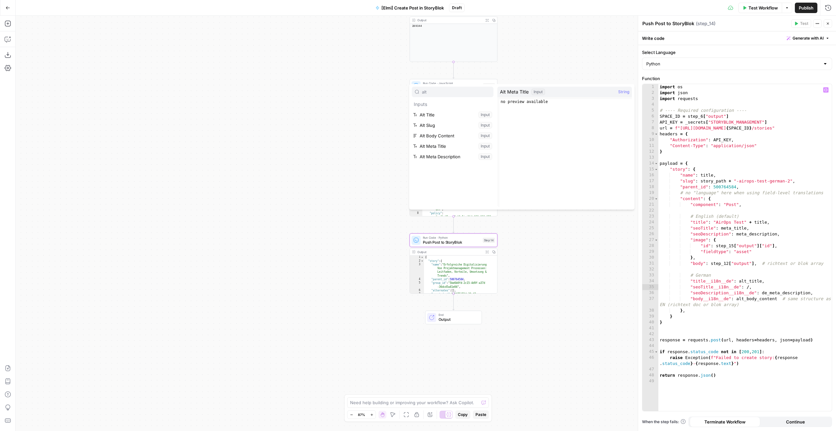
type input "alt"
click at [461, 145] on button "Select variable Alt Meta Title" at bounding box center [453, 146] width 82 height 10
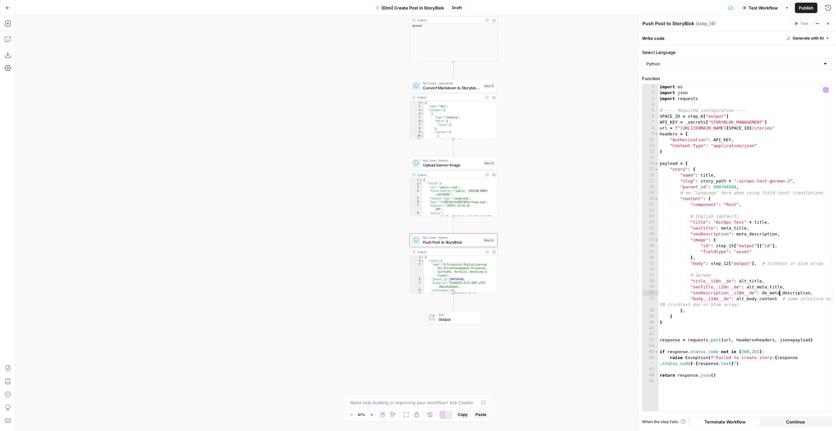
click at [780, 292] on div "import os import json import requests # ---- Required configuration ---- SPACE_…" at bounding box center [745, 253] width 173 height 338
type textarea "**********"
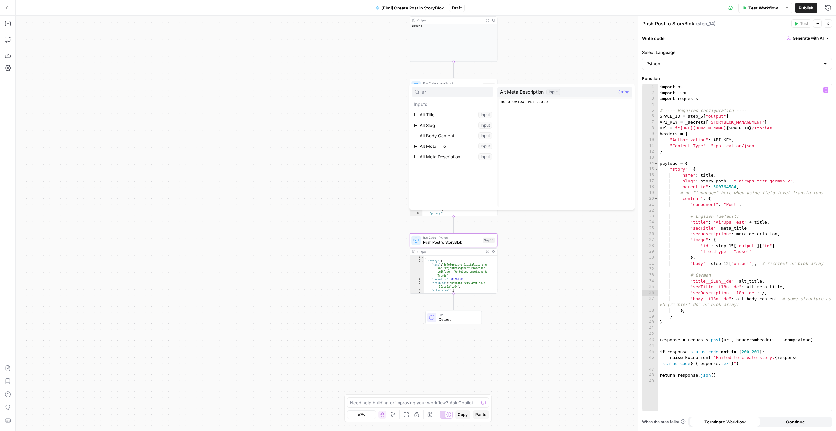
type input "alt"
click at [440, 154] on button "Select variable Alt Meta Description" at bounding box center [453, 156] width 82 height 10
type textarea "**********"
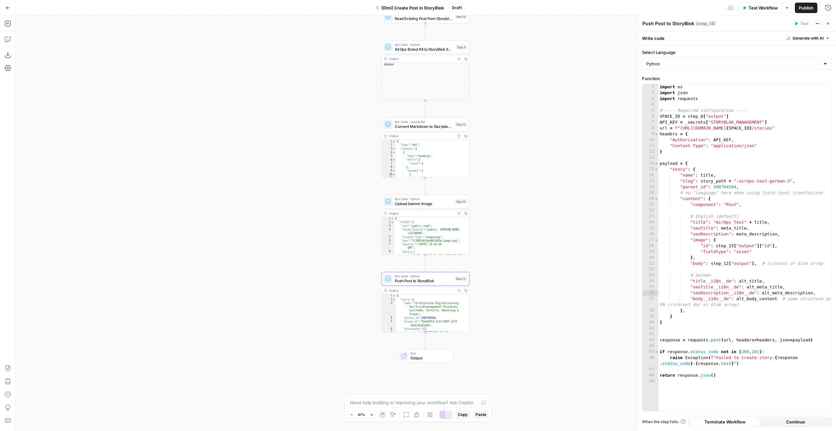
drag, startPoint x: 549, startPoint y: 150, endPoint x: 521, endPoint y: 180, distance: 41.4
click at [521, 181] on div "Workflow Set Inputs Inputs Run Code · Python Read Existing Post from Storyblok …" at bounding box center [426, 223] width 821 height 415
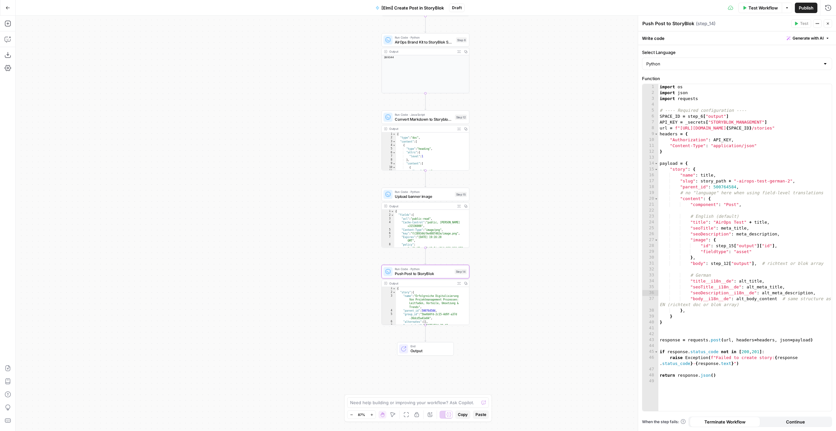
click at [412, 119] on span "Convert Markdown to Storyblok Rich Text" at bounding box center [424, 119] width 58 height 6
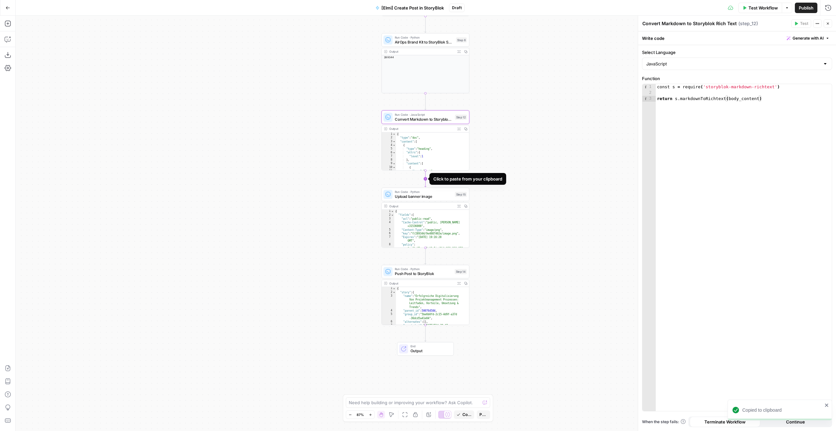
click at [425, 175] on icon "Edge from step_12 to step_15" at bounding box center [426, 179] width 2 height 16
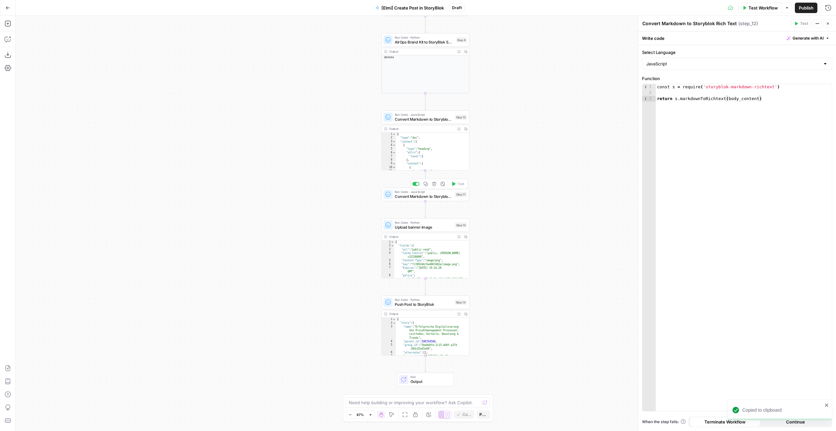
click at [442, 192] on span "Run Code · JavaScript" at bounding box center [424, 191] width 58 height 5
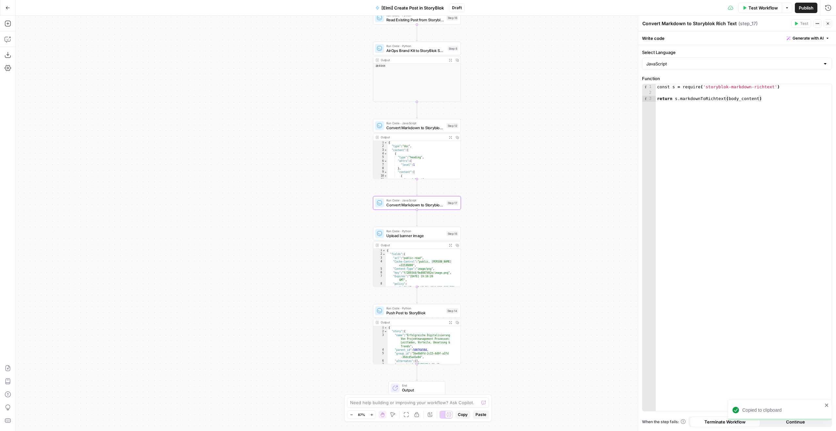
drag, startPoint x: 561, startPoint y: 114, endPoint x: 542, endPoint y: 129, distance: 24.2
click at [542, 129] on div "Workflow Set Inputs Inputs Run Code · Python Read Existing Post from Storyblok …" at bounding box center [426, 223] width 821 height 415
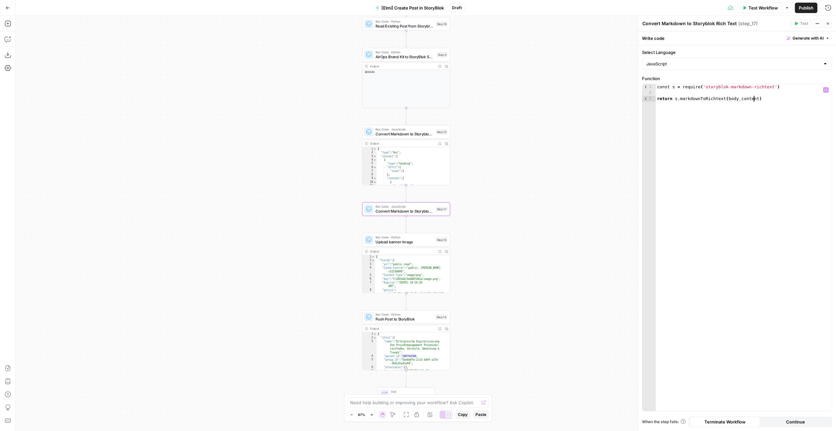
click at [753, 99] on div "const s = require ( 'storyblok-markdown-richtext' ) return s . markdownToRichte…" at bounding box center [744, 253] width 176 height 338
click at [754, 99] on div "const s = require ( 'storyblok-markdown-richtext' ) return s . markdownToRichte…" at bounding box center [744, 253] width 176 height 338
type textarea "**********"
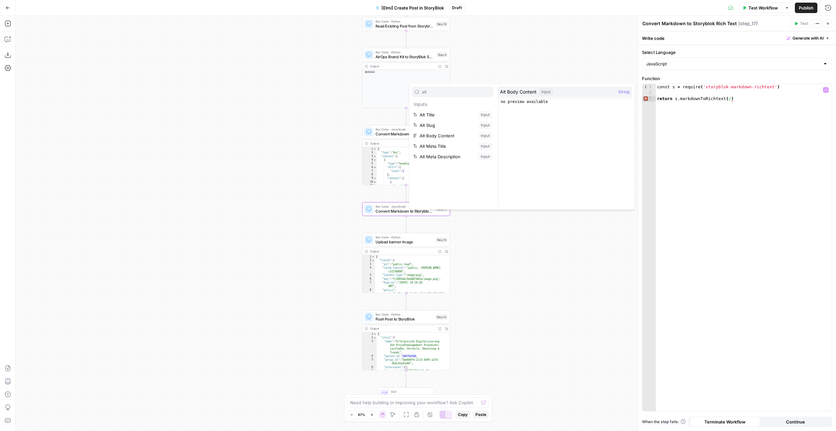
type input "alt"
click at [460, 139] on button "Select variable Alt Body Content" at bounding box center [453, 135] width 82 height 10
type textarea "**********"
click at [827, 26] on button "Close" at bounding box center [828, 23] width 8 height 8
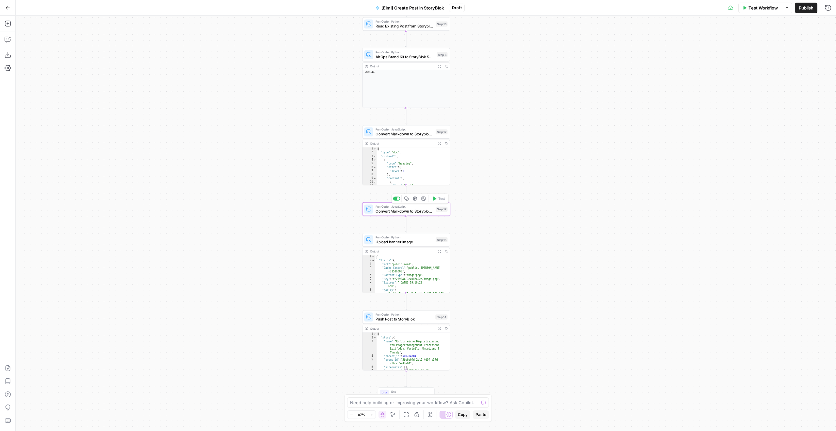
click at [428, 211] on span "Convert Markdown to Storyblok Rich Text" at bounding box center [405, 211] width 58 height 6
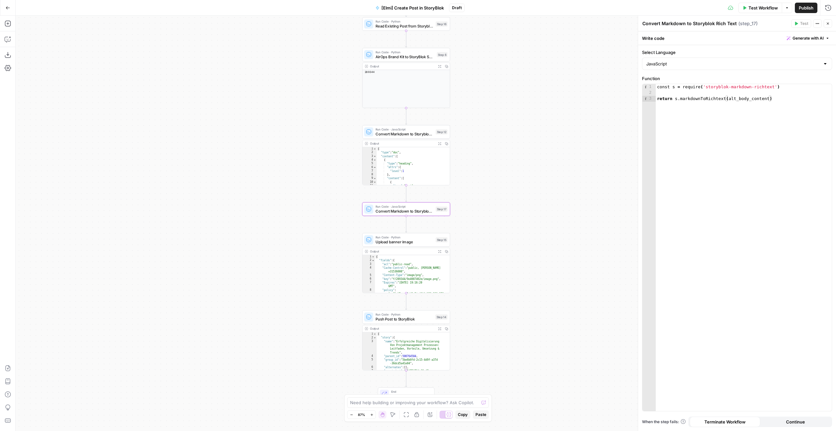
click at [668, 20] on textarea "Convert Markdown to Storyblok Rich Text" at bounding box center [690, 23] width 94 height 7
click at [674, 21] on textarea "(Alt) Convert Markdown to Storyblok Rich Text" at bounding box center [695, 23] width 105 height 7
type textarea "(Alt) Convert MD to Storyblok Rich Text"
click at [830, 19] on button "Close" at bounding box center [828, 23] width 8 height 8
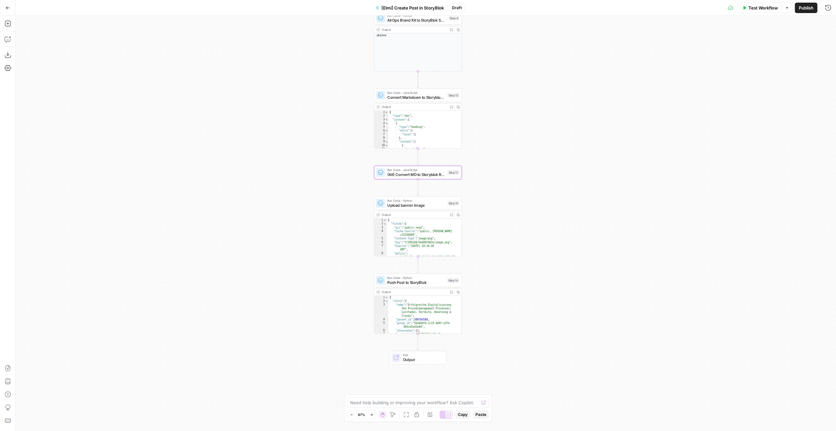
drag, startPoint x: 486, startPoint y: 255, endPoint x: 483, endPoint y: 232, distance: 23.0
click at [497, 215] on div "Workflow Set Inputs Inputs Run Code · Python Read Existing Post from Storyblok …" at bounding box center [426, 223] width 821 height 415
click at [441, 275] on span "Run Code · Python" at bounding box center [415, 274] width 57 height 5
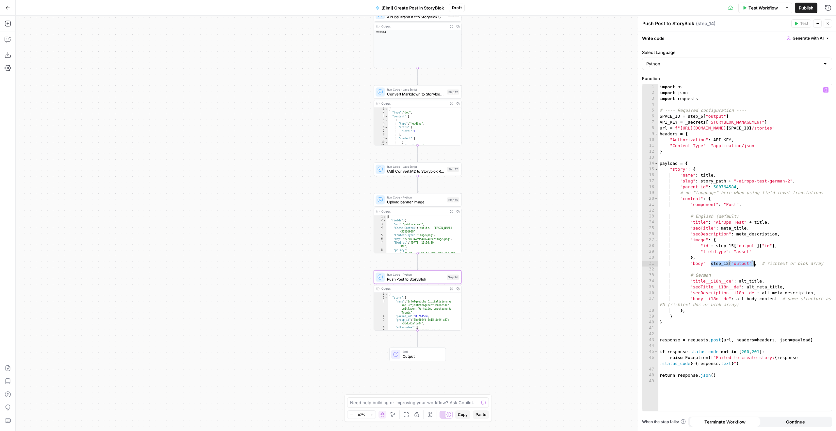
drag, startPoint x: 712, startPoint y: 262, endPoint x: 754, endPoint y: 262, distance: 41.8
click at [754, 262] on div "import os import json import requests # ---- Required configuration ---- SPACE_…" at bounding box center [745, 253] width 173 height 338
drag, startPoint x: 736, startPoint y: 300, endPoint x: 776, endPoint y: 299, distance: 39.9
click at [776, 299] on div "import os import json import requests # ---- Required configuration ---- SPACE_…" at bounding box center [745, 253] width 173 height 338
paste textarea "*"
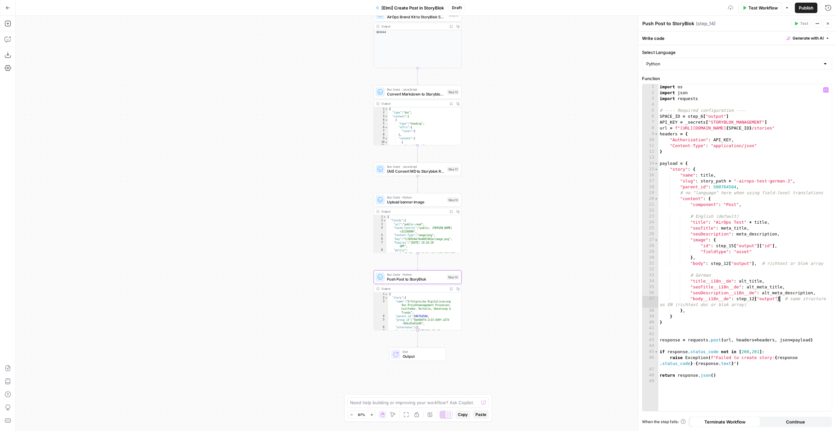
click at [754, 301] on div "import os import json import requests # ---- Required configuration ---- SPACE_…" at bounding box center [745, 253] width 173 height 338
type textarea "**********"
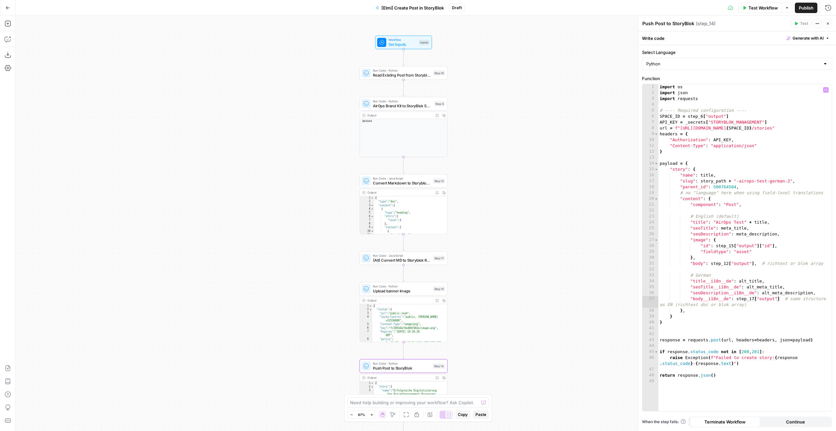
drag, startPoint x: 526, startPoint y: 137, endPoint x: 550, endPoint y: 132, distance: 24.2
click at [494, 180] on div "Workflow Set Inputs Inputs Run Code · Python Read Existing Post from Storyblok …" at bounding box center [426, 223] width 821 height 415
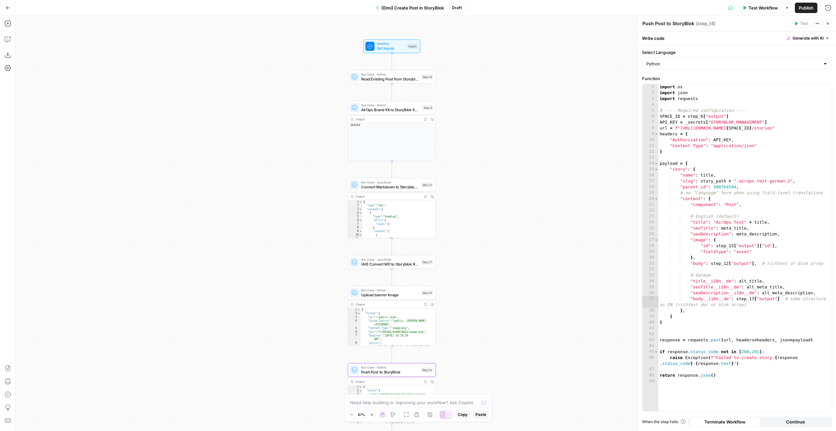
click at [826, 24] on icon "button" at bounding box center [828, 24] width 4 height 4
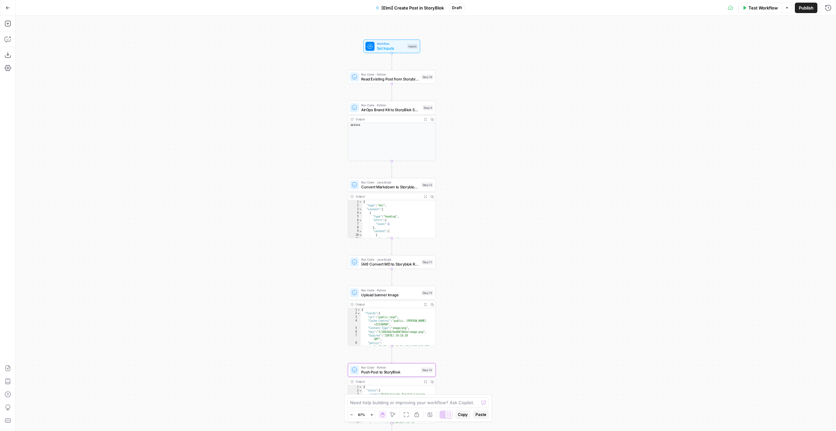
click at [766, 6] on span "Test Workflow" at bounding box center [763, 8] width 29 height 7
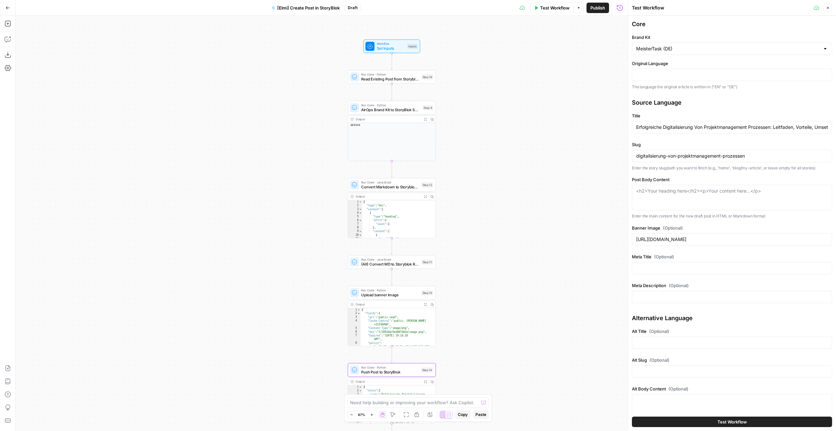
click at [715, 133] on div "Erfolgreiche Digitalisierung Von Projektmanagement Prozessen: Leitfaden, Vortei…" at bounding box center [732, 127] width 200 height 12
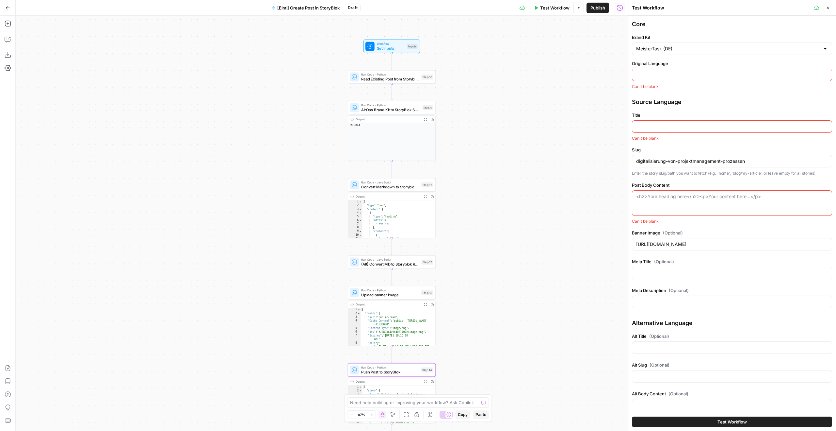
click at [696, 166] on div "digitalisierung-von-projektmanagement-prozessen" at bounding box center [732, 161] width 200 height 12
click at [671, 78] on div at bounding box center [732, 75] width 200 height 12
type input "EN"
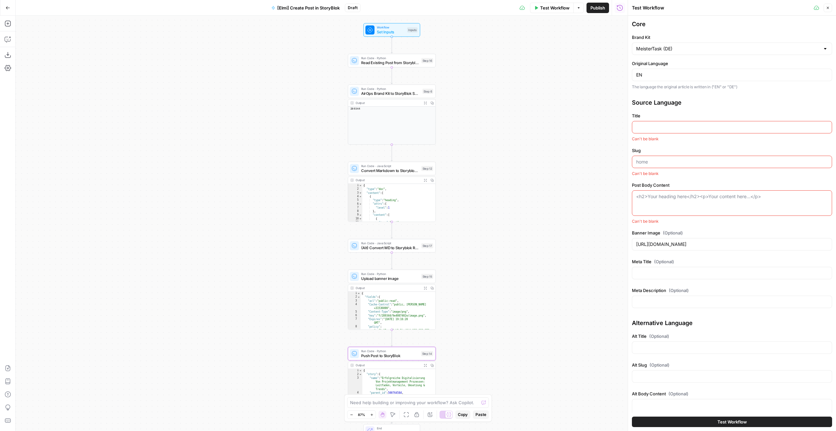
drag, startPoint x: 520, startPoint y: 333, endPoint x: 524, endPoint y: 182, distance: 151.0
click at [524, 183] on div "Workflow Set Inputs Inputs Run Code · Python Read Existing Post from Storyblok …" at bounding box center [322, 223] width 612 height 415
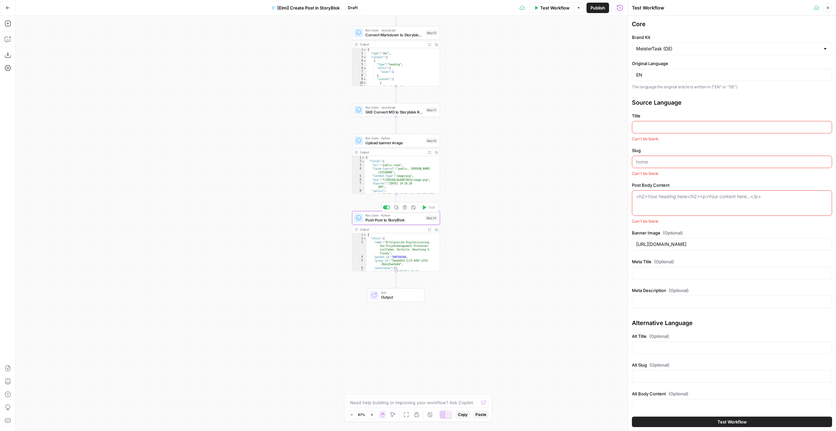
click at [428, 222] on div "Run Code · Python Push Post to StoryBlok Step 14 Copy step Delete step Add Note…" at bounding box center [395, 218] width 83 height 10
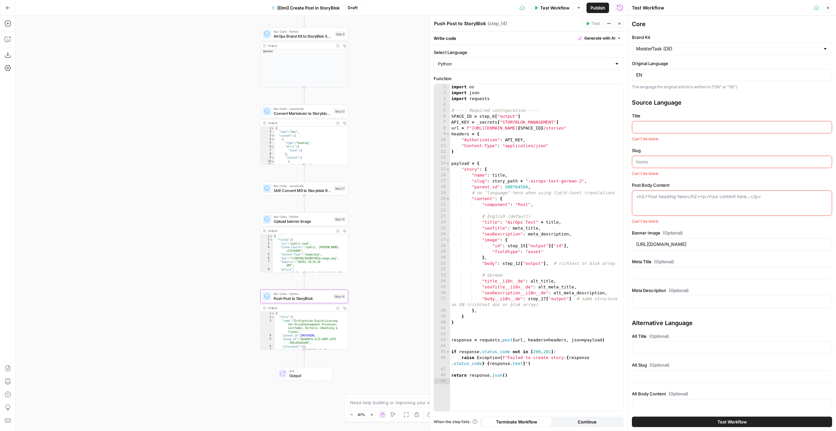
drag, startPoint x: 270, startPoint y: 106, endPoint x: 165, endPoint y: 207, distance: 146.2
click at [165, 207] on div "Workflow Set Inputs Inputs Run Code · Python Read Existing Post from Storyblok …" at bounding box center [322, 223] width 612 height 415
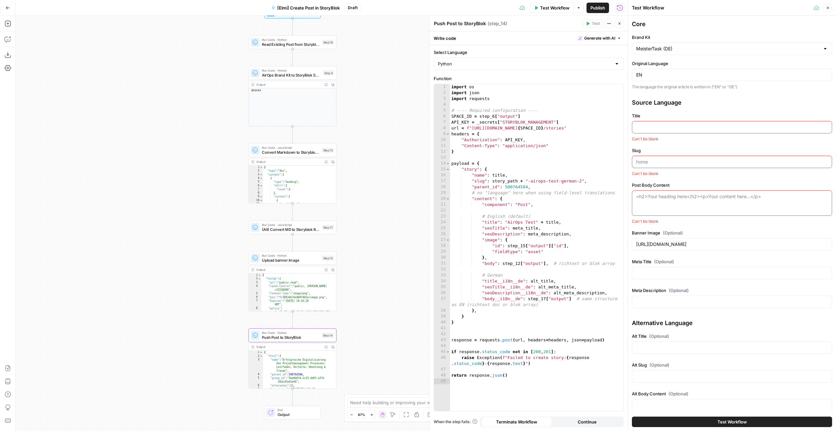
drag, startPoint x: 360, startPoint y: 167, endPoint x: 361, endPoint y: 184, distance: 17.3
click at [361, 184] on div "Workflow Set Inputs Inputs Run Code · Python Read Existing Post from Storyblok …" at bounding box center [322, 223] width 612 height 415
drag, startPoint x: 561, startPoint y: 178, endPoint x: 582, endPoint y: 180, distance: 21.0
click at [582, 180] on div "import os import json import requests # ---- Required configuration ---- SPACE_…" at bounding box center [536, 253] width 173 height 338
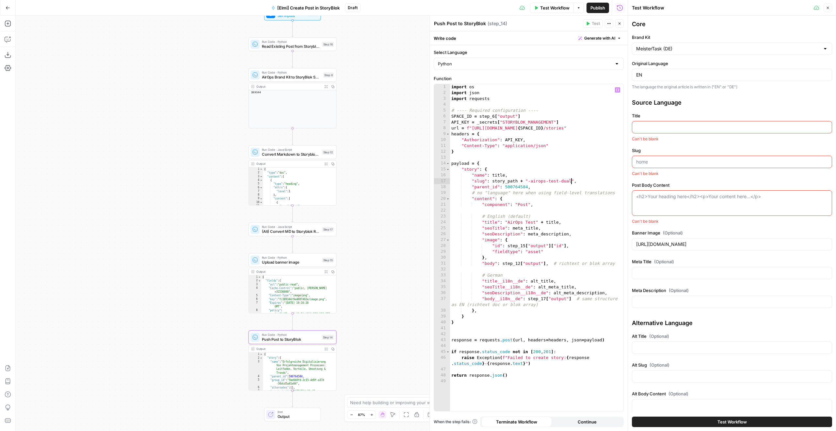
type textarea "**********"
click at [733, 126] on input "Title" at bounding box center [732, 127] width 192 height 7
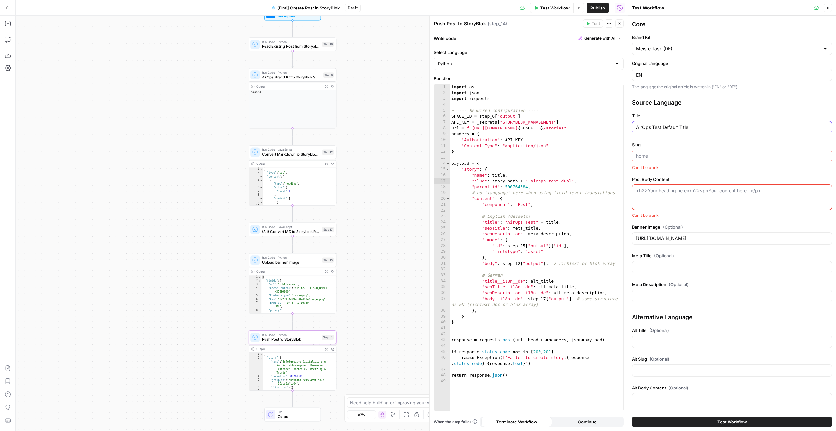
type input "AirOps Test Default Title"
click at [715, 155] on input "Slug" at bounding box center [732, 156] width 192 height 7
type input "slug"
click at [704, 197] on div "<h2>Your heading here</h2><p>Your content here...</p>" at bounding box center [732, 197] width 200 height 25
click at [671, 129] on input "AirOps Test Default Title" at bounding box center [732, 127] width 192 height 7
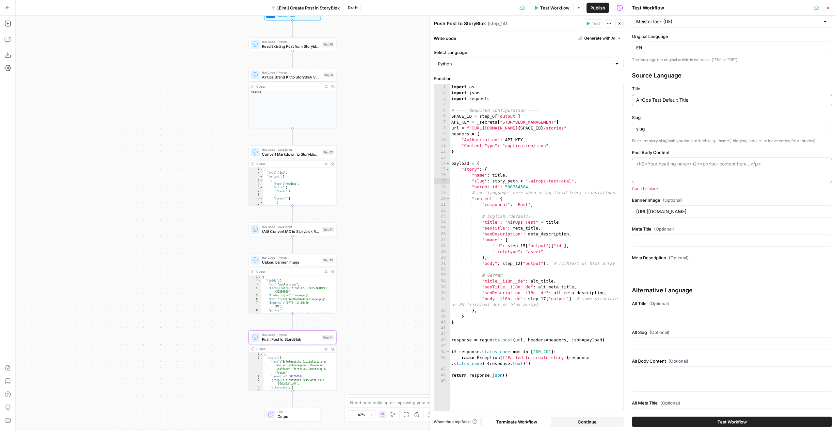
scroll to position [70, 0]
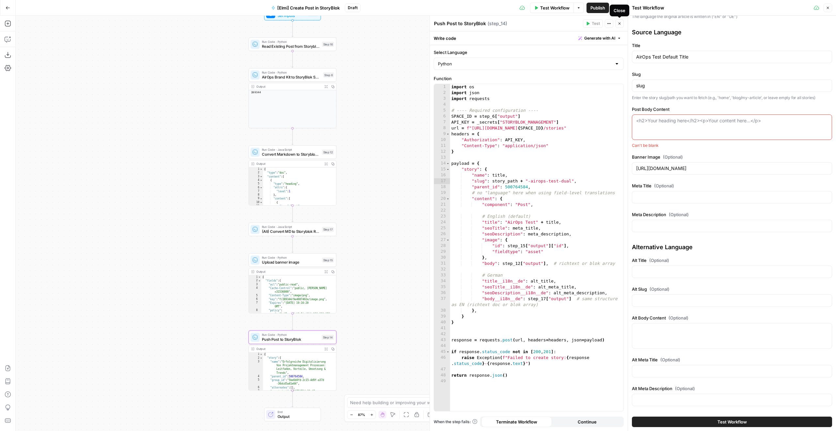
click at [618, 20] on button "Close" at bounding box center [619, 23] width 8 height 8
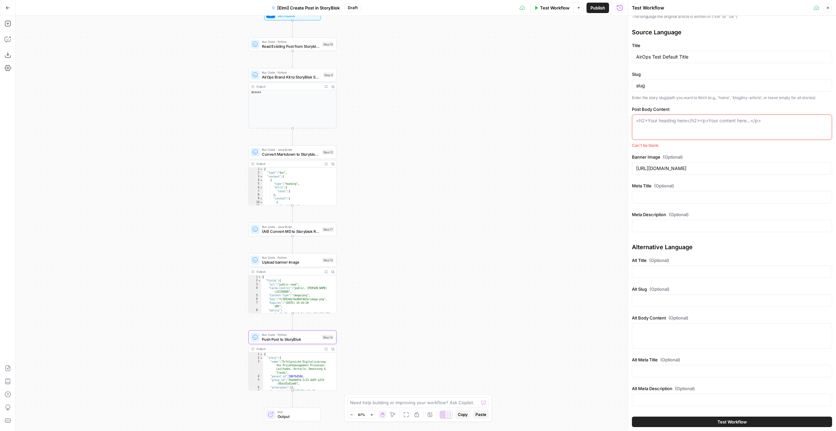
click at [829, 7] on icon "button" at bounding box center [828, 8] width 4 height 4
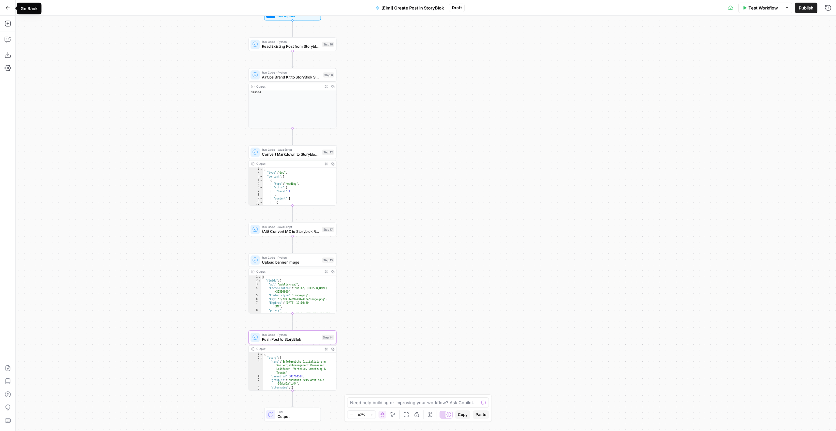
click at [7, 7] on icon "button" at bounding box center [8, 8] width 5 height 5
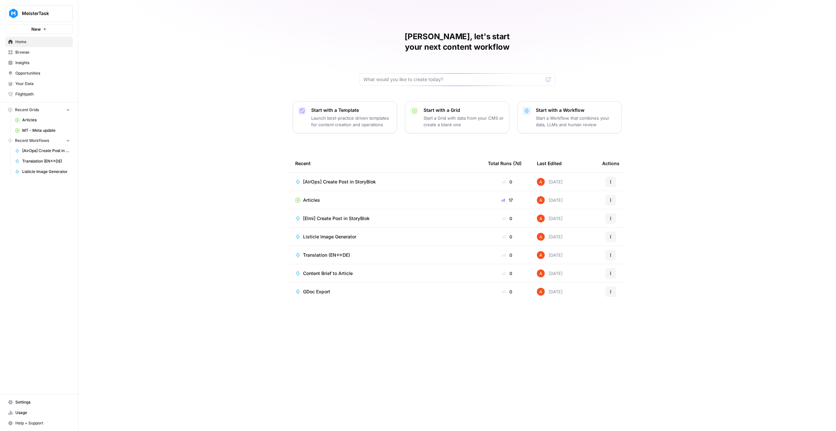
click at [307, 197] on span "Articles" at bounding box center [311, 200] width 17 height 7
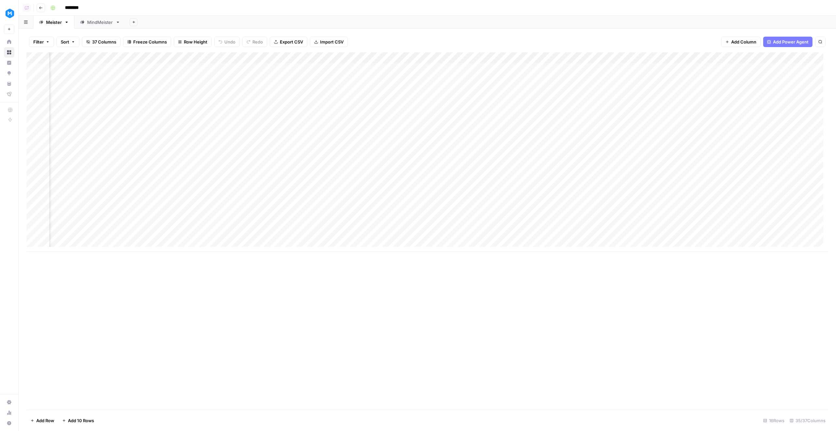
scroll to position [0, 136]
click at [204, 56] on div "Add Column" at bounding box center [427, 151] width 802 height 199
click at [213, 120] on span "Edit Workflow" at bounding box center [214, 122] width 57 height 7
click at [199, 55] on div "Add Column" at bounding box center [427, 151] width 802 height 199
click at [211, 121] on span "Edit Workflow" at bounding box center [214, 122] width 57 height 7
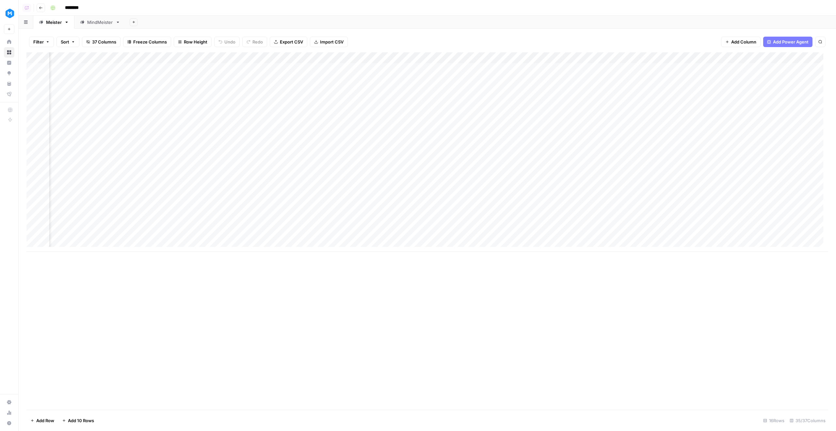
scroll to position [0, 951]
click at [419, 252] on div "Add Column" at bounding box center [427, 230] width 802 height 357
click at [239, 53] on div "Add Column" at bounding box center [427, 151] width 802 height 199
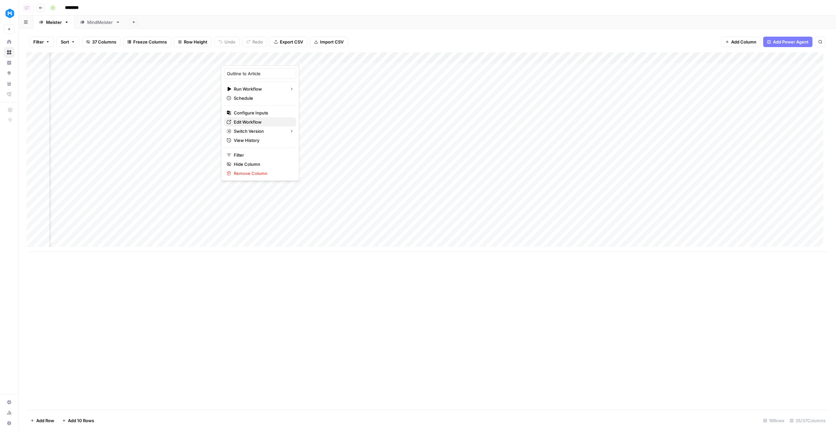
click at [255, 125] on span "Edit Workflow" at bounding box center [262, 122] width 57 height 7
click at [616, 60] on div "Add Column" at bounding box center [427, 151] width 802 height 199
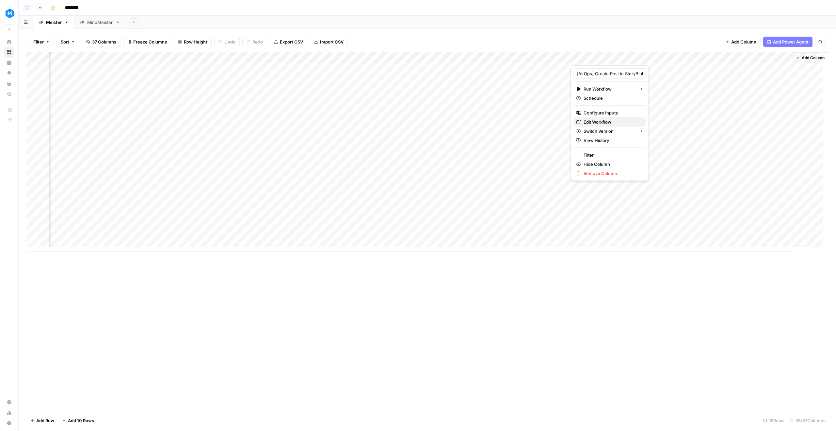
click at [617, 119] on span "Edit Workflow" at bounding box center [612, 122] width 57 height 7
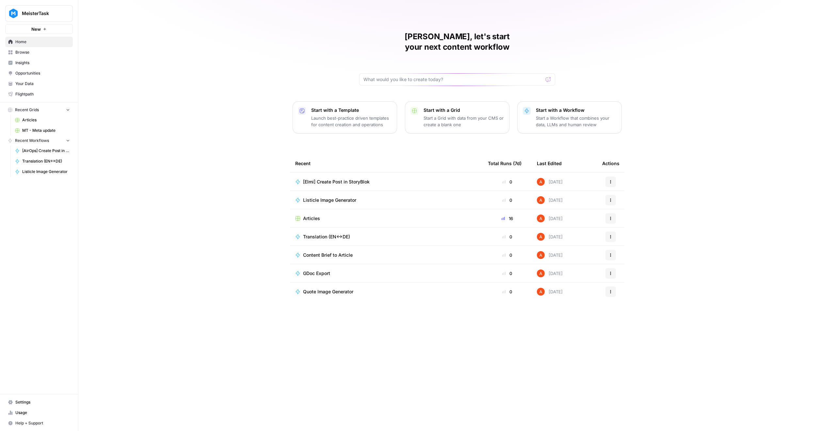
click at [42, 53] on span "Browse" at bounding box center [42, 52] width 55 height 6
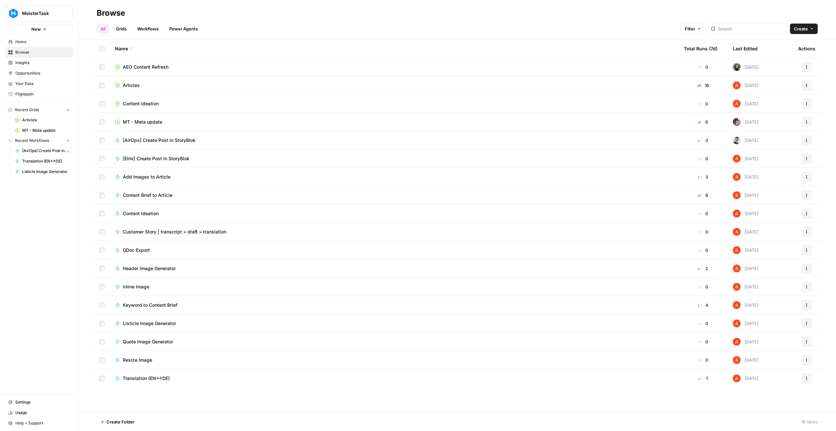
click at [141, 30] on link "Workflows" at bounding box center [147, 29] width 29 height 10
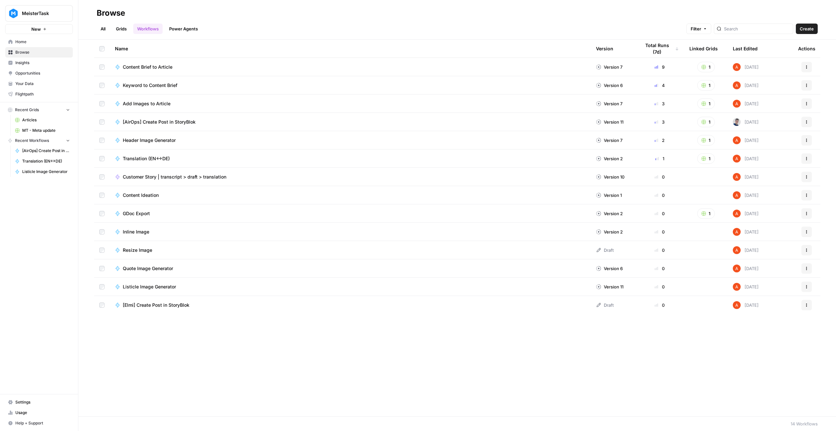
click at [160, 117] on td "[AirOps] Create Post in StoryBlok" at bounding box center [350, 122] width 481 height 18
click at [161, 120] on span "[AirOps] Create Post in StoryBlok" at bounding box center [159, 122] width 73 height 7
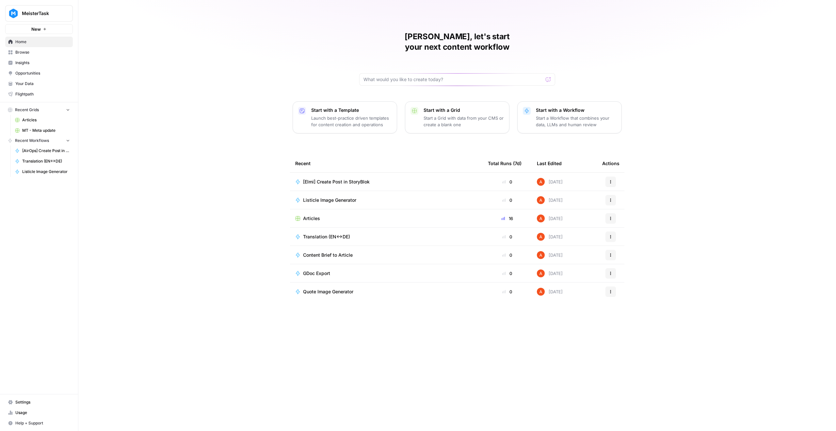
click at [34, 60] on span "Insights" at bounding box center [42, 63] width 55 height 6
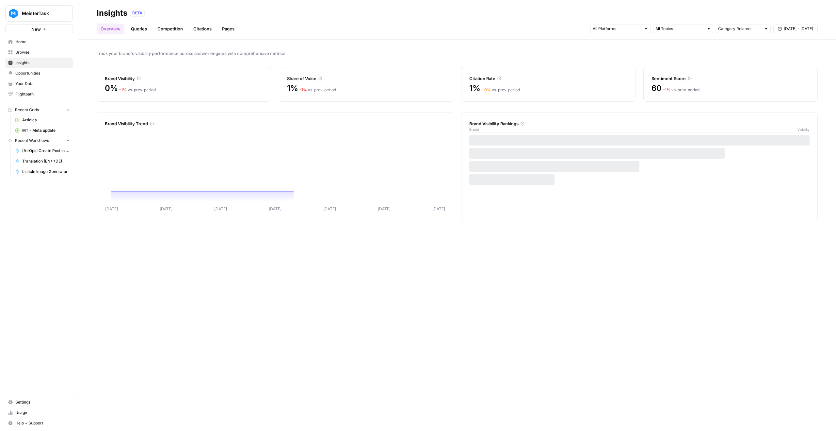
click at [55, 65] on span "Insights" at bounding box center [42, 63] width 55 height 6
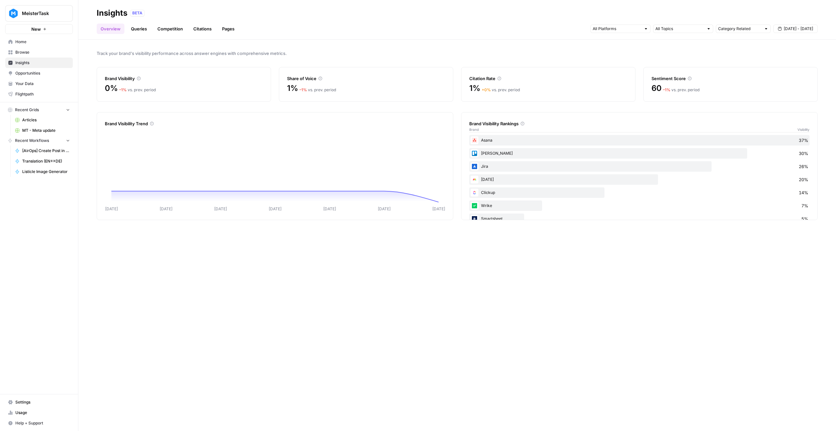
click at [51, 65] on span "Insights" at bounding box center [42, 63] width 55 height 6
click at [51, 50] on span "Browse" at bounding box center [42, 52] width 55 height 6
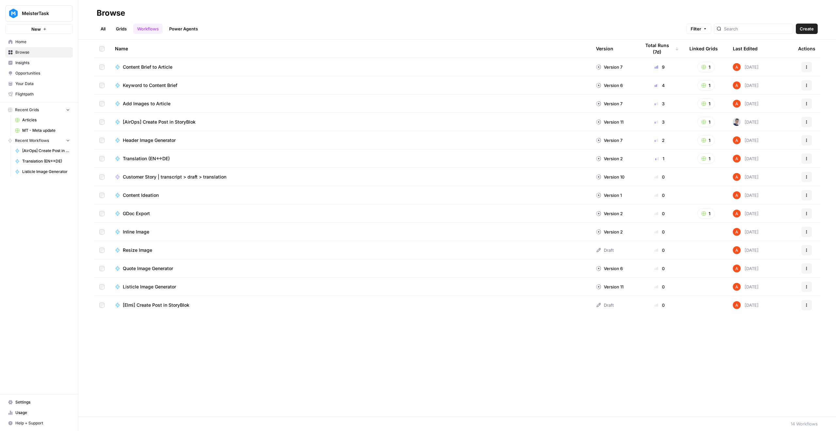
click at [126, 29] on link "Grids" at bounding box center [121, 29] width 19 height 10
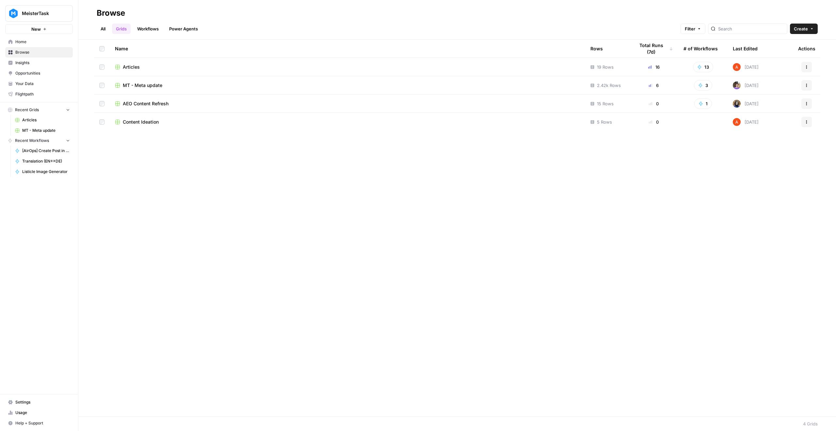
click at [129, 64] on span "Articles" at bounding box center [131, 67] width 17 height 7
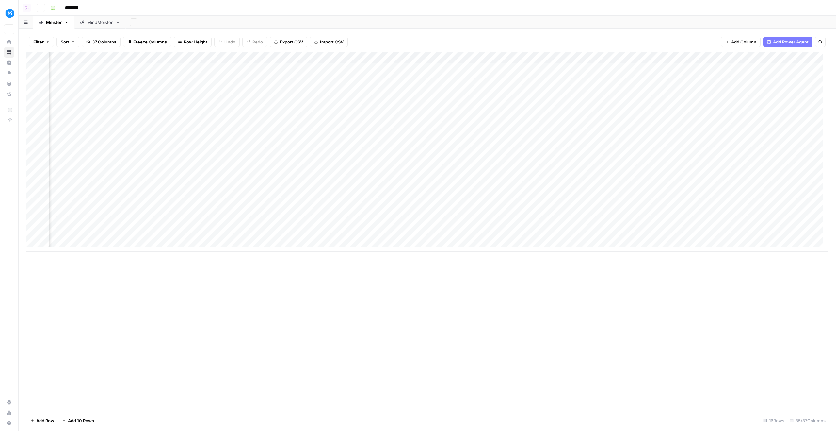
scroll to position [0, 703]
click at [516, 102] on div "Add Column" at bounding box center [427, 151] width 802 height 199
click at [296, 102] on div "Add Column" at bounding box center [427, 151] width 802 height 199
click at [286, 125] on div "Add Column" at bounding box center [427, 151] width 802 height 199
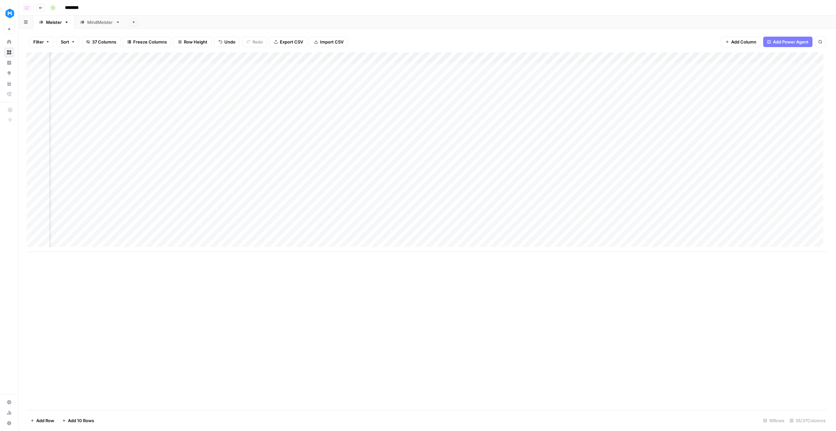
click at [283, 101] on div "Add Column" at bounding box center [427, 151] width 802 height 199
click at [318, 98] on div "Add Column" at bounding box center [427, 151] width 802 height 199
click at [366, 102] on div "Add Column" at bounding box center [427, 151] width 802 height 199
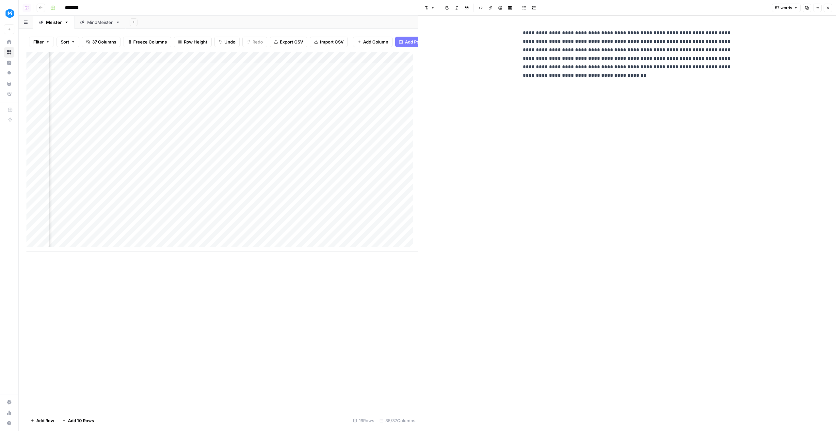
click at [827, 6] on button "Close" at bounding box center [828, 8] width 8 height 8
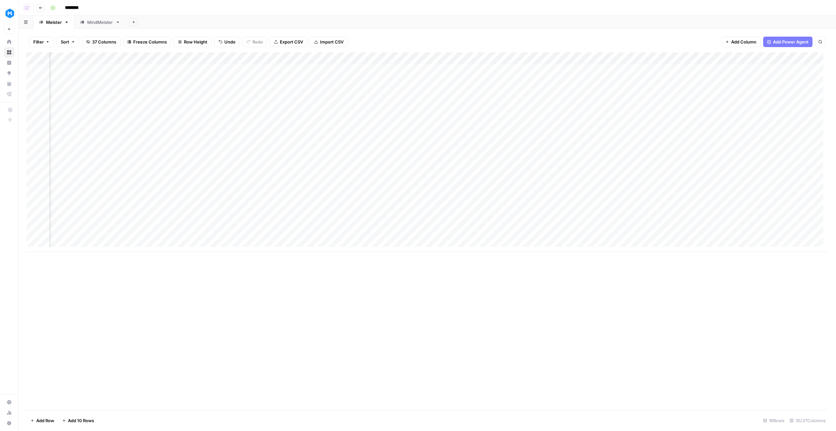
scroll to position [5, 571]
drag, startPoint x: 509, startPoint y: 252, endPoint x: 631, endPoint y: 264, distance: 122.1
click at [712, 249] on div "Add Column" at bounding box center [427, 230] width 802 height 357
click at [623, 56] on div "Add Column" at bounding box center [427, 151] width 802 height 199
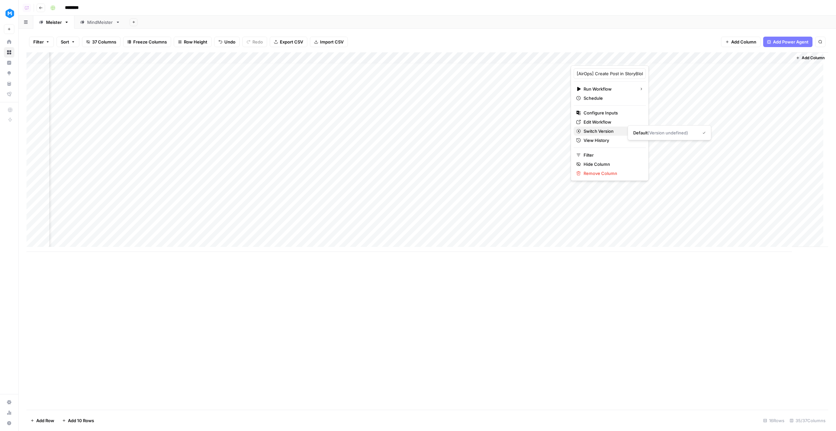
click at [615, 126] on button "Switch Version" at bounding box center [610, 130] width 72 height 9
click at [615, 122] on span "Edit Workflow" at bounding box center [612, 122] width 57 height 7
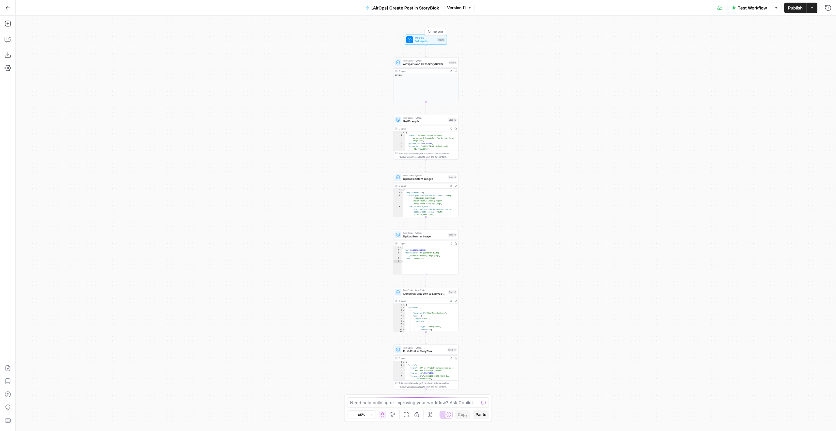
click at [438, 36] on div "Workflow Set Inputs Inputs Test Step" at bounding box center [425, 39] width 39 height 7
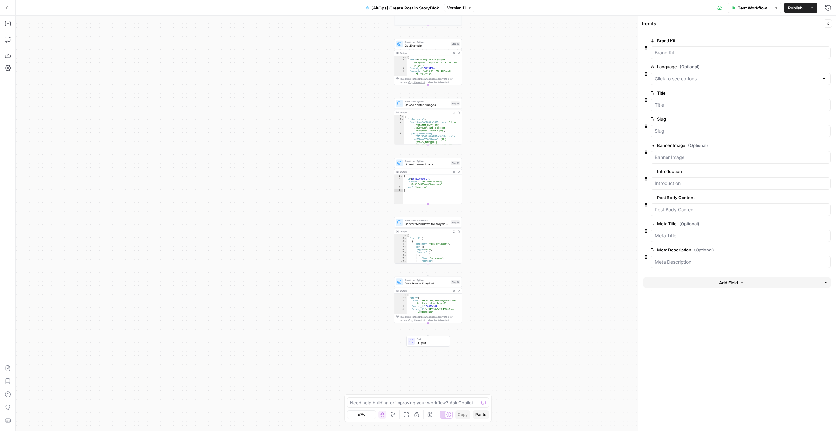
drag, startPoint x: 514, startPoint y: 239, endPoint x: 518, endPoint y: 158, distance: 81.1
click at [518, 160] on div "Workflow Set Inputs Inputs Run Code · Python AirOps Brand Kit to StoryBlok Spac…" at bounding box center [426, 223] width 821 height 415
click at [440, 218] on span "Convert Markdown to Storyblok Rich Text" at bounding box center [427, 218] width 44 height 4
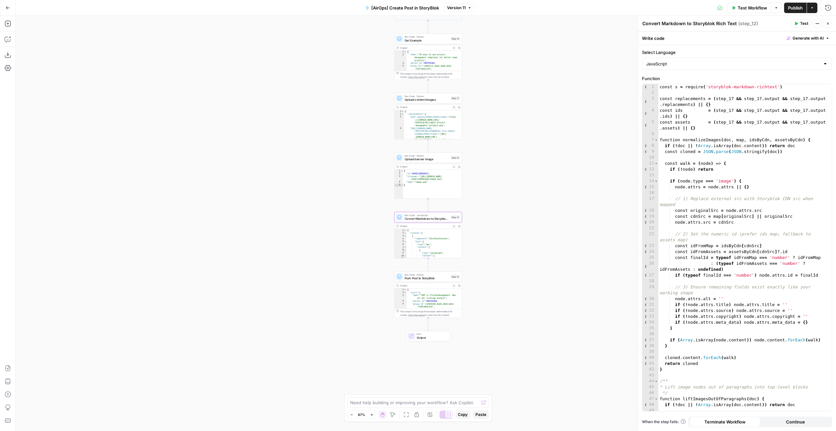
type textarea "**********"
click at [736, 250] on div "const s = require ( 'storyblok-markdown-richtext' ) const replacements = ( step…" at bounding box center [743, 253] width 169 height 338
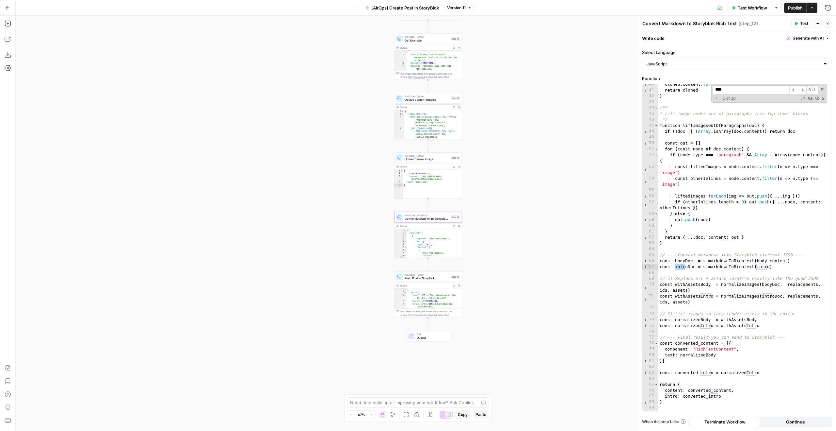
type input "*****"
click at [771, 236] on div "cloned . content . forEach ( walk ) return cloned } /** * Lift image nodes out …" at bounding box center [743, 250] width 169 height 338
type textarea "**********"
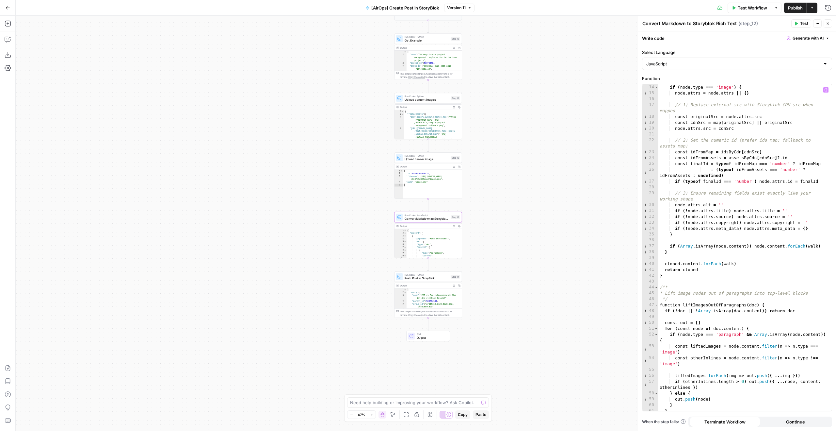
scroll to position [0, 0]
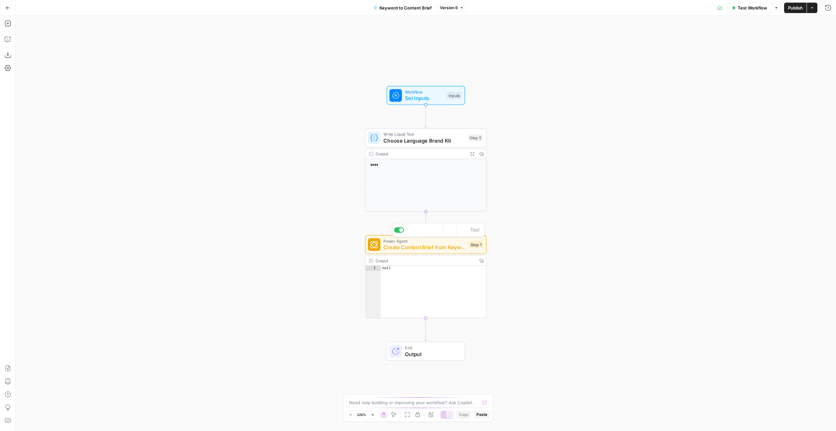
click at [422, 250] on span "Create Content Brief from Keyword - Fork" at bounding box center [425, 247] width 82 height 8
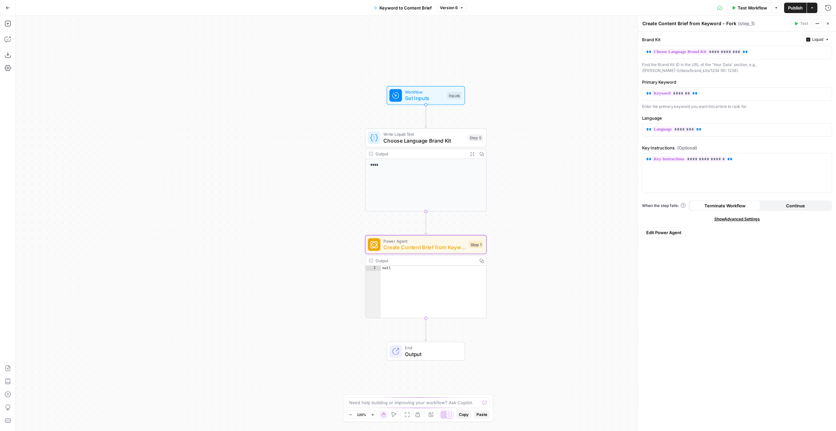
click at [669, 235] on span "Edit Power Agent" at bounding box center [664, 232] width 35 height 7
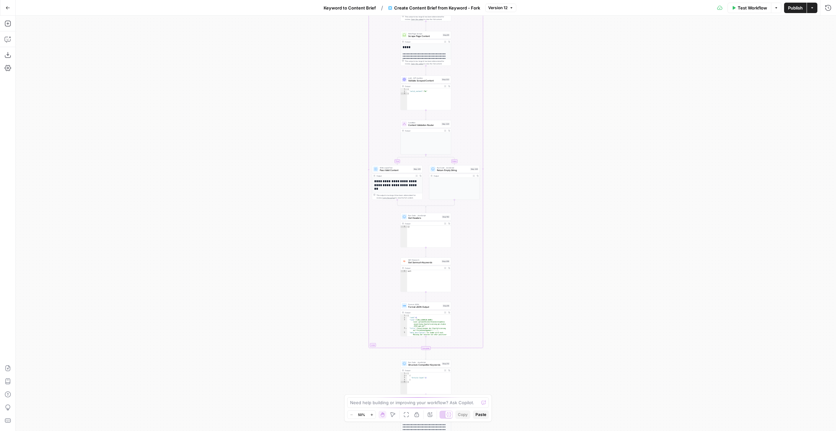
drag, startPoint x: 543, startPoint y: 250, endPoint x: 546, endPoint y: -40, distance: 290.1
click at [546, 0] on html "MeisterTask New Home Browse Insights Opportunities Your Data Flightpath Recent …" at bounding box center [418, 215] width 836 height 431
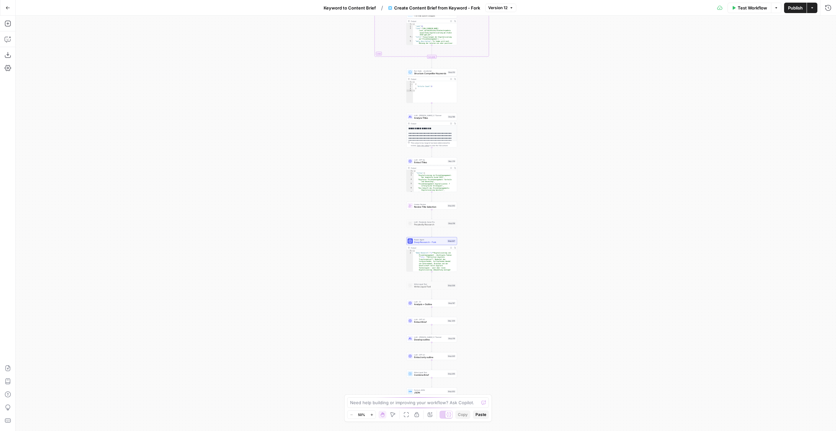
drag, startPoint x: 608, startPoint y: 310, endPoint x: 600, endPoint y: 35, distance: 275.5
click at [601, 55] on div "true false Workflow Set Inputs Inputs Run Code · Python Ahrefs Key Test Step 23…" at bounding box center [426, 223] width 821 height 415
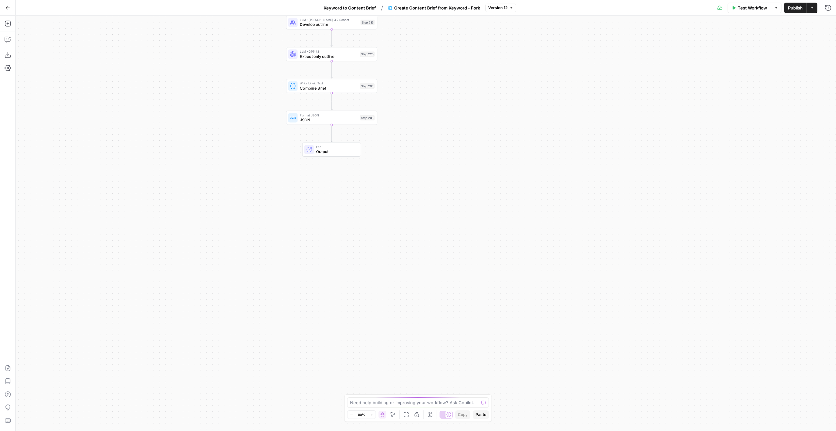
drag, startPoint x: 542, startPoint y: 180, endPoint x: 632, endPoint y: 421, distance: 258.0
click at [632, 421] on div "true false Workflow Set Inputs Inputs Run Code · Python Ahrefs Key Test Step 23…" at bounding box center [426, 223] width 821 height 415
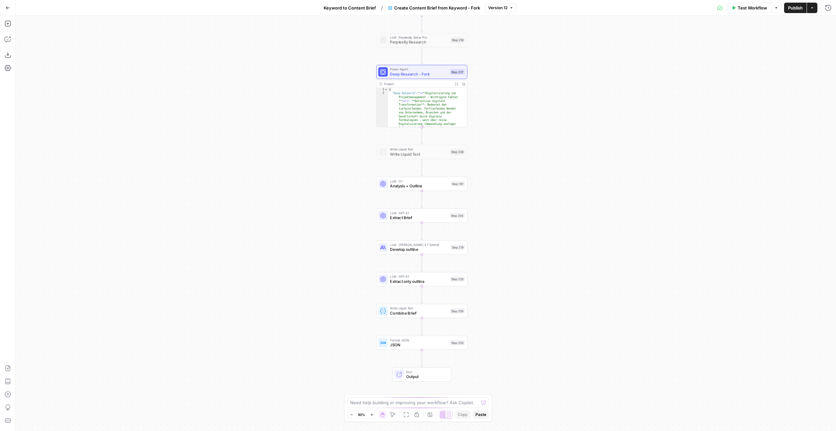
drag, startPoint x: 563, startPoint y: 278, endPoint x: 554, endPoint y: 257, distance: 22.7
click at [567, 268] on div "true false Workflow Set Inputs Inputs Run Code · Python Ahrefs Key Test Step 23…" at bounding box center [426, 223] width 821 height 415
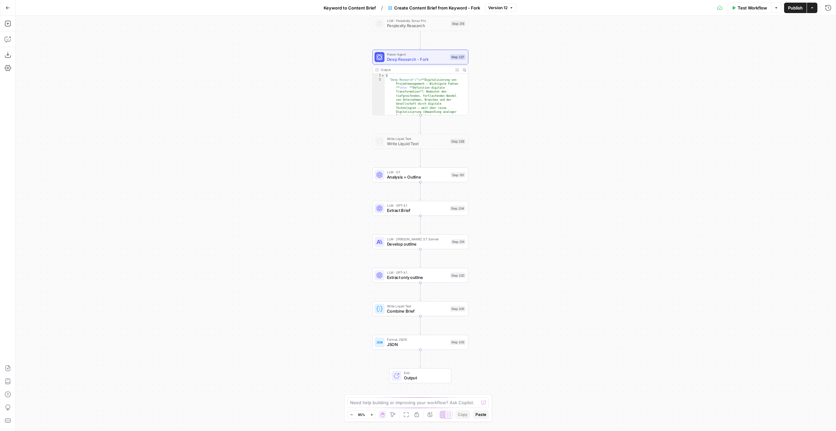
drag, startPoint x: 497, startPoint y: 270, endPoint x: 501, endPoint y: 229, distance: 40.7
click at [502, 231] on div "true false Workflow Set Inputs Inputs Run Code · Python Ahrefs Key Test Step 23…" at bounding box center [426, 223] width 821 height 415
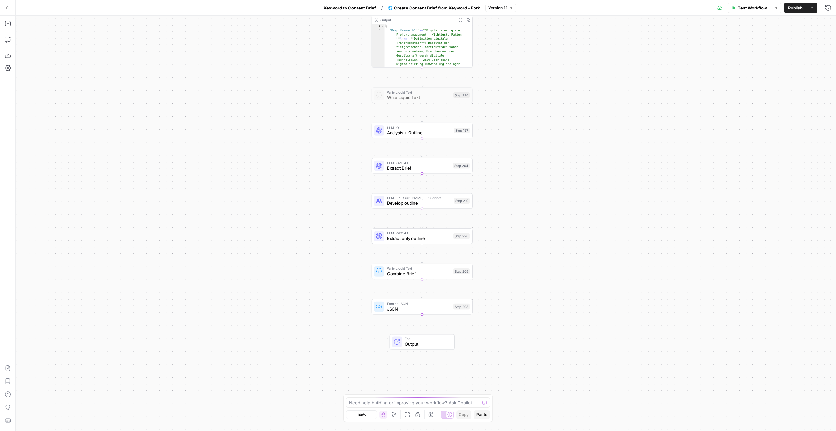
click at [11, 5] on button "Go Back" at bounding box center [8, 8] width 12 height 12
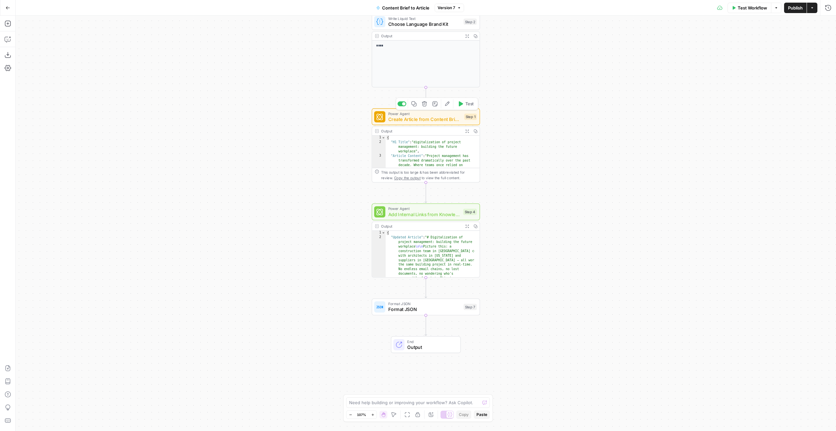
click at [459, 118] on span "Create Article from Content Brief - Fork" at bounding box center [424, 119] width 73 height 7
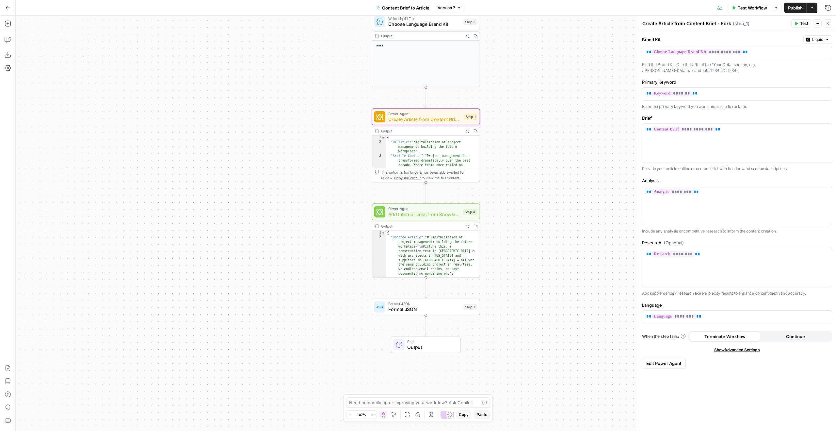
click at [665, 362] on span "Edit Power Agent" at bounding box center [664, 363] width 35 height 7
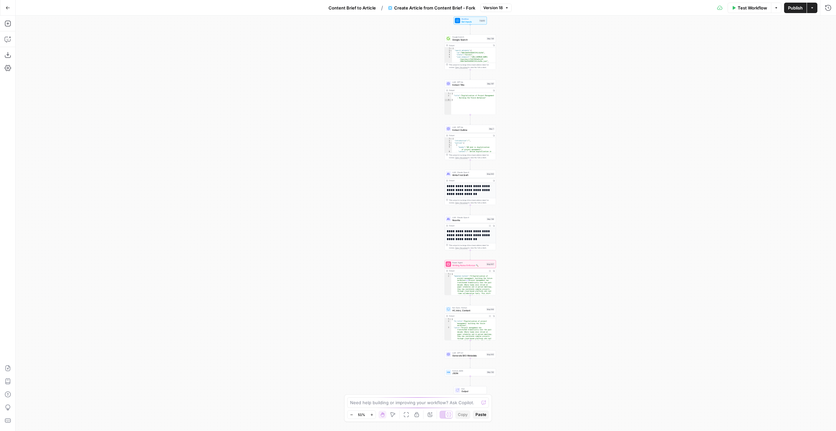
drag, startPoint x: 576, startPoint y: 248, endPoint x: 610, endPoint y: 219, distance: 44.0
click at [622, 225] on div "Workflow Set Inputs Inputs Google Search Google Search Step 139 Output Copy 1 2…" at bounding box center [426, 223] width 821 height 415
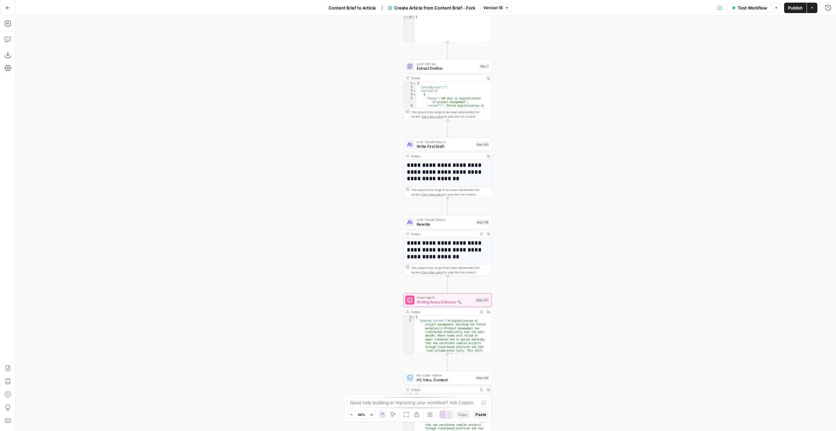
drag, startPoint x: 544, startPoint y: 215, endPoint x: 507, endPoint y: 88, distance: 133.0
click at [507, 88] on div "Workflow Set Inputs Inputs Google Search Google Search Step 139 Output Copy 1 2…" at bounding box center [426, 223] width 821 height 415
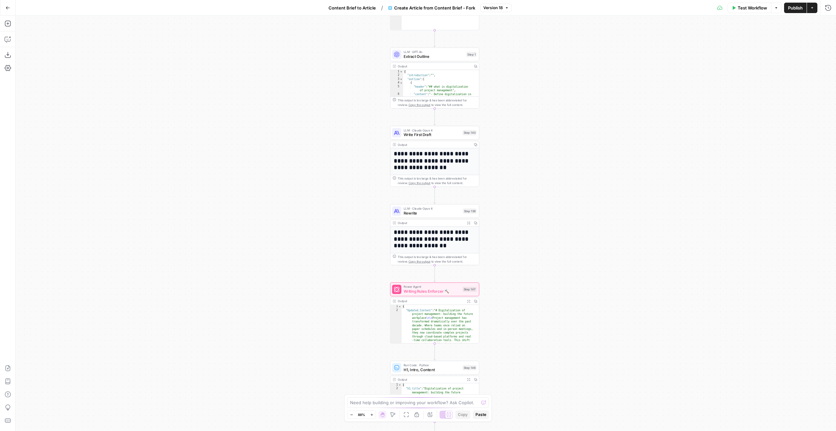
drag, startPoint x: 507, startPoint y: 116, endPoint x: 538, endPoint y: 292, distance: 178.7
click at [538, 292] on div "Workflow Set Inputs Inputs Google Search Google Search Step 139 Output Copy 1 2…" at bounding box center [426, 223] width 821 height 415
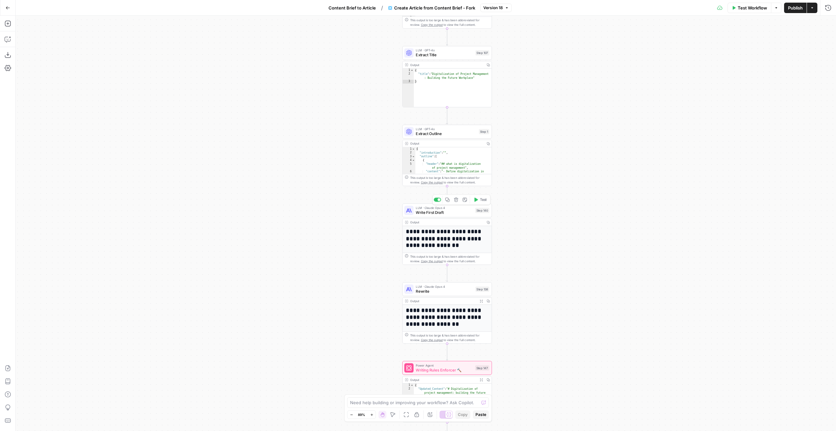
click at [448, 208] on span "LLM · Claude Opus 4" at bounding box center [444, 207] width 57 height 5
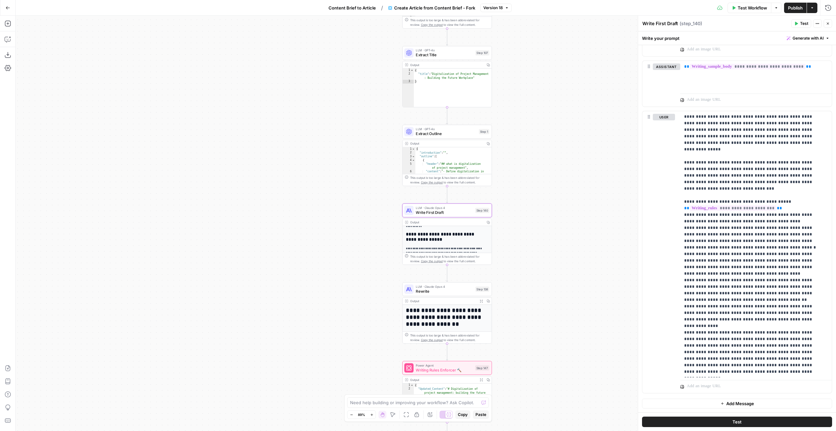
scroll to position [105, 0]
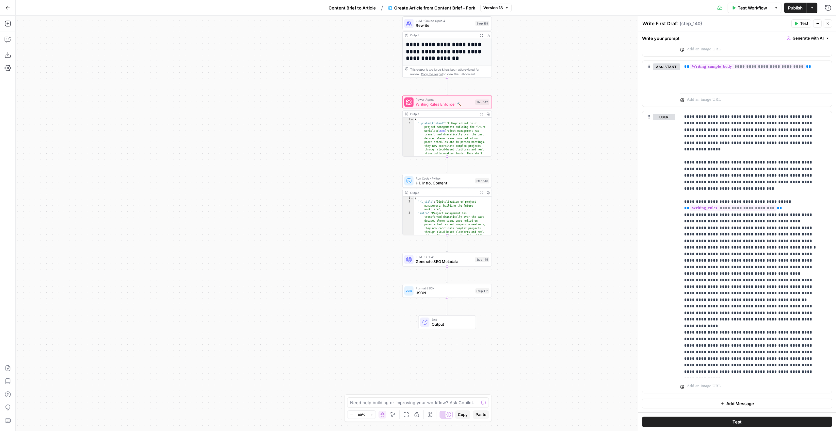
click at [455, 265] on div "LLM · GPT-4.1 Generate SEO Metadata Step 145 Copy step Delete step Add Note Test" at bounding box center [447, 260] width 90 height 14
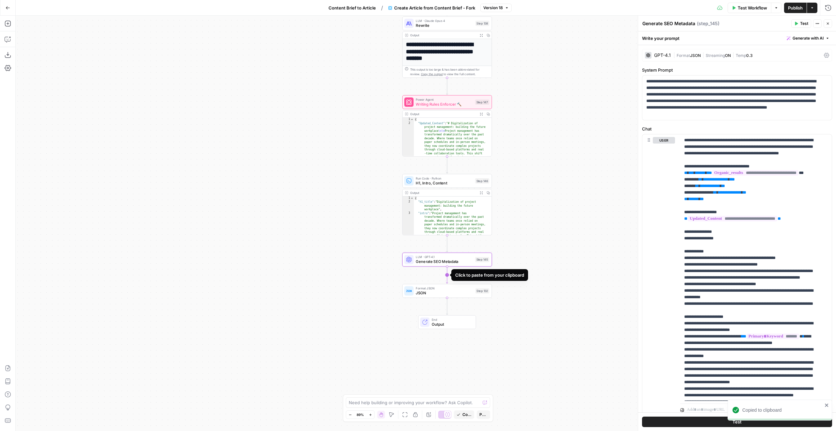
click at [448, 279] on icon "Edge from step_145 to step_132" at bounding box center [447, 274] width 2 height 17
click at [656, 27] on div "Generate SEO Metadata Generate SEO Metadata" at bounding box center [669, 24] width 56 height 8
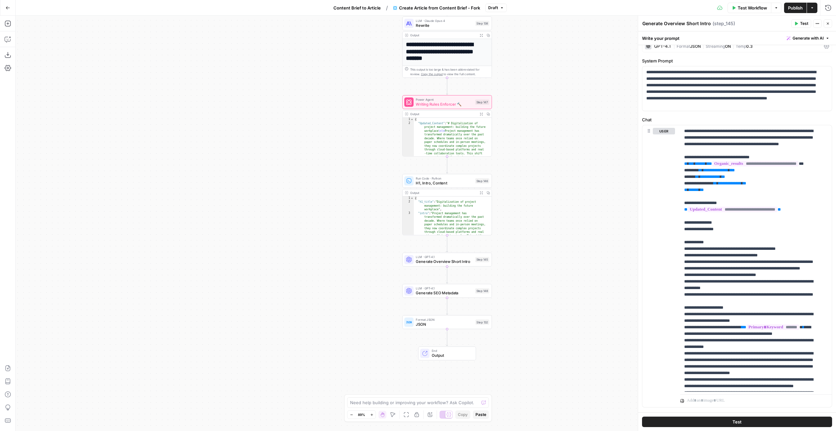
scroll to position [23, 0]
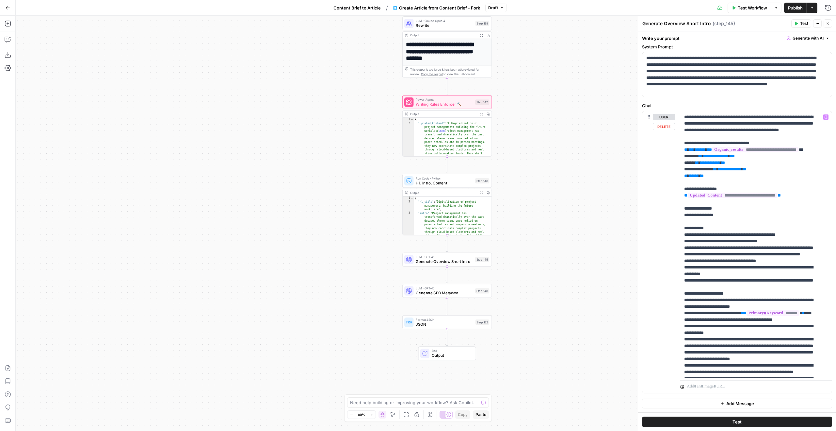
type textarea "Generate Overview Short Intro"
click at [701, 128] on p "**********" at bounding box center [751, 346] width 134 height 464
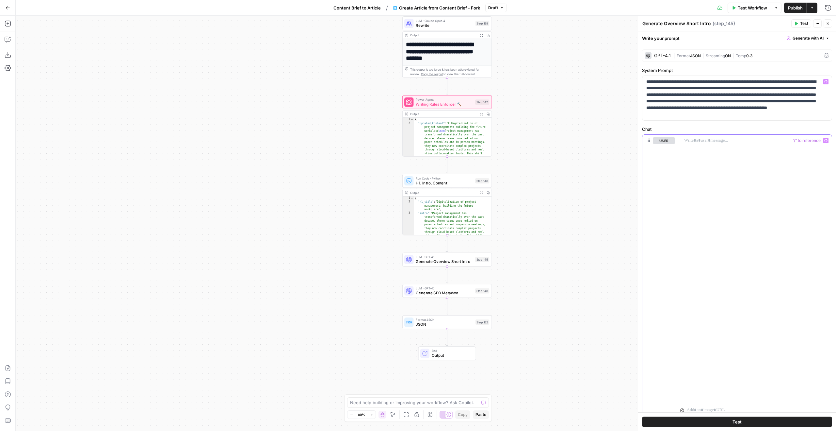
scroll to position [0, 0]
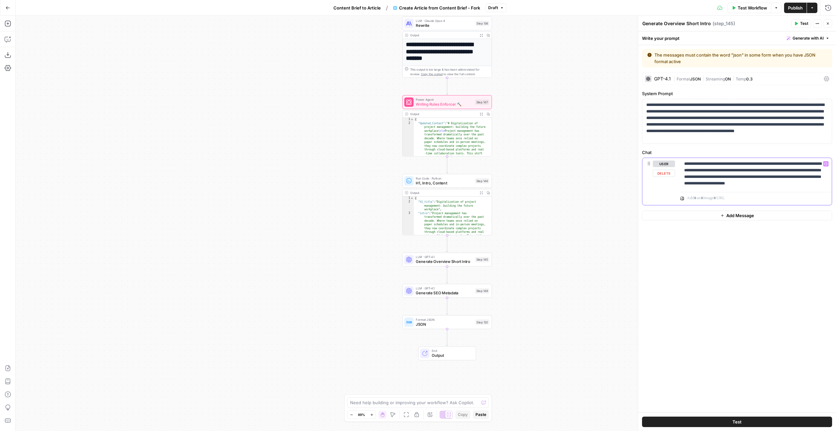
click at [723, 182] on p "**********" at bounding box center [756, 173] width 144 height 26
click at [717, 182] on p "**********" at bounding box center [756, 173] width 144 height 26
click at [733, 181] on p "**********" at bounding box center [756, 173] width 144 height 26
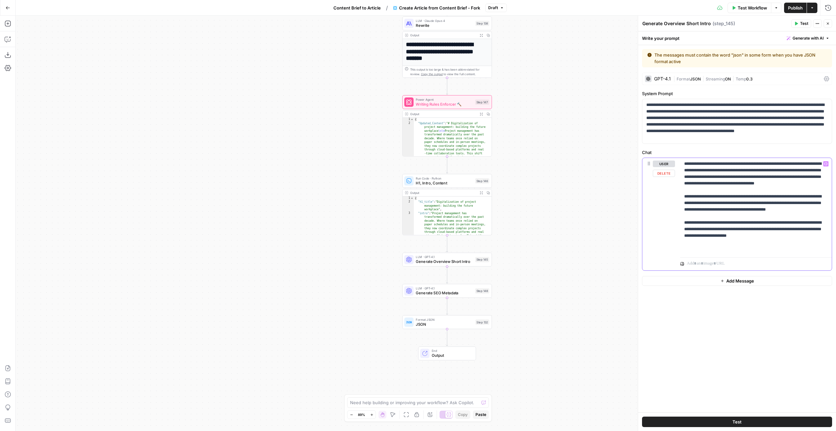
click at [712, 195] on p "**********" at bounding box center [756, 205] width 144 height 91
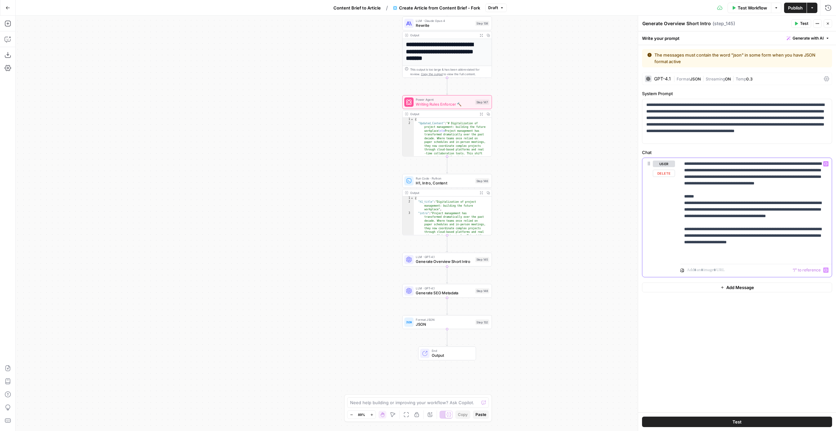
click at [817, 255] on p "**********" at bounding box center [756, 209] width 144 height 98
click at [815, 251] on p "**********" at bounding box center [756, 212] width 144 height 105
click at [812, 253] on p "**********" at bounding box center [756, 212] width 144 height 105
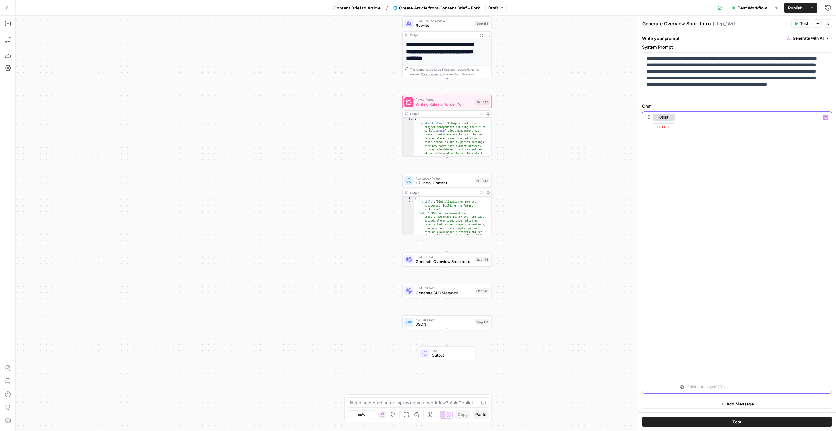
scroll to position [47, 0]
click at [759, 401] on button "Add Message" at bounding box center [737, 403] width 190 height 10
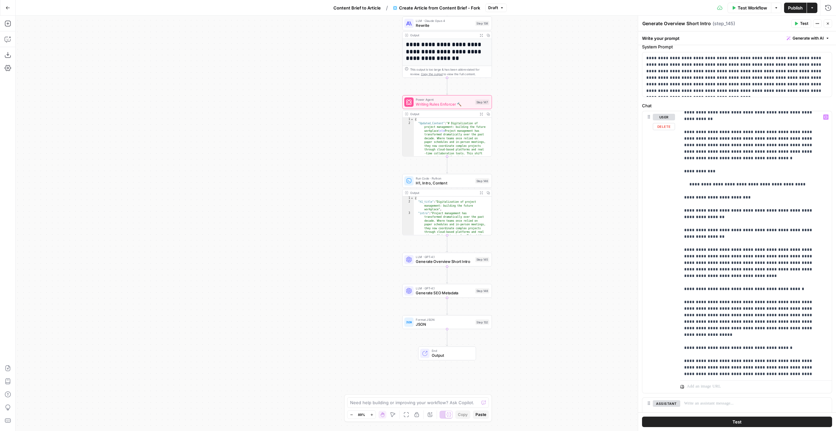
scroll to position [3424, 0]
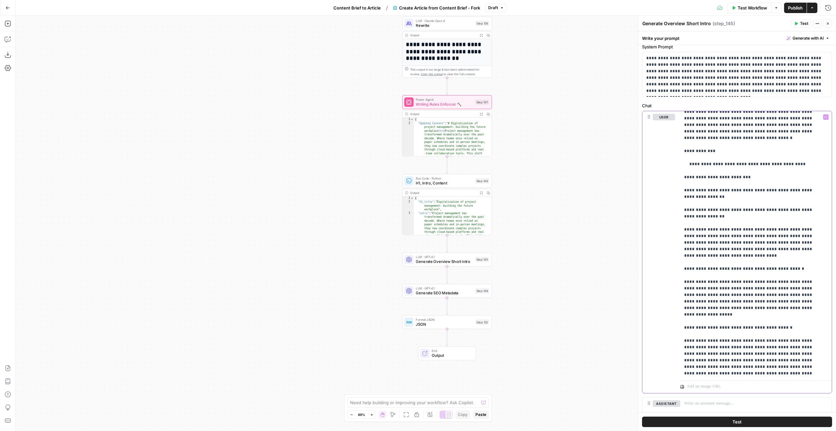
scroll to position [97, 0]
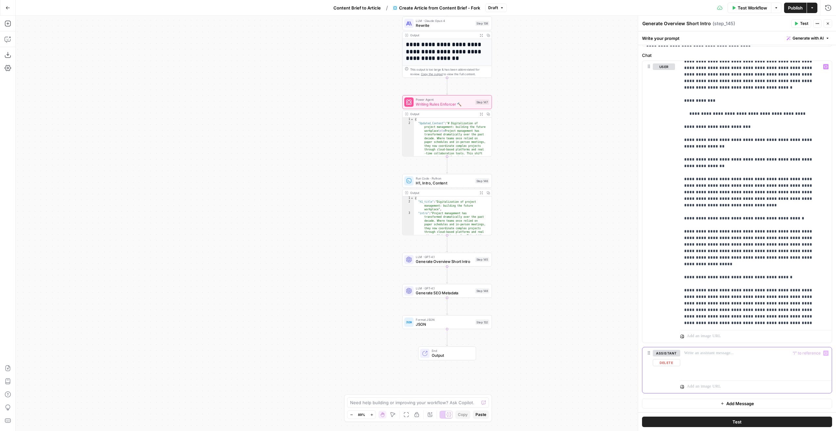
click at [744, 357] on div at bounding box center [756, 362] width 152 height 30
click at [723, 403] on button "Add Message" at bounding box center [737, 403] width 190 height 10
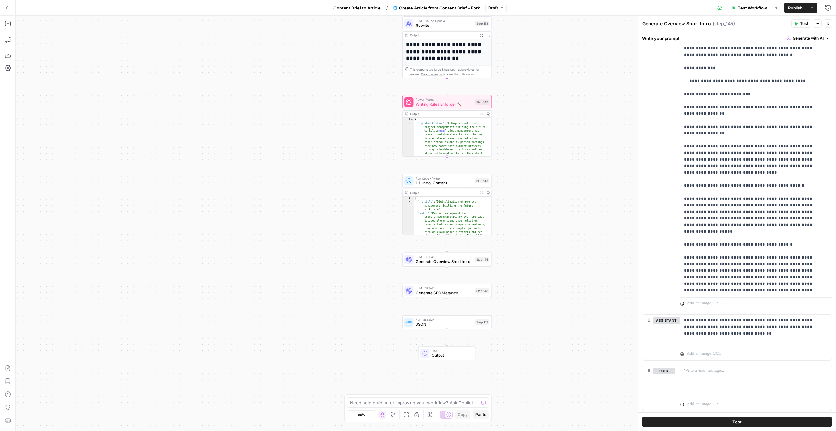
scroll to position [147, 0]
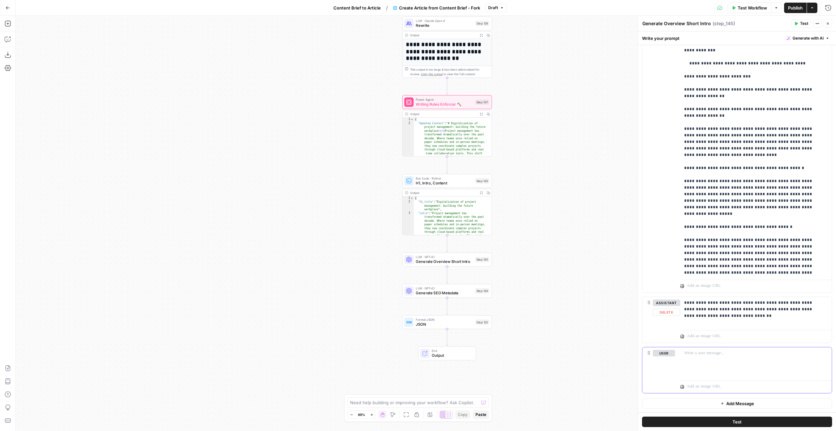
click at [723, 361] on div at bounding box center [756, 362] width 152 height 30
click at [727, 400] on span "Add Message" at bounding box center [741, 403] width 28 height 7
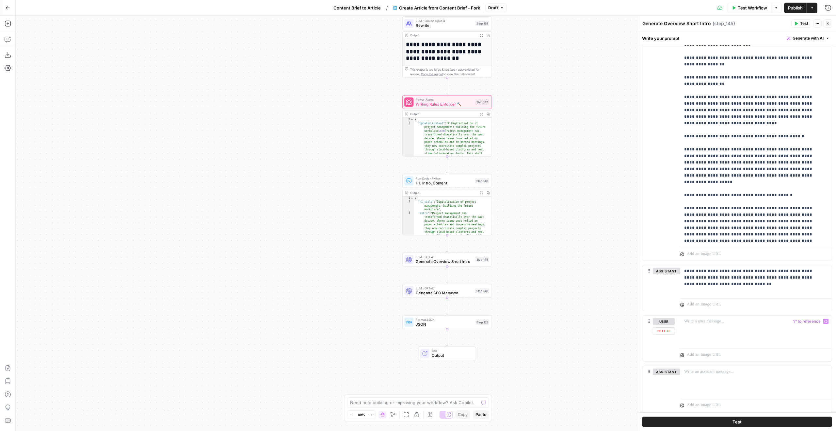
scroll to position [198, 0]
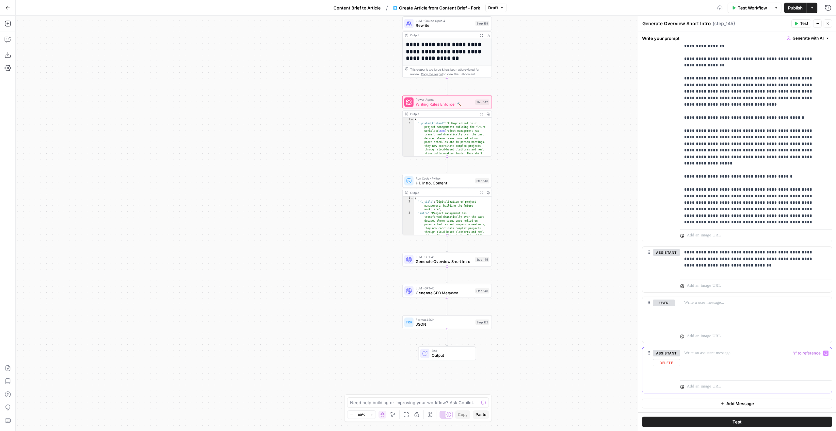
click at [731, 363] on div at bounding box center [756, 362] width 152 height 30
click at [723, 322] on div at bounding box center [756, 312] width 152 height 30
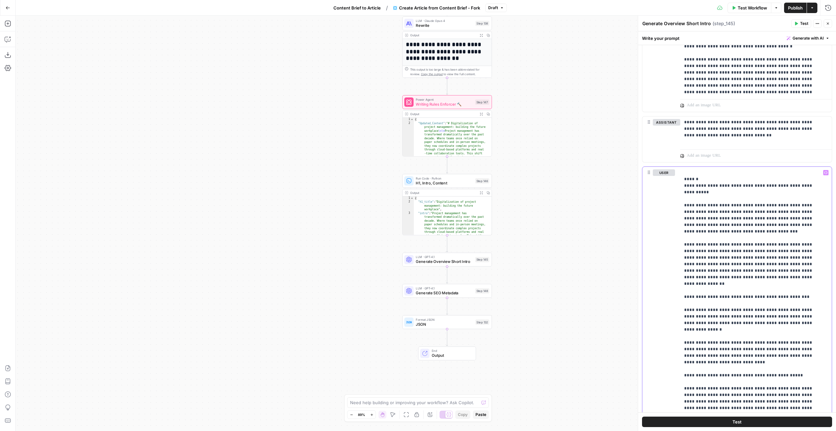
scroll to position [139, 0]
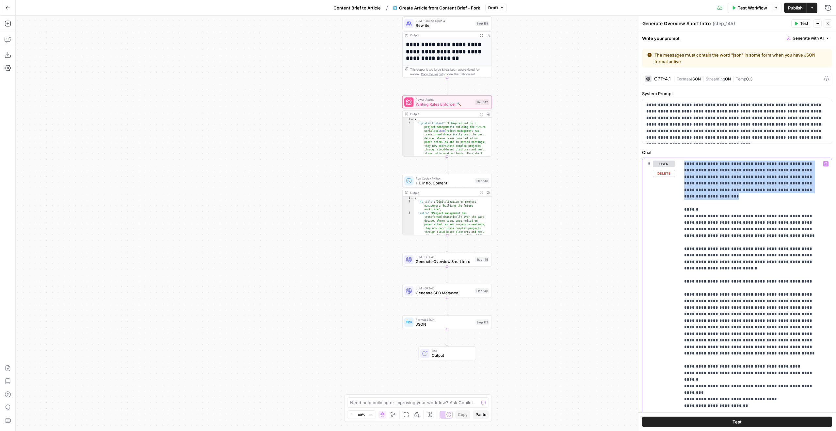
drag, startPoint x: 774, startPoint y: 191, endPoint x: 680, endPoint y: 161, distance: 99.1
click at [680, 161] on div "**********" at bounding box center [737, 299] width 189 height 282
copy p "**********"
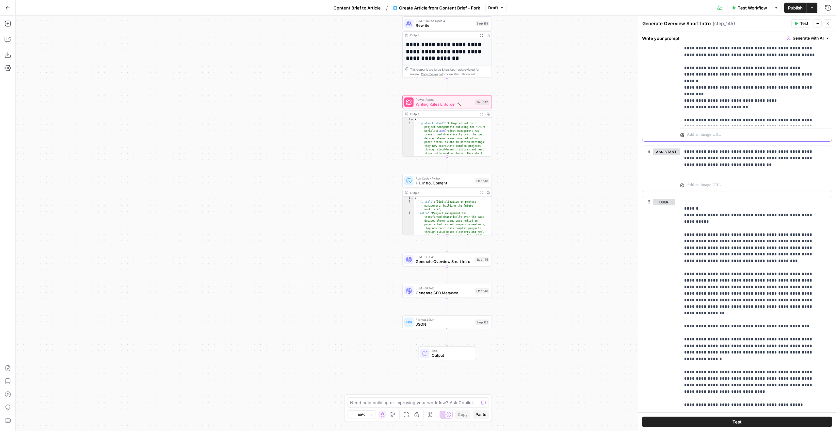
scroll to position [300, 0]
click at [703, 159] on p "**********" at bounding box center [753, 157] width 139 height 20
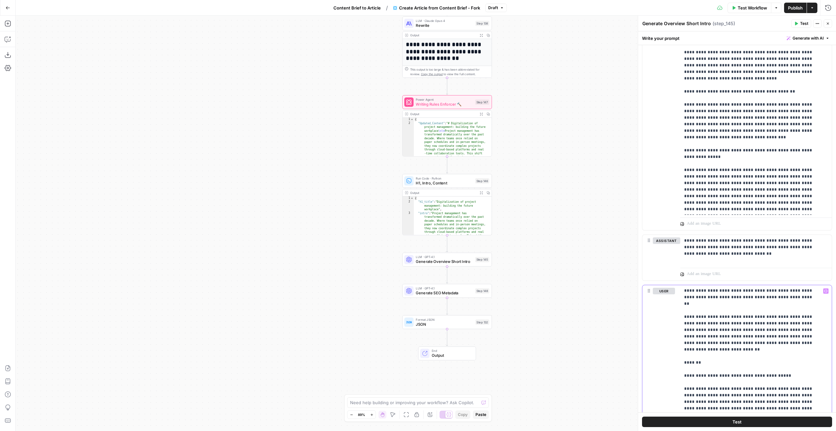
scroll to position [1089, 0]
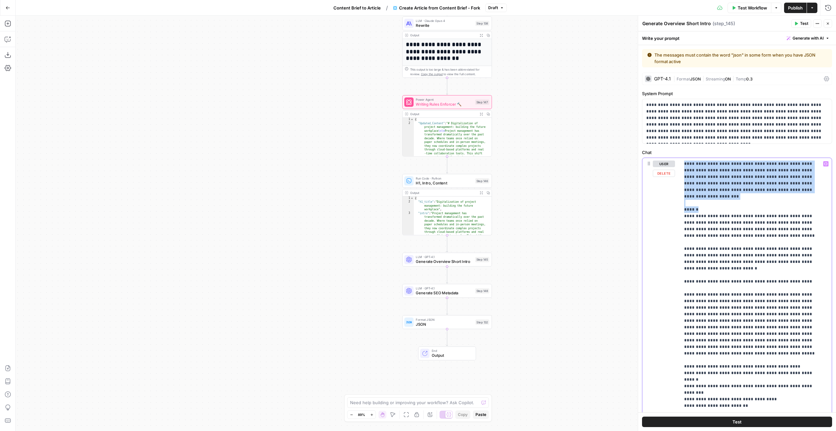
drag, startPoint x: 707, startPoint y: 201, endPoint x: 669, endPoint y: 159, distance: 56.2
click at [669, 159] on div "**********" at bounding box center [737, 299] width 189 height 282
copy p "**********"
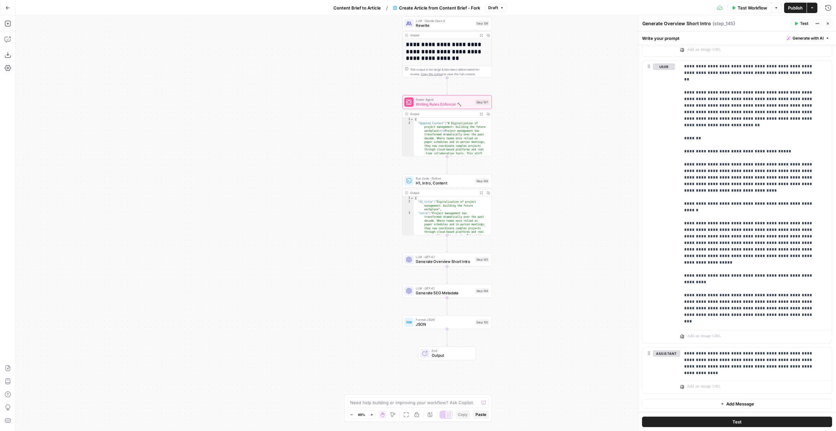
click at [714, 401] on button "Add Message" at bounding box center [737, 404] width 190 height 10
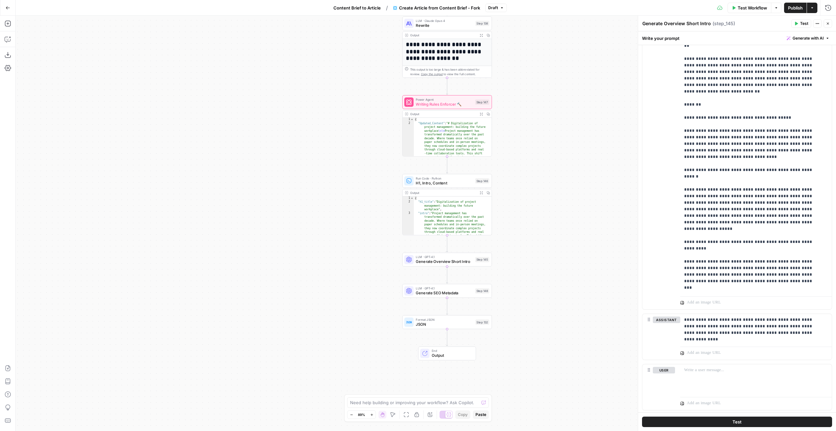
scroll to position [484, 0]
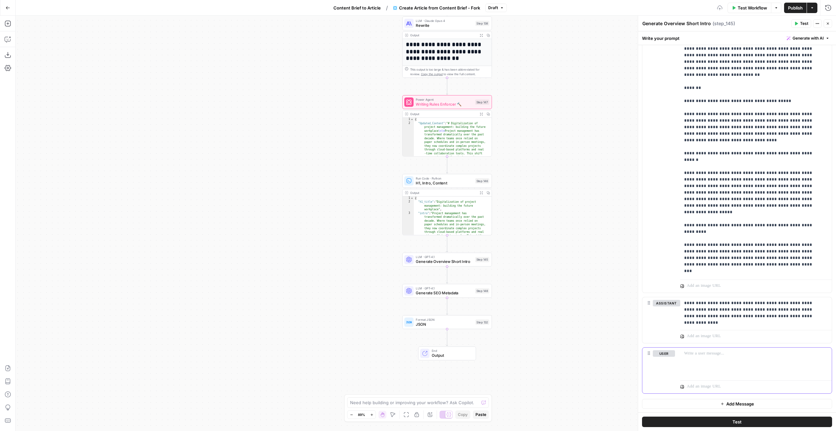
click at [719, 350] on p at bounding box center [756, 353] width 144 height 7
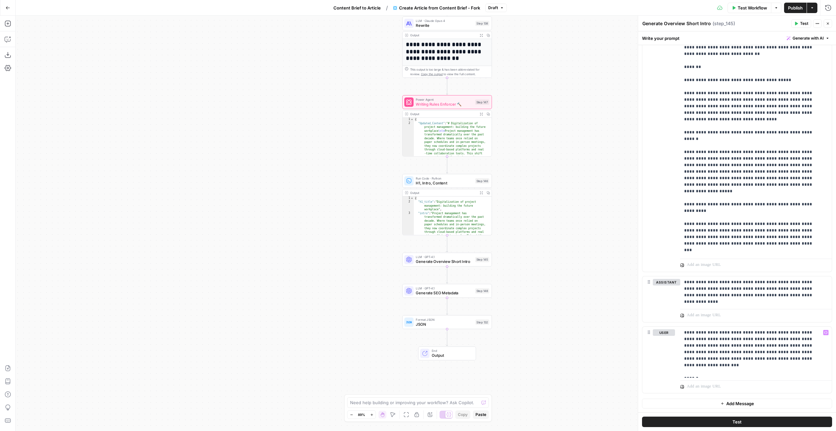
click at [718, 400] on button "Add Message" at bounding box center [737, 403] width 190 height 10
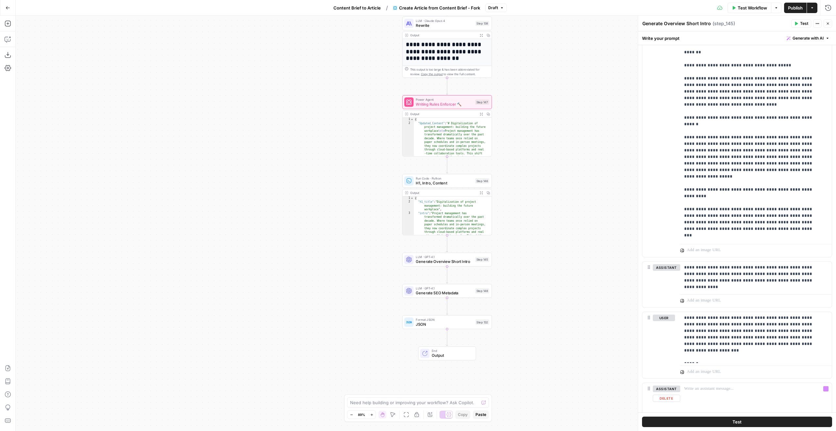
scroll to position [555, 0]
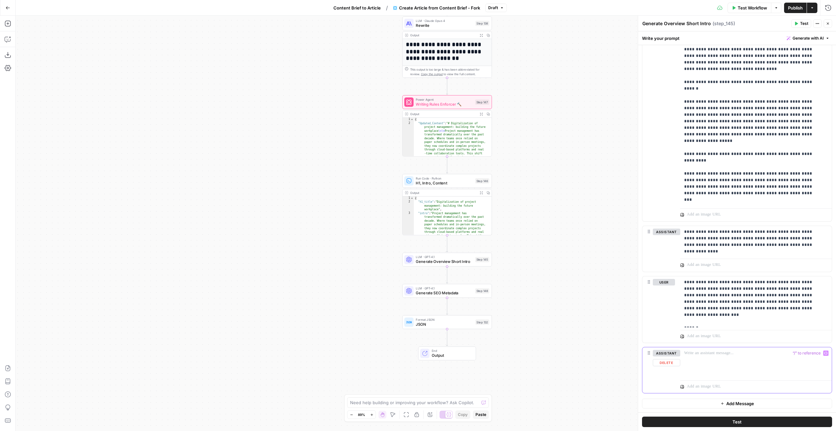
click at [675, 364] on button "Delete" at bounding box center [666, 362] width 27 height 7
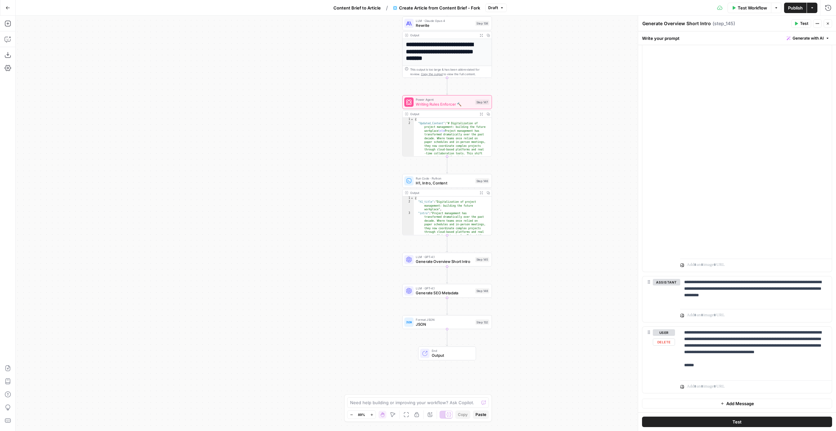
scroll to position [1294, 0]
drag, startPoint x: 712, startPoint y: 372, endPoint x: 670, endPoint y: 369, distance: 41.3
click at [670, 369] on div "**********" at bounding box center [737, 359] width 189 height 67
click at [708, 371] on p "**********" at bounding box center [753, 371] width 139 height 85
copy p "**********"
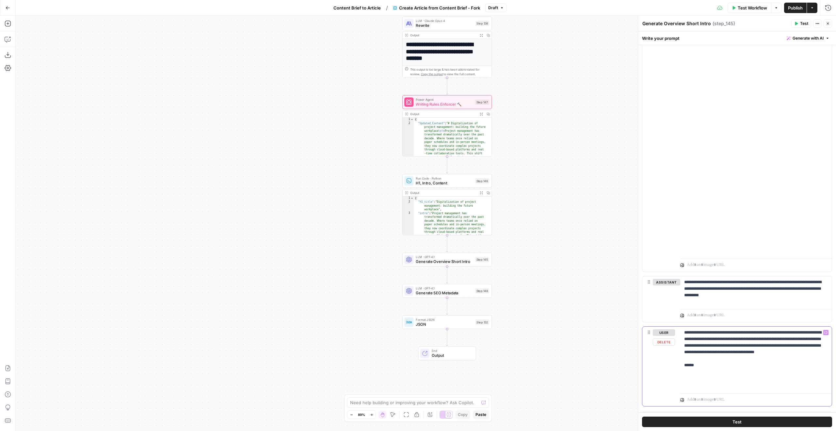
paste div
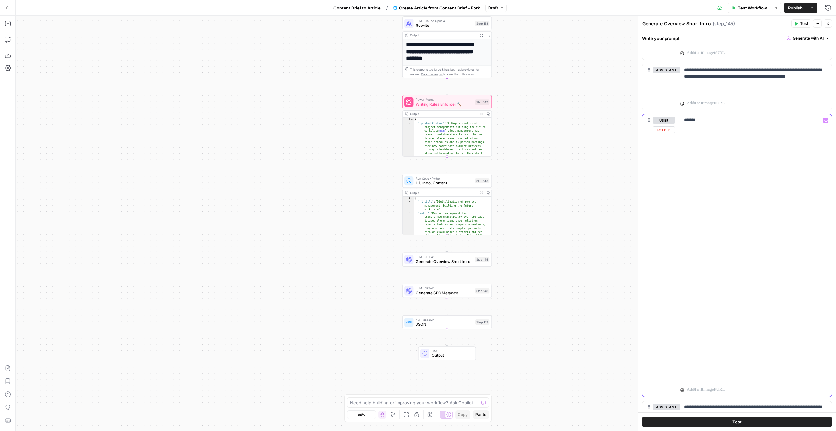
scroll to position [114, 0]
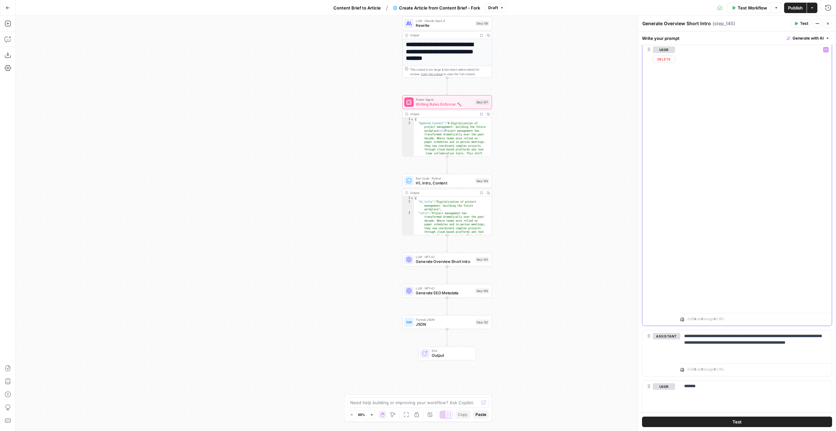
drag, startPoint x: 754, startPoint y: 303, endPoint x: 679, endPoint y: 298, distance: 74.7
click at [679, 298] on div "**********" at bounding box center [737, 185] width 189 height 282
copy p "**********"
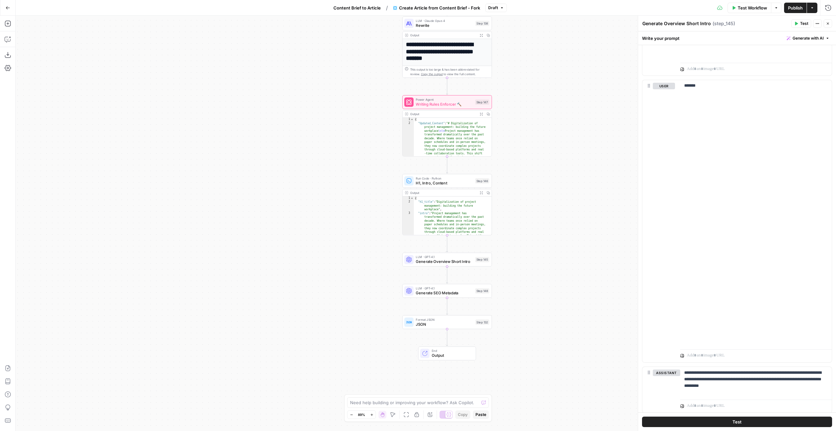
scroll to position [416, 0]
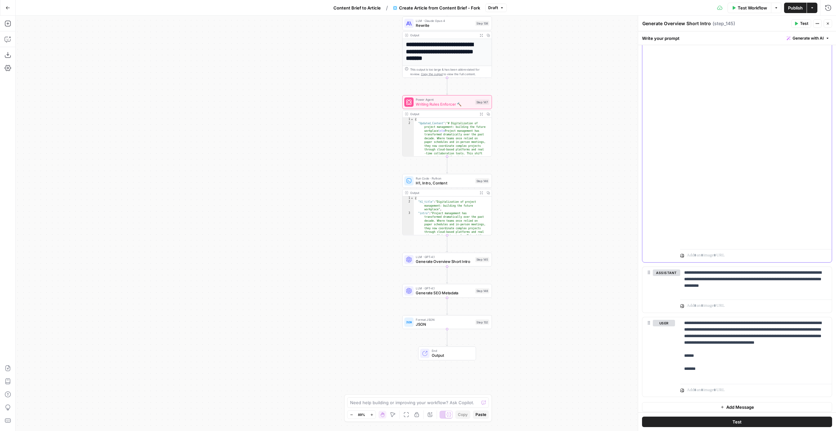
scroll to position [518, 0]
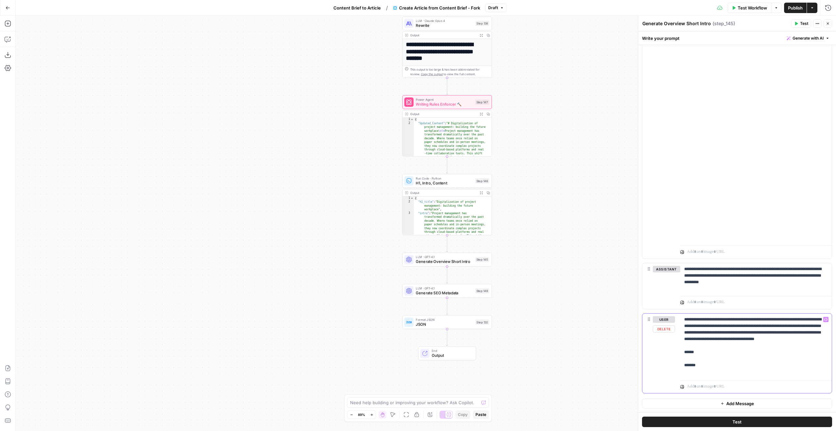
click at [708, 369] on p "**********" at bounding box center [753, 345] width 139 height 59
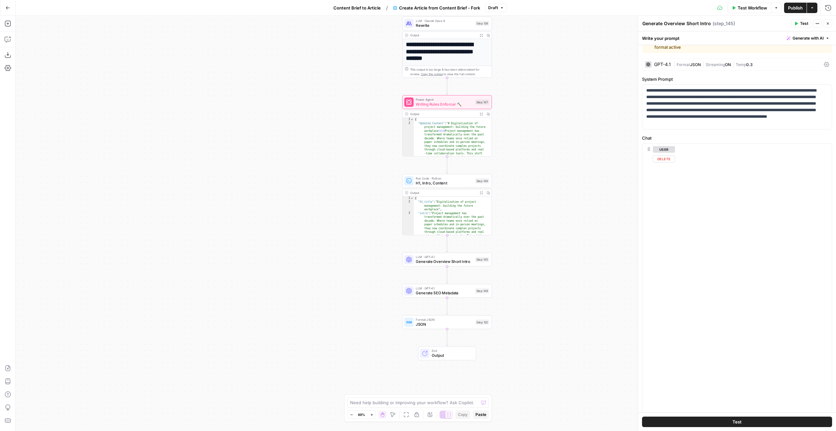
scroll to position [537, 0]
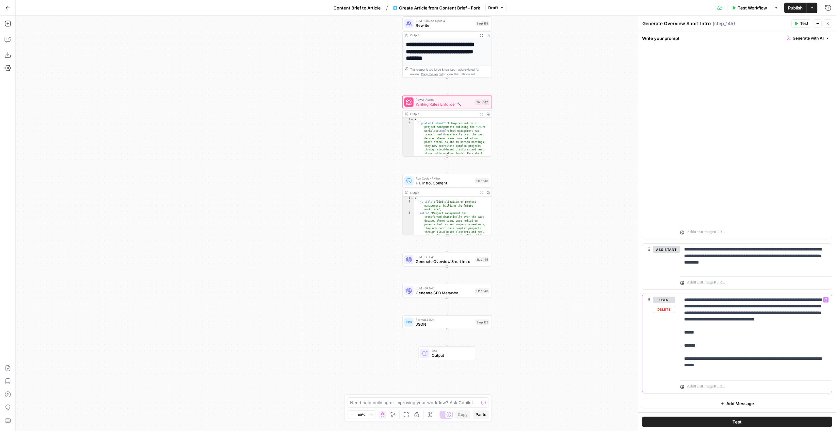
click at [708, 344] on p "**********" at bounding box center [753, 335] width 139 height 78
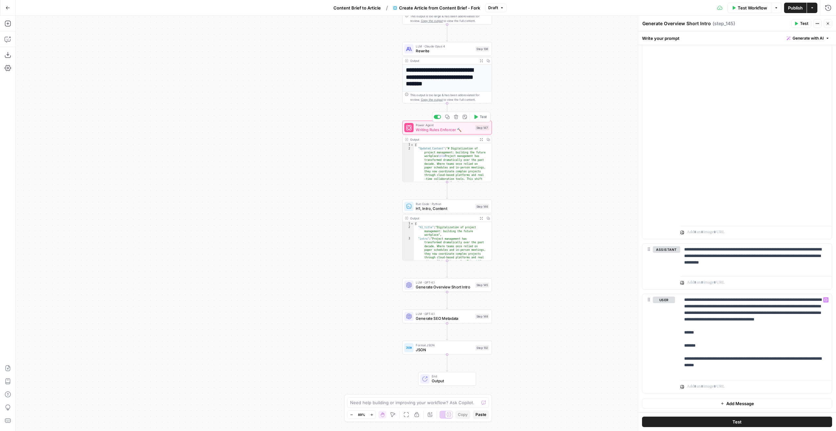
click at [460, 132] on span "Writing Rules Enforcer 🔨" at bounding box center [444, 130] width 57 height 6
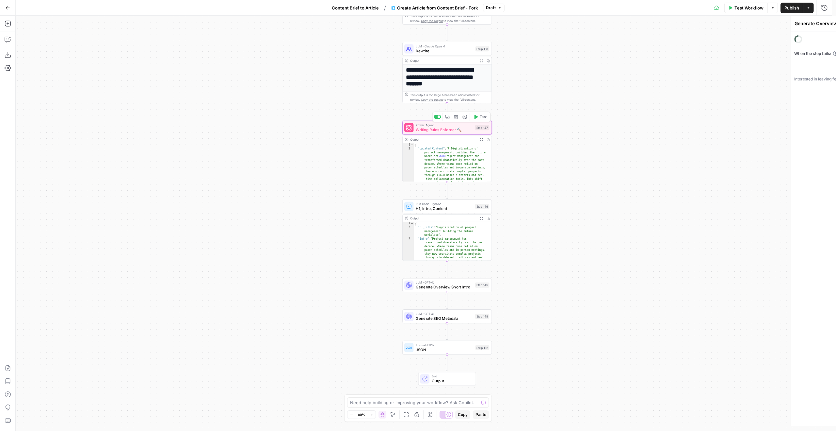
type textarea "Writing Rules Enforcer 🔨"
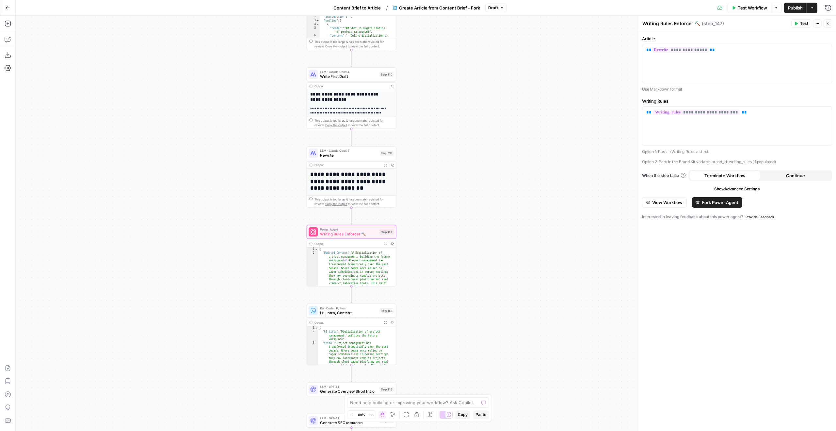
drag, startPoint x: 367, startPoint y: 83, endPoint x: 269, endPoint y: 204, distance: 155.6
click at [269, 204] on div "Workflow Set Inputs Inputs Google Search Google Search Step 139 Output Copy 1 2…" at bounding box center [426, 223] width 821 height 415
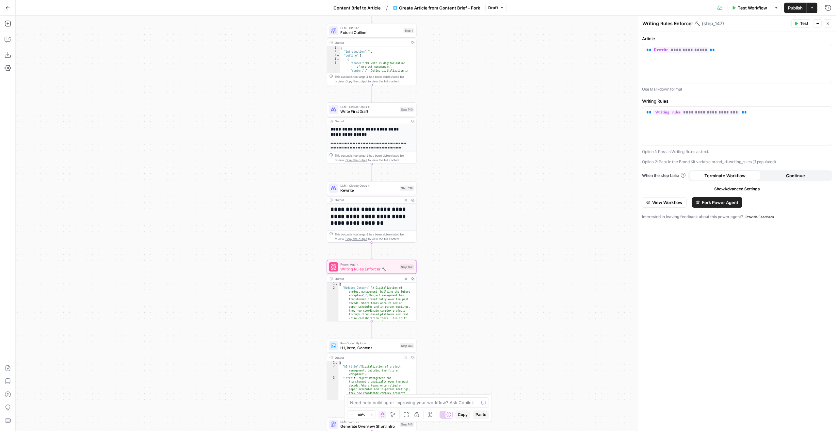
drag, startPoint x: 476, startPoint y: 118, endPoint x: 497, endPoint y: 119, distance: 21.3
click at [496, 123] on div "Workflow Set Inputs Inputs Google Search Google Search Step 139 Output Copy 1 2…" at bounding box center [426, 223] width 821 height 415
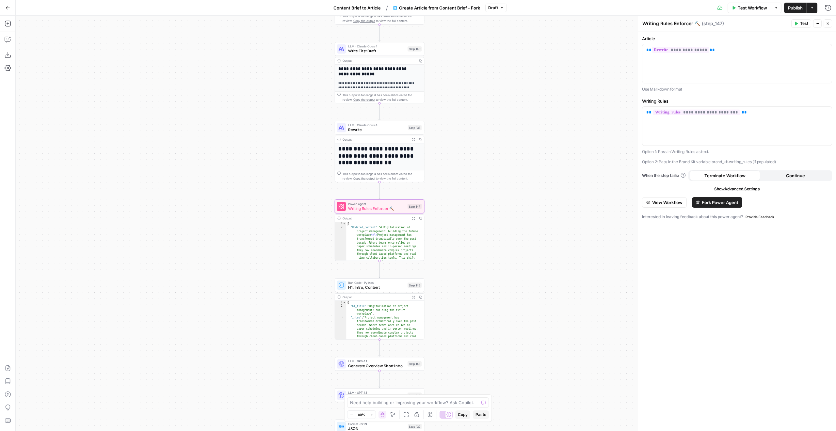
drag, startPoint x: 479, startPoint y: 240, endPoint x: 488, endPoint y: 121, distance: 119.3
click at [488, 122] on div "Workflow Set Inputs Inputs Google Search Google Search Step 139 Output Copy 1 2…" at bounding box center [426, 223] width 821 height 415
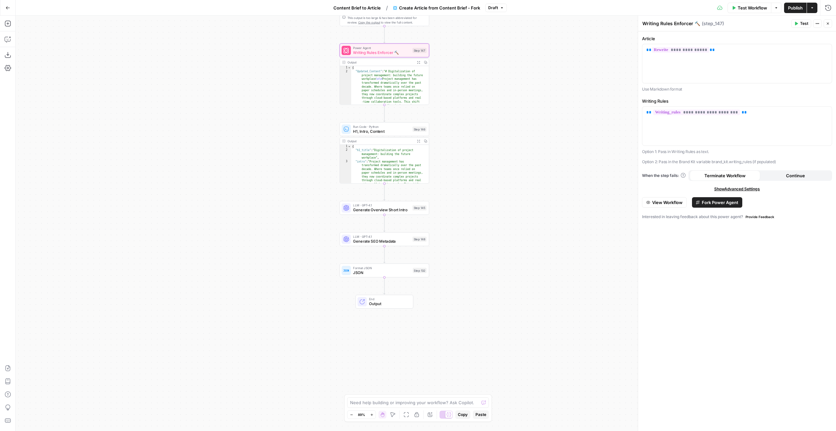
drag, startPoint x: 475, startPoint y: 234, endPoint x: 477, endPoint y: 145, distance: 88.9
click at [477, 145] on div "Workflow Set Inputs Inputs Google Search Google Search Step 139 Output Copy 1 2…" at bounding box center [426, 223] width 821 height 415
click at [352, 205] on div "LLM · GPT-4.1 Generate Overview Short Intro Step 145 Copy step Delete step Add …" at bounding box center [384, 208] width 85 height 10
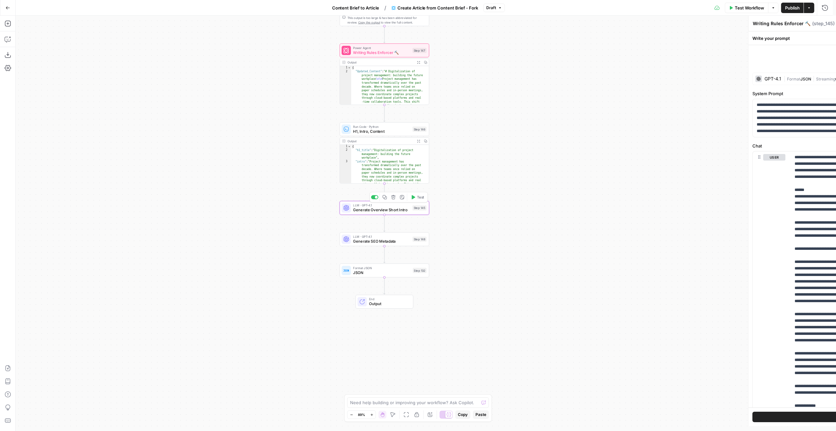
type textarea "Generate Overview Short Intro"
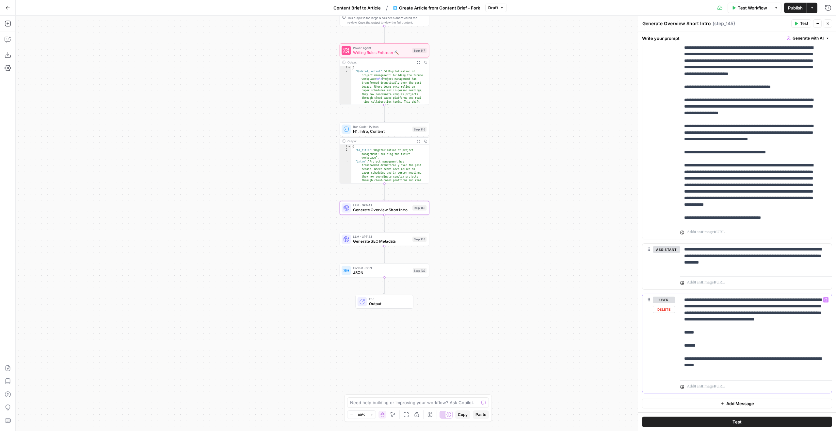
click at [719, 349] on p "**********" at bounding box center [753, 335] width 139 height 78
click at [718, 345] on p "**********" at bounding box center [753, 335] width 139 height 78
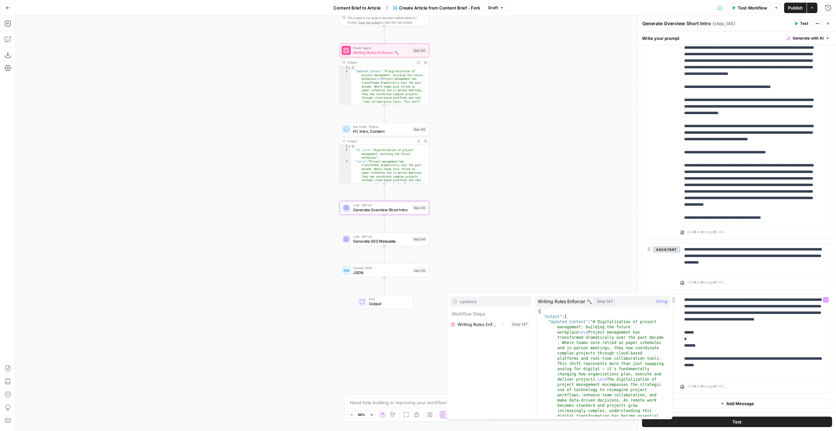
type input "updated"
click at [501, 323] on icon "button" at bounding box center [503, 324] width 4 height 4
click at [476, 337] on button "Expand" at bounding box center [477, 334] width 8 height 8
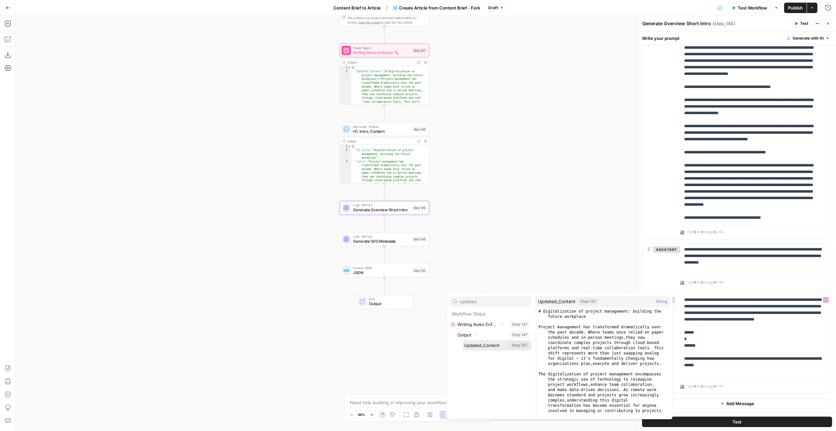
click at [485, 344] on button "Select variable Updated_Content" at bounding box center [497, 345] width 69 height 10
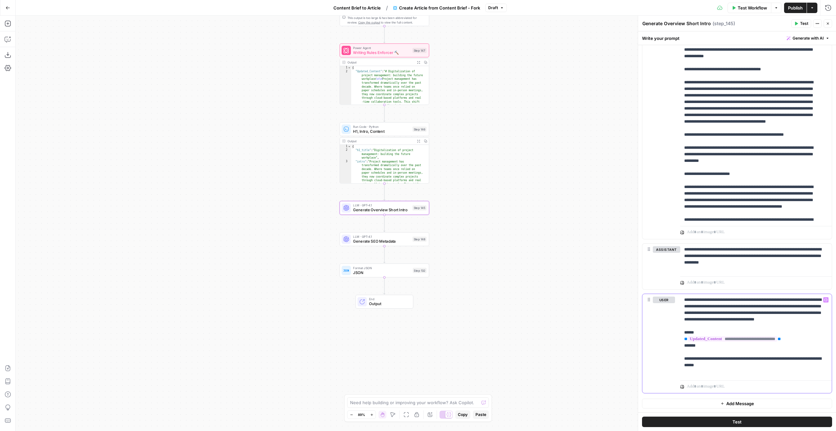
scroll to position [206, 0]
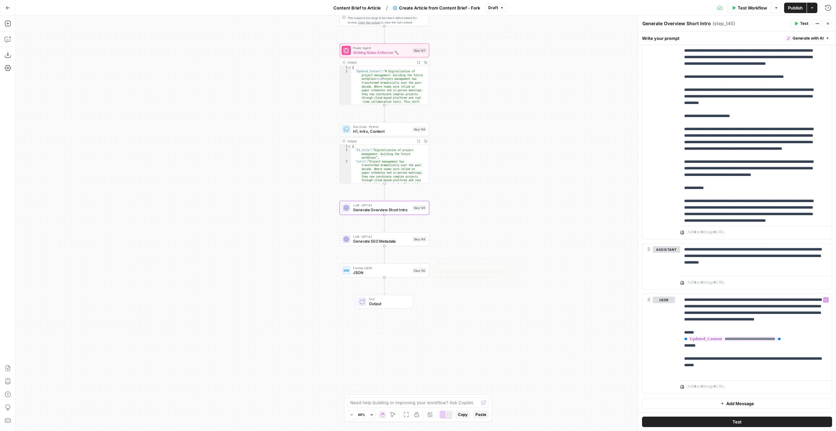
click at [411, 271] on div "Format JSON JSON Step 132 Copy step Delete step Edit Note Test" at bounding box center [384, 270] width 85 height 10
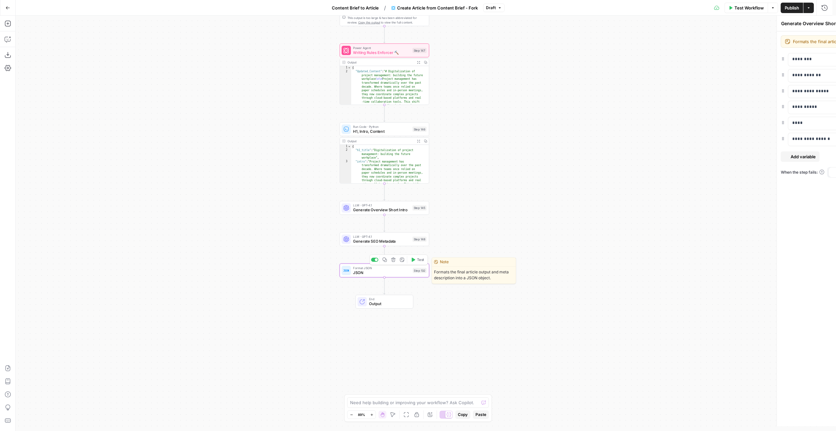
type textarea "JSON"
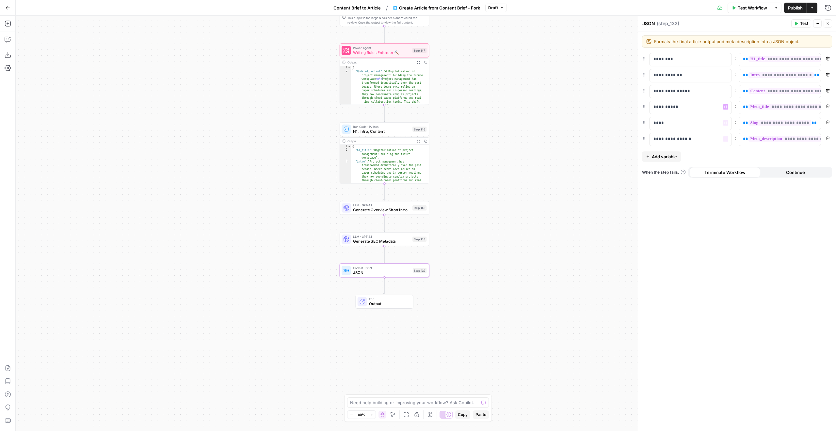
click at [681, 151] on button "Add variable" at bounding box center [661, 156] width 39 height 10
click at [681, 156] on p at bounding box center [686, 155] width 64 height 7
click at [765, 153] on p at bounding box center [775, 155] width 64 height 7
type input "145"
click at [562, 182] on button "Expand" at bounding box center [561, 179] width 8 height 8
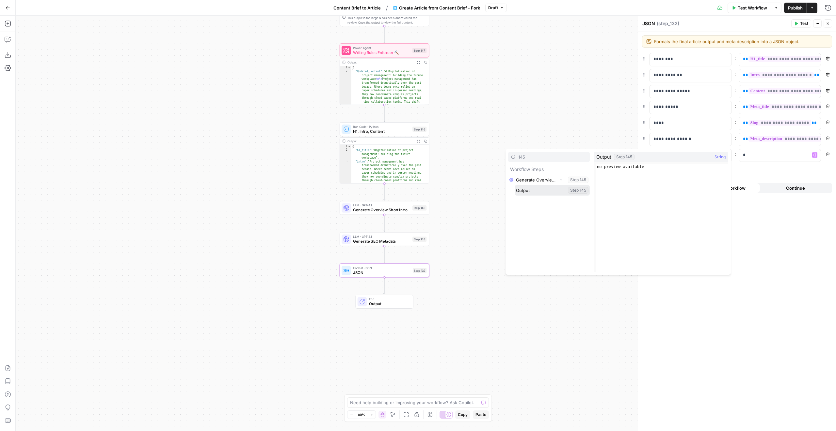
click at [542, 194] on button "Select variable Output" at bounding box center [552, 190] width 75 height 10
click at [9, 35] on button "Copilot" at bounding box center [8, 39] width 10 height 10
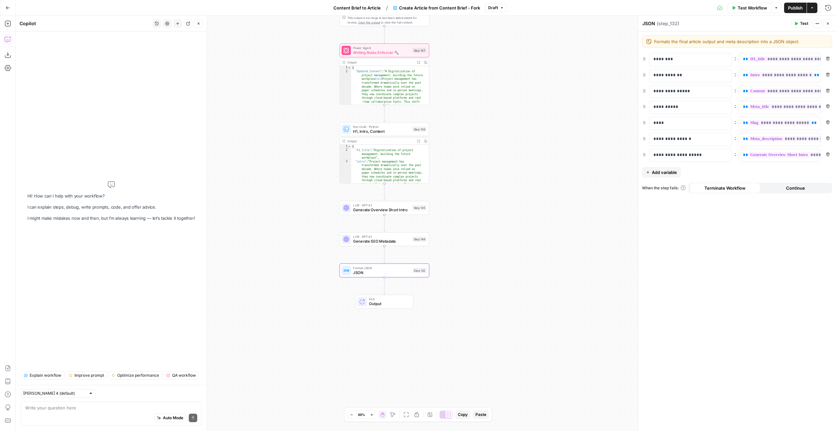
click at [80, 410] on textarea at bounding box center [111, 407] width 172 height 7
type textarea "Set the system prompt to something more appropriate for step_145"
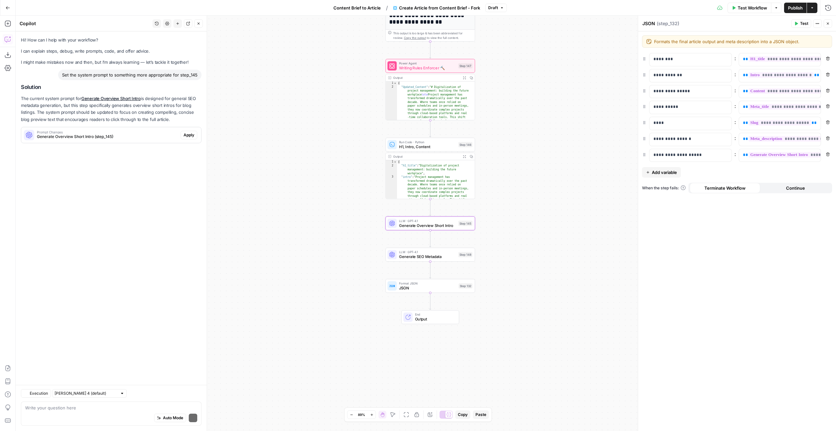
click at [184, 131] on button "Apply" at bounding box center [189, 135] width 17 height 8
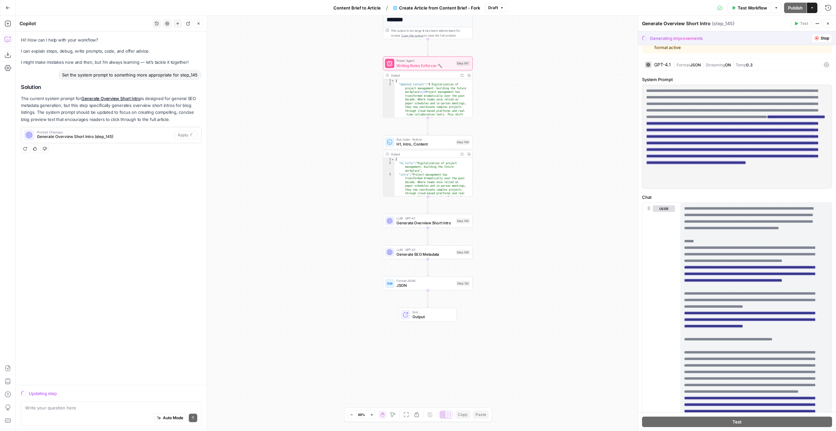
scroll to position [0, 0]
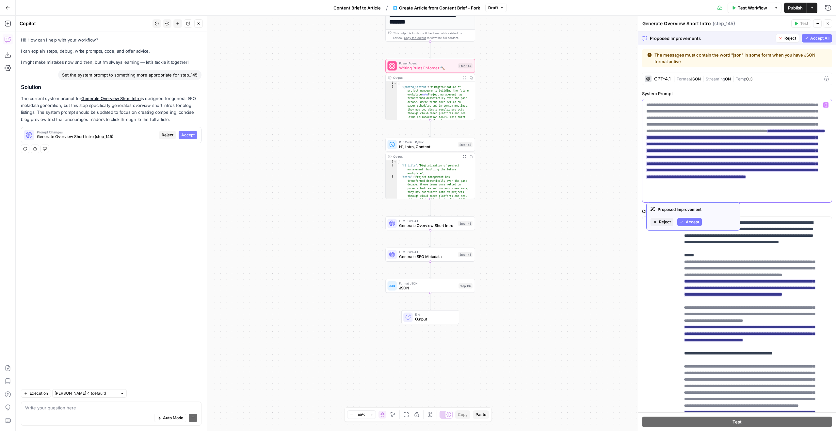
drag, startPoint x: 740, startPoint y: 199, endPoint x: 796, endPoint y: 138, distance: 83.7
click at [796, 138] on p "**********" at bounding box center [735, 151] width 177 height 98
click at [794, 200] on div "**********" at bounding box center [737, 150] width 189 height 103
drag, startPoint x: 800, startPoint y: 199, endPoint x: 801, endPoint y: 139, distance: 59.8
click at [801, 139] on p "**********" at bounding box center [735, 151] width 177 height 98
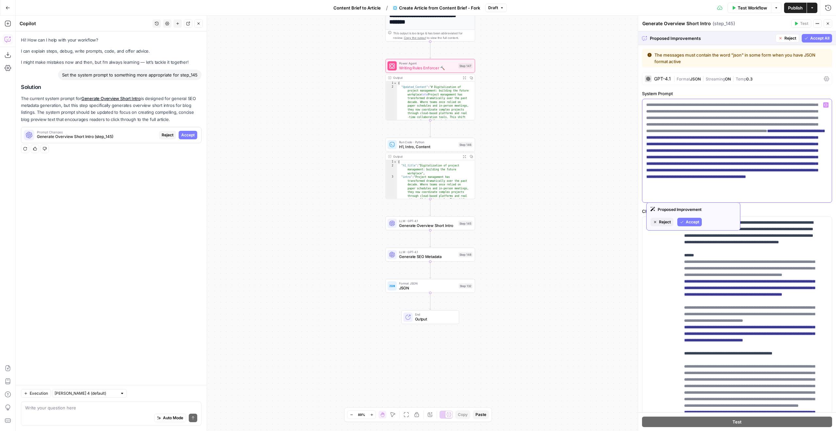
copy ins "**********"
click at [785, 40] on span "Reject" at bounding box center [791, 38] width 12 height 6
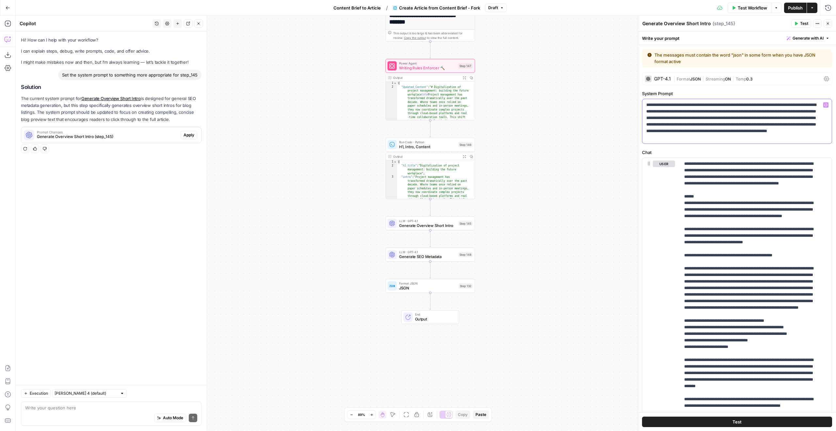
click at [752, 137] on p "**********" at bounding box center [735, 121] width 177 height 39
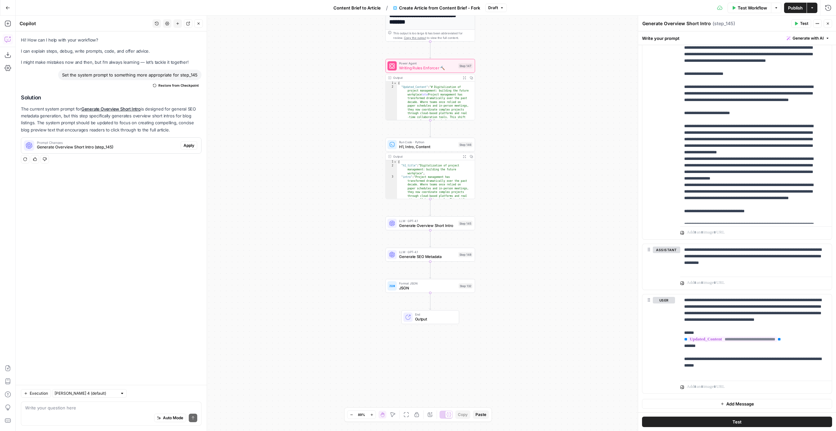
scroll to position [557, 0]
click at [828, 23] on icon "button" at bounding box center [828, 24] width 2 height 2
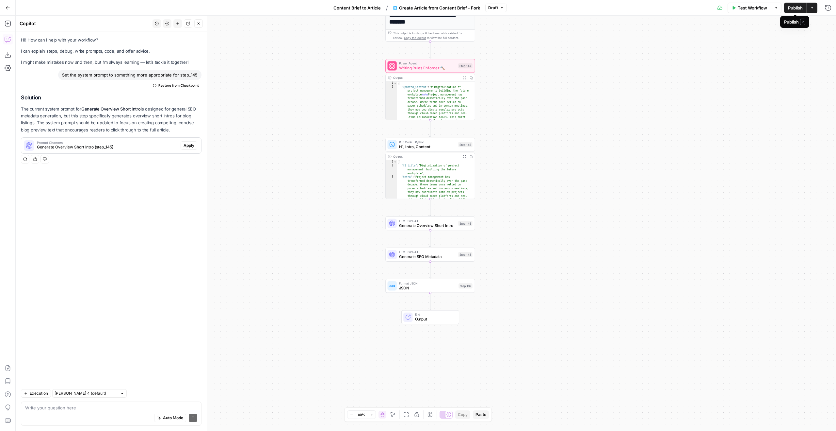
click at [794, 6] on span "Publish" at bounding box center [795, 8] width 15 height 7
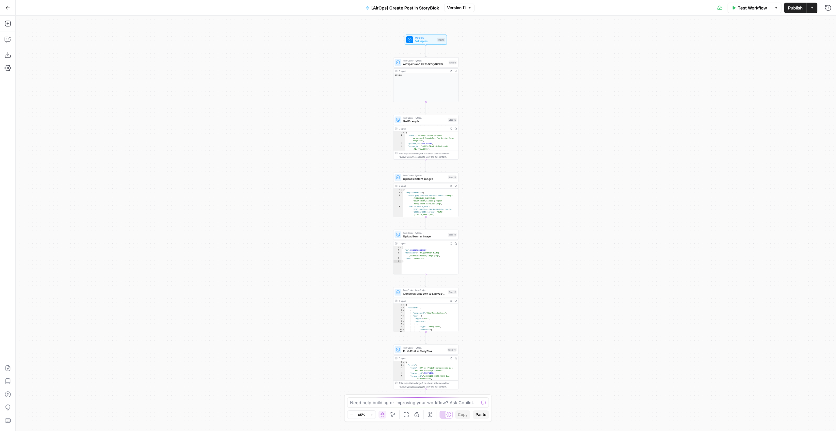
click at [1, 2] on div "Go Back" at bounding box center [8, 7] width 16 height 15
click at [5, 5] on button "Go Back" at bounding box center [8, 8] width 12 height 12
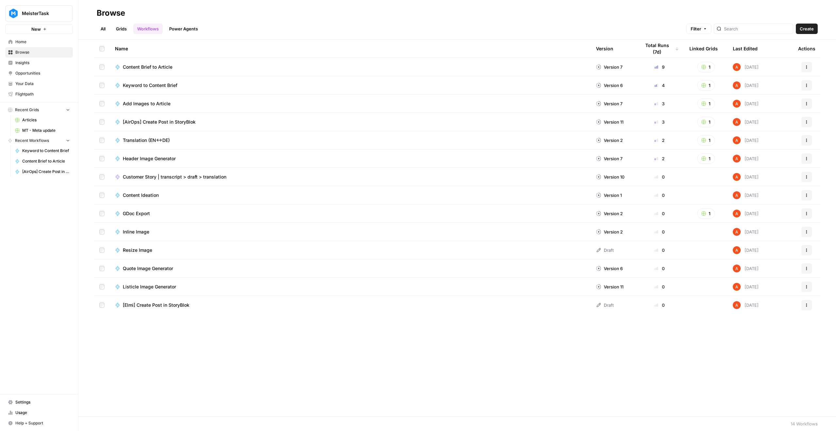
click at [124, 28] on link "Grids" at bounding box center [121, 29] width 19 height 10
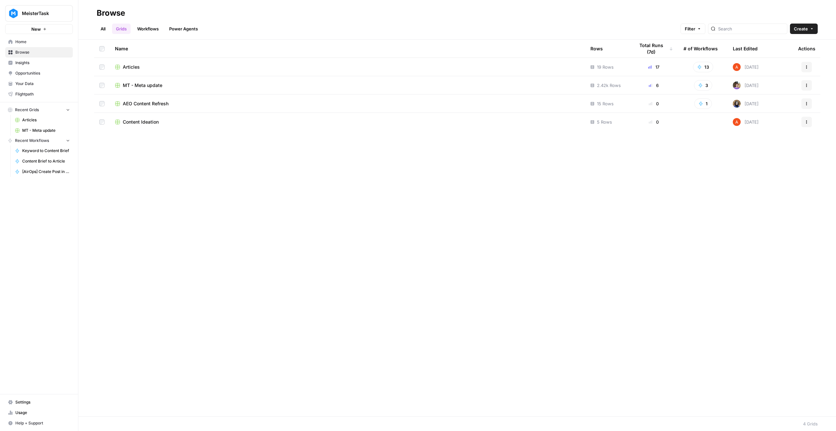
click at [145, 30] on link "Workflows" at bounding box center [147, 29] width 29 height 10
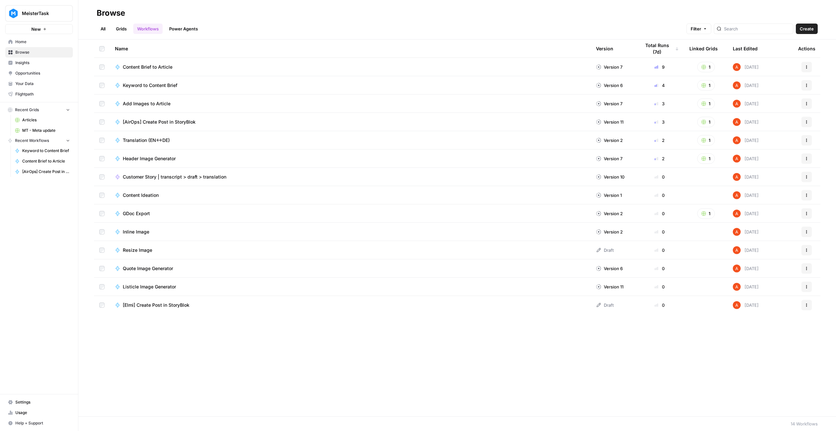
click at [190, 124] on span "[AirOps] Create Post in StoryBlok" at bounding box center [159, 122] width 73 height 7
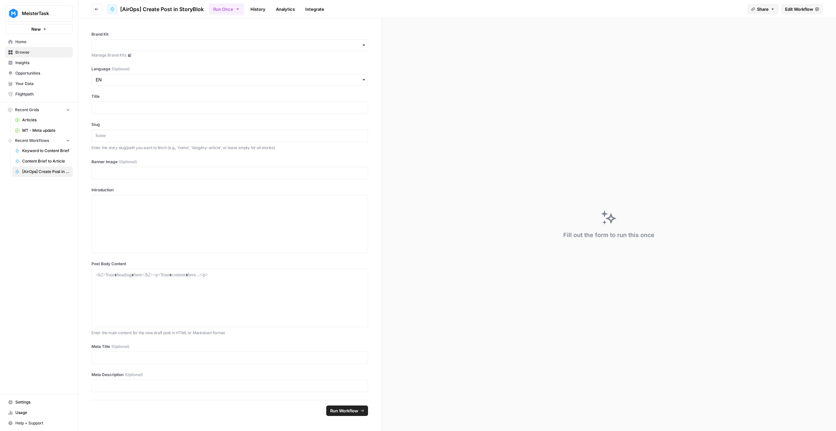
click at [99, 9] on button "Go back" at bounding box center [96, 9] width 10 height 10
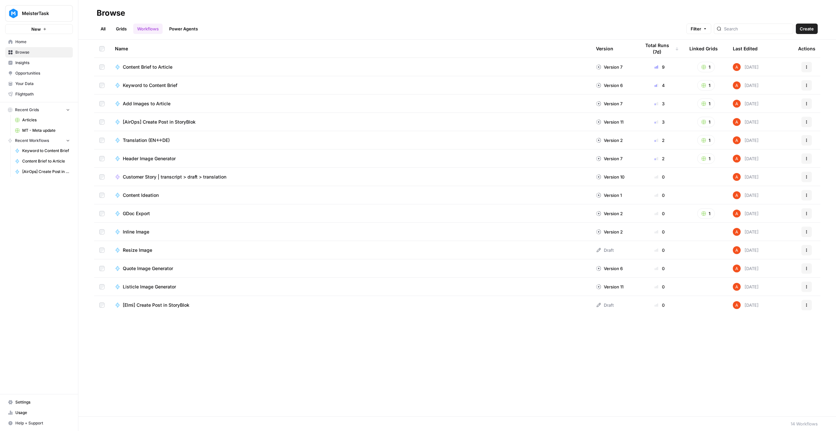
click at [802, 307] on button "Actions" at bounding box center [807, 305] width 10 height 10
click at [787, 318] on span "Edit in Studio" at bounding box center [778, 320] width 52 height 7
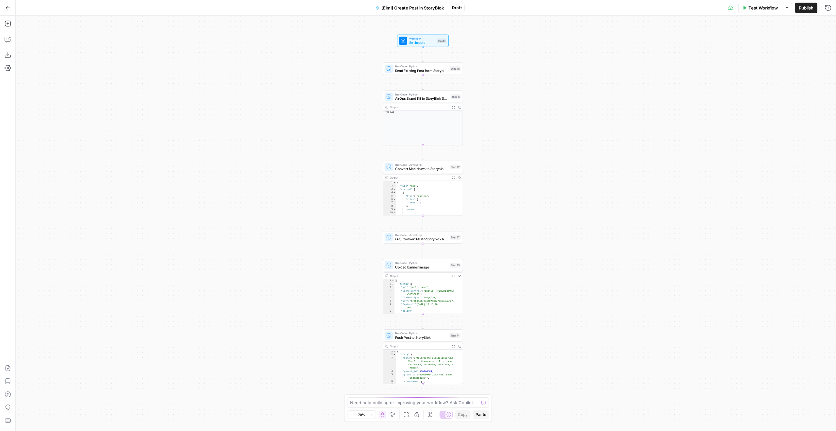
click at [392, 5] on span "[Elmi] Create Post in StoryBlok" at bounding box center [413, 8] width 62 height 7
click at [90, 53] on div "[Elmi] Create Post in StoryBlok" at bounding box center [111, 49] width 183 height 10
click at [66, 52] on input "[Elmi] Create Post in StoryBlok" at bounding box center [111, 49] width 177 height 7
click at [28, 50] on input "[Elmi] Create Post in StoryBlok" at bounding box center [111, 49] width 177 height 7
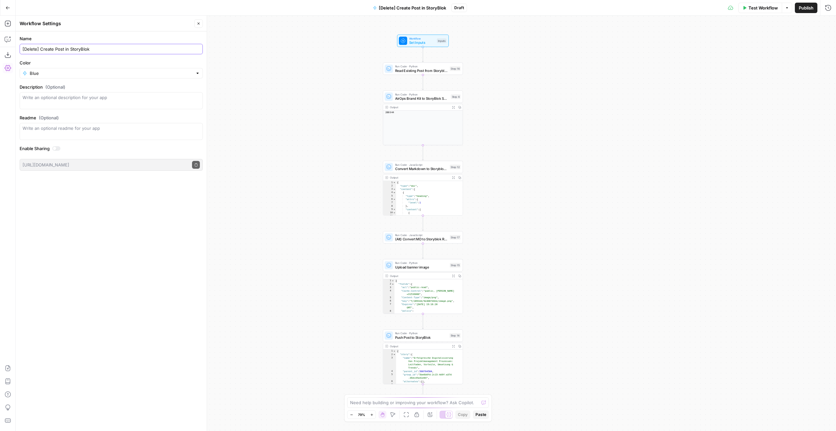
type input "[Delete] Create Post in StoryBlok"
click at [302, 68] on div "Workflow Set Inputs Inputs Run Code · Python Read Existing Post from Storyblok …" at bounding box center [426, 223] width 821 height 415
click at [7, 10] on button "Go Back" at bounding box center [8, 8] width 12 height 12
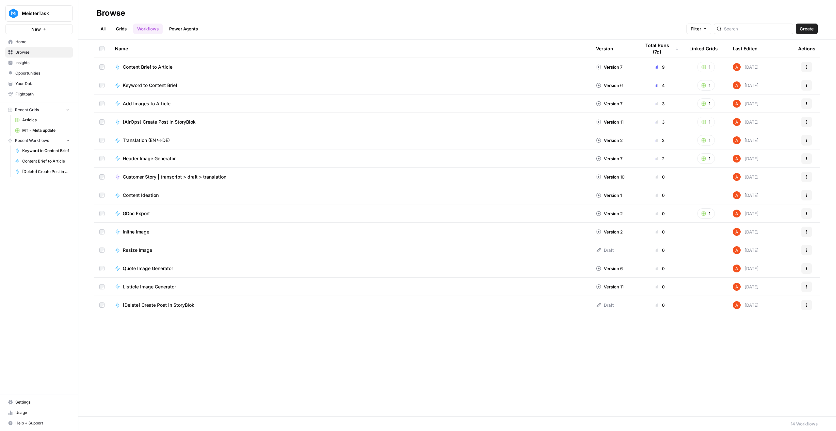
click at [804, 121] on button "Actions" at bounding box center [807, 122] width 10 height 10
click at [769, 187] on span "Duplicate" at bounding box center [778, 188] width 52 height 7
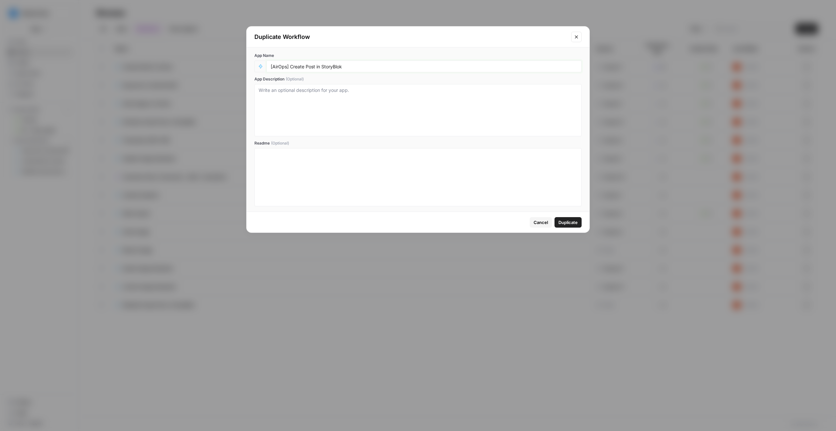
click at [281, 66] on input "[AirOps] Create Post in StoryBlok" at bounding box center [424, 66] width 307 height 6
type input "[Elmi] Create Post in StoryBlok"
click at [572, 227] on div "Cancel Duplicate" at bounding box center [418, 222] width 343 height 21
click at [570, 224] on span "Duplicate" at bounding box center [568, 222] width 19 height 7
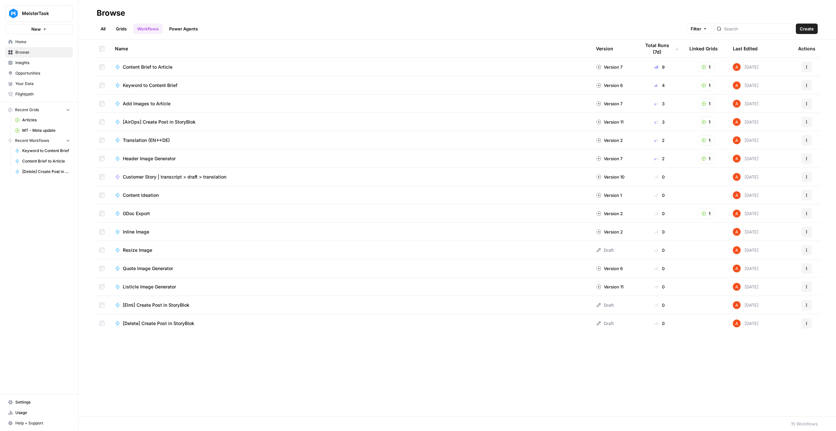
click at [177, 321] on span "[Delete] Create Post in StoryBlok" at bounding box center [159, 323] width 72 height 7
click at [170, 303] on span "[Elmi] Create Post in StoryBlok" at bounding box center [156, 305] width 67 height 7
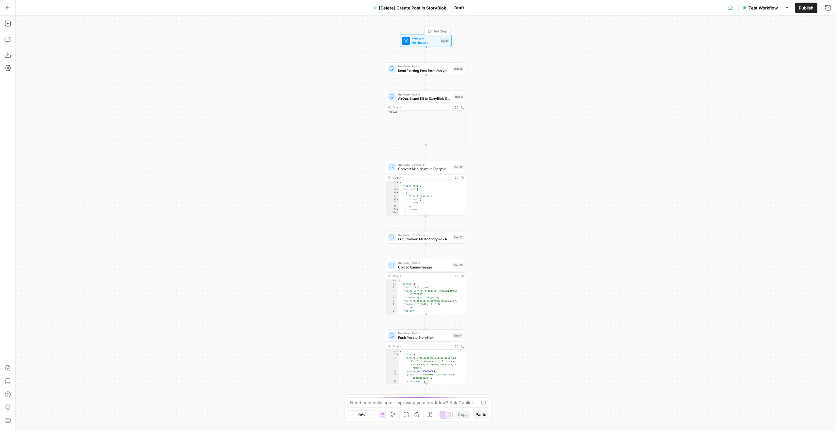
click at [441, 44] on div "Workflow Set Inputs Inputs Test Step" at bounding box center [426, 40] width 48 height 9
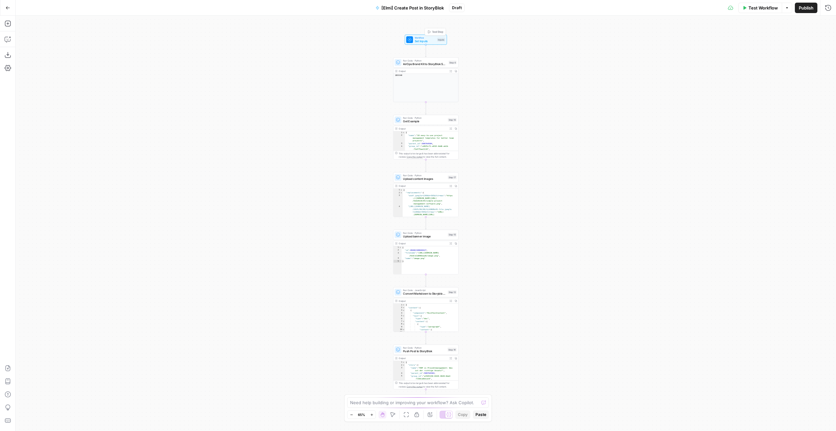
click at [425, 42] on span "Set Inputs" at bounding box center [425, 41] width 21 height 4
click at [831, 283] on form "Brand Kit edit field Delete group Language (Optional) edit field Delete group T…" at bounding box center [737, 230] width 198 height 399
click at [830, 283] on button "Options" at bounding box center [826, 282] width 10 height 10
click at [806, 298] on span "Add Group" at bounding box center [812, 297] width 22 height 7
drag, startPoint x: 650, startPoint y: 287, endPoint x: 650, endPoint y: 40, distance: 246.3
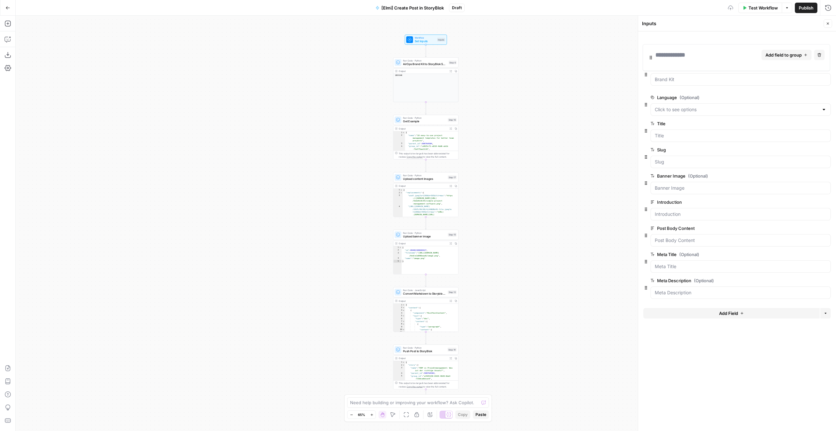
drag, startPoint x: 649, startPoint y: 76, endPoint x: 649, endPoint y: 47, distance: 29.1
click at [672, 44] on div at bounding box center [671, 47] width 30 height 9
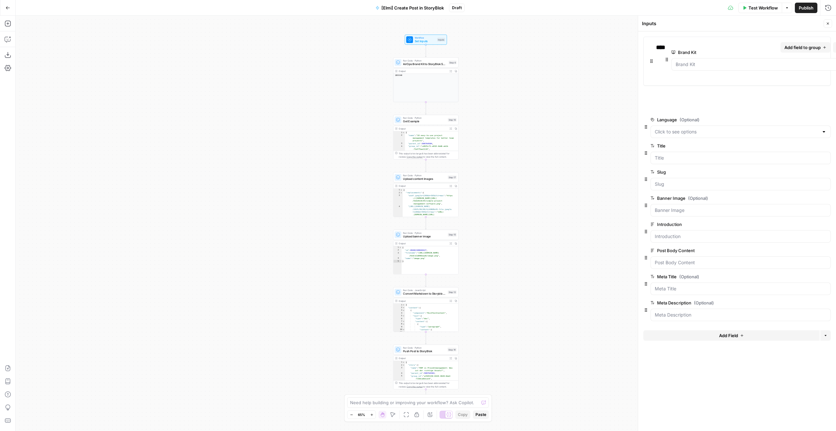
drag, startPoint x: 647, startPoint y: 80, endPoint x: 671, endPoint y: 58, distance: 32.4
drag, startPoint x: 647, startPoint y: 101, endPoint x: 672, endPoint y: 93, distance: 26.2
click at [703, 311] on button "Add Field" at bounding box center [732, 309] width 176 height 10
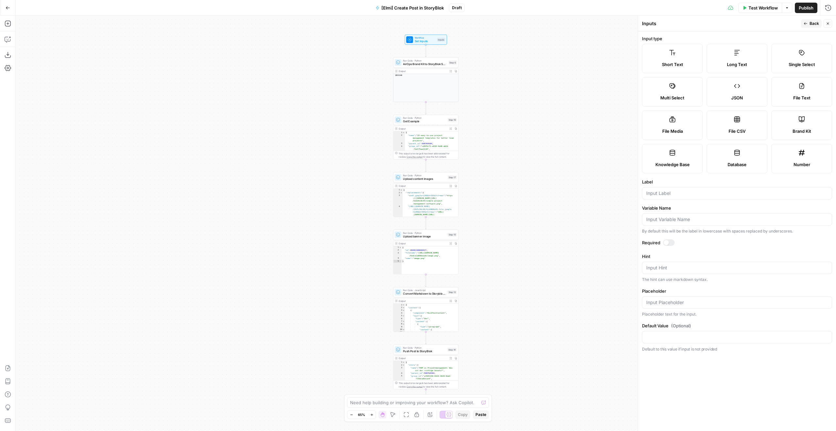
click at [827, 21] on button "Close" at bounding box center [828, 23] width 8 height 8
click at [437, 39] on div "Inputs" at bounding box center [441, 40] width 8 height 4
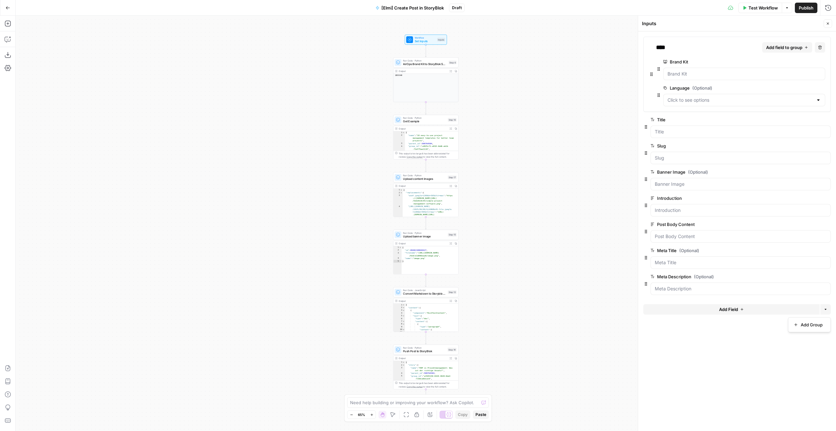
click at [825, 311] on button "Options" at bounding box center [826, 309] width 10 height 10
click at [814, 327] on span "Add Group" at bounding box center [812, 324] width 22 height 7
click at [686, 310] on div at bounding box center [671, 309] width 30 height 9
drag, startPoint x: 677, startPoint y: 376, endPoint x: 660, endPoint y: 352, distance: 30.5
click at [678, 376] on form "**********" at bounding box center [737, 230] width 198 height 399
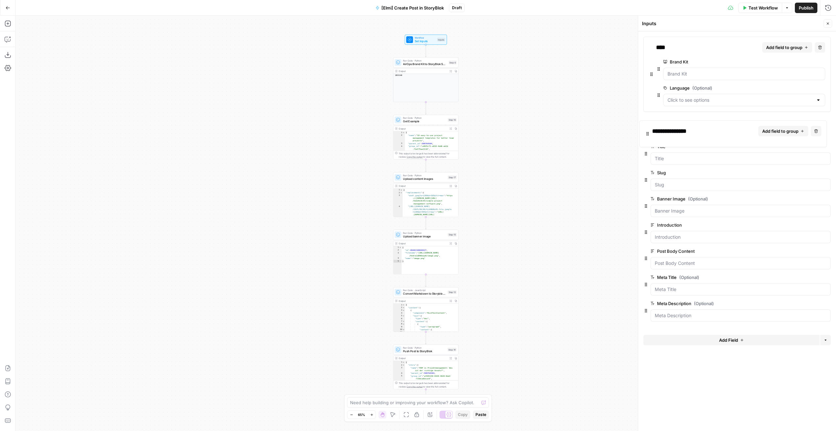
drag, startPoint x: 650, startPoint y: 311, endPoint x: 649, endPoint y: 109, distance: 201.9
drag, startPoint x: 643, startPoint y: 157, endPoint x: 647, endPoint y: 155, distance: 3.7
click at [647, 155] on form "**********" at bounding box center [737, 230] width 198 height 399
drag, startPoint x: 647, startPoint y: 156, endPoint x: 661, endPoint y: 138, distance: 22.8
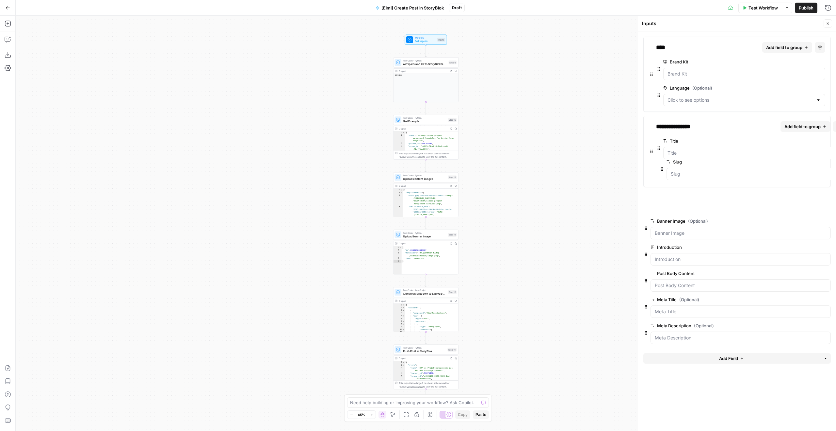
drag, startPoint x: 648, startPoint y: 182, endPoint x: 675, endPoint y: 168, distance: 30.1
drag, startPoint x: 647, startPoint y: 207, endPoint x: 673, endPoint y: 195, distance: 28.8
drag, startPoint x: 653, startPoint y: 230, endPoint x: 673, endPoint y: 218, distance: 23.5
drag, startPoint x: 647, startPoint y: 257, endPoint x: 671, endPoint y: 246, distance: 26.0
drag, startPoint x: 648, startPoint y: 282, endPoint x: 658, endPoint y: 269, distance: 16.7
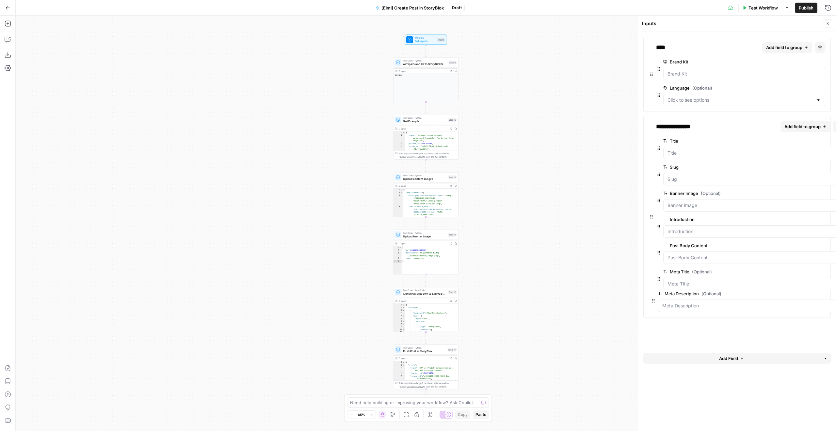
drag, startPoint x: 647, startPoint y: 312, endPoint x: 658, endPoint y: 300, distance: 16.0
click at [744, 339] on button "Add Field" at bounding box center [732, 336] width 176 height 10
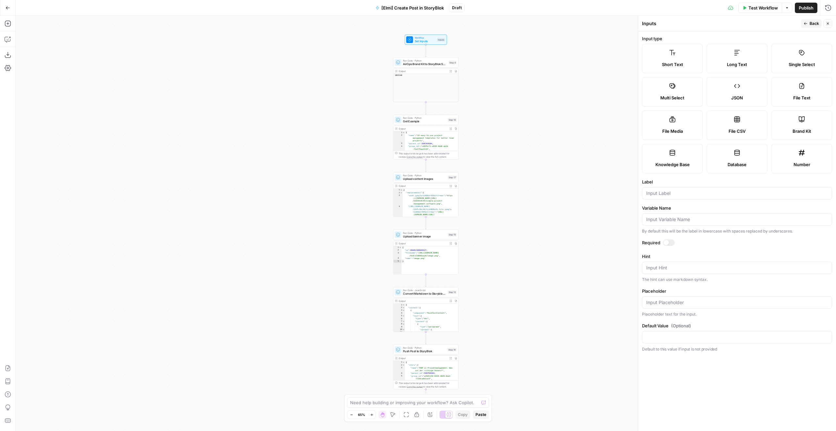
click at [818, 22] on span "Back" at bounding box center [814, 24] width 9 height 6
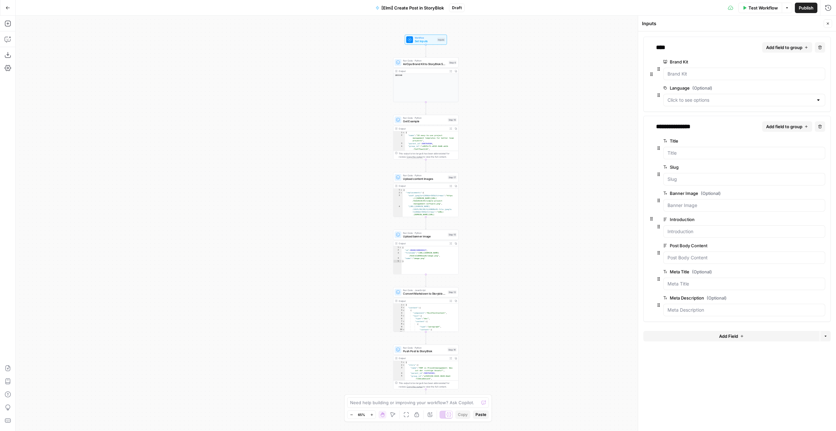
click at [834, 341] on form "**********" at bounding box center [737, 230] width 198 height 399
click at [831, 339] on form "**********" at bounding box center [737, 230] width 198 height 399
click at [829, 337] on button "Options" at bounding box center [826, 336] width 10 height 10
click at [817, 348] on span "Add Group" at bounding box center [812, 351] width 22 height 7
click at [686, 340] on div at bounding box center [671, 336] width 30 height 9
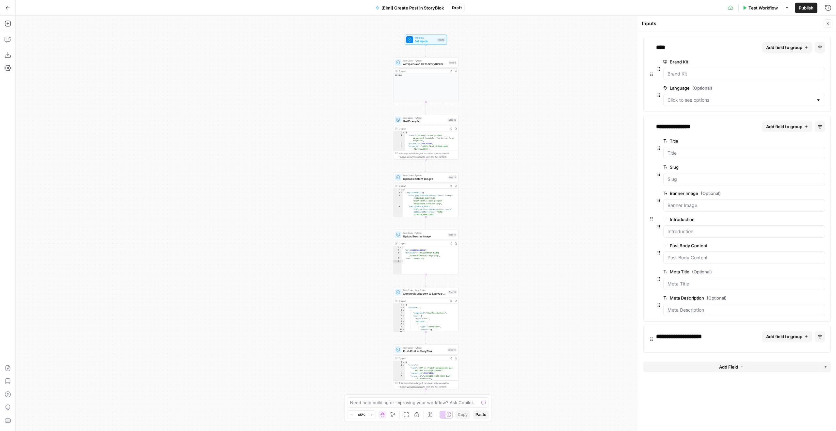
click at [794, 341] on button "Add field to group" at bounding box center [787, 336] width 50 height 10
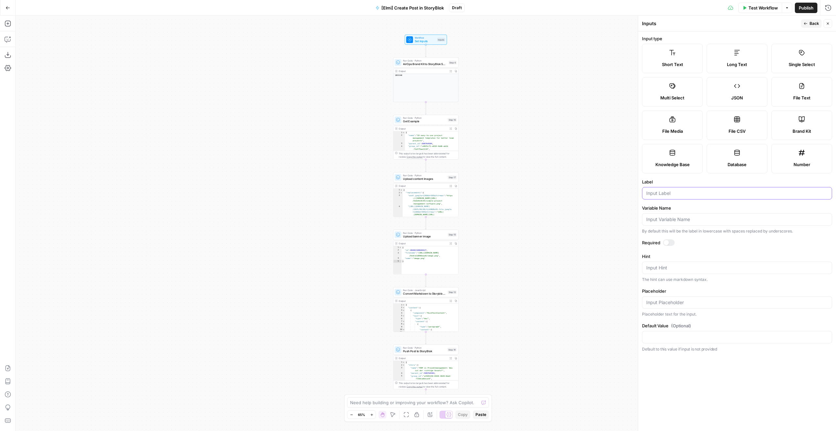
click at [692, 195] on input "Label" at bounding box center [738, 193] width 182 height 7
type input "Alt Title"
click at [805, 29] on header "Inputs Back Close" at bounding box center [737, 24] width 198 height 16
click at [806, 26] on button "Back" at bounding box center [811, 23] width 21 height 8
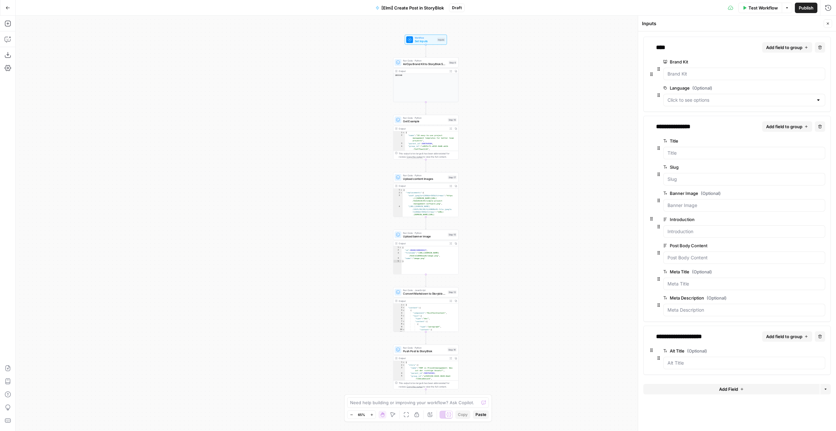
click at [795, 333] on button "Add field to group" at bounding box center [787, 336] width 50 height 10
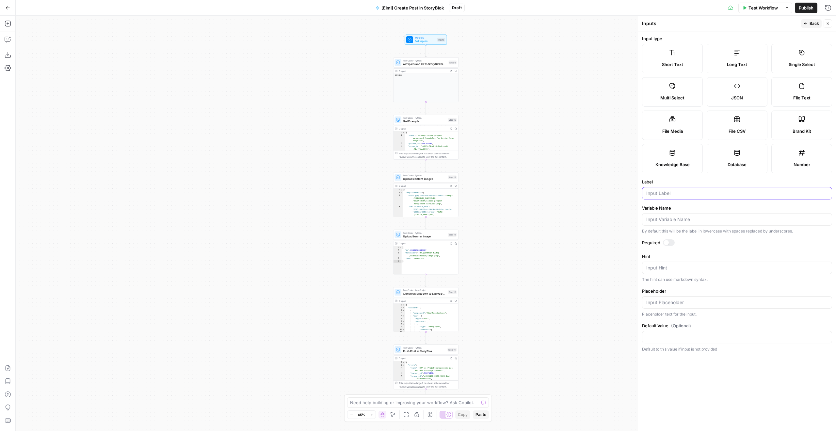
click at [673, 194] on input "Label" at bounding box center [738, 193] width 182 height 7
type input "Alt Slug"
click at [811, 26] on span "Back" at bounding box center [814, 24] width 9 height 6
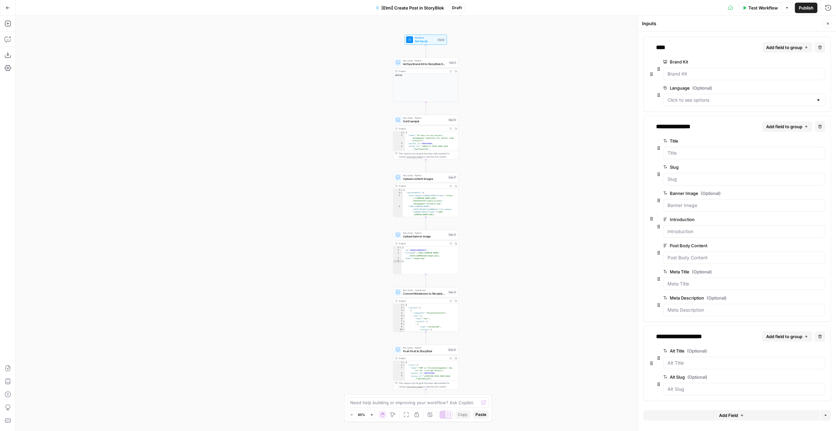
click at [779, 335] on span "Add field to group" at bounding box center [784, 336] width 36 height 7
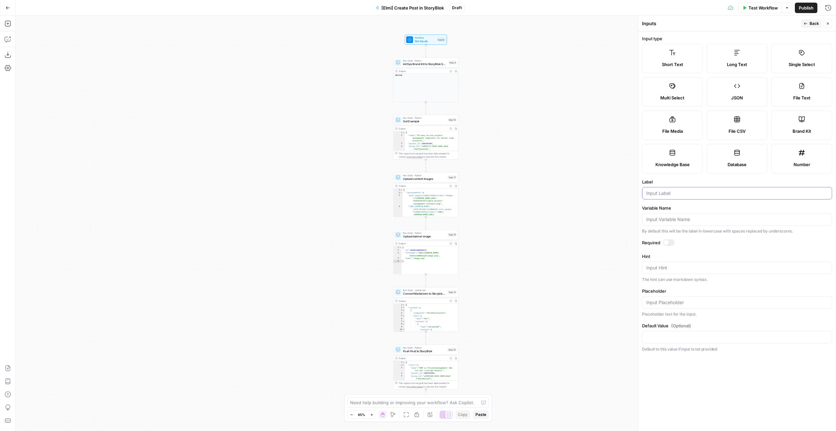
click at [673, 194] on input "Label" at bounding box center [738, 193] width 182 height 7
type input "Alt Banner Image"
click at [805, 25] on icon "button" at bounding box center [806, 24] width 4 height 4
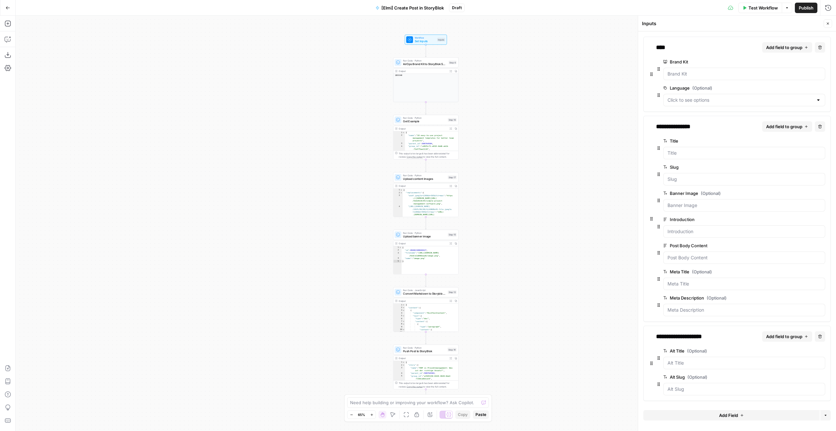
click at [791, 339] on span "Add field to group" at bounding box center [784, 336] width 36 height 7
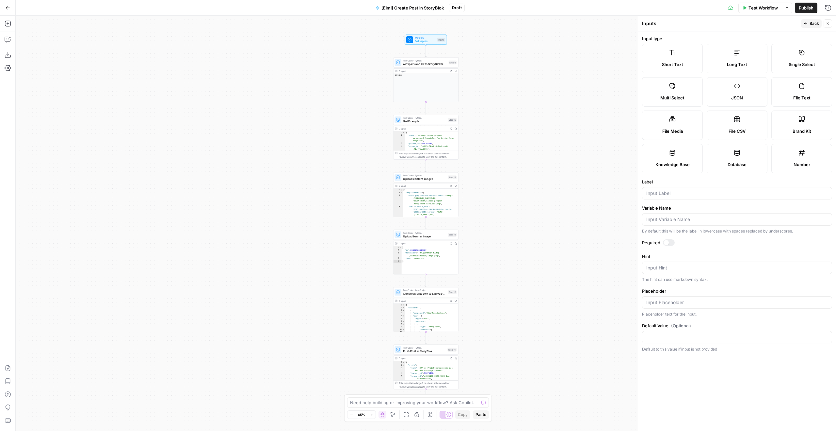
click at [716, 64] on div "Long Text" at bounding box center [737, 64] width 50 height 7
click at [679, 193] on input "Label" at bounding box center [738, 193] width 182 height 7
paste input "Alt Banner Image"
drag, startPoint x: 653, startPoint y: 191, endPoint x: 748, endPoint y: 194, distance: 95.4
click at [743, 199] on div "Alt Banner Image" at bounding box center [737, 193] width 190 height 12
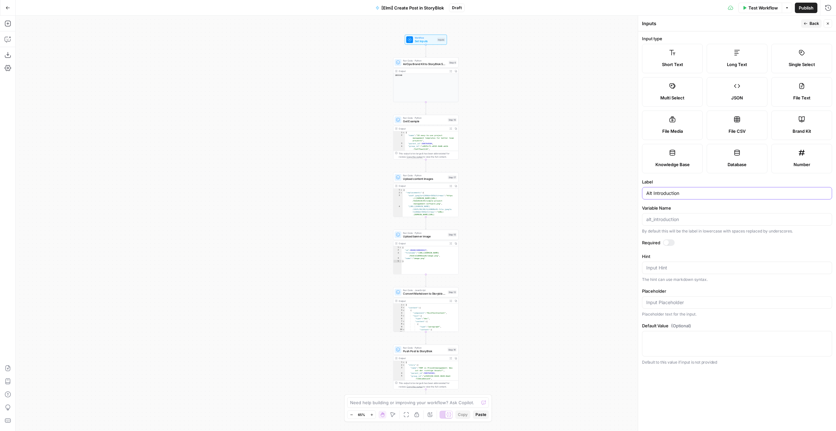
type input "Alt Introduction"
click at [817, 21] on span "Back" at bounding box center [814, 24] width 9 height 6
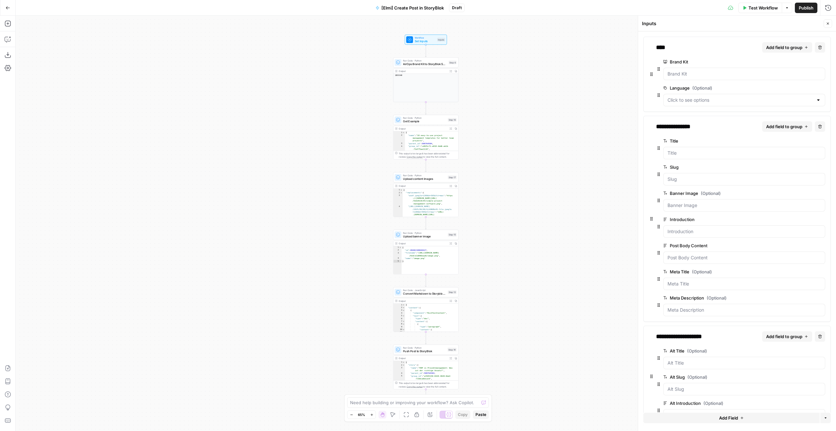
click at [777, 127] on span "Add field to group" at bounding box center [784, 126] width 36 height 7
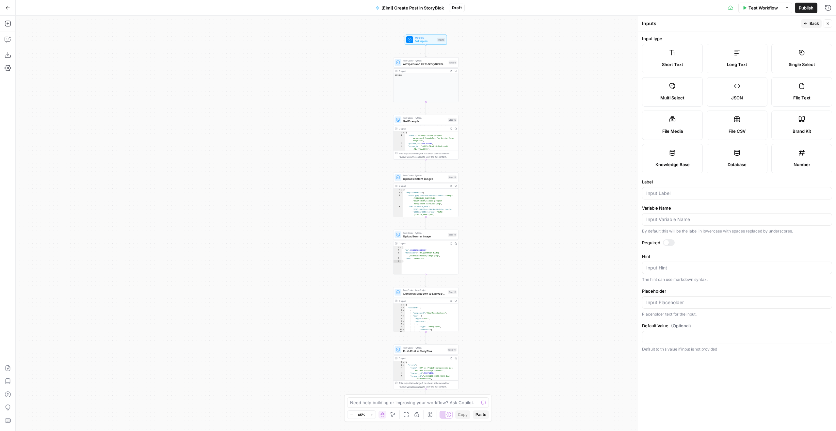
click at [733, 53] on label "Long Text" at bounding box center [737, 58] width 61 height 29
click at [705, 194] on input "Label" at bounding box center [738, 193] width 182 height 7
type input "Overview Short Intro"
click at [819, 24] on span "Back" at bounding box center [814, 24] width 9 height 6
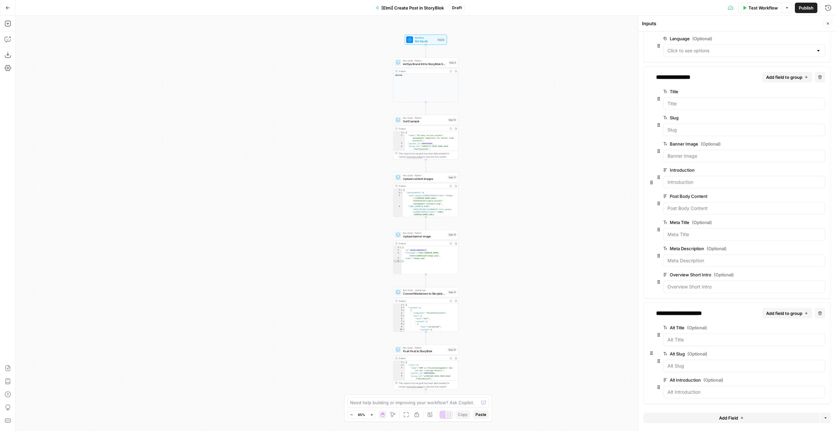
scroll to position [50, 0]
drag, startPoint x: 657, startPoint y: 281, endPoint x: 657, endPoint y: 176, distance: 105.5
click at [794, 169] on span "edit field" at bounding box center [801, 169] width 14 height 5
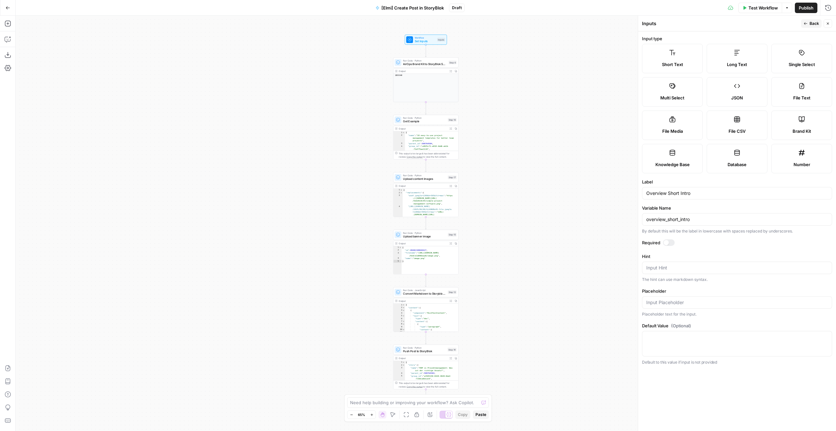
click at [668, 242] on div at bounding box center [666, 242] width 5 height 5
click at [816, 25] on span "Back" at bounding box center [814, 24] width 9 height 6
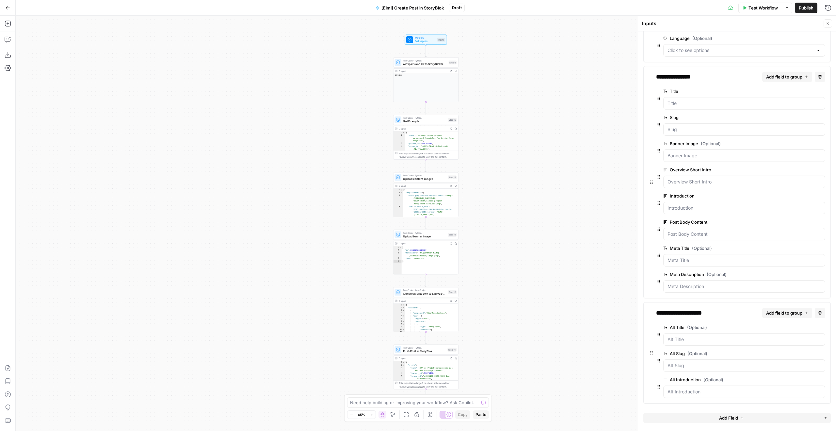
click at [796, 313] on span "Add field to group" at bounding box center [784, 312] width 36 height 7
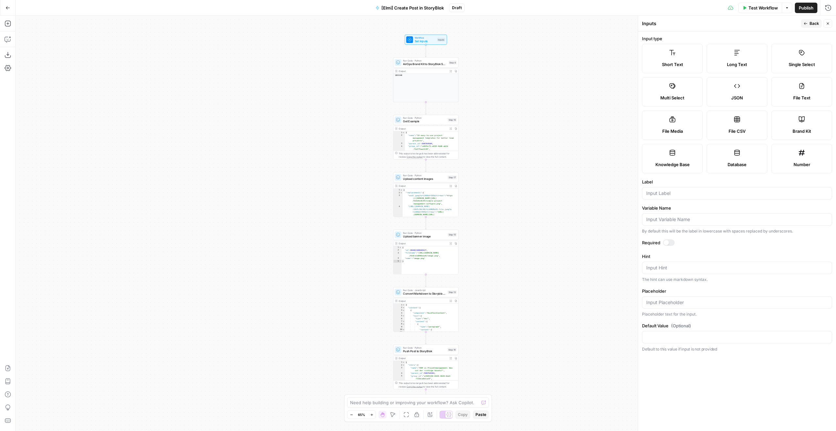
click at [745, 55] on label "Long Text" at bounding box center [737, 58] width 61 height 29
click at [688, 190] on input "Label" at bounding box center [738, 193] width 182 height 7
type input "Alt Overview Short Intro"
click at [808, 20] on button "Back" at bounding box center [811, 23] width 21 height 8
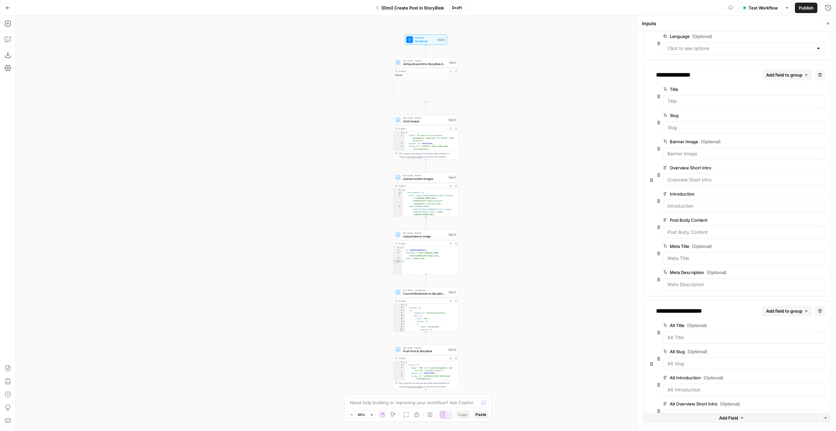
scroll to position [76, 0]
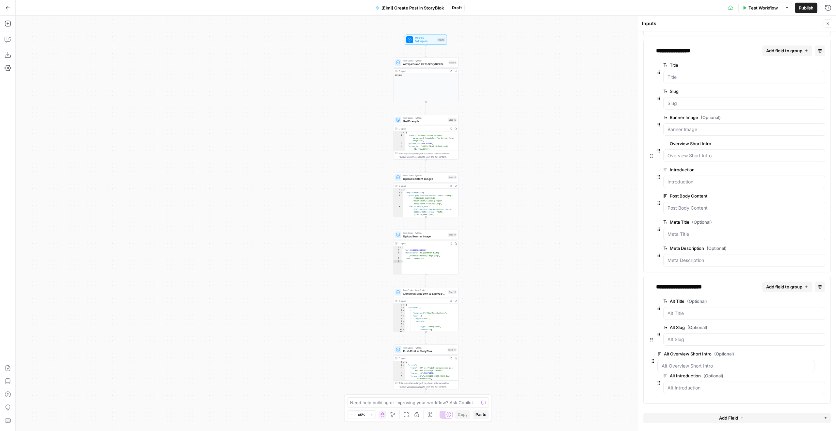
drag, startPoint x: 657, startPoint y: 387, endPoint x: 651, endPoint y: 358, distance: 29.3
click at [805, 286] on icon "button" at bounding box center [807, 287] width 4 height 4
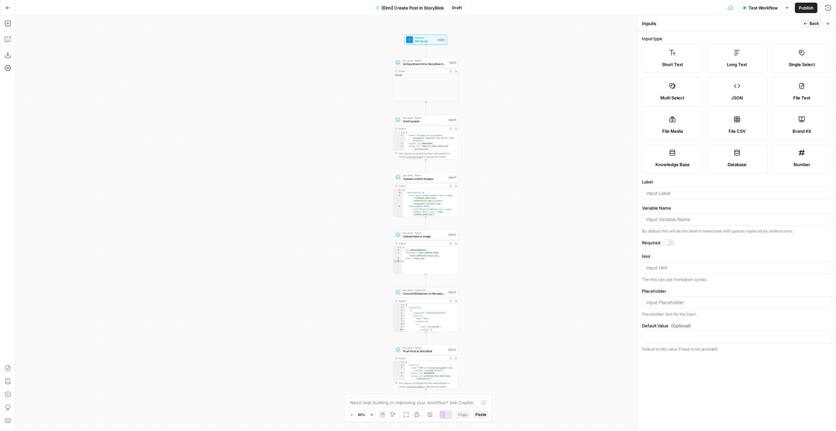
click at [747, 62] on span "Long Text" at bounding box center [737, 64] width 20 height 7
click at [710, 197] on div at bounding box center [737, 193] width 190 height 12
type input "Alt Body Content"
click at [812, 22] on span "Back" at bounding box center [814, 24] width 9 height 6
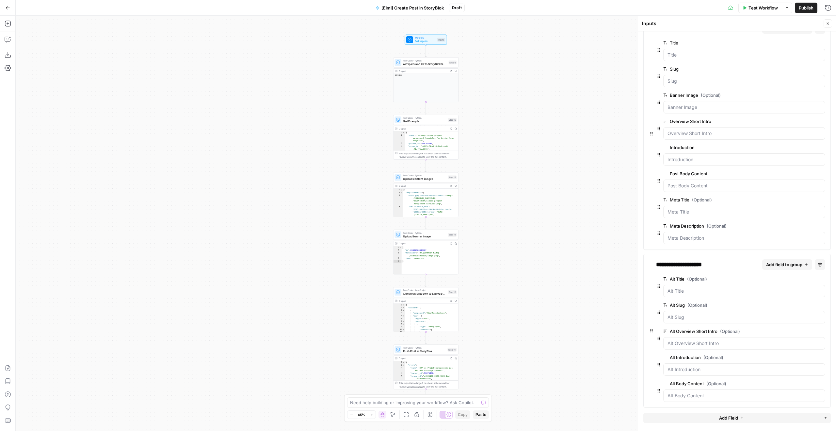
scroll to position [102, 0]
click at [802, 265] on button "Add field to group" at bounding box center [787, 260] width 50 height 10
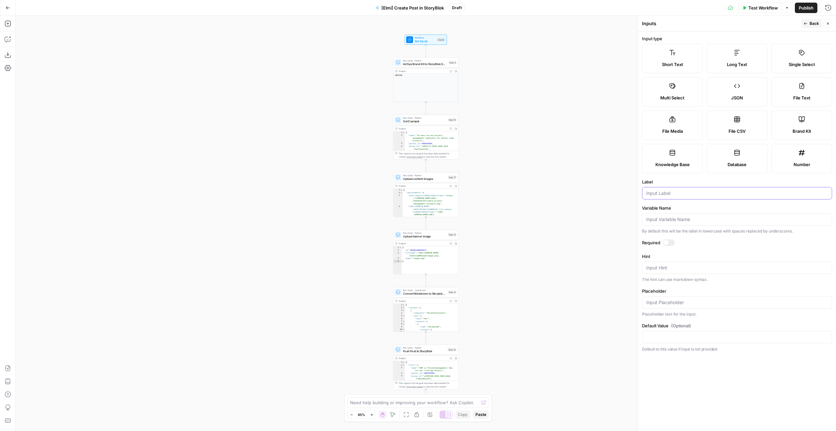
click at [683, 191] on input "Label" at bounding box center [738, 193] width 182 height 7
type input "Alt Meta Title"
click at [813, 25] on span "Back" at bounding box center [814, 24] width 9 height 6
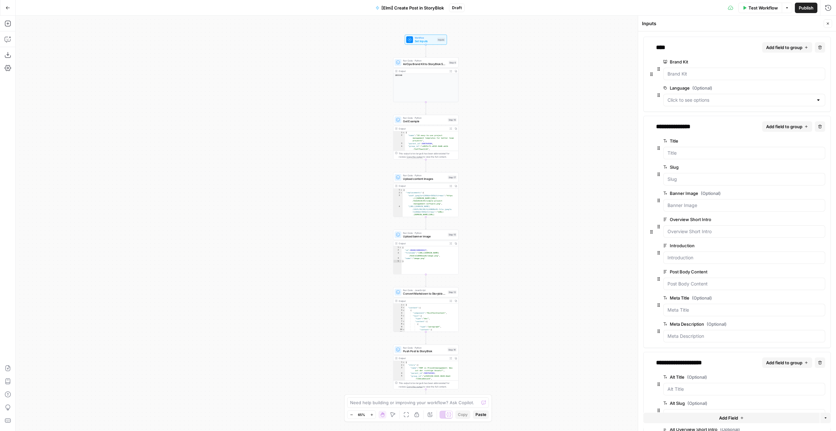
scroll to position [128, 0]
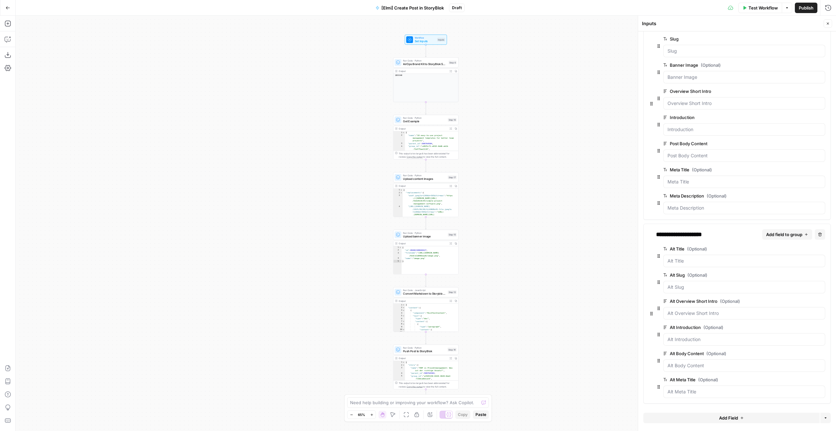
click at [781, 234] on span "Add field to group" at bounding box center [784, 234] width 36 height 7
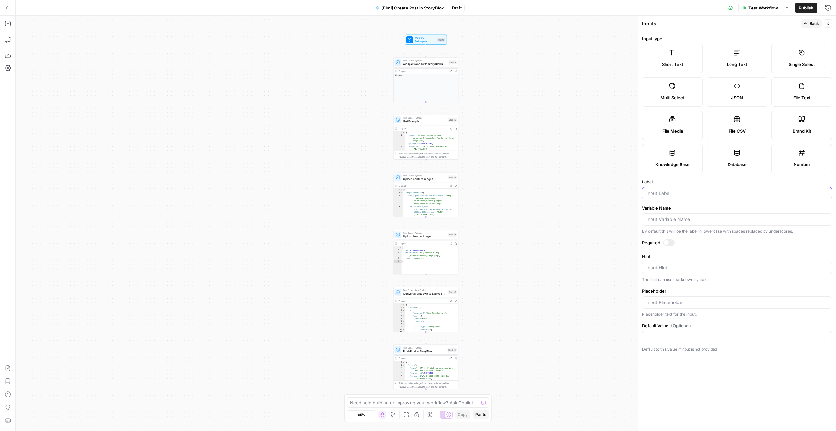
click at [684, 194] on input "Label" at bounding box center [738, 193] width 182 height 7
type input "Alt Meta Description"
click at [814, 26] on span "Back" at bounding box center [814, 24] width 9 height 6
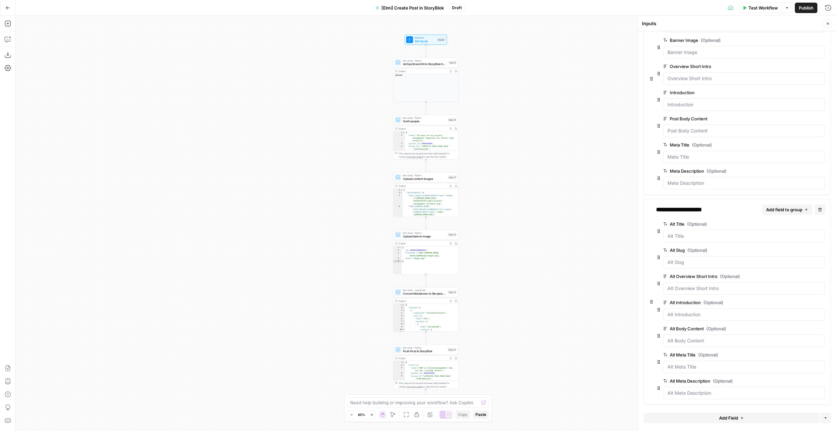
scroll to position [0, 0]
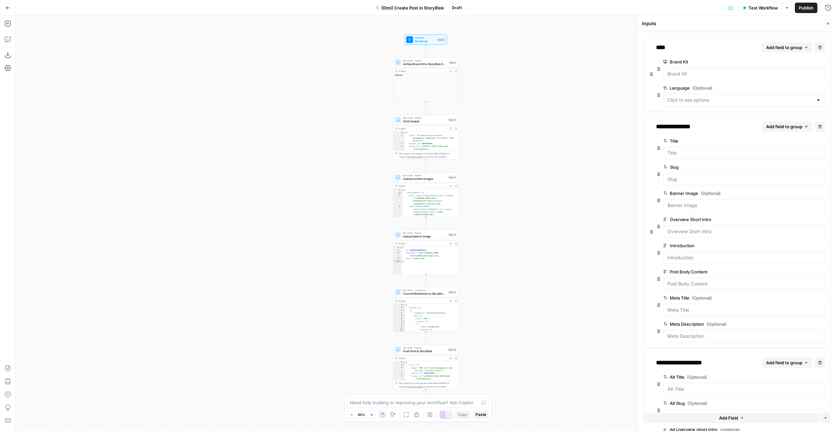
drag, startPoint x: 825, startPoint y: 24, endPoint x: 830, endPoint y: 25, distance: 5.4
click at [830, 25] on button "Close" at bounding box center [828, 23] width 8 height 8
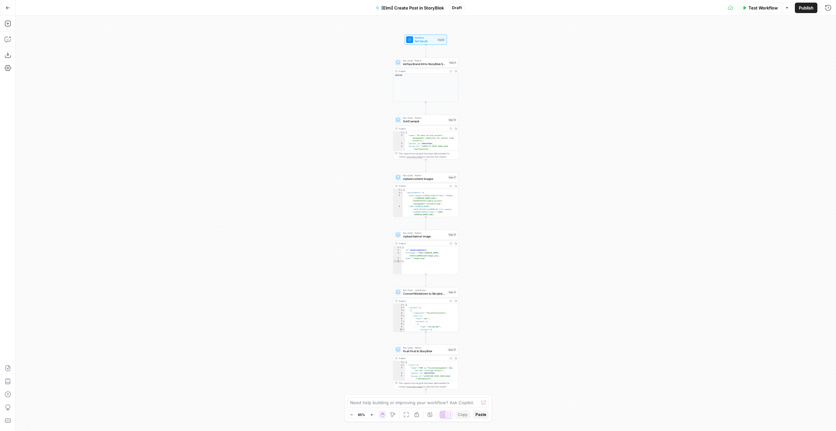
drag, startPoint x: 527, startPoint y: 309, endPoint x: 563, endPoint y: 146, distance: 167.4
click at [557, 162] on div "Workflow Set Inputs Inputs Run Code · Python AirOps Brand Kit to StoryBlok Spac…" at bounding box center [426, 223] width 821 height 415
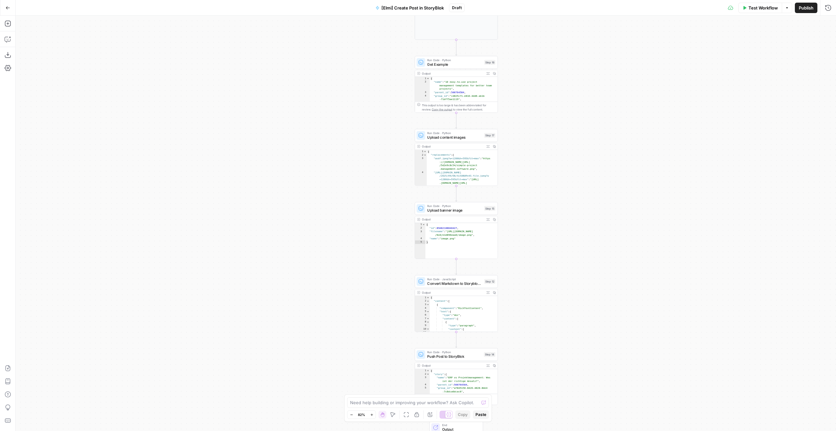
drag, startPoint x: 536, startPoint y: 152, endPoint x: 552, endPoint y: 273, distance: 122.7
click at [554, 277] on div "Workflow Set Inputs Inputs Run Code · Python AirOps Brand Kit to StoryBlok Spac…" at bounding box center [426, 223] width 821 height 415
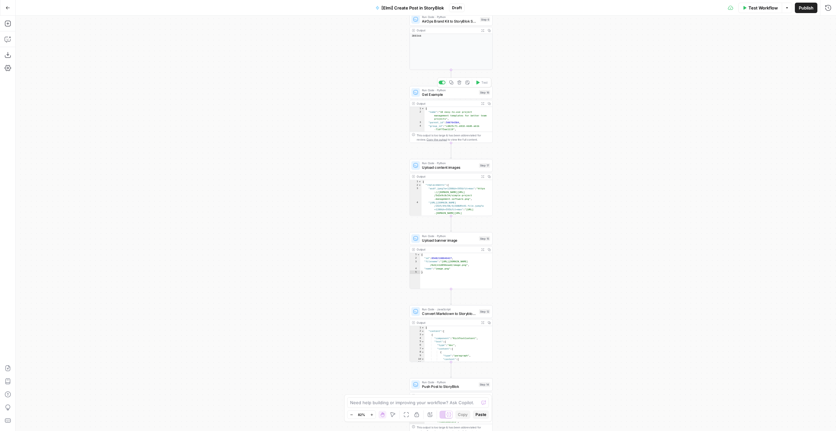
click at [463, 93] on span "Get Example" at bounding box center [449, 93] width 55 height 5
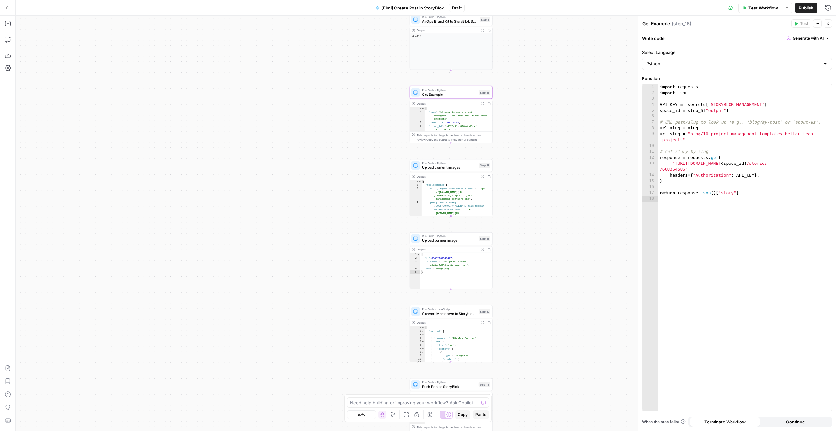
click at [483, 105] on icon "button" at bounding box center [483, 103] width 3 height 3
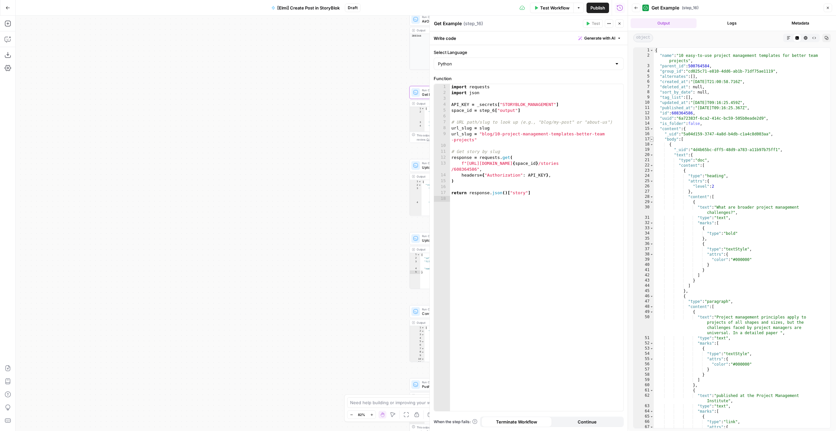
click at [653, 139] on span "Toggle code folding, rows 17 through 6931" at bounding box center [652, 139] width 4 height 5
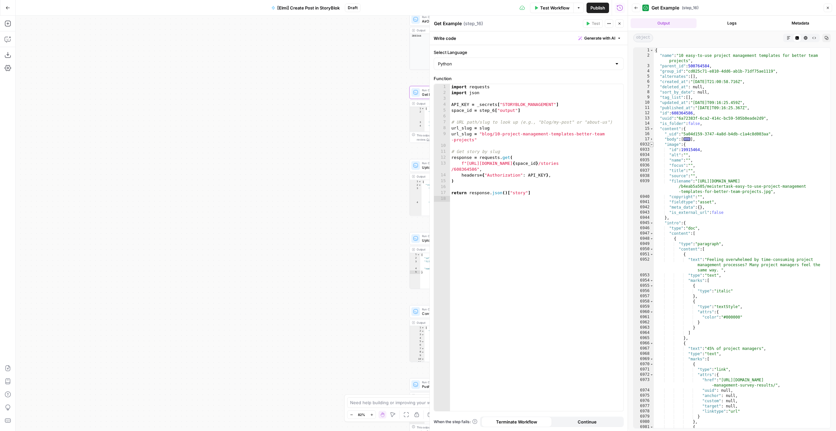
click at [650, 144] on span "Toggle code folding, rows 6932 through 6944" at bounding box center [652, 144] width 4 height 5
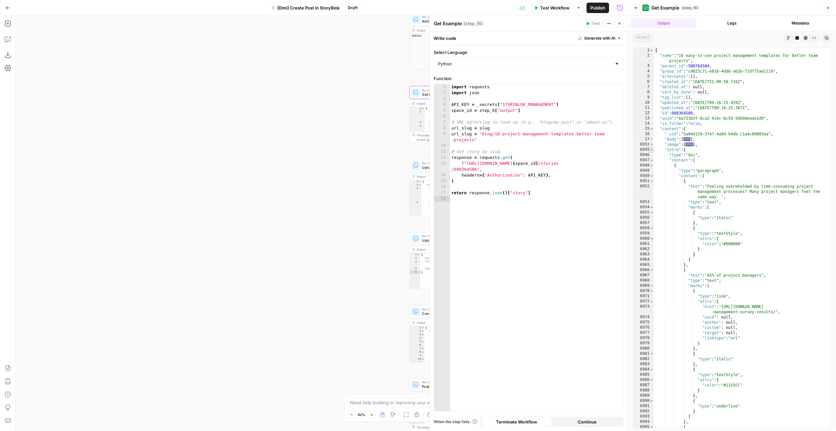
click at [652, 151] on span "Toggle code folding, rows 6945 through 7033" at bounding box center [652, 149] width 4 height 5
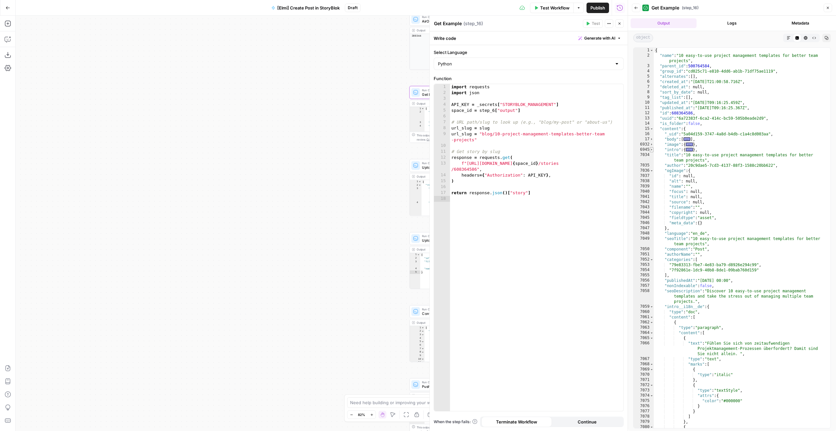
click at [651, 150] on span "Toggle code folding, rows 6945 through 7033" at bounding box center [652, 149] width 4 height 5
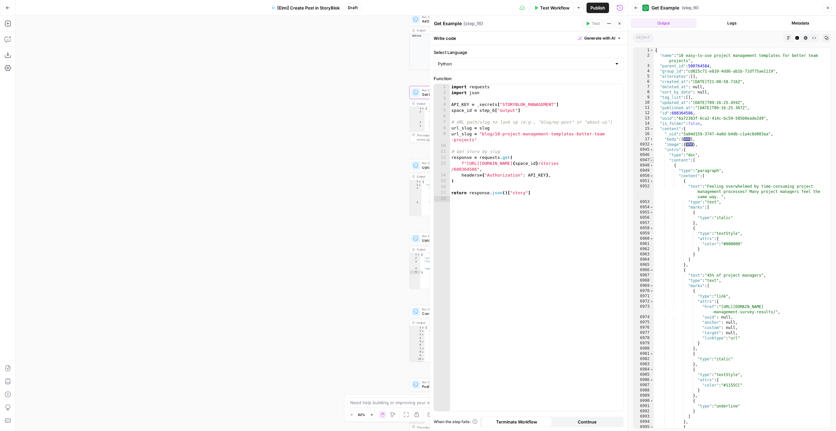
click at [651, 157] on span "Toggle code folding, rows 6947 through 7032" at bounding box center [652, 159] width 4 height 5
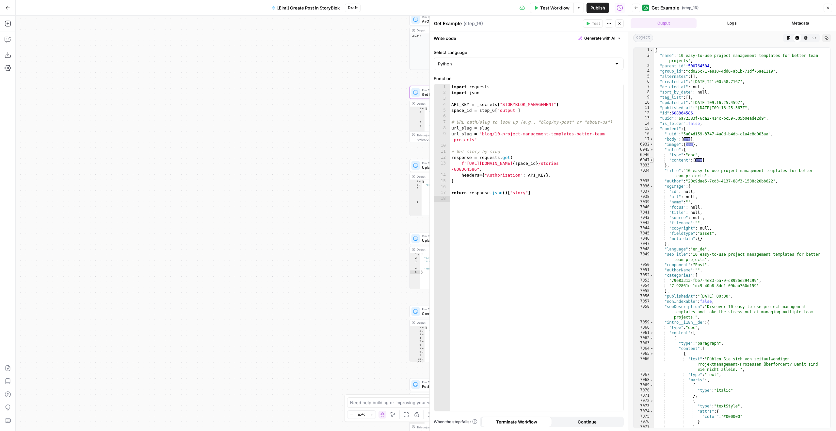
click at [651, 157] on span "Toggle code folding, rows 6947 through 7032" at bounding box center [652, 159] width 4 height 5
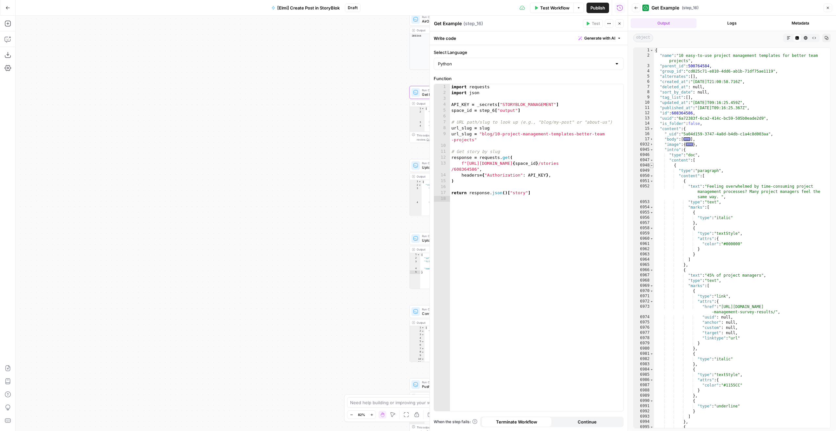
click at [652, 165] on span "Toggle code folding, rows 6948 through 7011" at bounding box center [652, 165] width 4 height 5
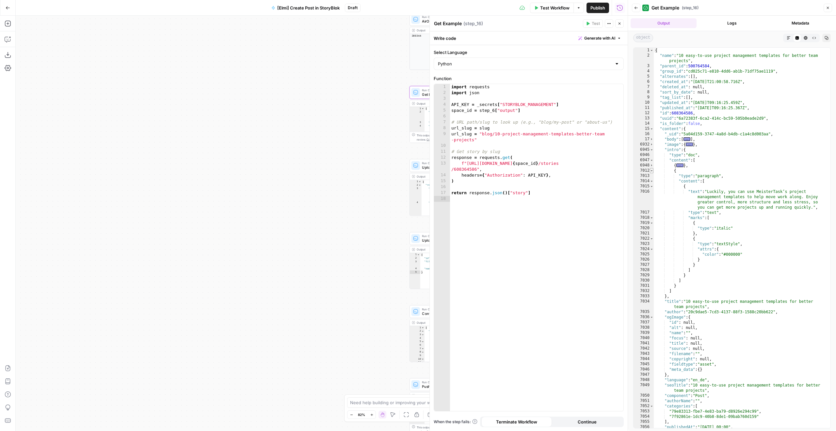
click at [652, 168] on span "Toggle code folding, rows 7012 through 7031" at bounding box center [652, 170] width 4 height 5
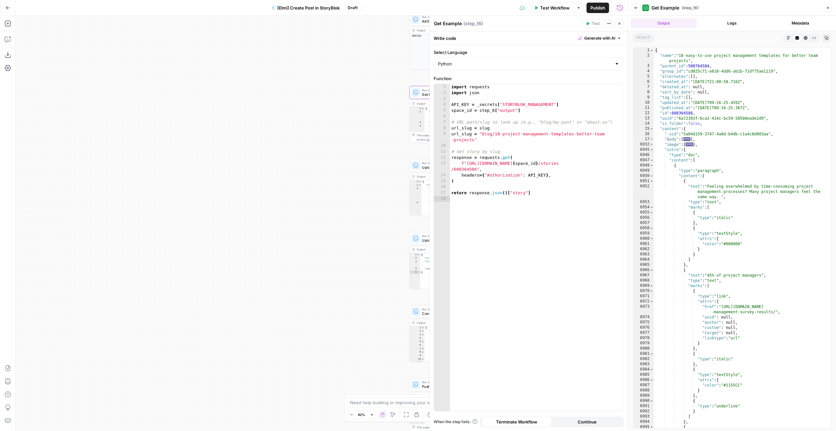
click at [652, 168] on div "6949" at bounding box center [644, 170] width 20 height 5
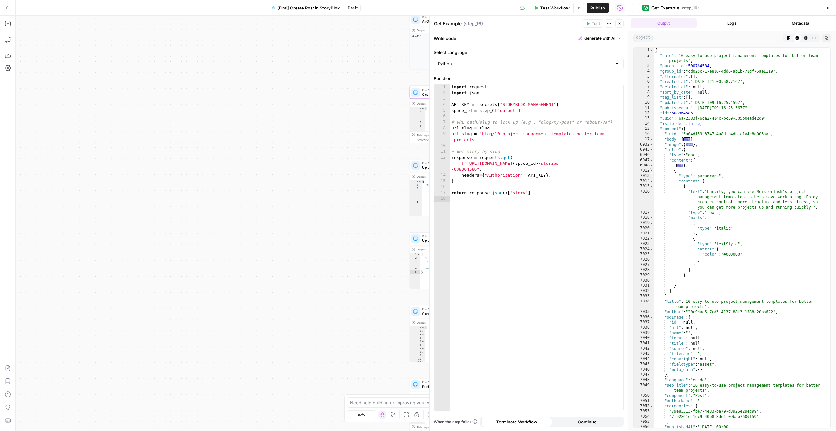
click at [652, 171] on span "Toggle code folding, rows 7012 through 7031" at bounding box center [652, 170] width 4 height 5
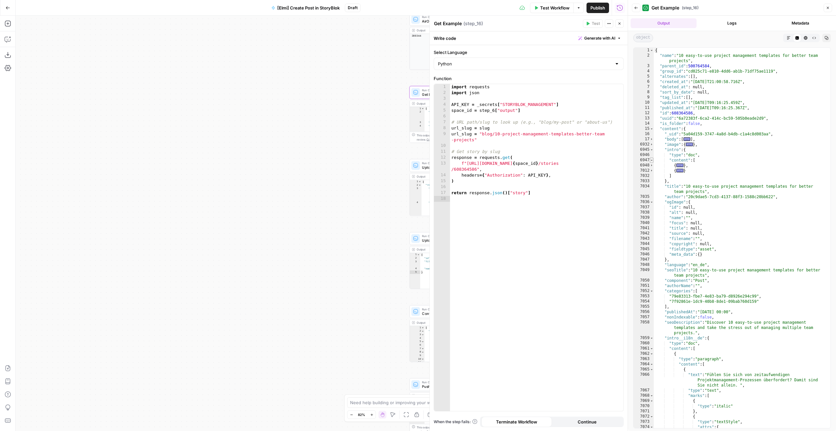
click at [651, 161] on span "Toggle code folding, rows 6947 through 7032" at bounding box center [652, 159] width 4 height 5
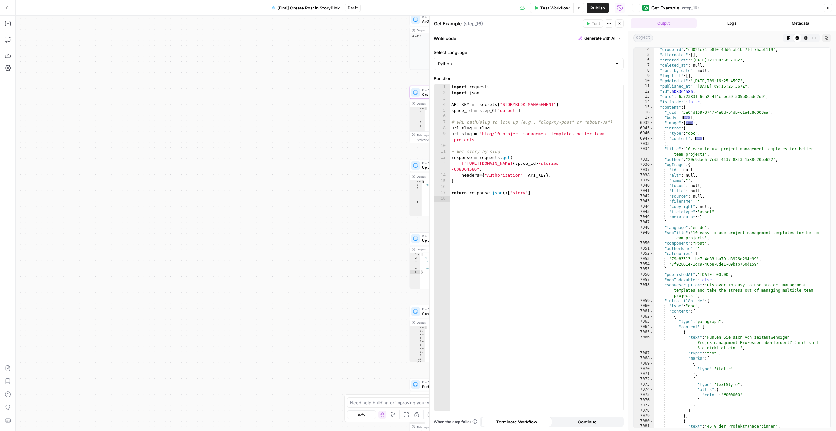
scroll to position [21, 0]
click at [651, 298] on span "Toggle code folding, rows 7059 through 7147" at bounding box center [652, 300] width 4 height 5
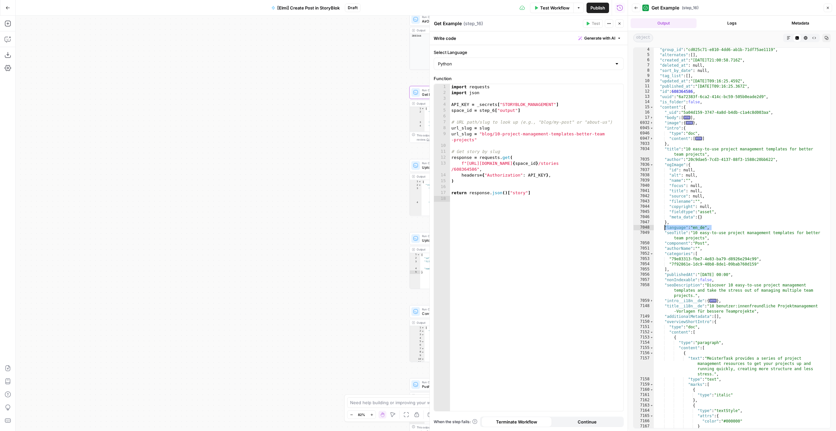
drag, startPoint x: 713, startPoint y: 226, endPoint x: 665, endPoint y: 228, distance: 47.7
click at [665, 228] on div ""group_id" : "cd025c71-e810-4dd6-ab1b-71df75ae1119" , "alternates" : [ ] , "cre…" at bounding box center [740, 242] width 172 height 390
type textarea "**********"
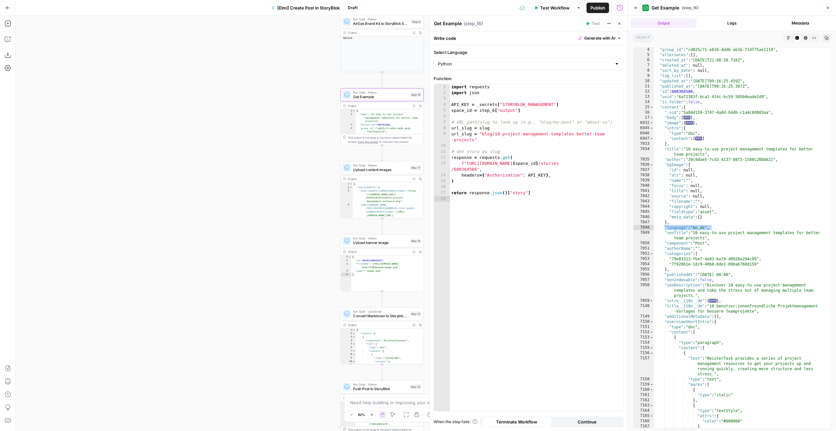
drag, startPoint x: 366, startPoint y: 227, endPoint x: 285, endPoint y: 229, distance: 81.1
click at [285, 229] on div "Workflow Set Inputs Inputs Run Code · Python AirOps Brand Kit to StoryBlok Spac…" at bounding box center [322, 223] width 612 height 415
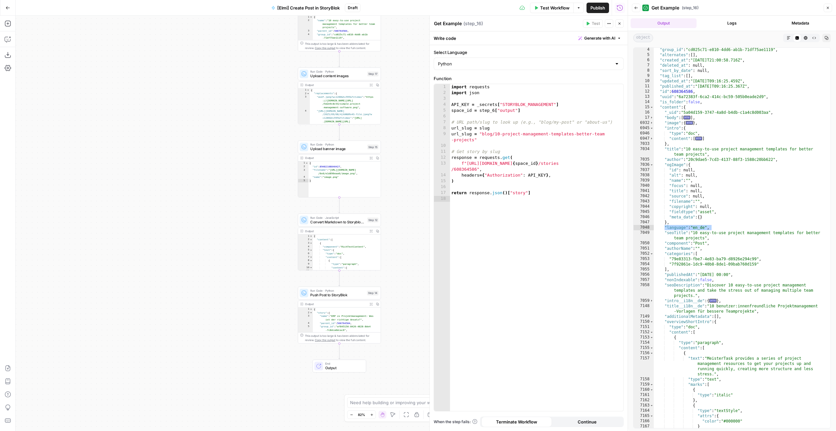
drag, startPoint x: 254, startPoint y: 216, endPoint x: 237, endPoint y: 178, distance: 42.0
click at [247, 187] on div "Workflow Set Inputs Inputs Run Code · Python AirOps Brand Kit to StoryBlok Spac…" at bounding box center [322, 223] width 612 height 415
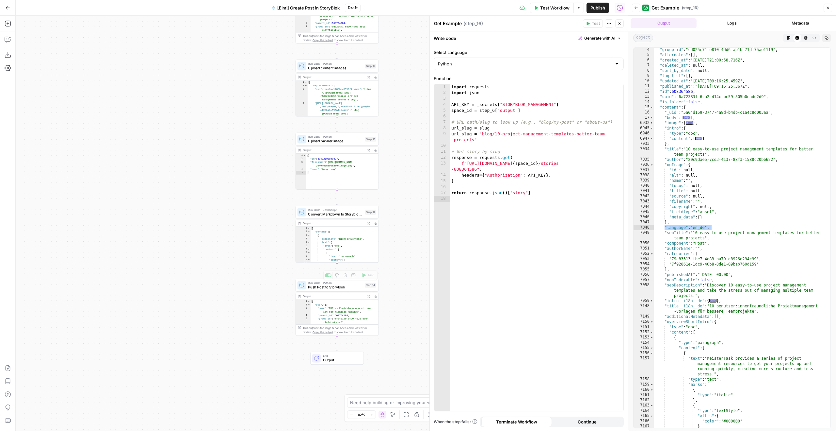
click at [355, 293] on div "Output Expand Output Copy" at bounding box center [337, 296] width 83 height 7
click at [355, 288] on span "Push Post to StoryBlok" at bounding box center [335, 286] width 55 height 5
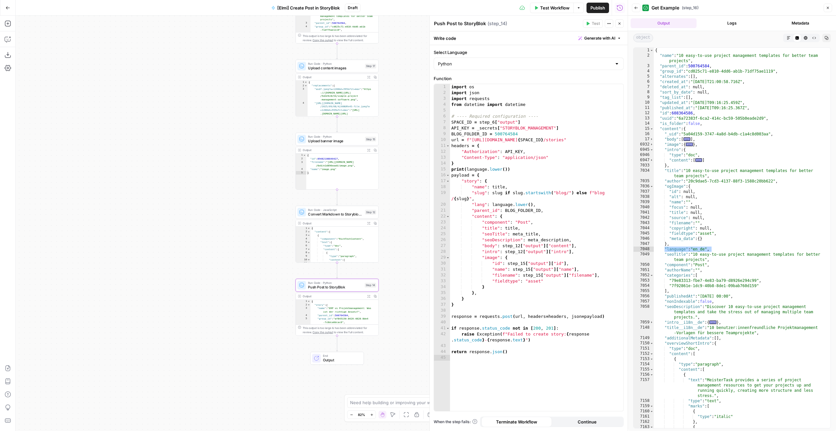
scroll to position [0, 0]
click at [554, 215] on div "import os import json import requests from datetime import datetime # ---- Requ…" at bounding box center [536, 253] width 173 height 338
click at [555, 211] on div "import os import json import requests from datetime import datetime # ---- Requ…" at bounding box center [536, 253] width 173 height 338
type textarea "**********"
click at [548, 211] on div "import os import json import requests from datetime import datetime # ---- Requ…" at bounding box center [536, 253] width 173 height 338
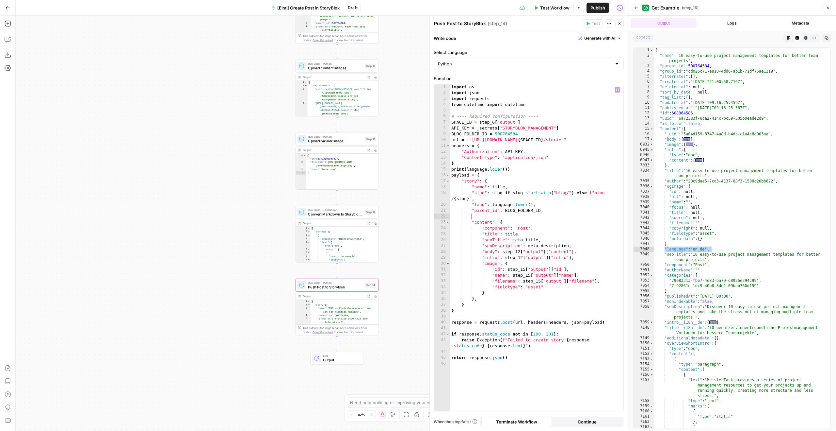
scroll to position [0, 1]
paste textarea "**********"
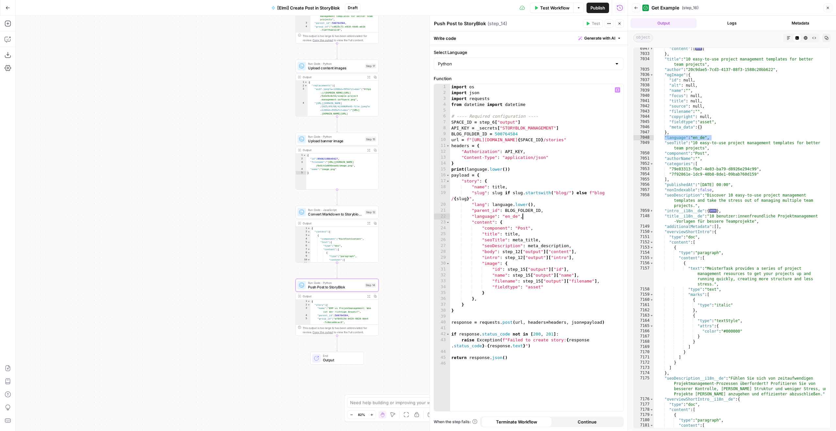
scroll to position [111, 0]
type textarea "**********"
click at [651, 231] on span "Toggle code folding, rows 7150 through 7174" at bounding box center [652, 231] width 4 height 5
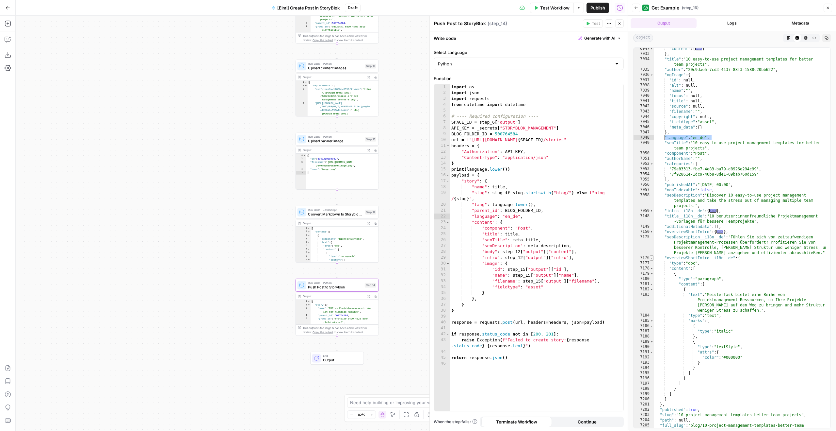
click at [650, 256] on span "Toggle code folding, rows 7176 through 7200" at bounding box center [652, 257] width 4 height 5
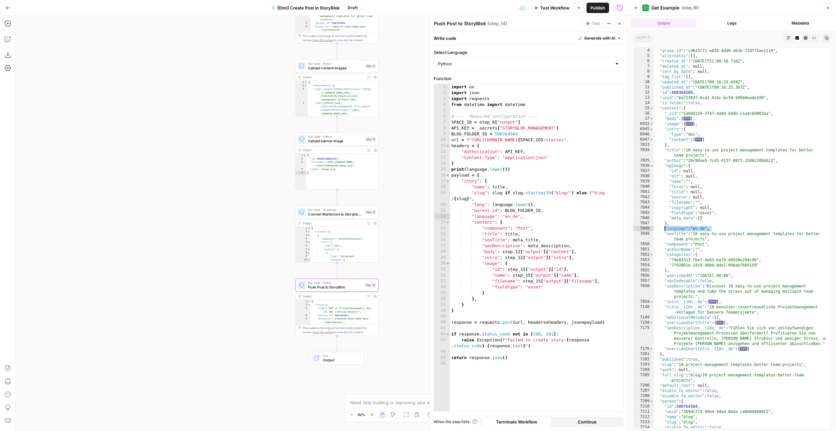
scroll to position [20, 0]
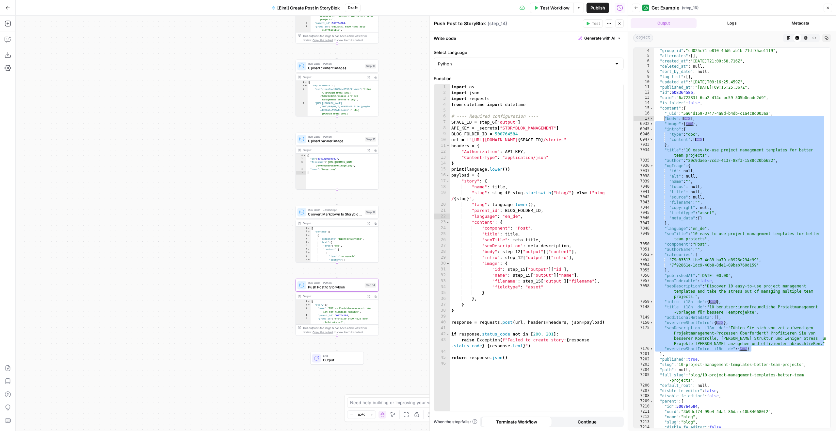
drag, startPoint x: 758, startPoint y: 350, endPoint x: 664, endPoint y: 118, distance: 249.3
click at [664, 118] on div ""parent_id" : 500764584 , "group_id" : "cd025c71-e810-4dd6-ab1b-71df75ae1119" ,…" at bounding box center [740, 238] width 172 height 390
type textarea "********* *******"
